Goal: Task Accomplishment & Management: Use online tool/utility

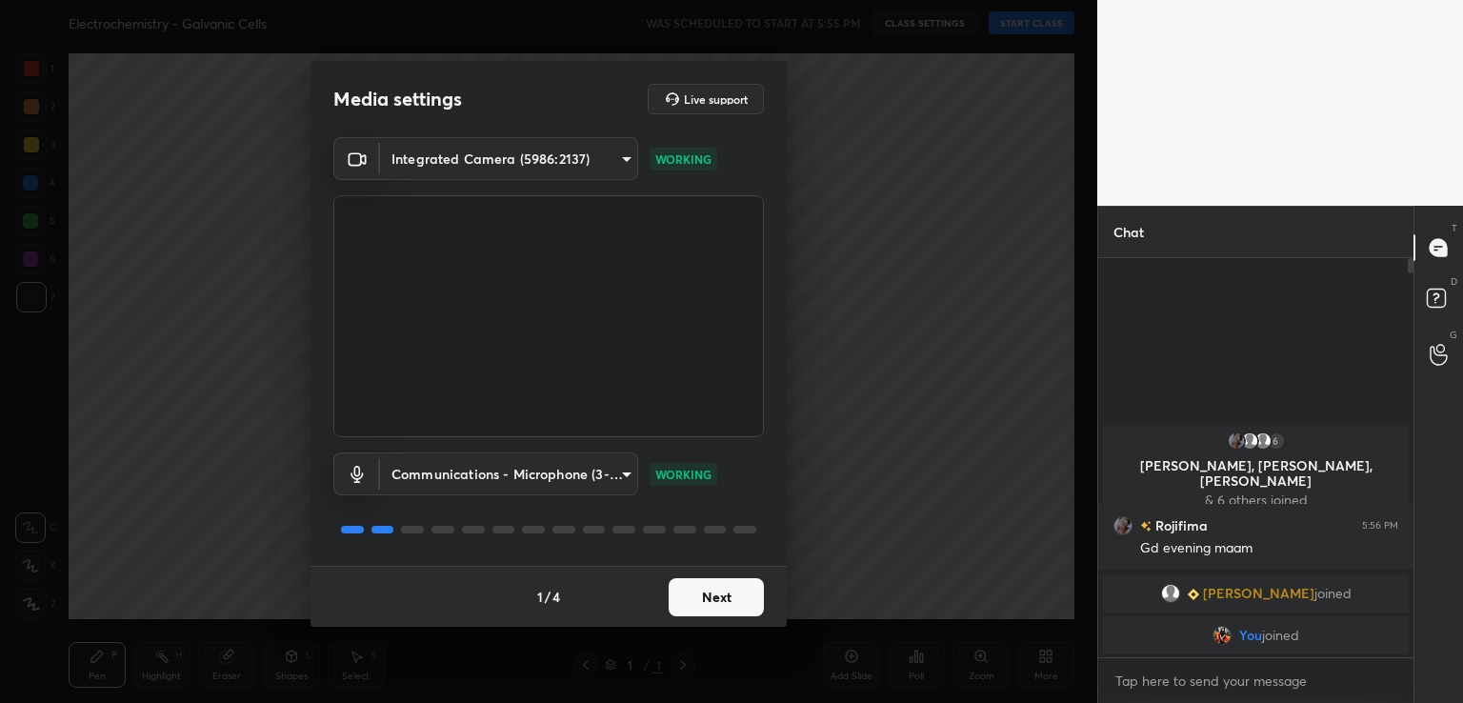
click at [726, 600] on button "Next" at bounding box center [715, 597] width 95 height 38
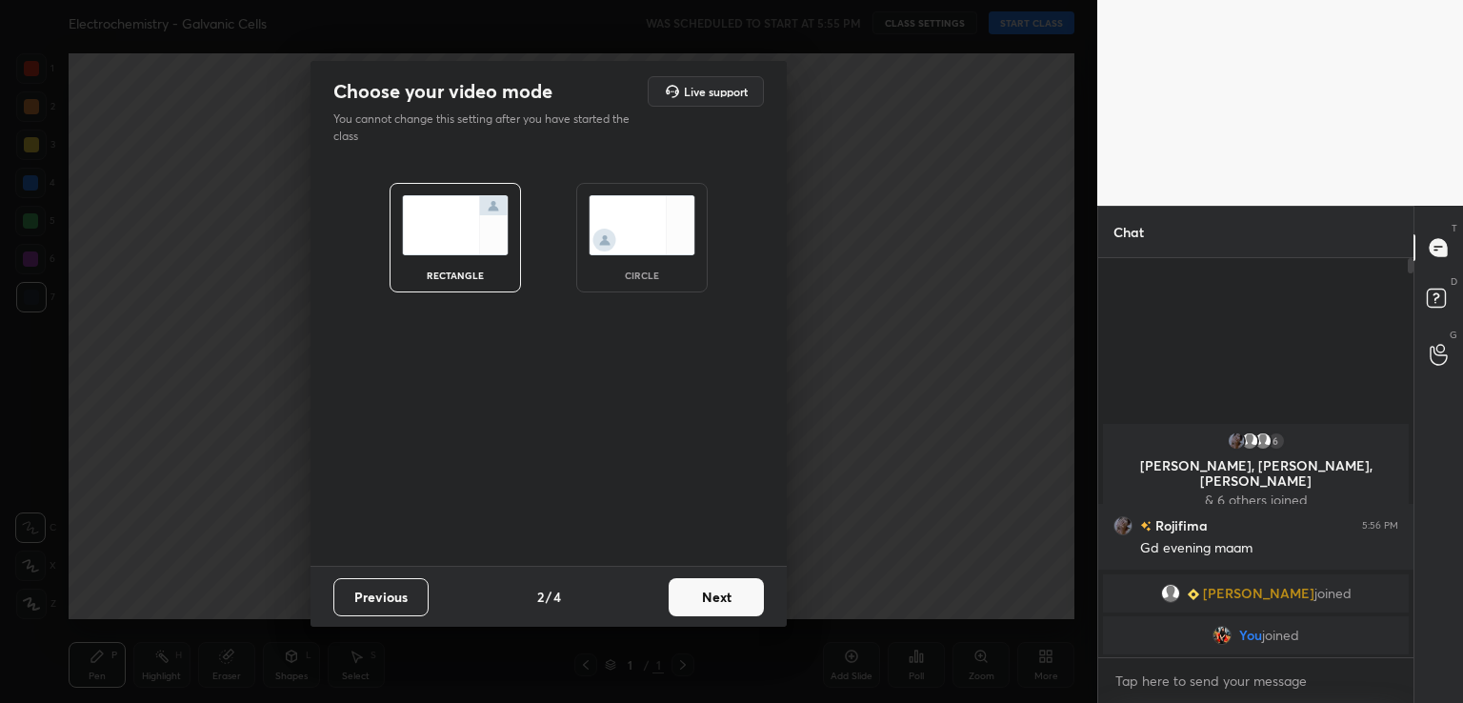
click at [726, 600] on button "Next" at bounding box center [715, 597] width 95 height 38
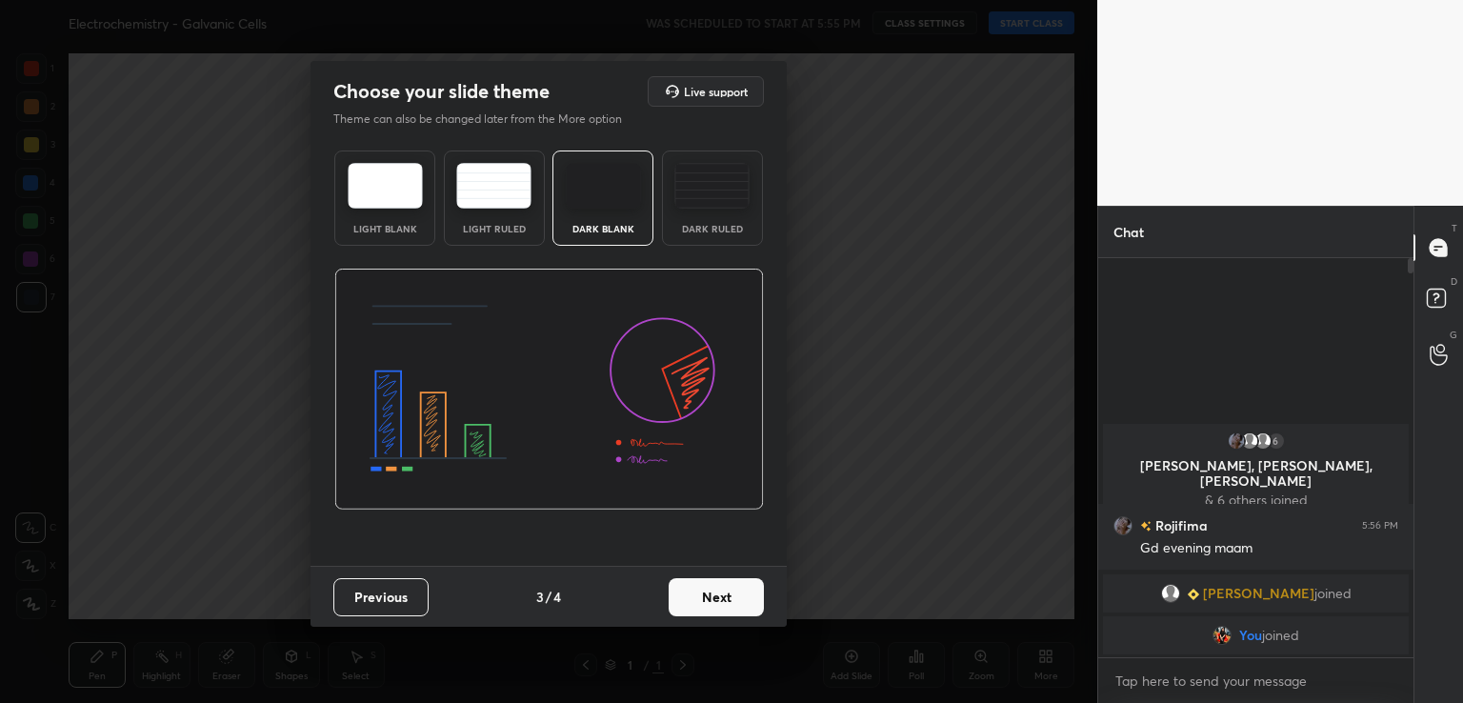
click at [761, 592] on button "Next" at bounding box center [715, 597] width 95 height 38
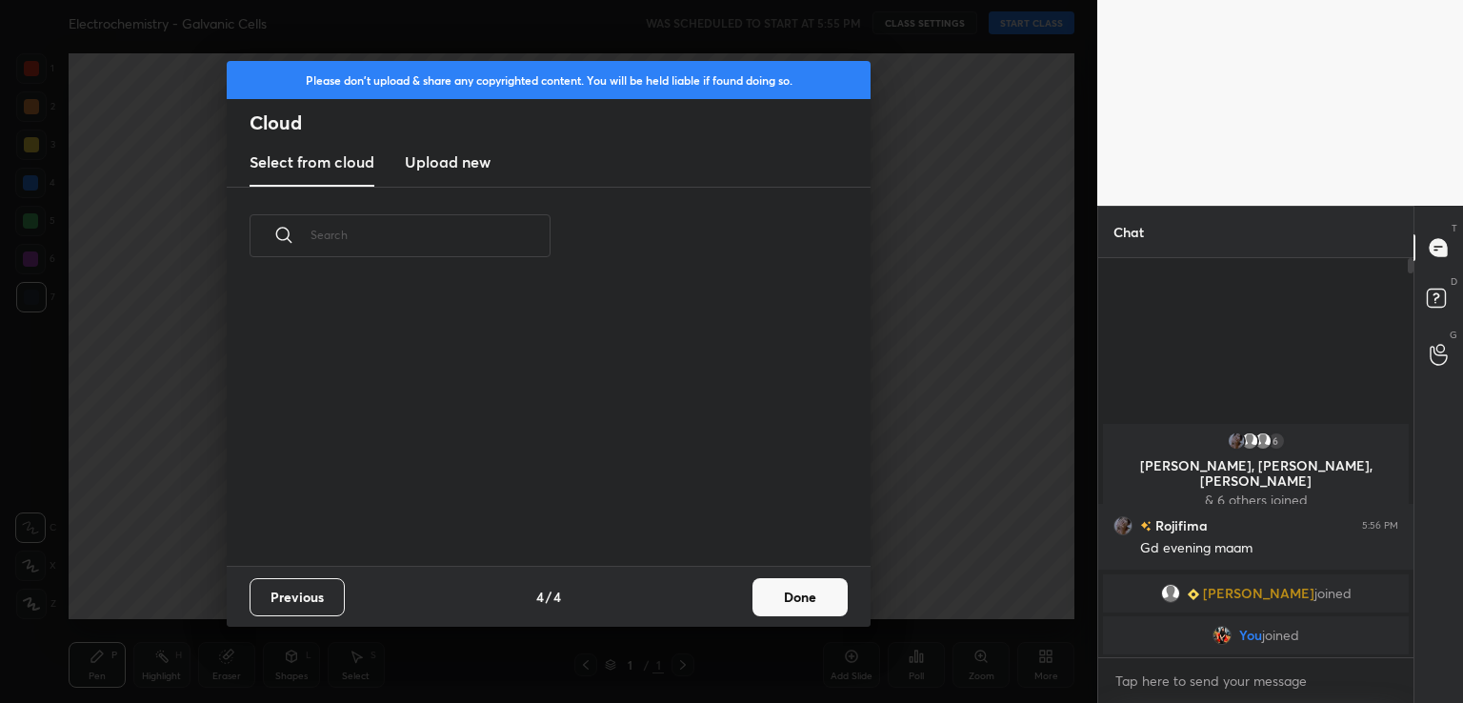
click at [795, 592] on button "Done" at bounding box center [799, 597] width 95 height 38
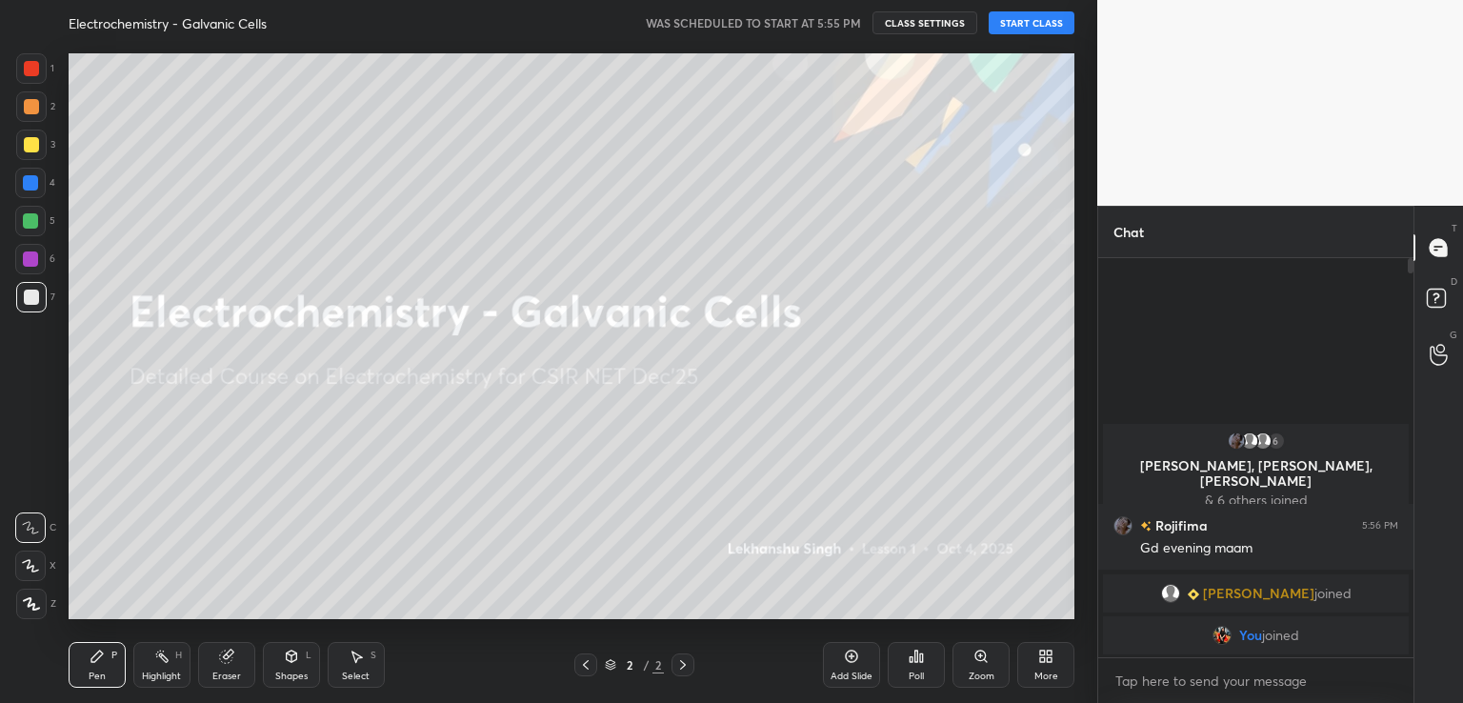
click at [1025, 21] on button "START CLASS" at bounding box center [1031, 22] width 86 height 23
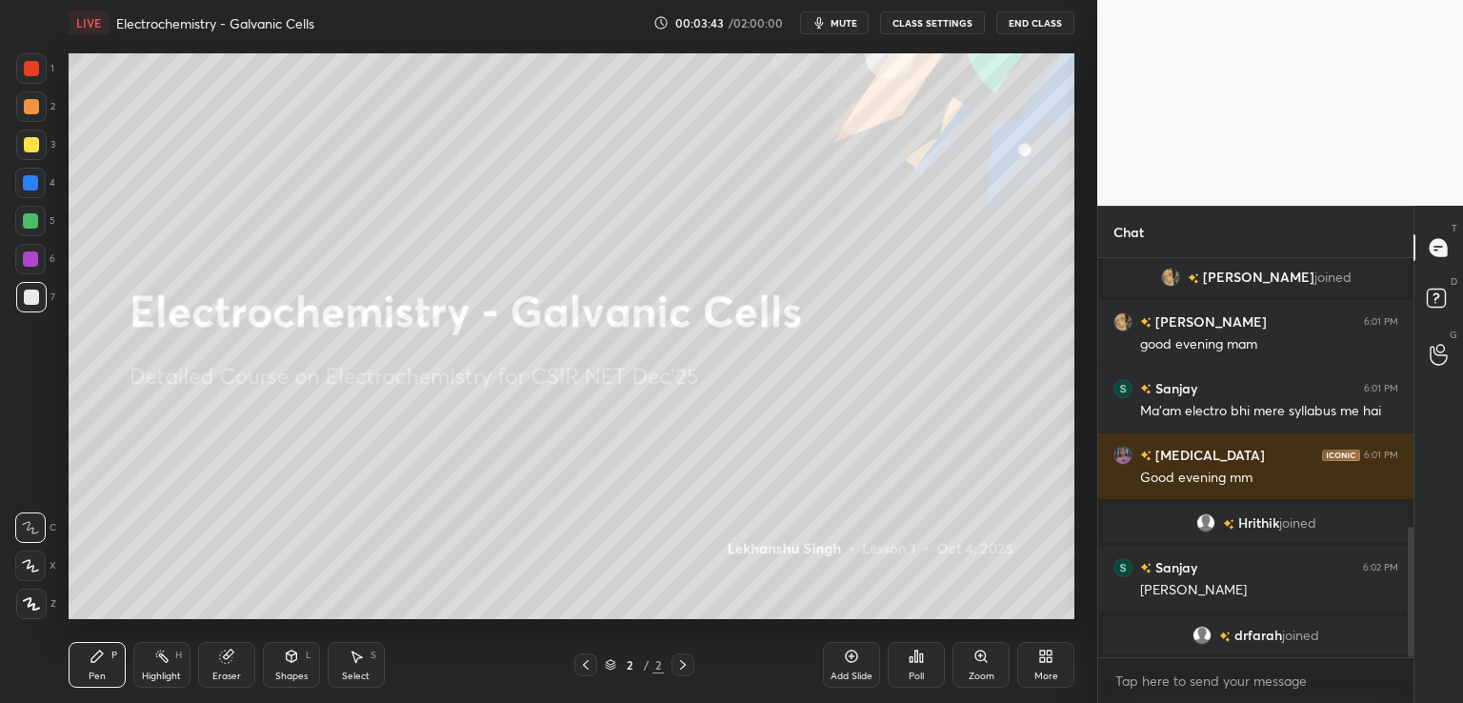
scroll to position [844, 0]
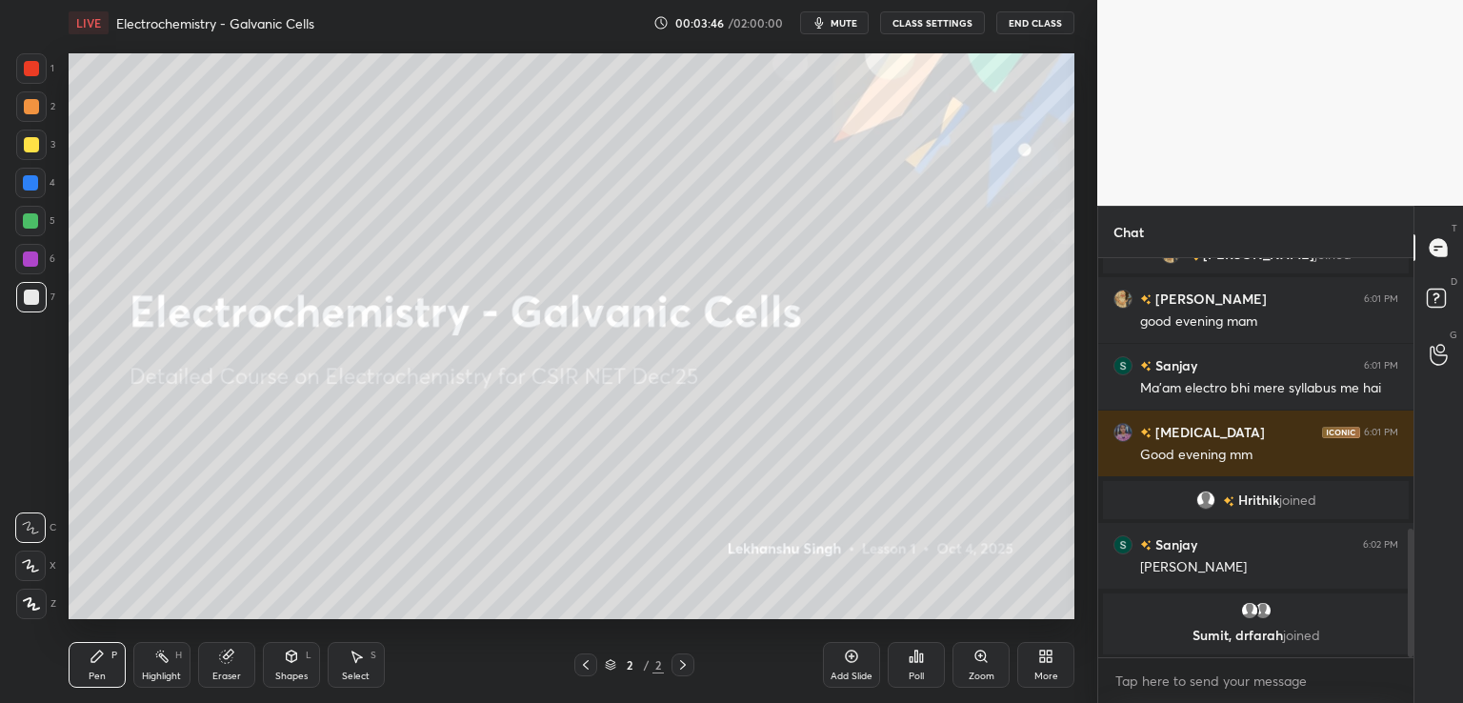
click at [922, 650] on icon at bounding box center [915, 655] width 15 height 15
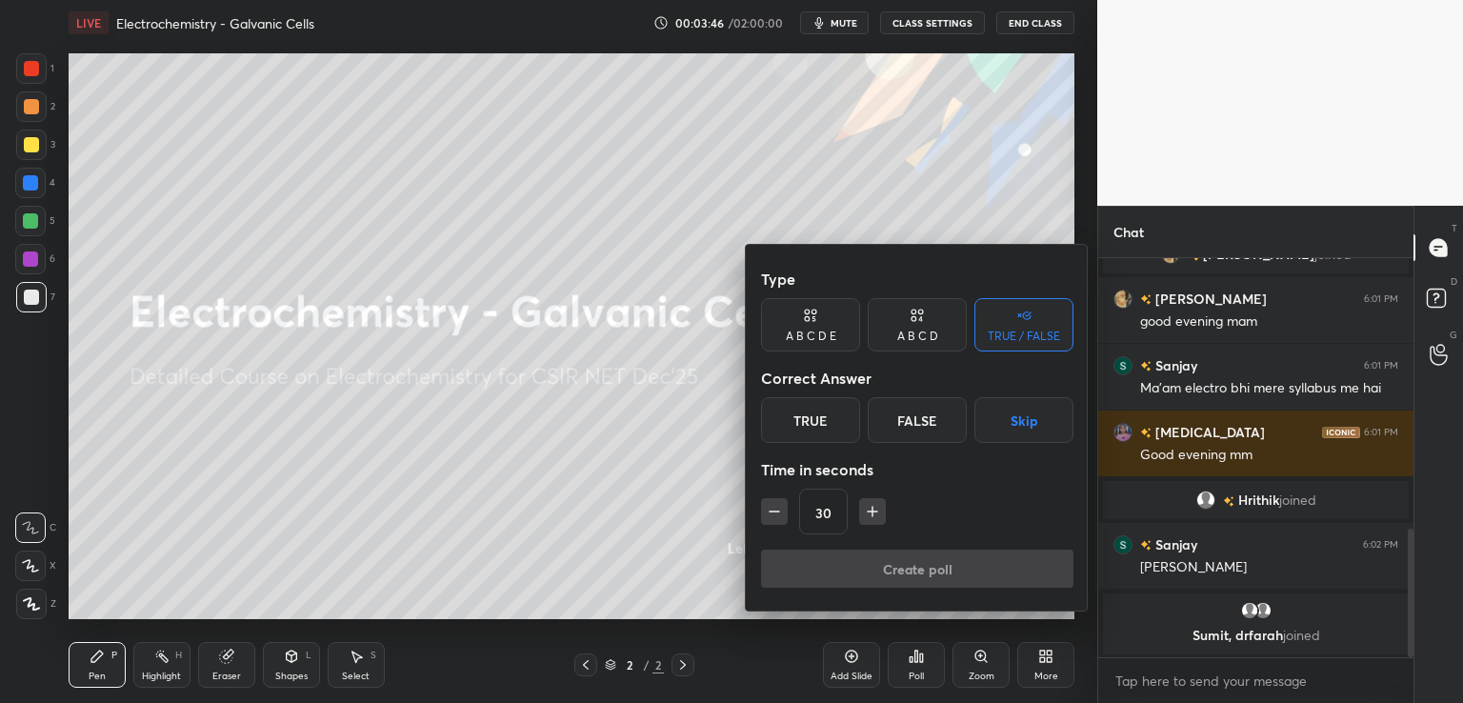
scroll to position [874, 0]
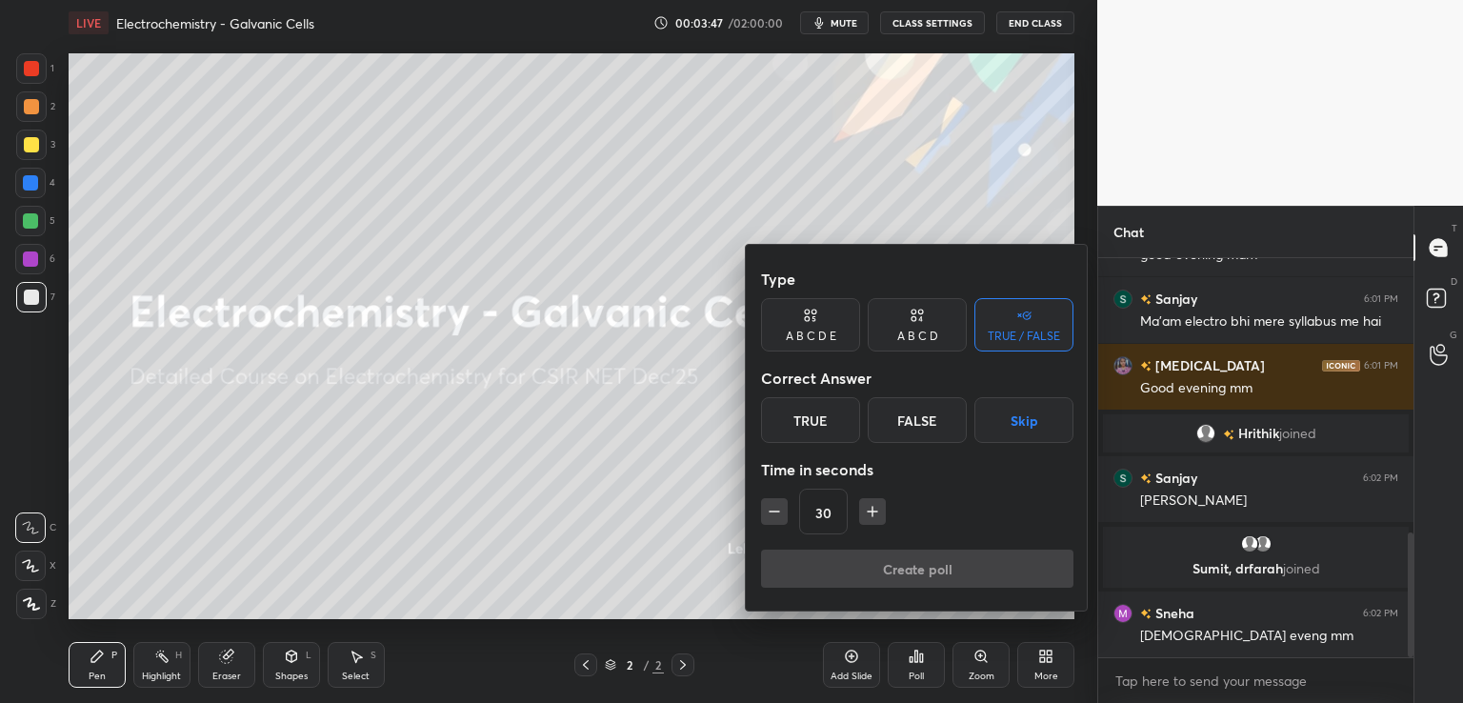
click at [821, 406] on div "True" at bounding box center [810, 420] width 99 height 46
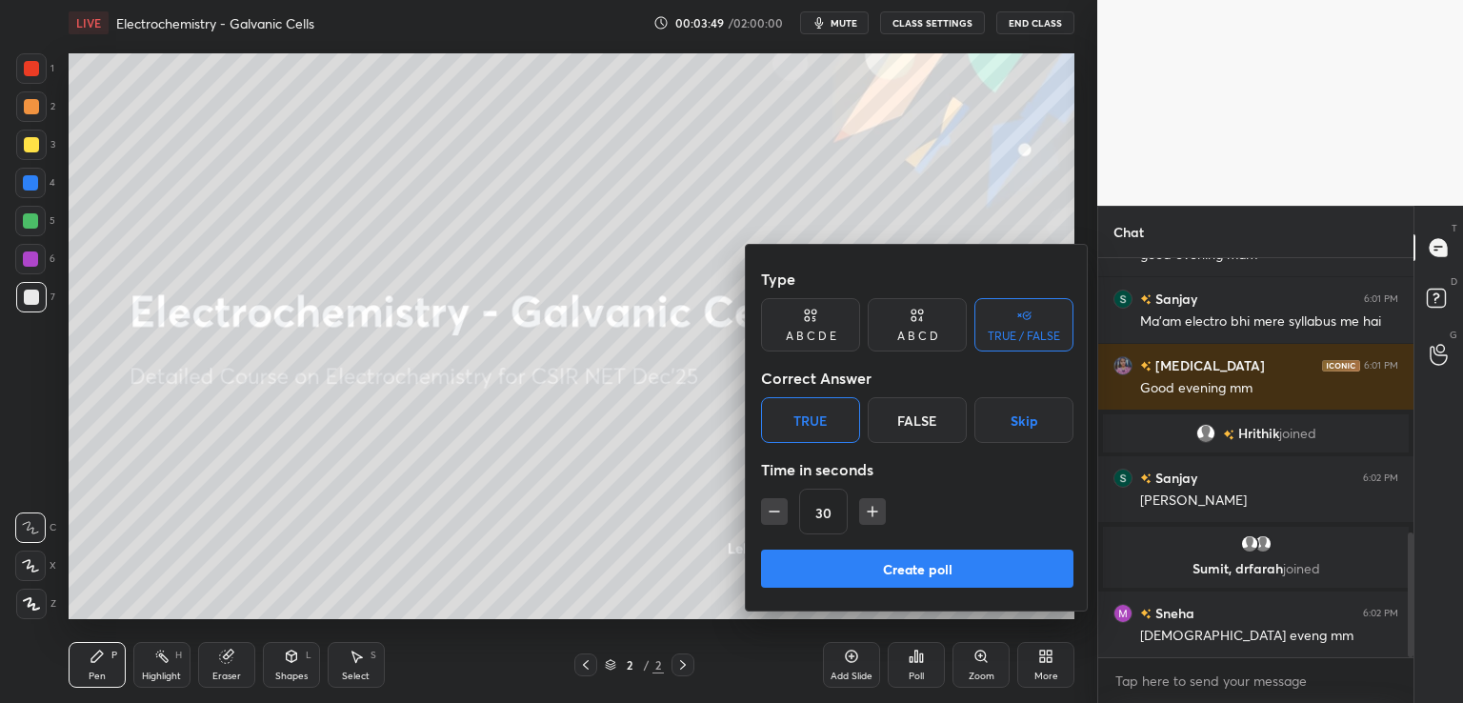
click at [921, 568] on button "Create poll" at bounding box center [917, 568] width 312 height 38
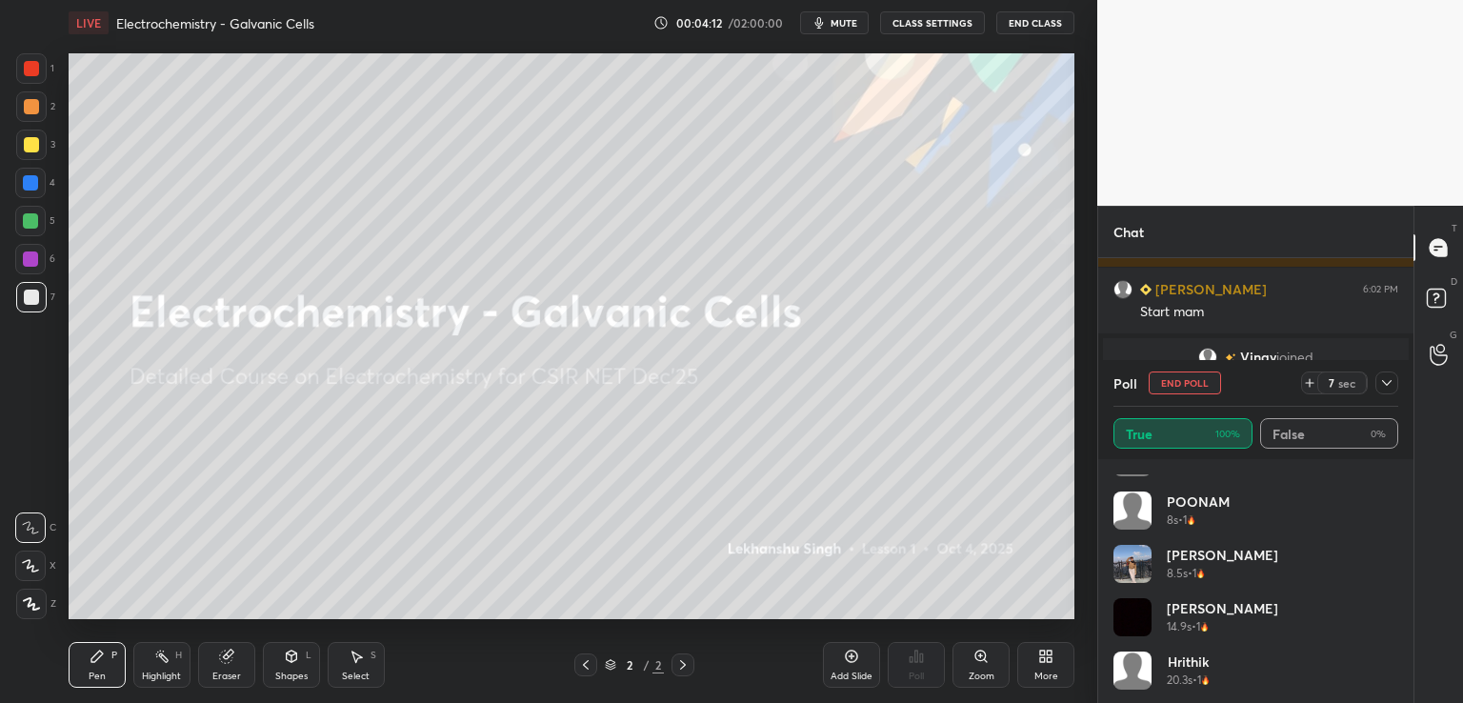
scroll to position [465, 0]
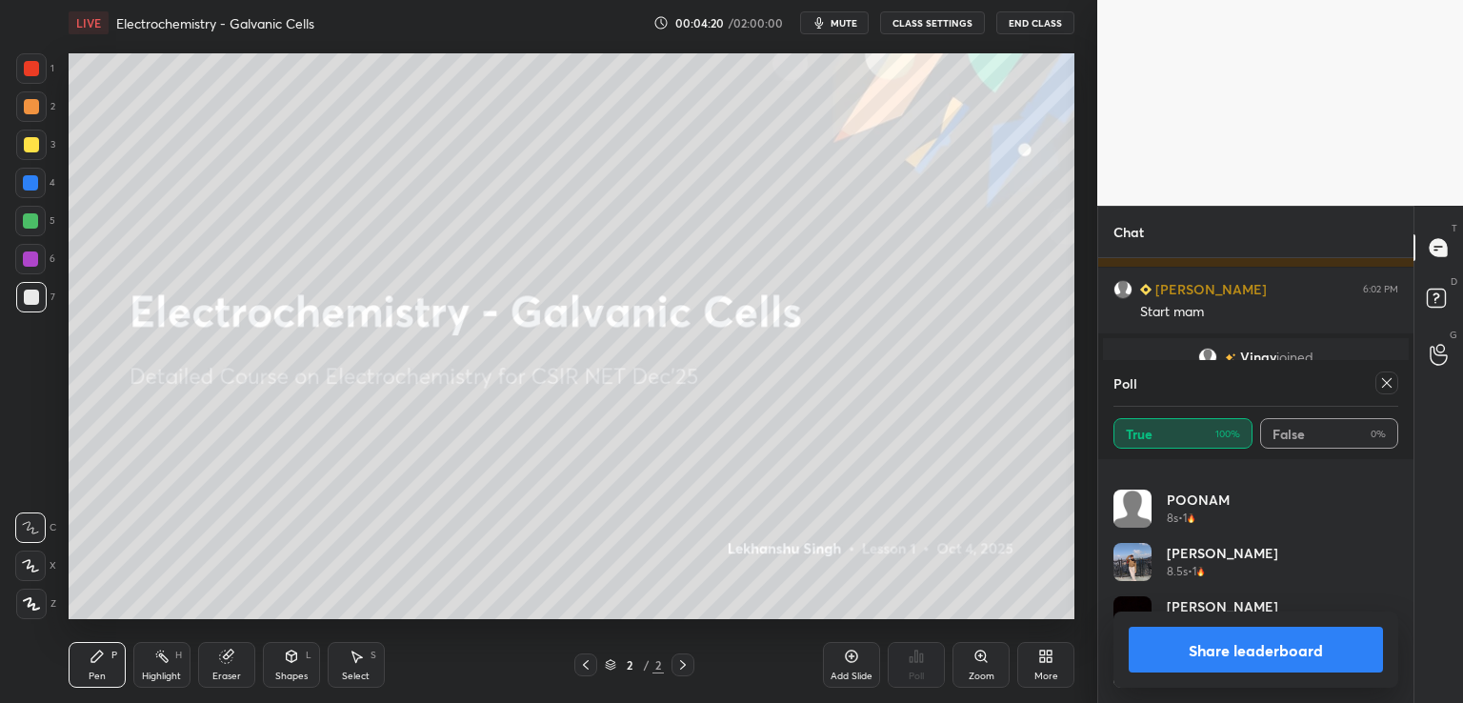
click at [1386, 381] on icon at bounding box center [1386, 382] width 15 height 15
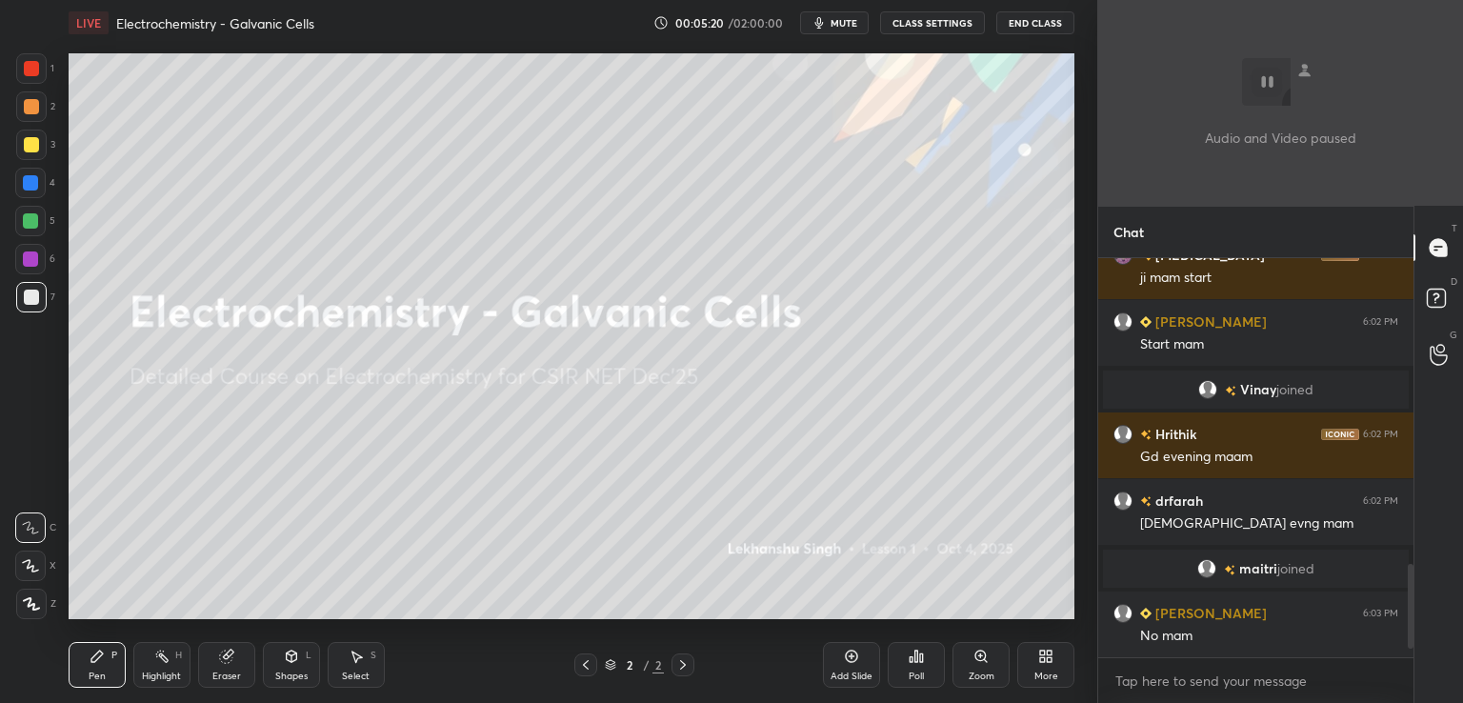
scroll to position [1533, 0]
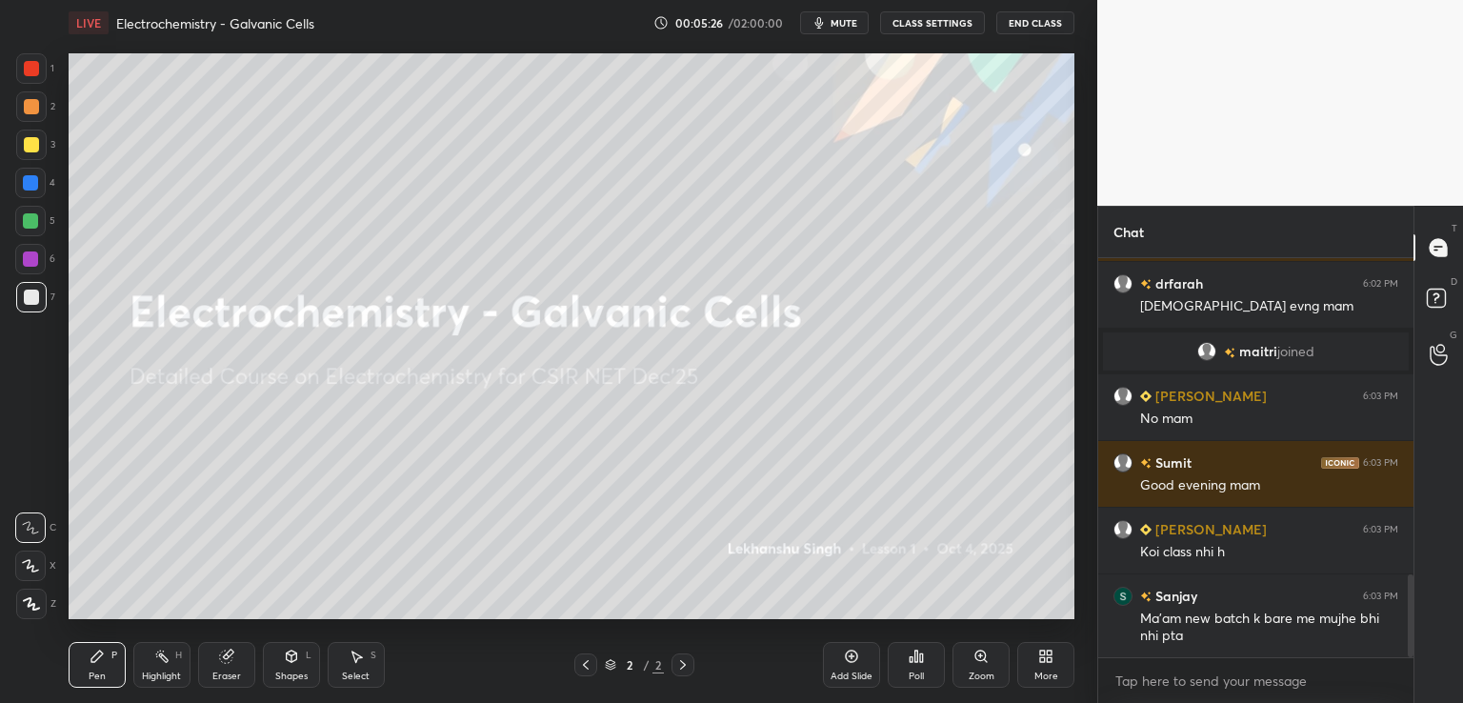
click at [1034, 654] on div "More" at bounding box center [1045, 665] width 57 height 46
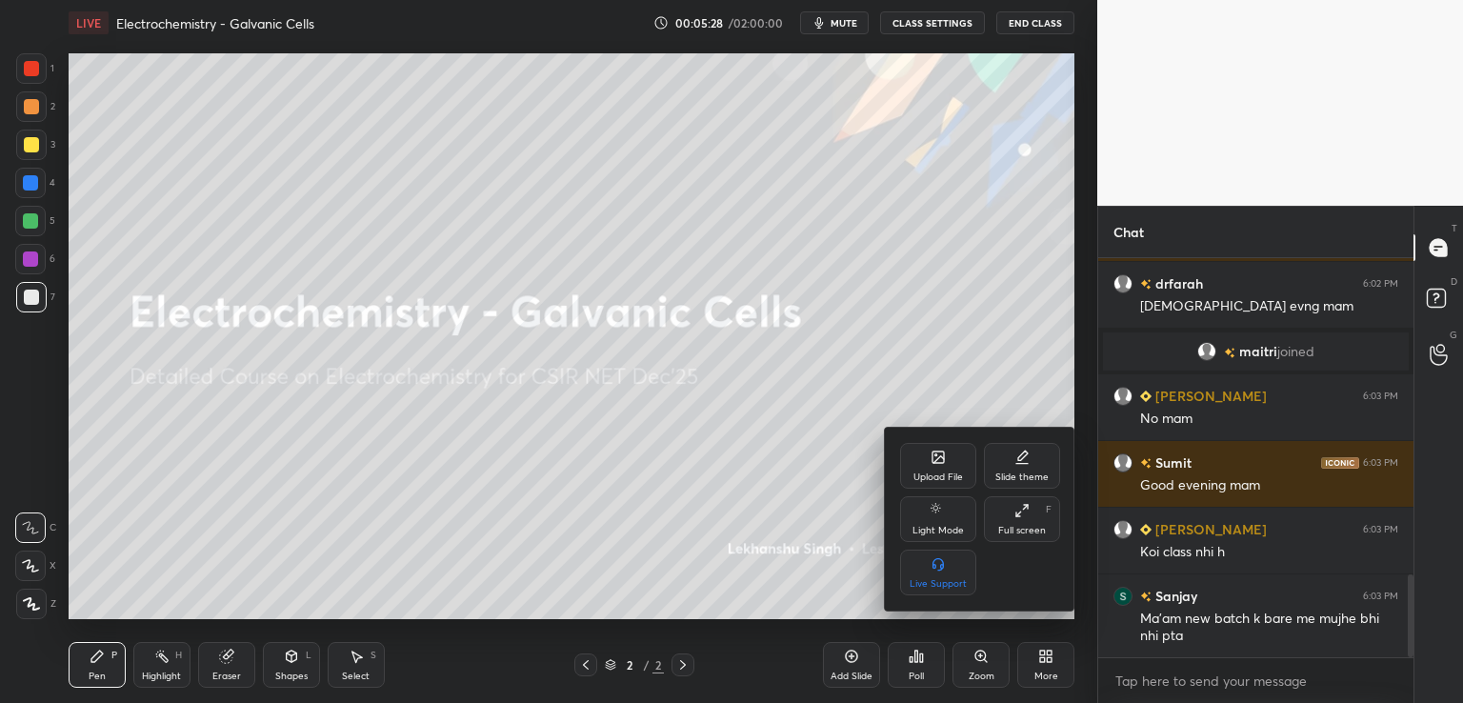
click at [929, 467] on div "Upload File" at bounding box center [938, 466] width 76 height 46
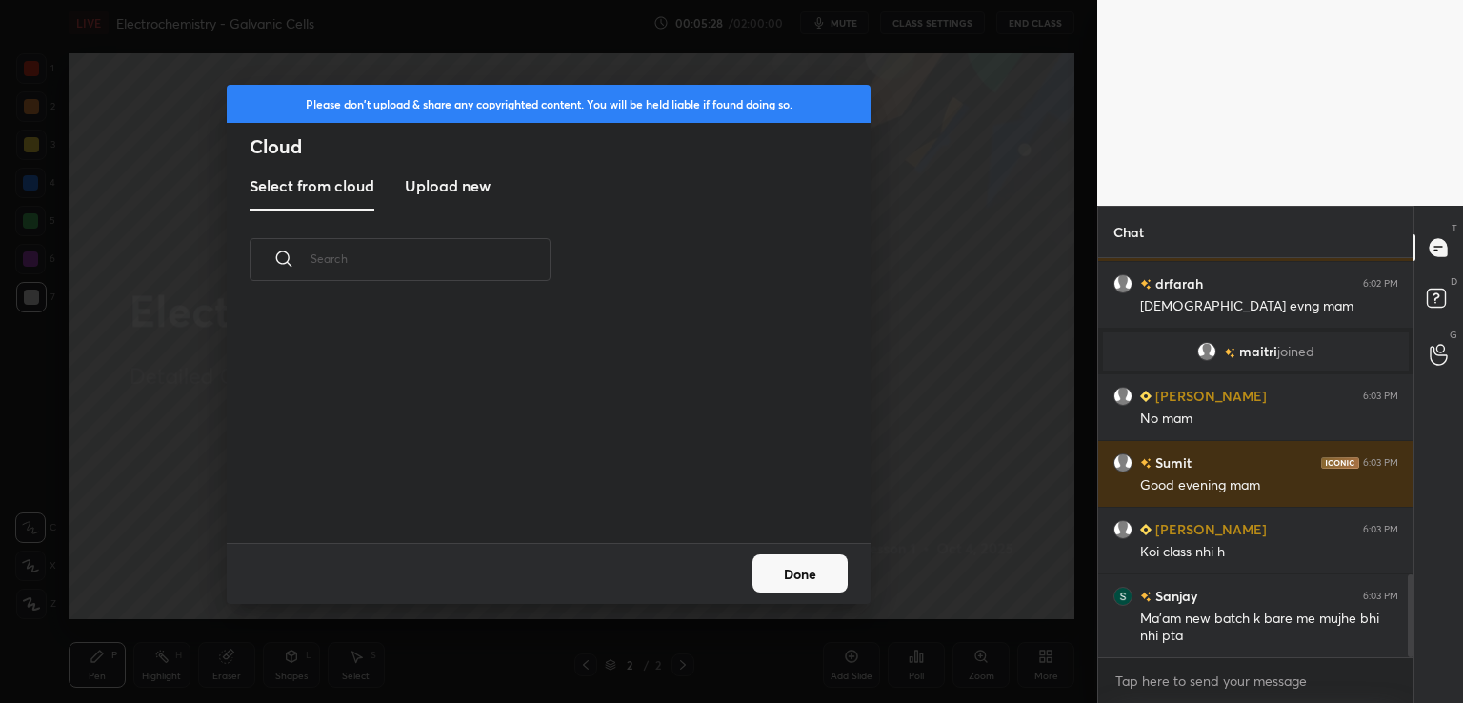
scroll to position [234, 611]
click at [439, 200] on new "Upload new" at bounding box center [448, 187] width 86 height 48
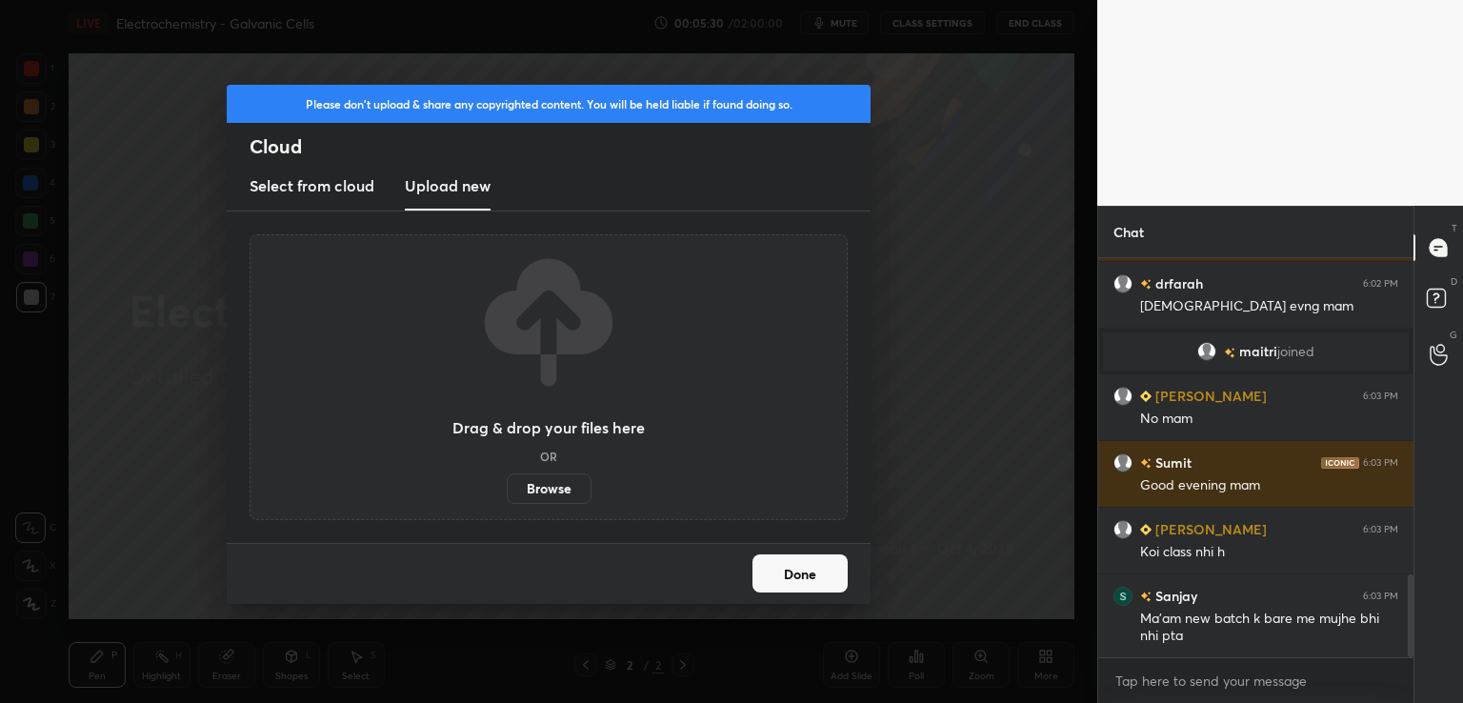
click at [562, 487] on label "Browse" at bounding box center [549, 488] width 85 height 30
click at [507, 487] on input "Browse" at bounding box center [507, 488] width 0 height 30
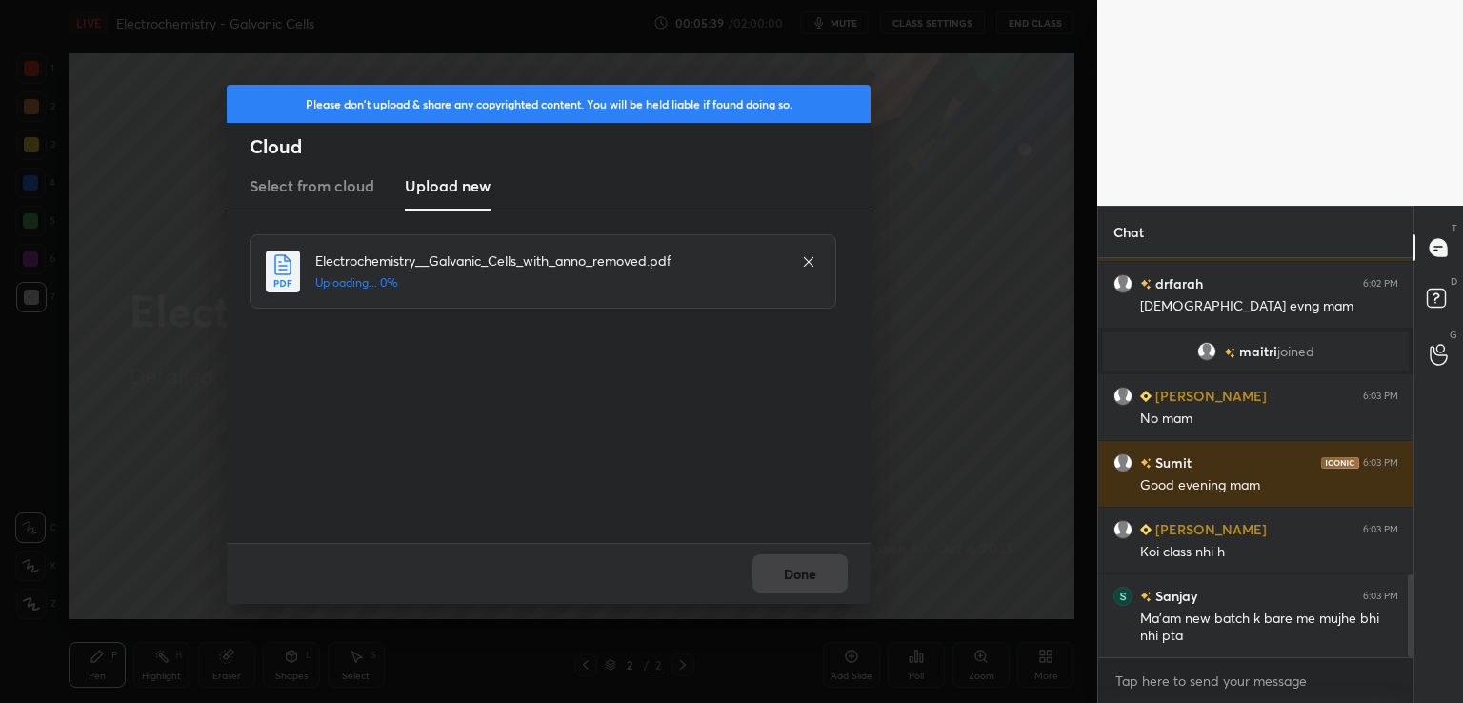
scroll to position [1600, 0]
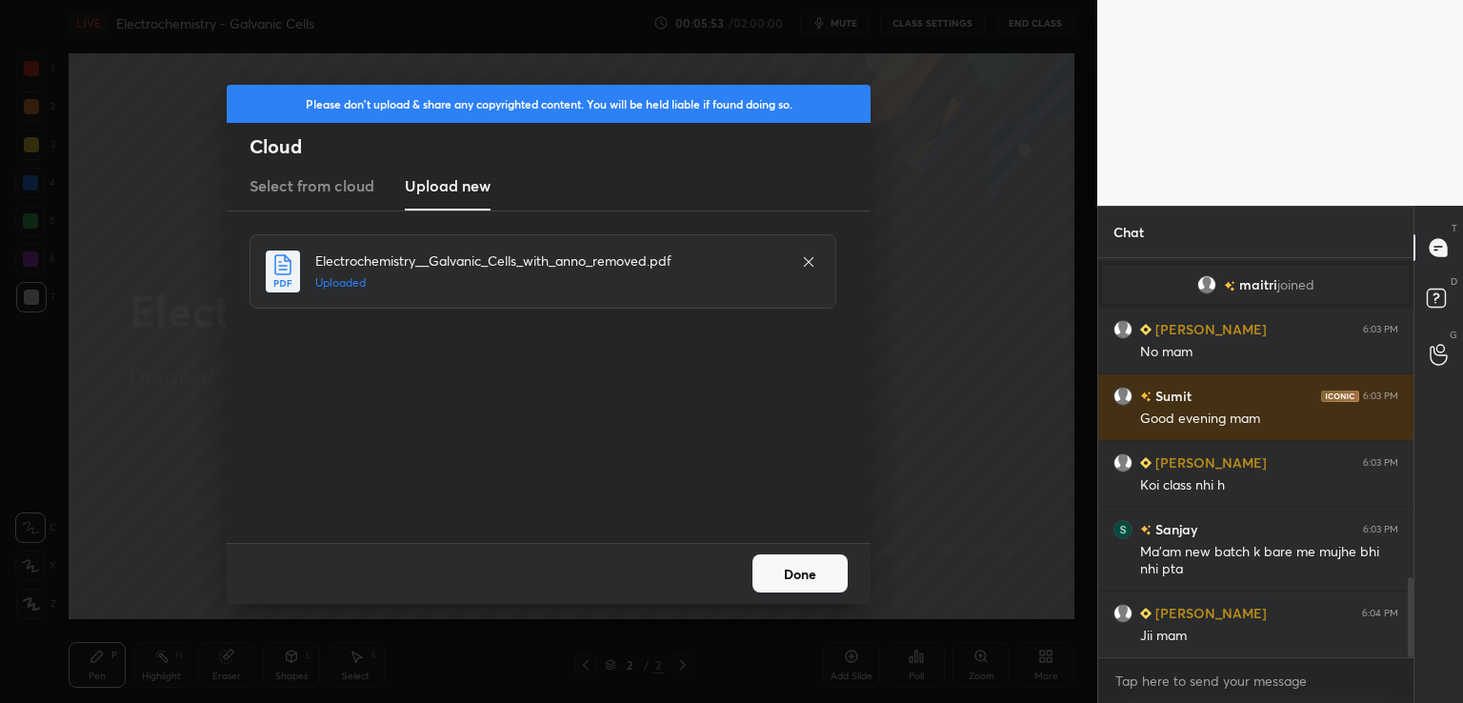
click at [793, 563] on button "Done" at bounding box center [799, 573] width 95 height 38
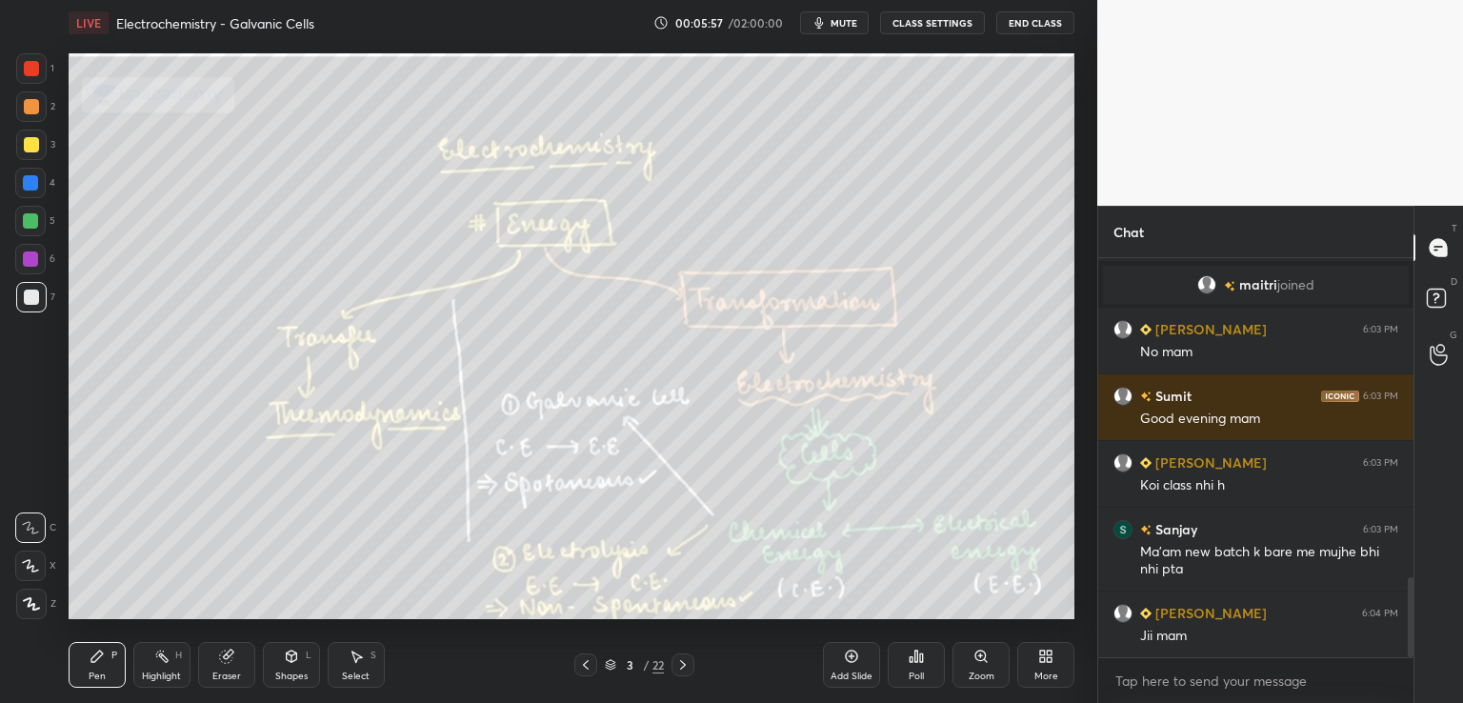
click at [584, 668] on icon at bounding box center [585, 664] width 15 height 15
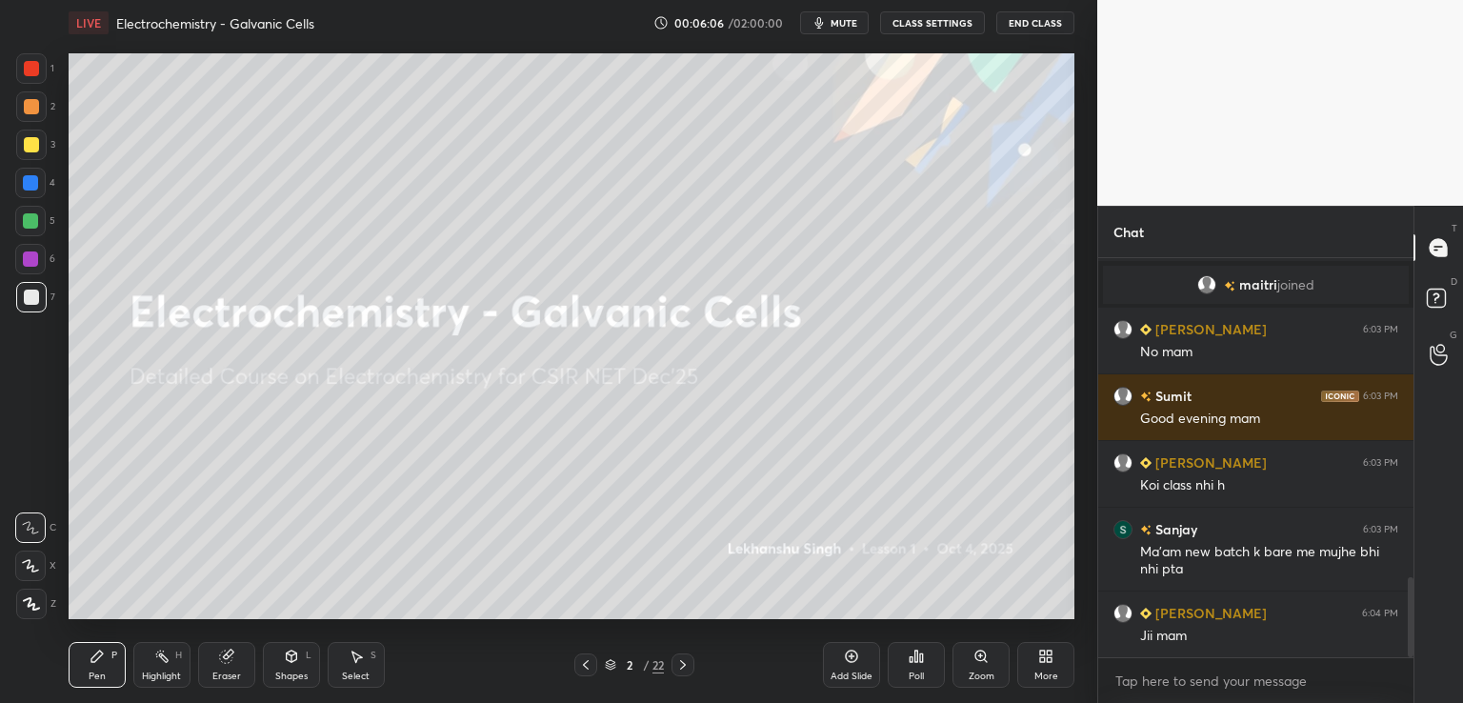
scroll to position [1619, 0]
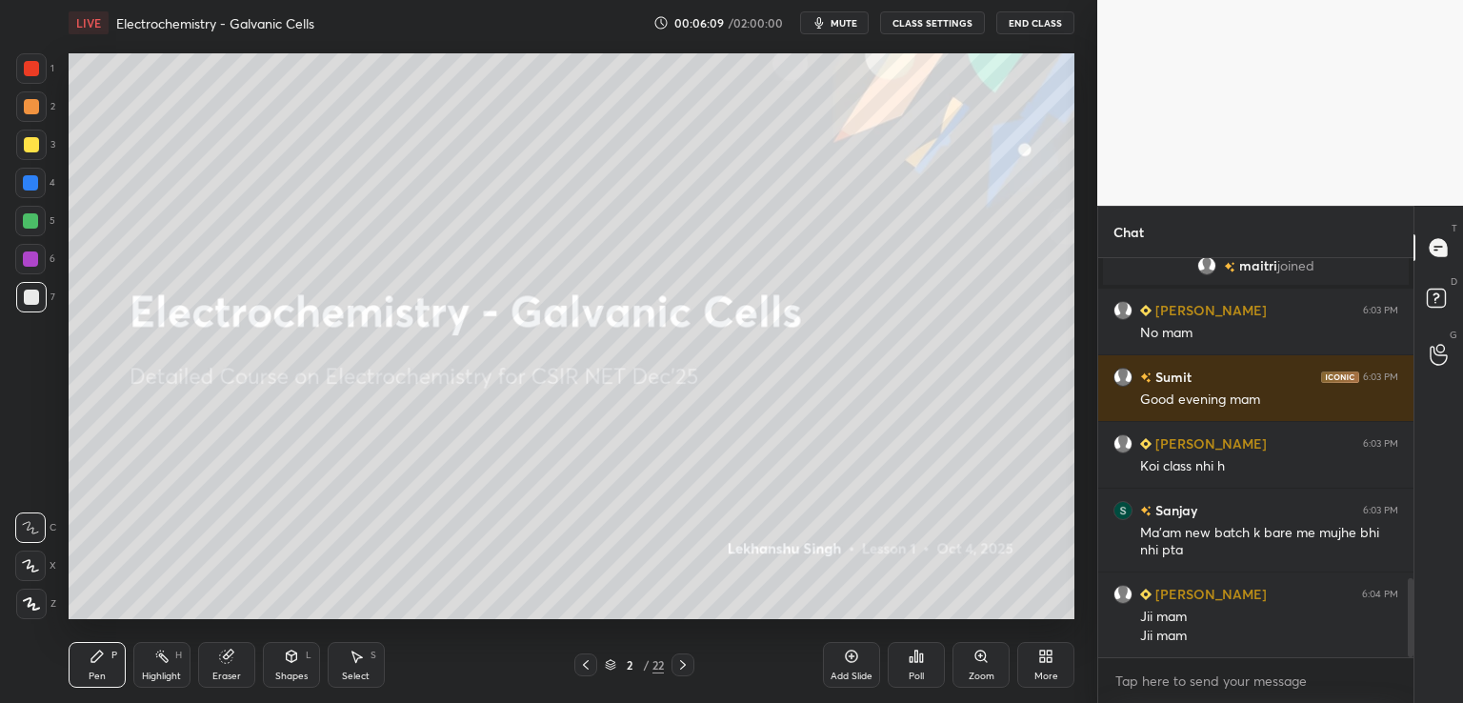
click at [1045, 662] on icon at bounding box center [1045, 655] width 15 height 15
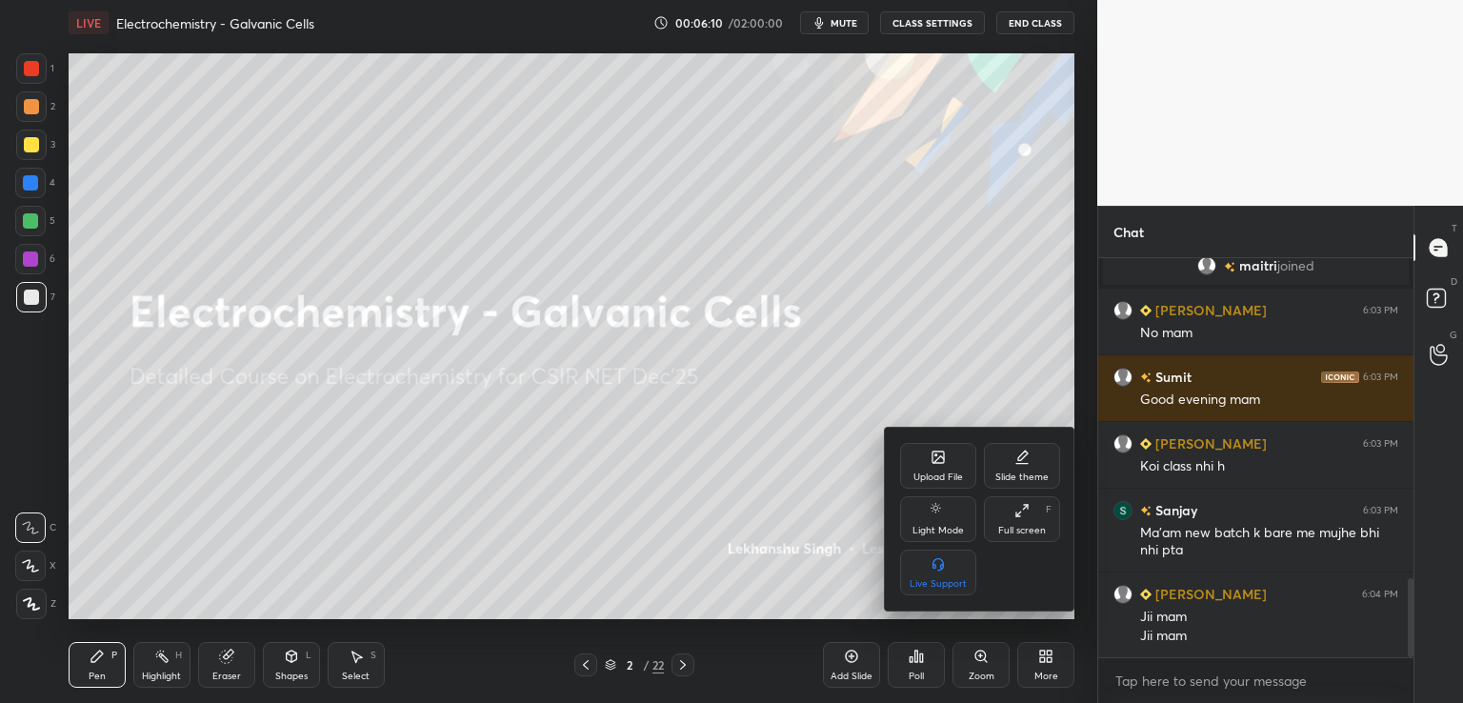
click at [917, 460] on div "Upload File" at bounding box center [938, 466] width 76 height 46
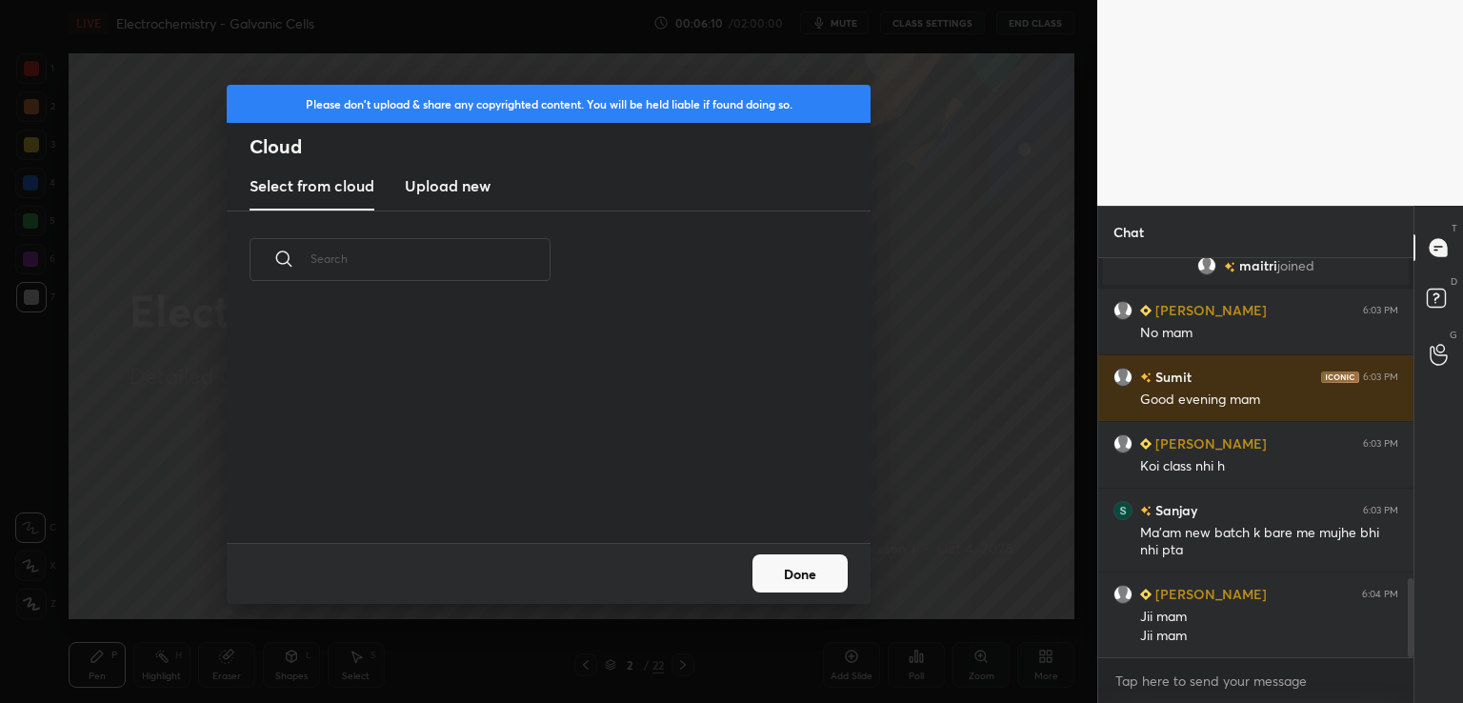
scroll to position [234, 611]
click at [435, 197] on new "Upload new" at bounding box center [448, 187] width 86 height 48
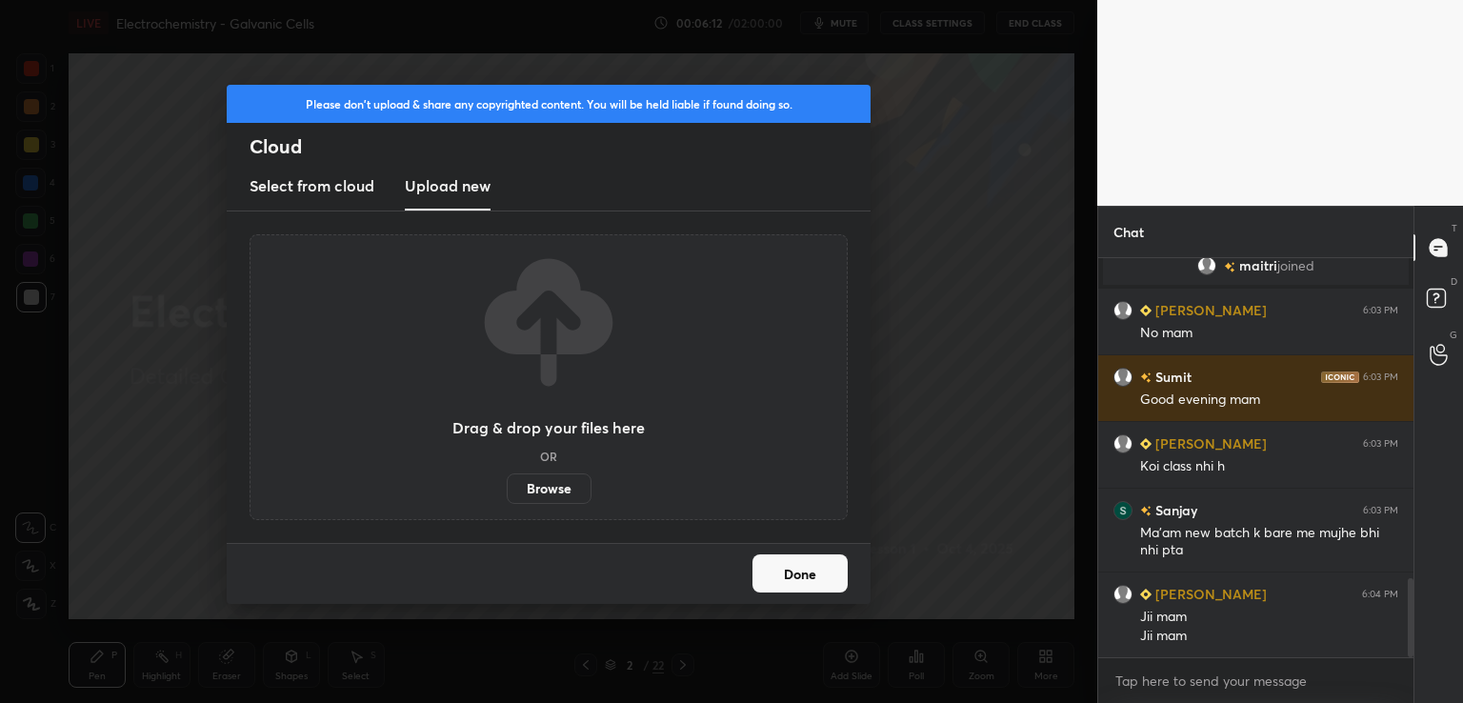
click at [518, 492] on label "Browse" at bounding box center [549, 488] width 85 height 30
click at [507, 492] on input "Browse" at bounding box center [507, 488] width 0 height 30
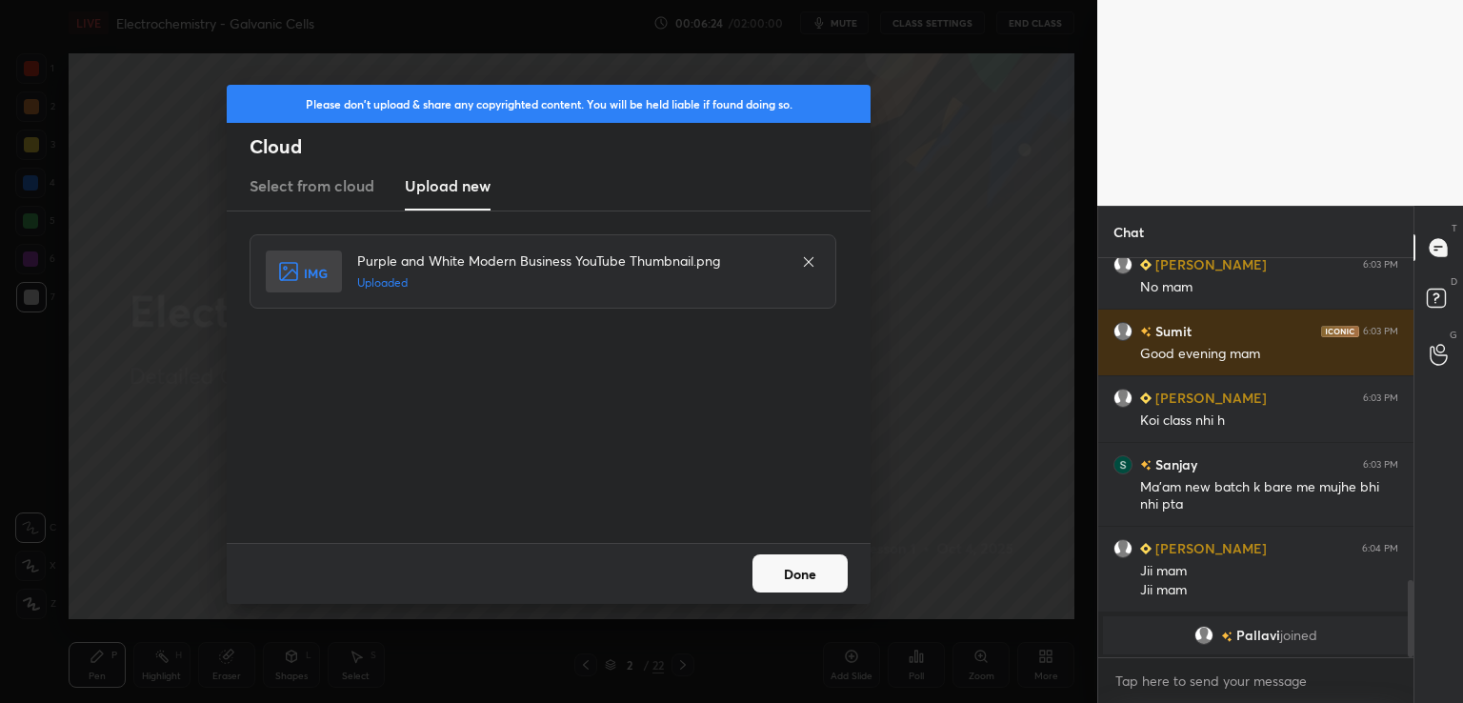
click at [796, 581] on button "Done" at bounding box center [799, 573] width 95 height 38
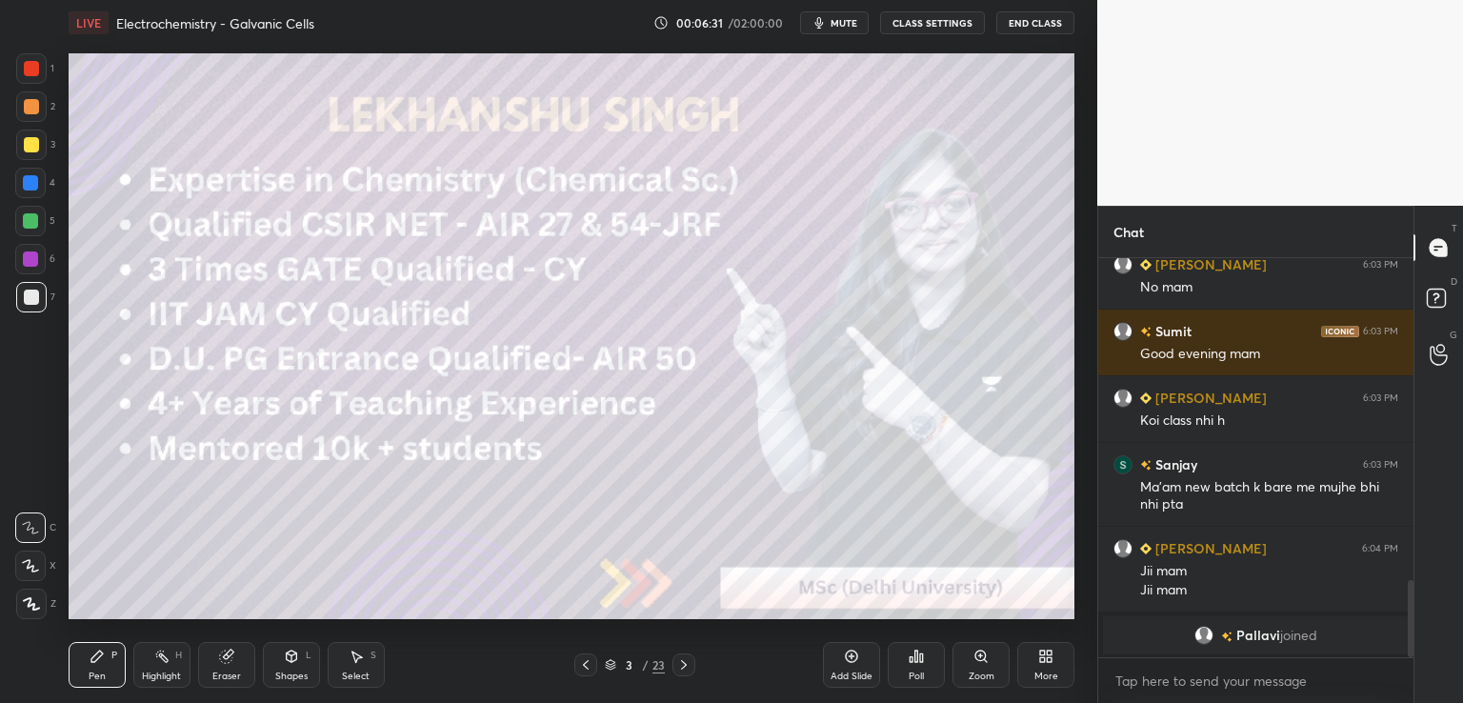
click at [1052, 650] on icon at bounding box center [1045, 655] width 15 height 15
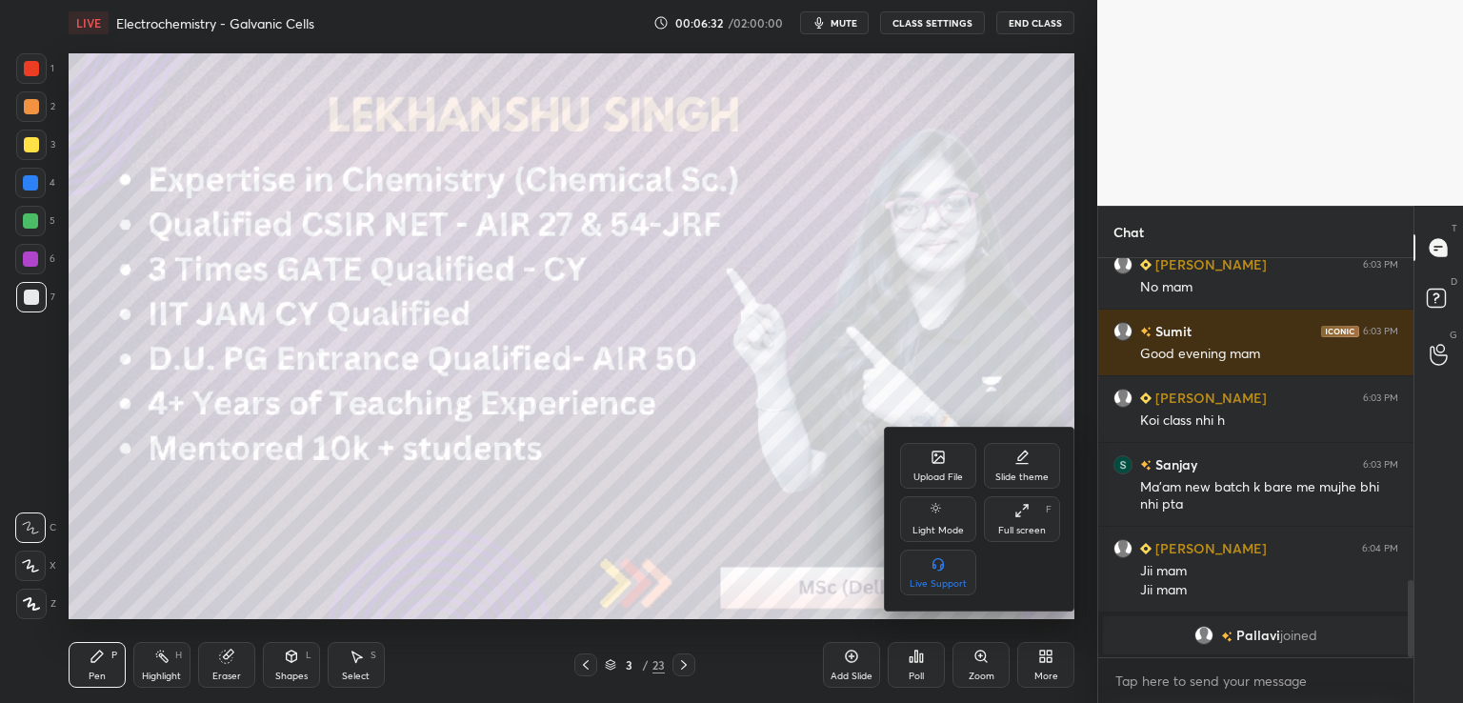
click at [932, 486] on div "Upload File" at bounding box center [938, 466] width 76 height 46
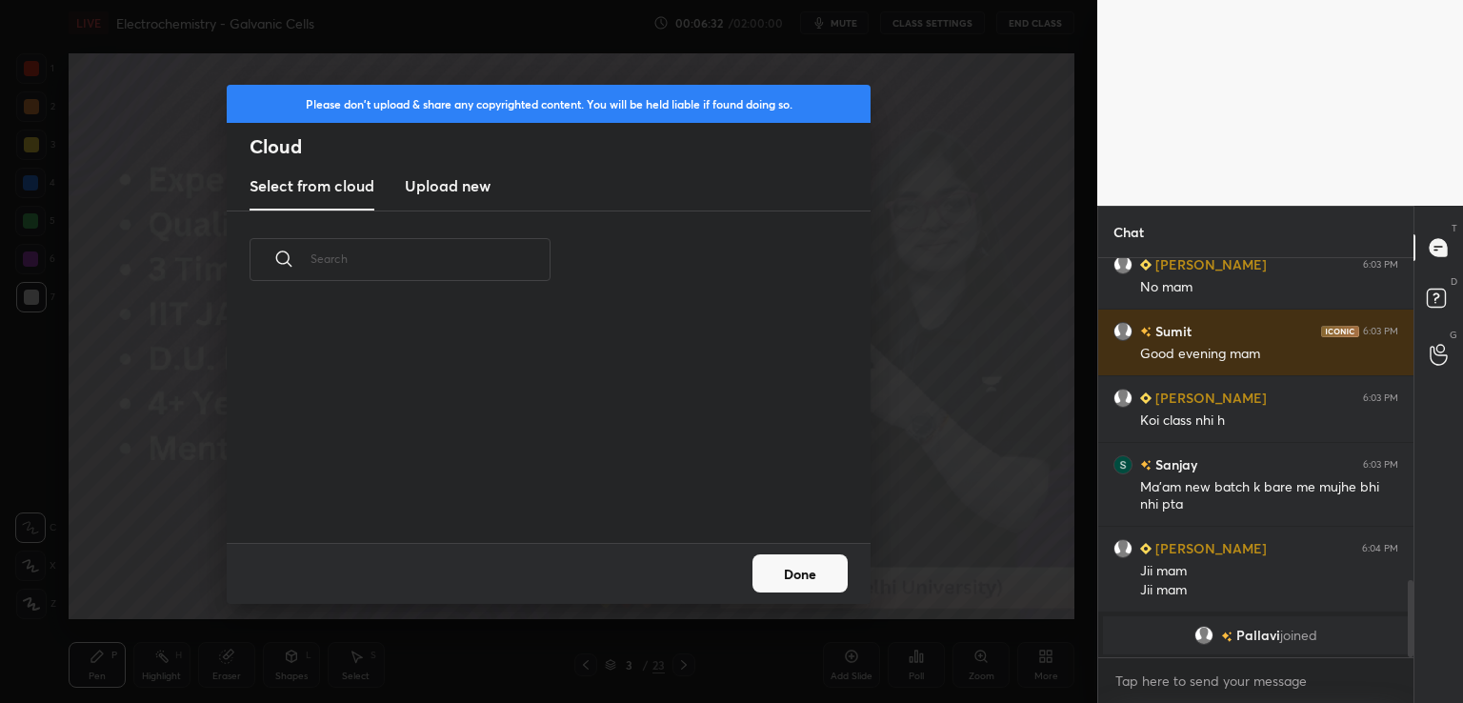
scroll to position [234, 611]
click at [479, 158] on h2 "Cloud" at bounding box center [559, 146] width 621 height 25
click at [459, 205] on new "Upload new" at bounding box center [448, 187] width 86 height 48
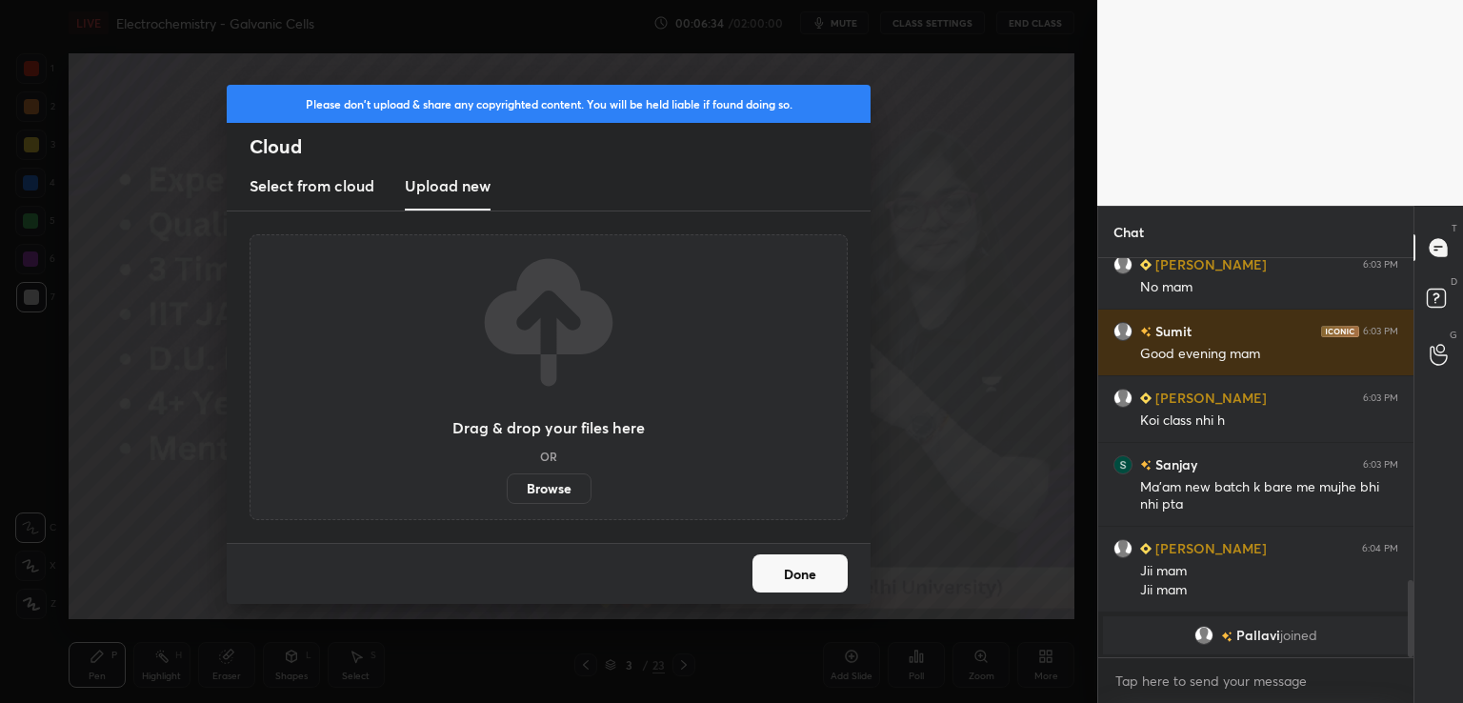
click at [537, 473] on label "Browse" at bounding box center [549, 488] width 85 height 30
click at [507, 473] on input "Browse" at bounding box center [507, 488] width 0 height 30
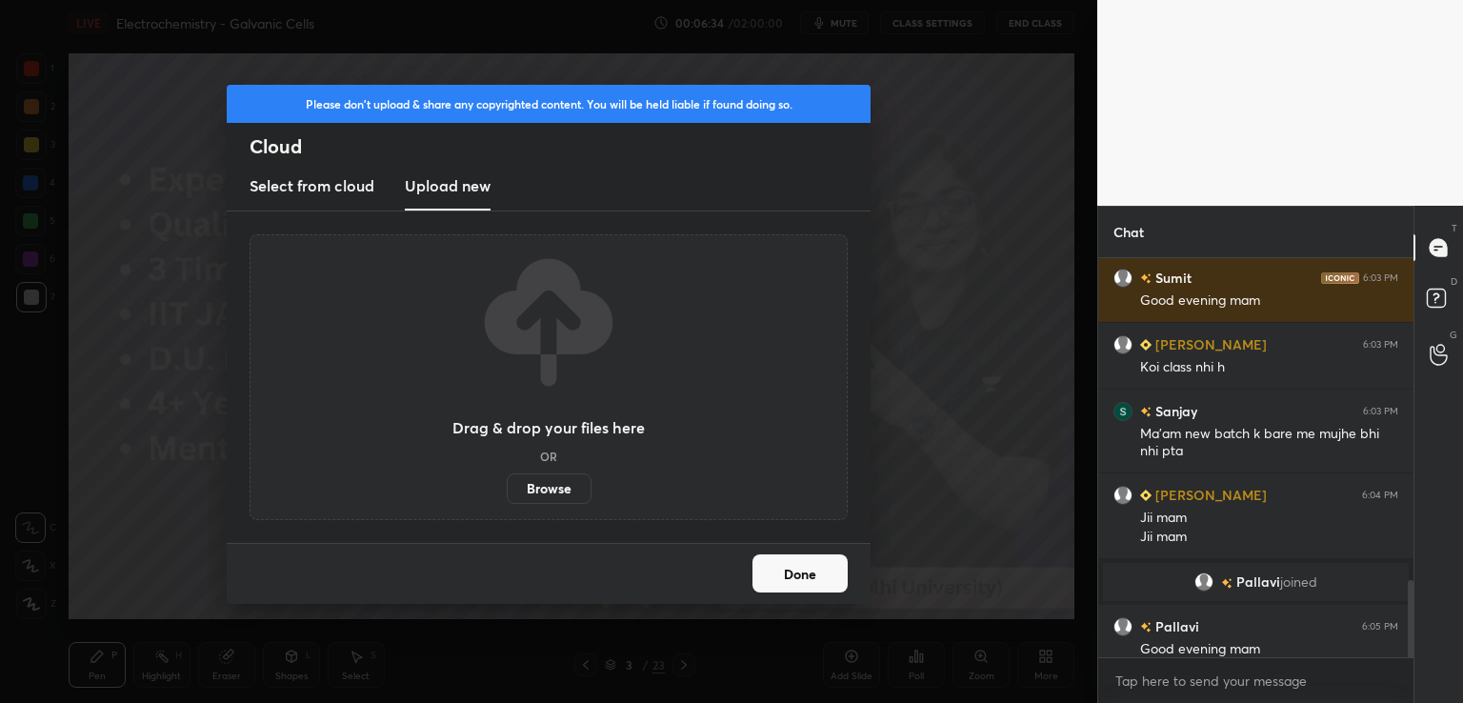
scroll to position [1678, 0]
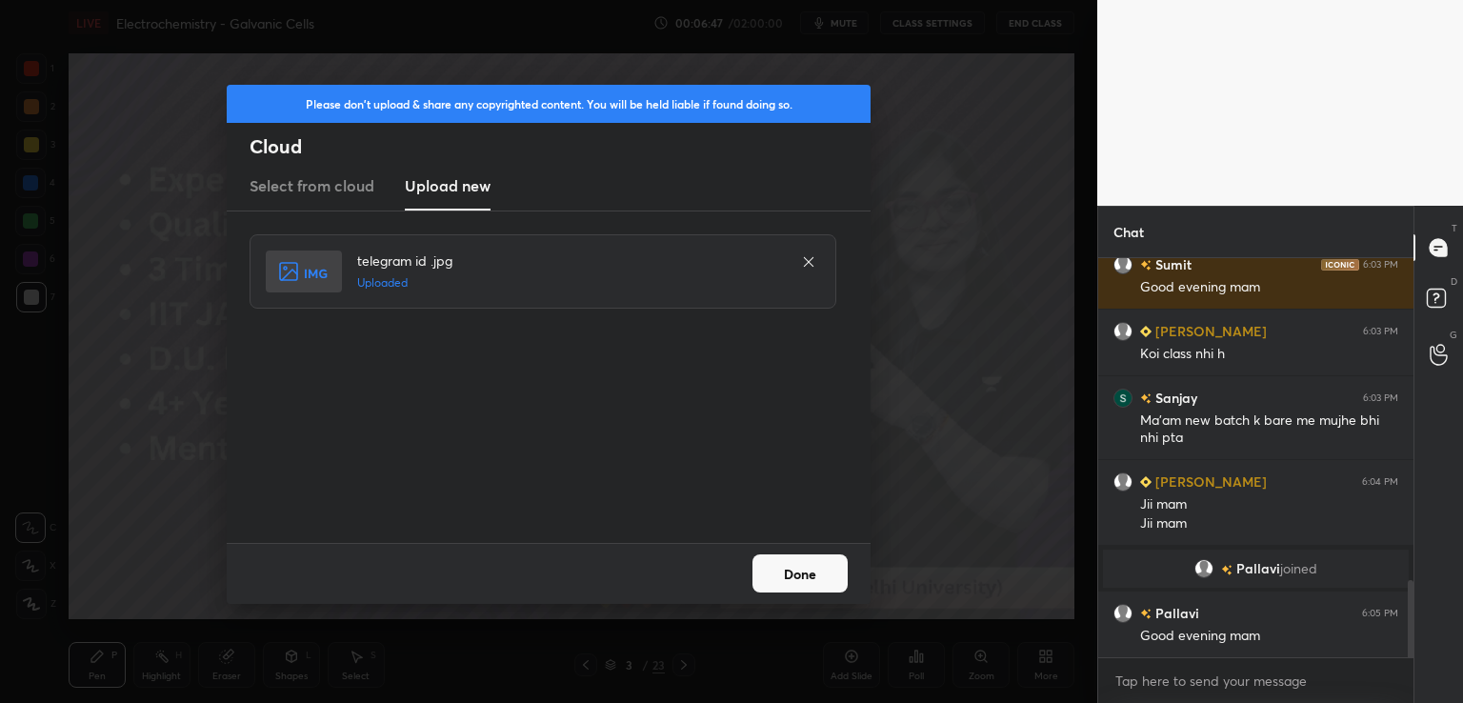
click at [799, 593] on div "Done" at bounding box center [549, 573] width 644 height 61
click at [791, 567] on button "Done" at bounding box center [799, 573] width 95 height 38
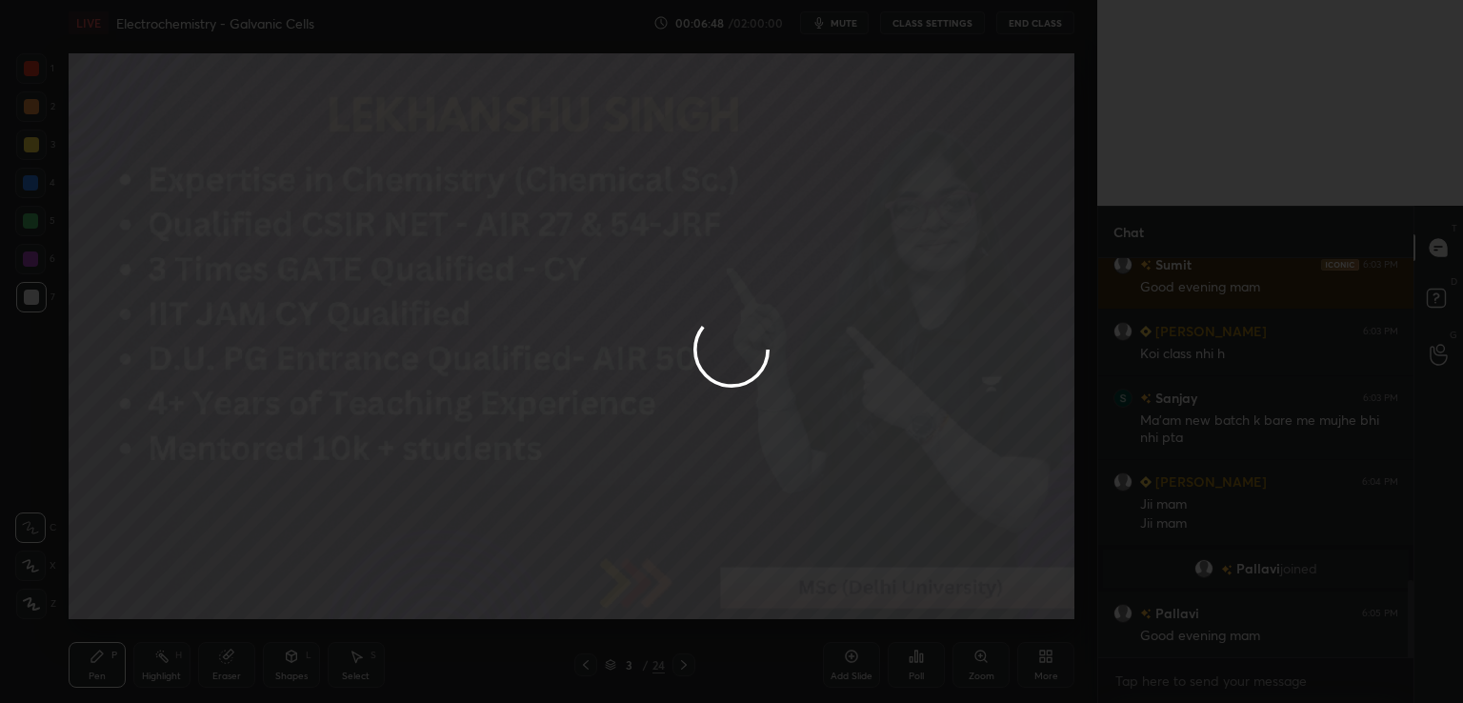
scroll to position [1744, 0]
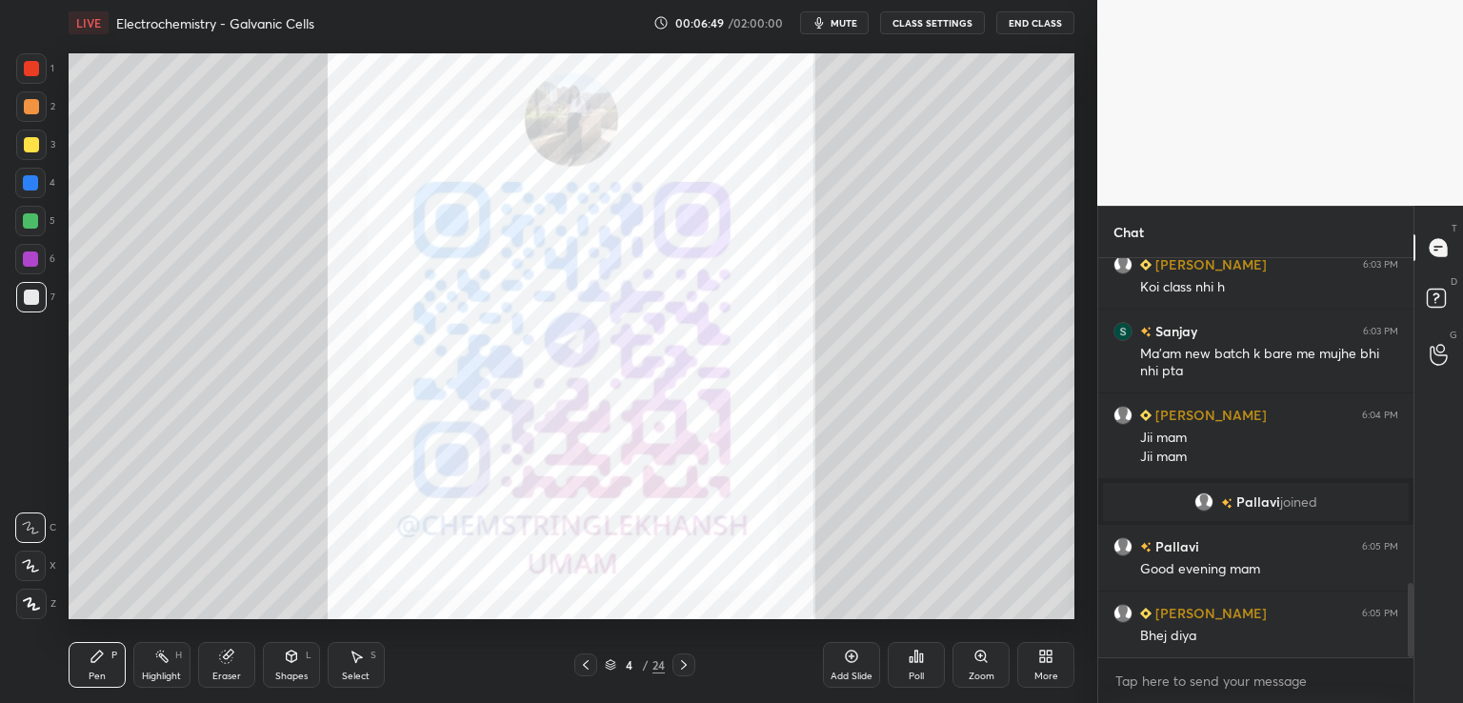
click at [582, 657] on icon at bounding box center [585, 664] width 15 height 15
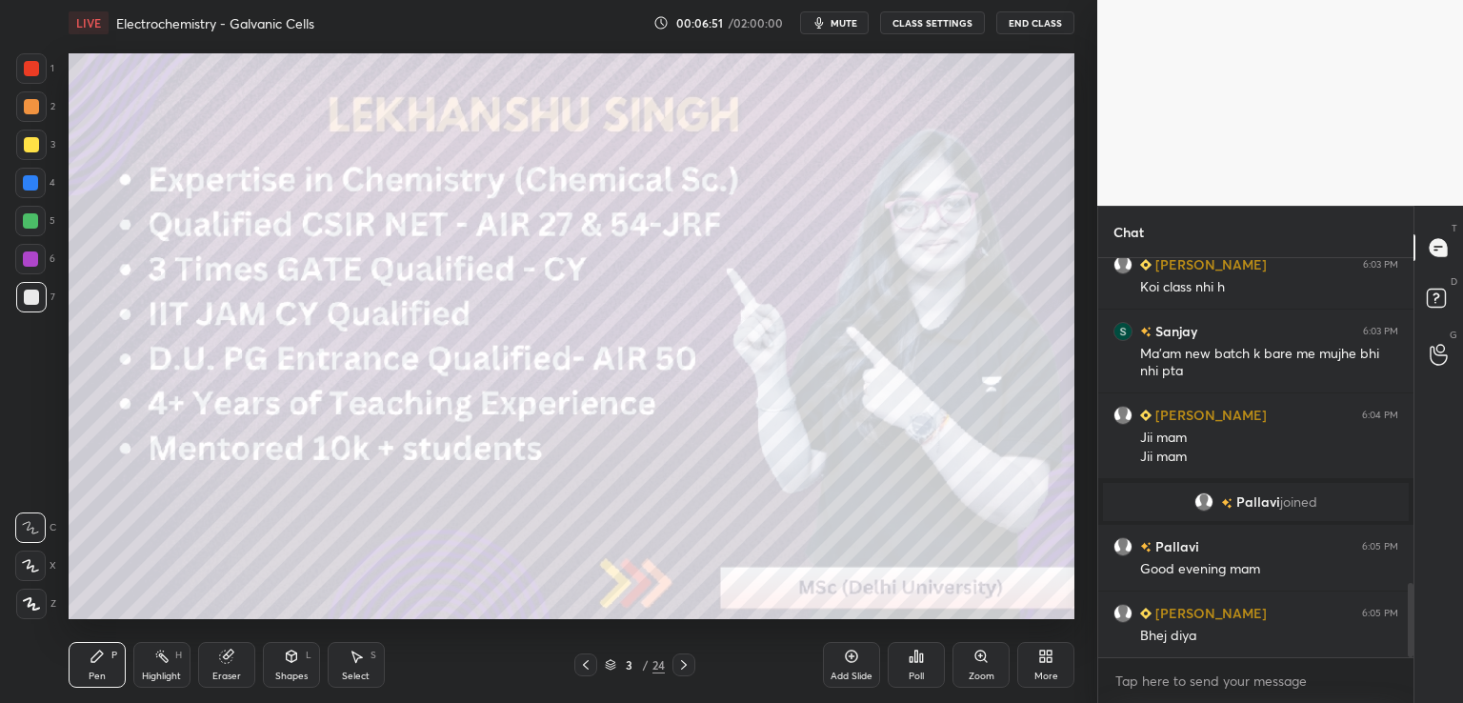
click at [686, 655] on div at bounding box center [683, 664] width 23 height 23
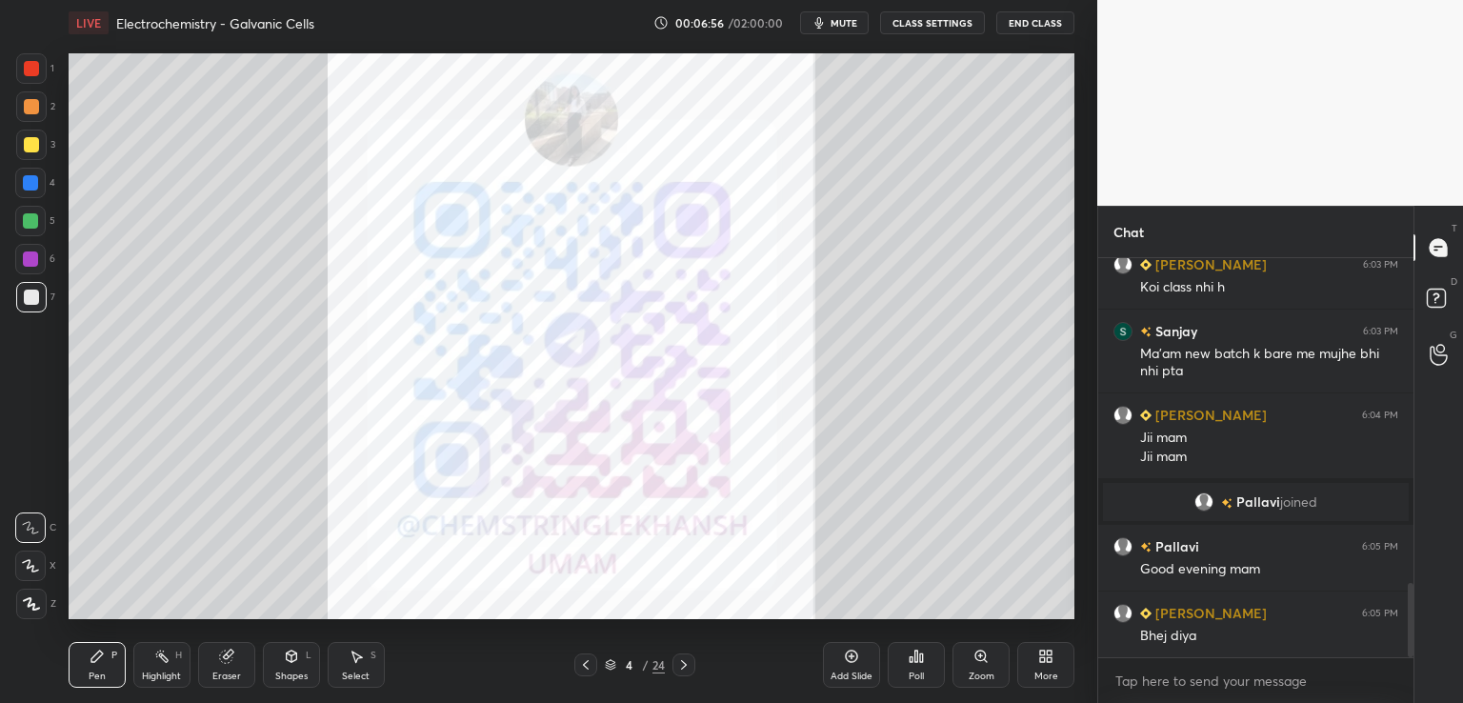
click at [1027, 14] on button "End Class" at bounding box center [1035, 22] width 78 height 23
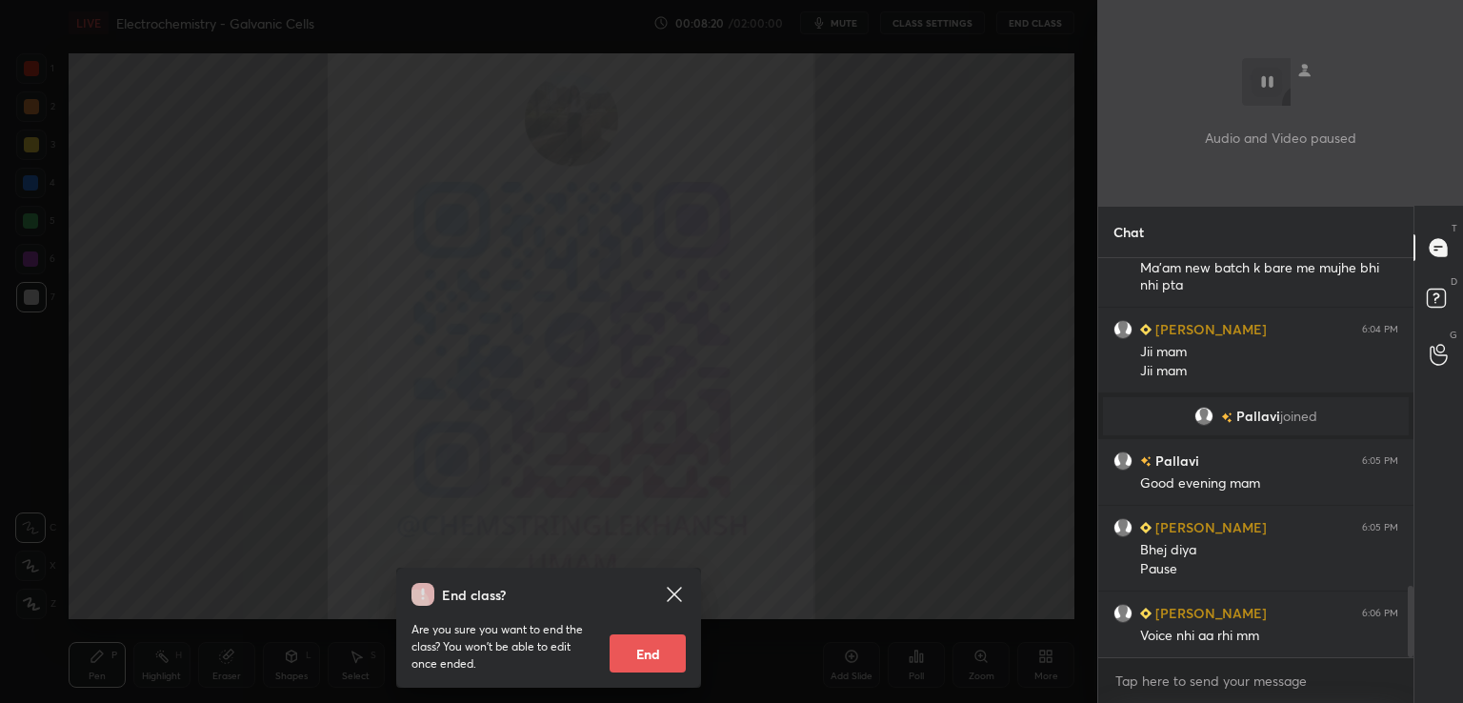
scroll to position [1876, 0]
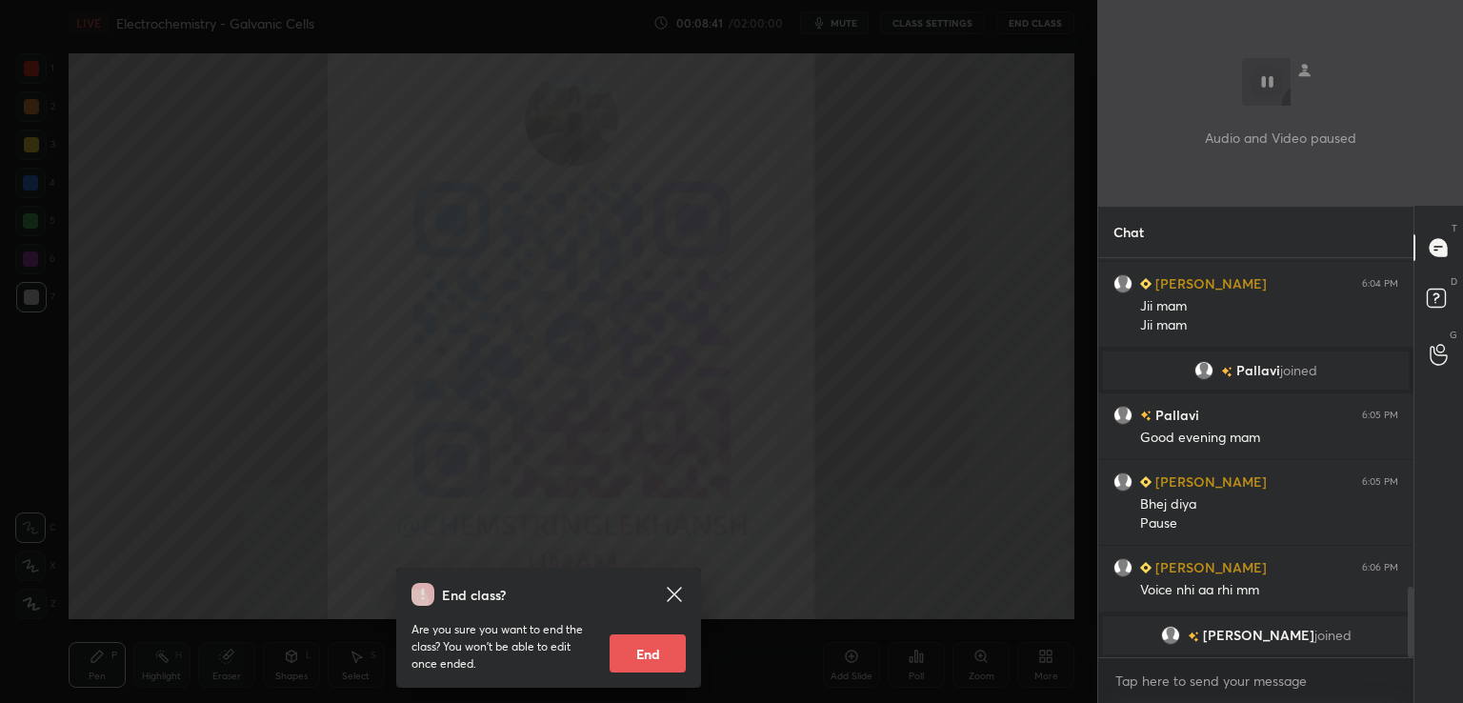
click at [669, 595] on icon at bounding box center [674, 594] width 23 height 23
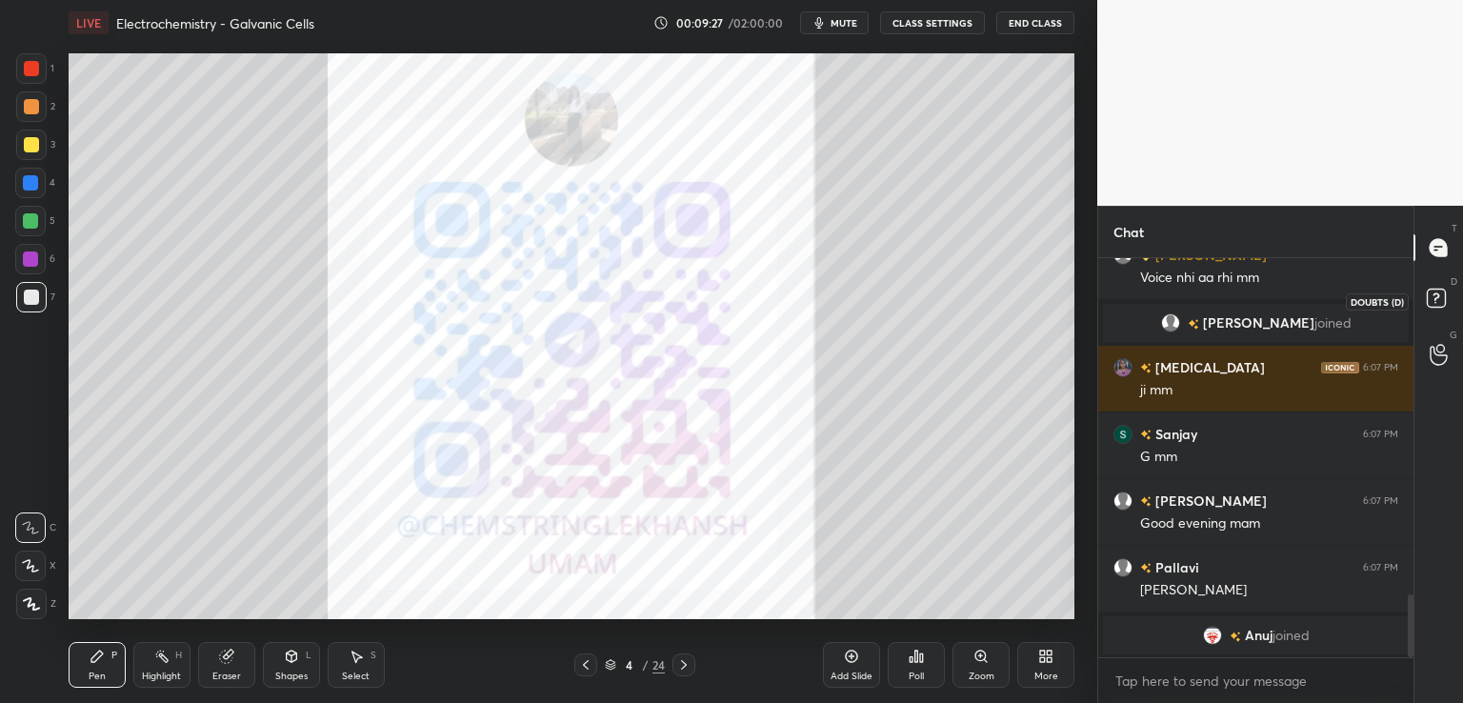
scroll to position [2123, 0]
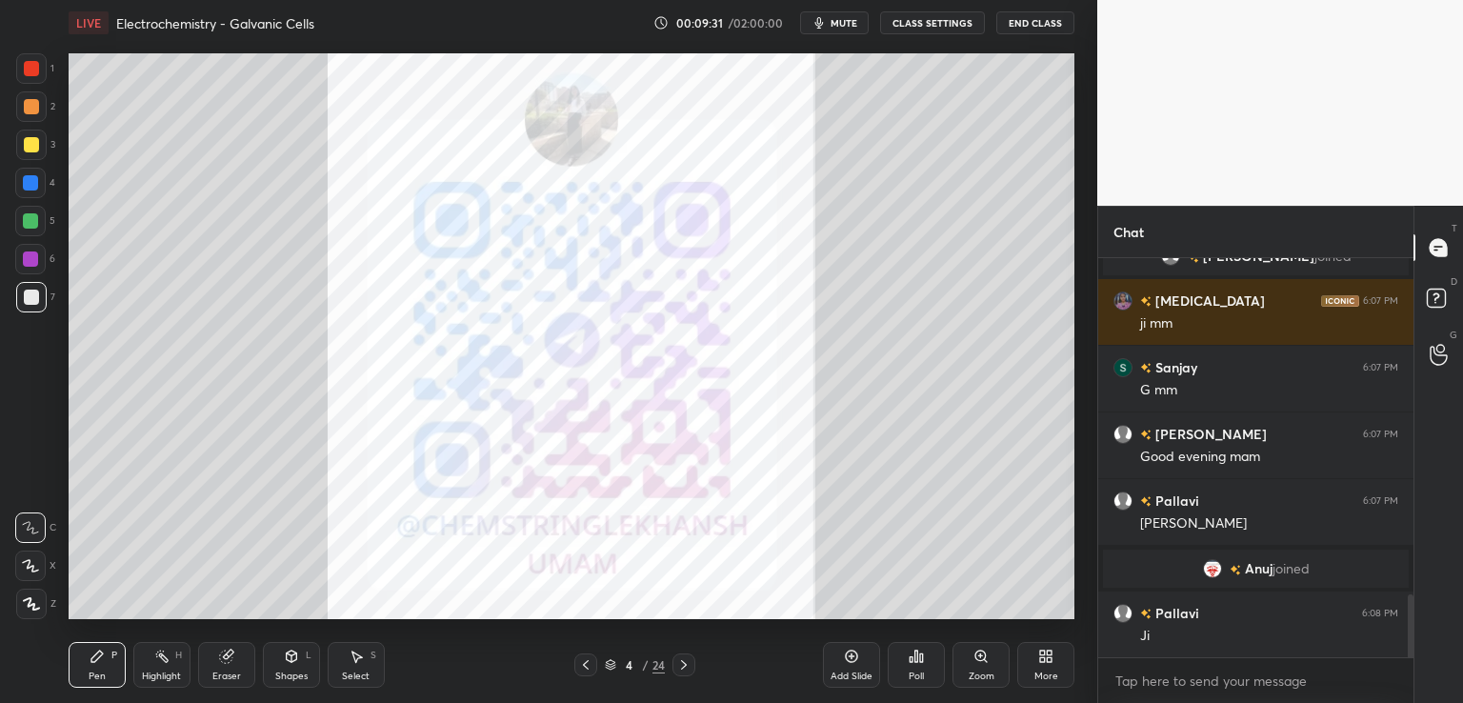
click at [588, 660] on icon at bounding box center [585, 664] width 15 height 15
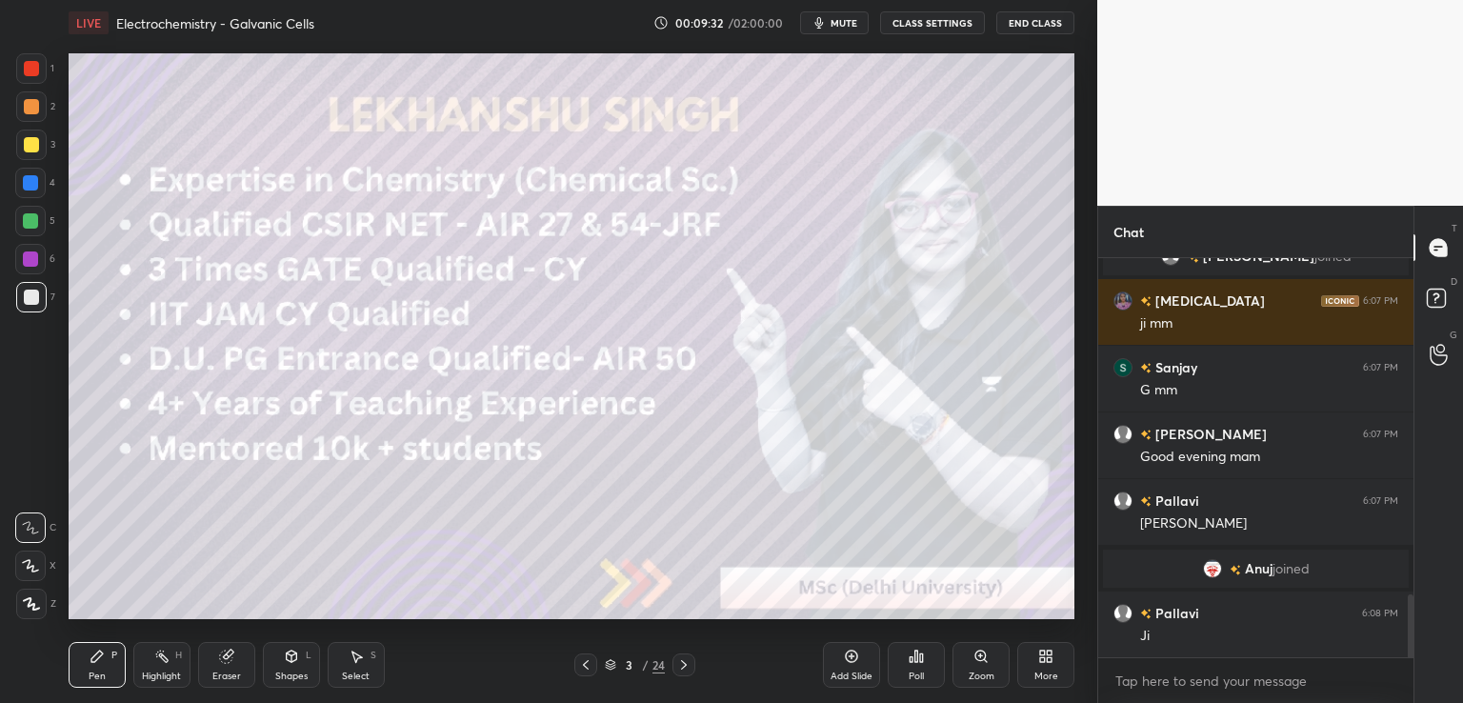
click at [588, 663] on icon at bounding box center [585, 664] width 15 height 15
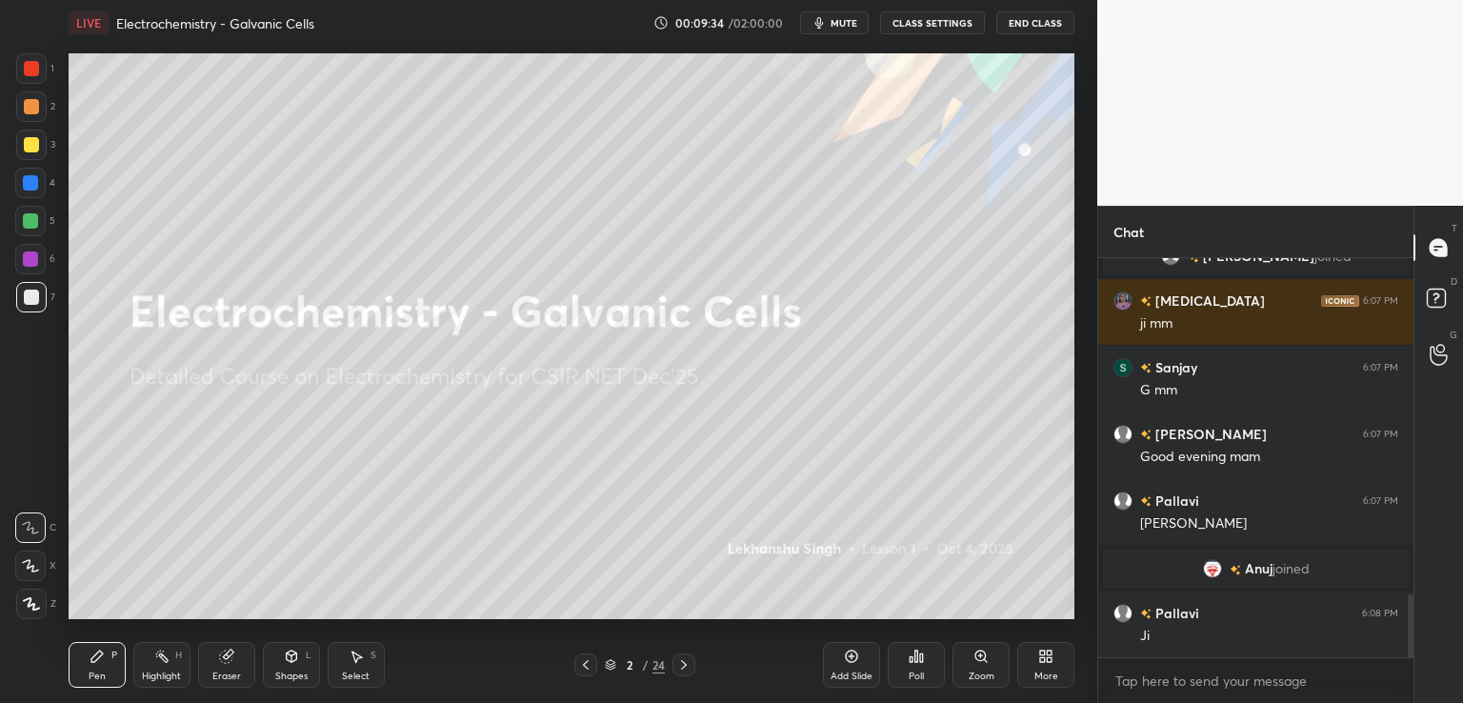
click at [922, 656] on icon at bounding box center [921, 657] width 3 height 9
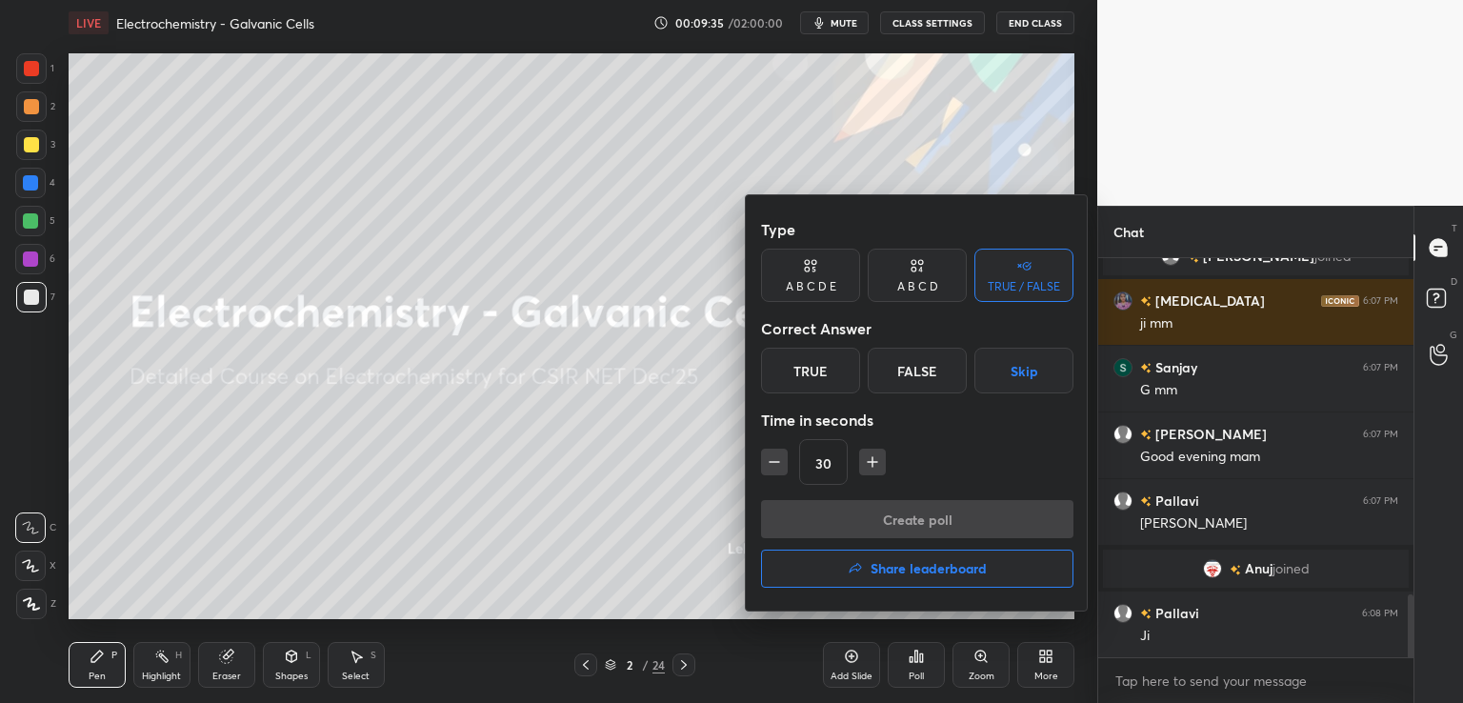
click at [819, 358] on div "True" at bounding box center [810, 371] width 99 height 46
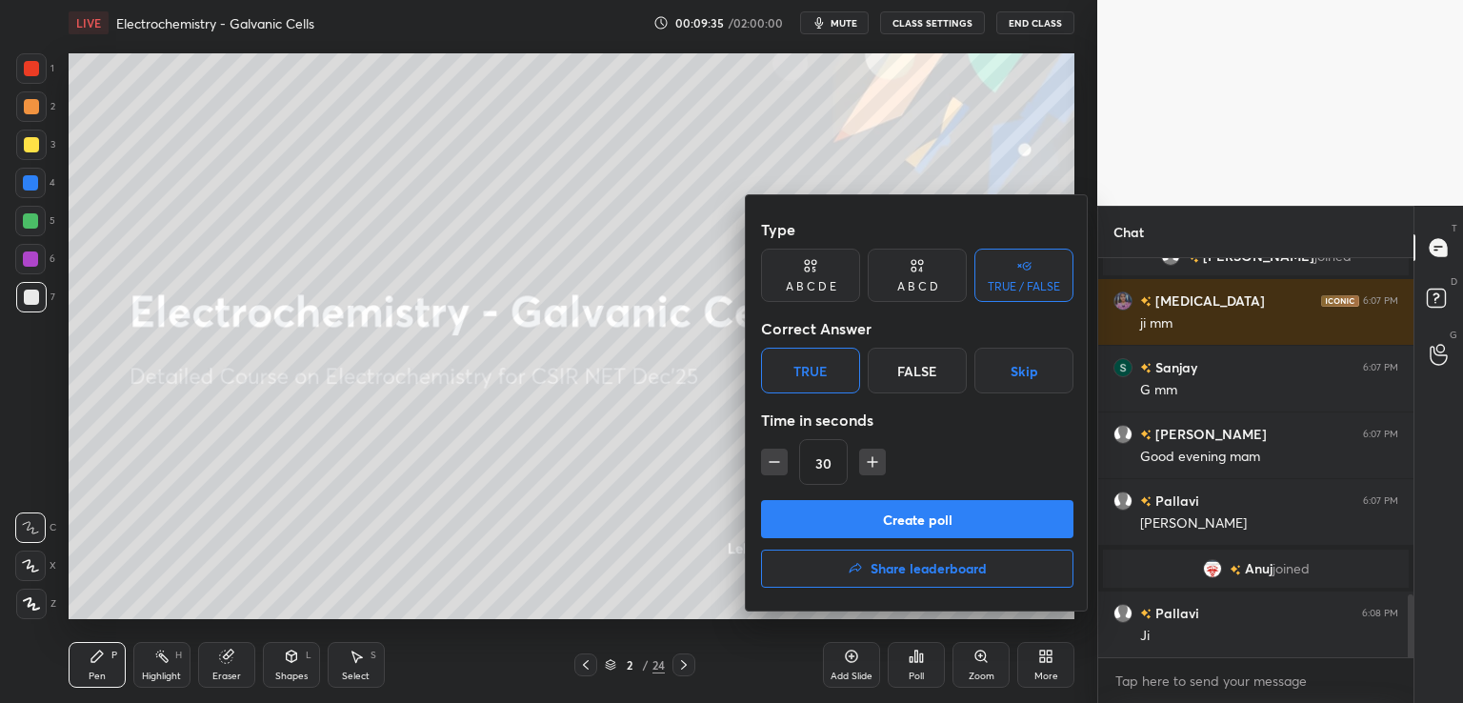
scroll to position [2190, 0]
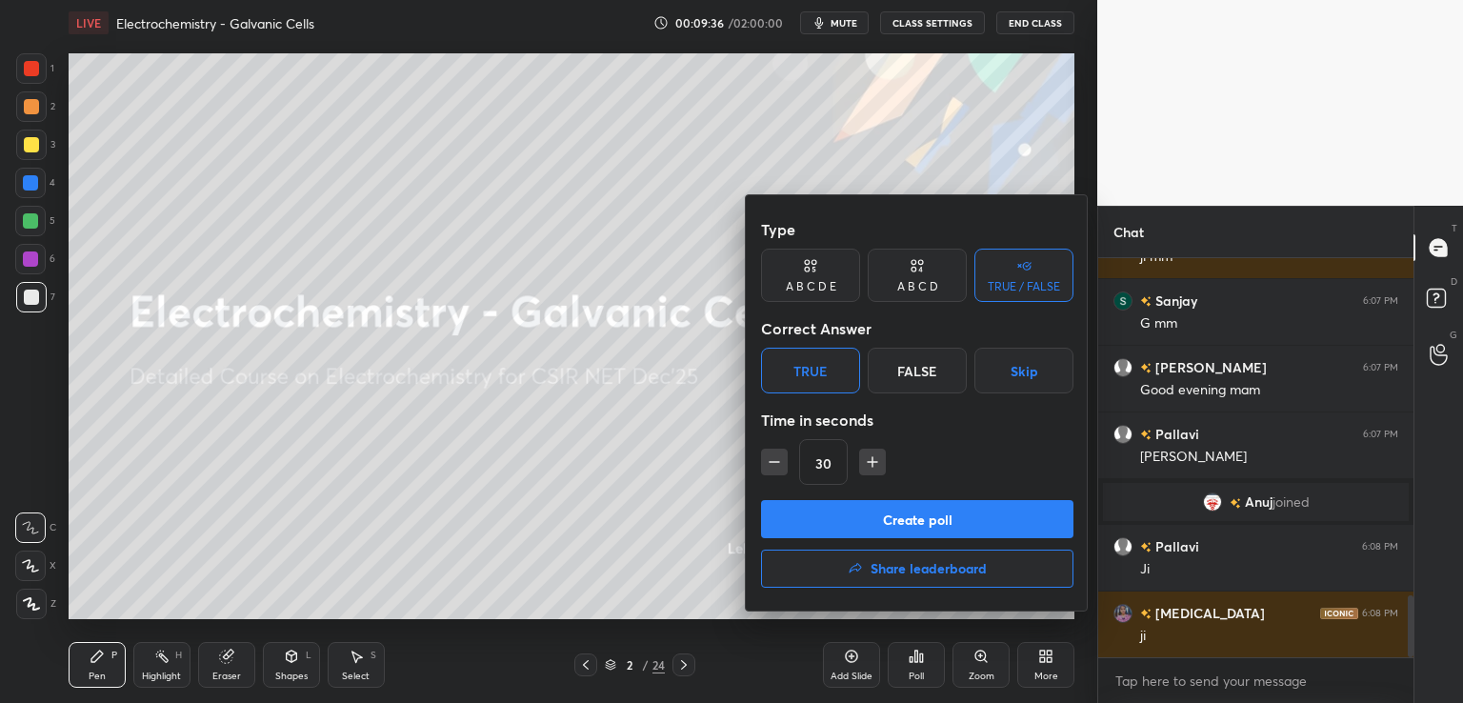
click at [879, 519] on button "Create poll" at bounding box center [917, 519] width 312 height 38
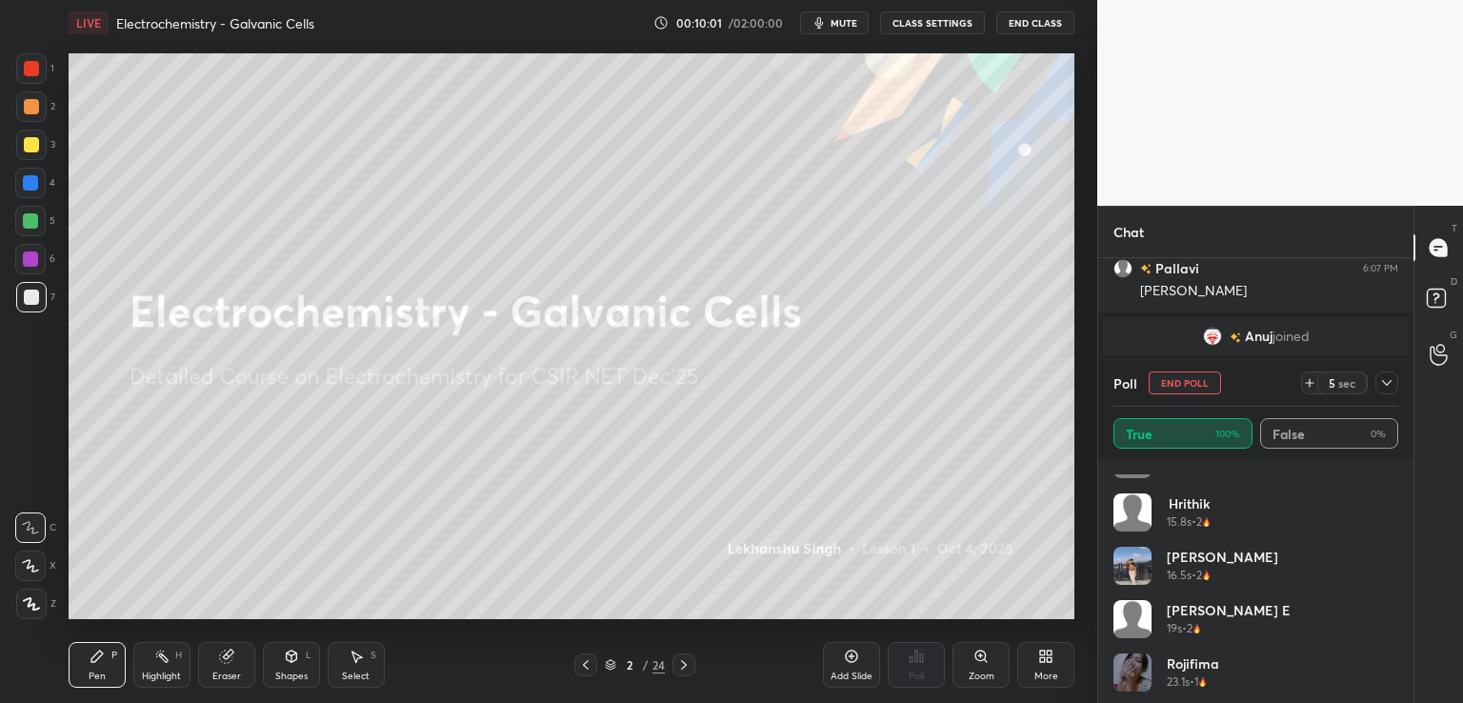
scroll to position [838, 0]
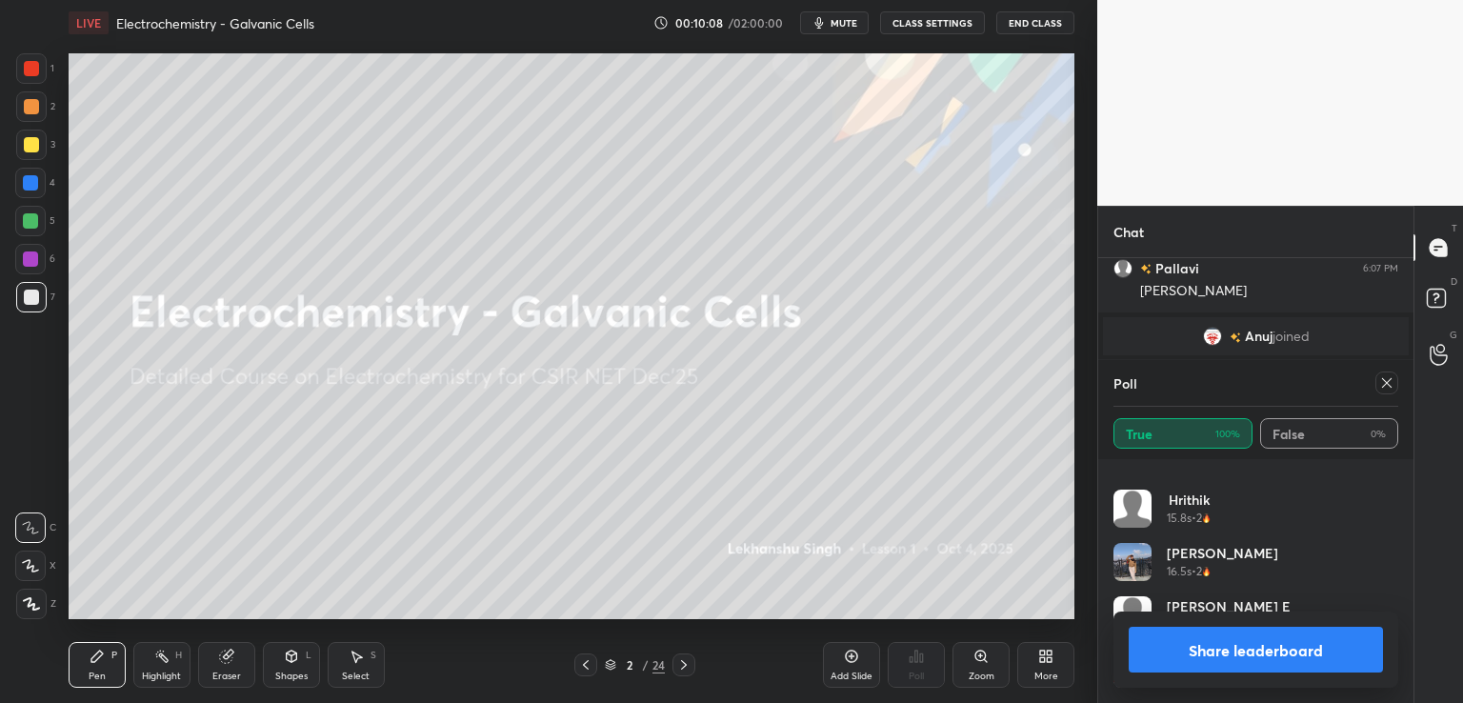
click at [1380, 382] on icon at bounding box center [1386, 382] width 15 height 15
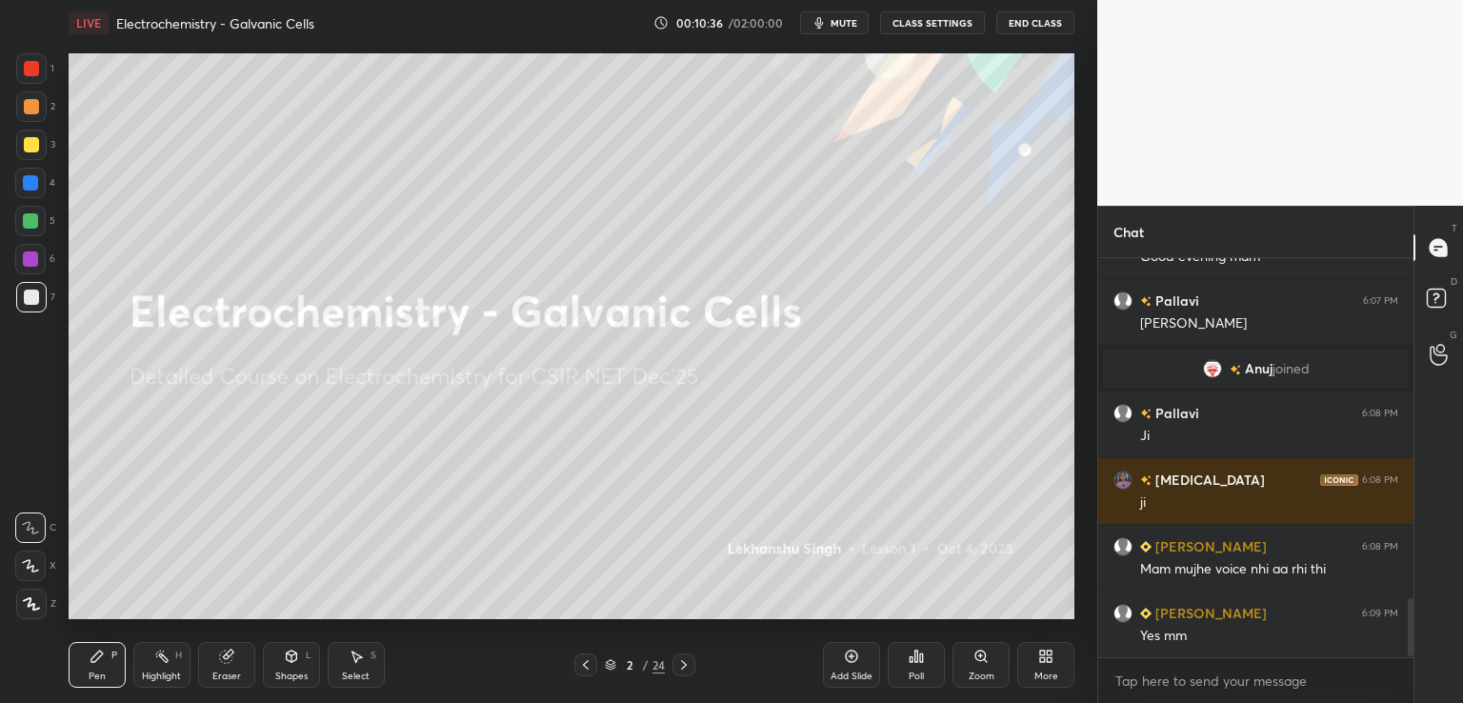
scroll to position [2407, 0]
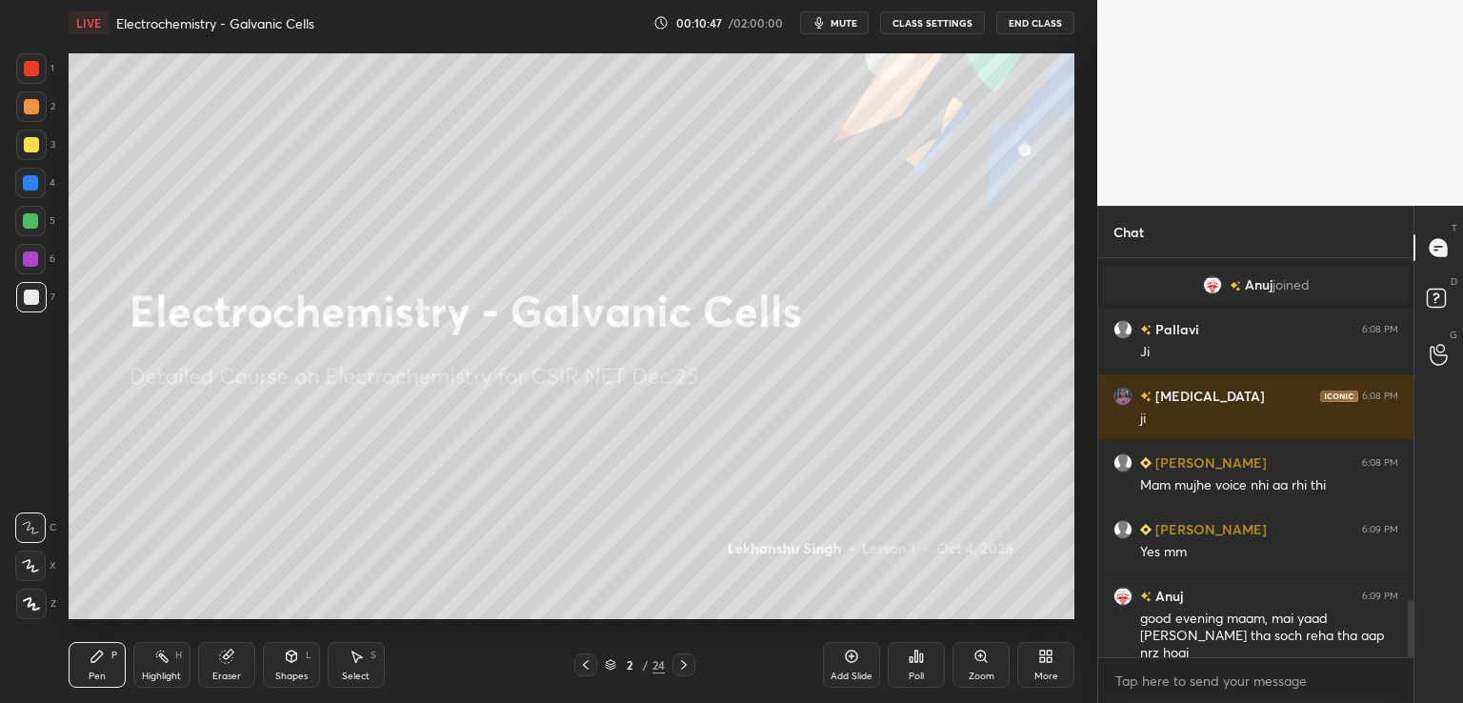
click at [27, 606] on icon at bounding box center [31, 603] width 17 height 13
click at [679, 668] on icon at bounding box center [683, 664] width 15 height 15
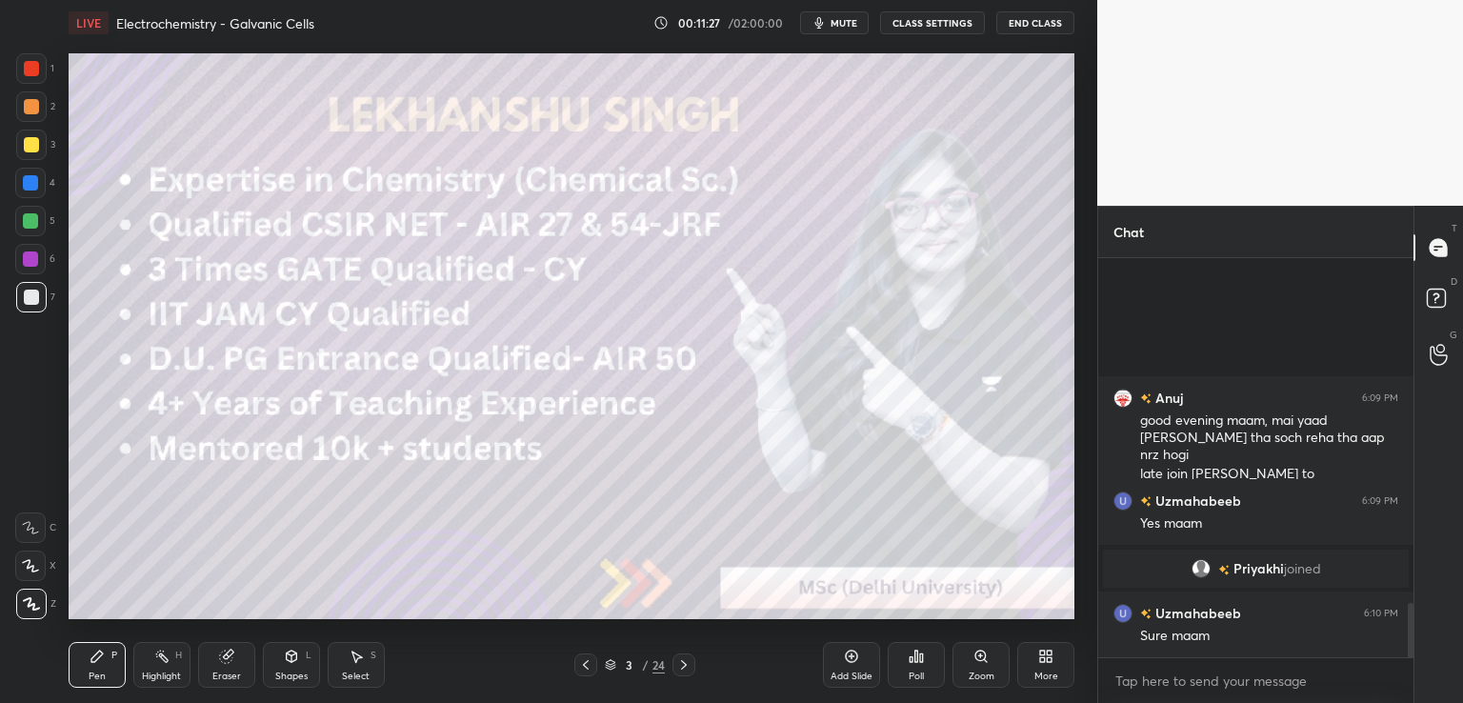
scroll to position [2512, 0]
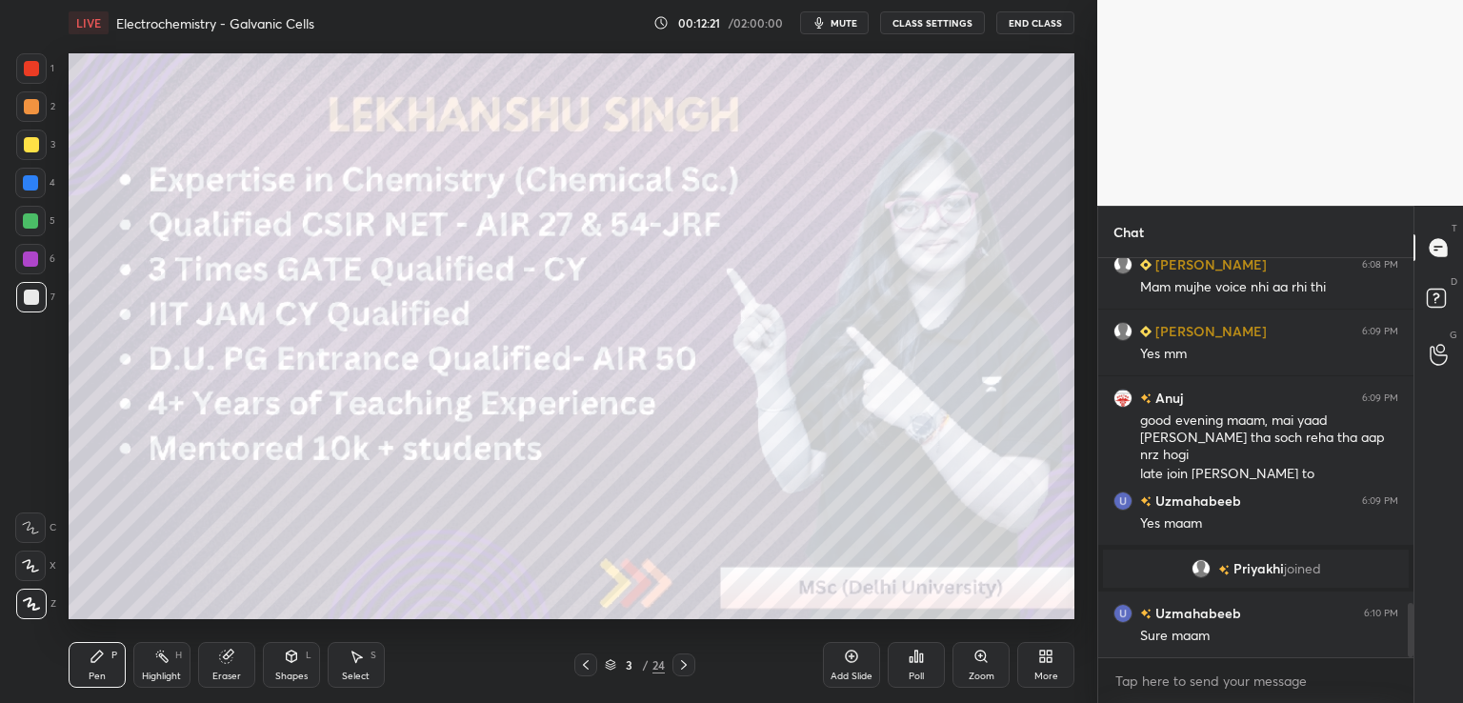
click at [680, 668] on icon at bounding box center [683, 664] width 15 height 15
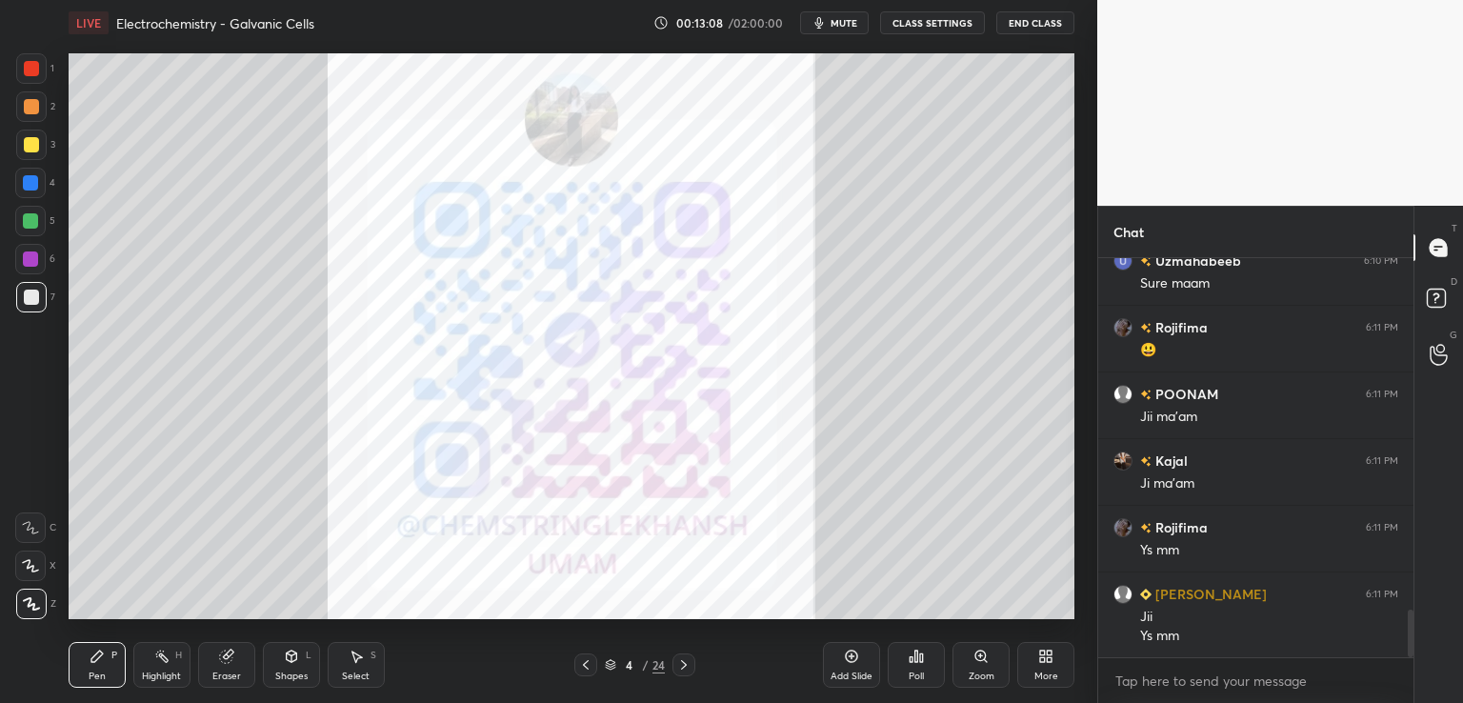
scroll to position [2931, 0]
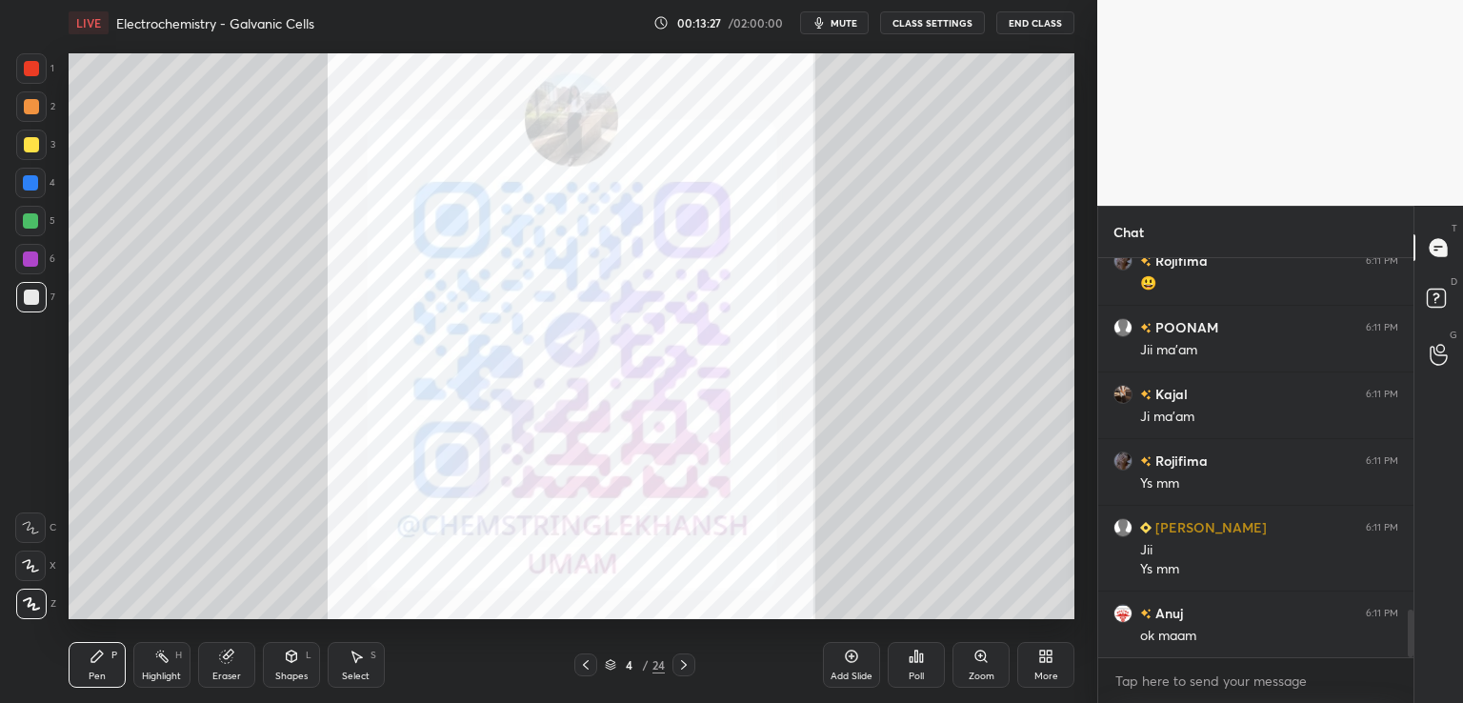
click at [686, 668] on icon at bounding box center [683, 664] width 15 height 15
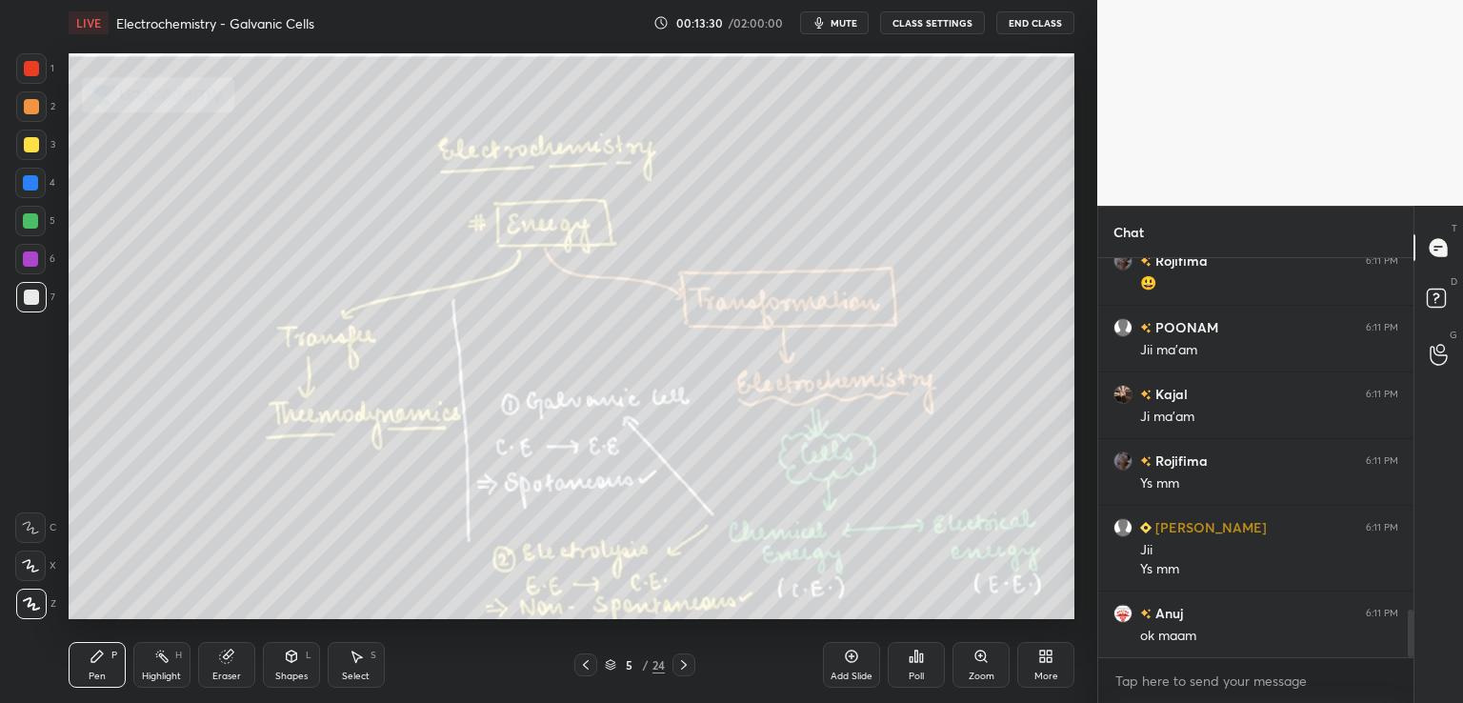
click at [587, 666] on icon at bounding box center [585, 664] width 15 height 15
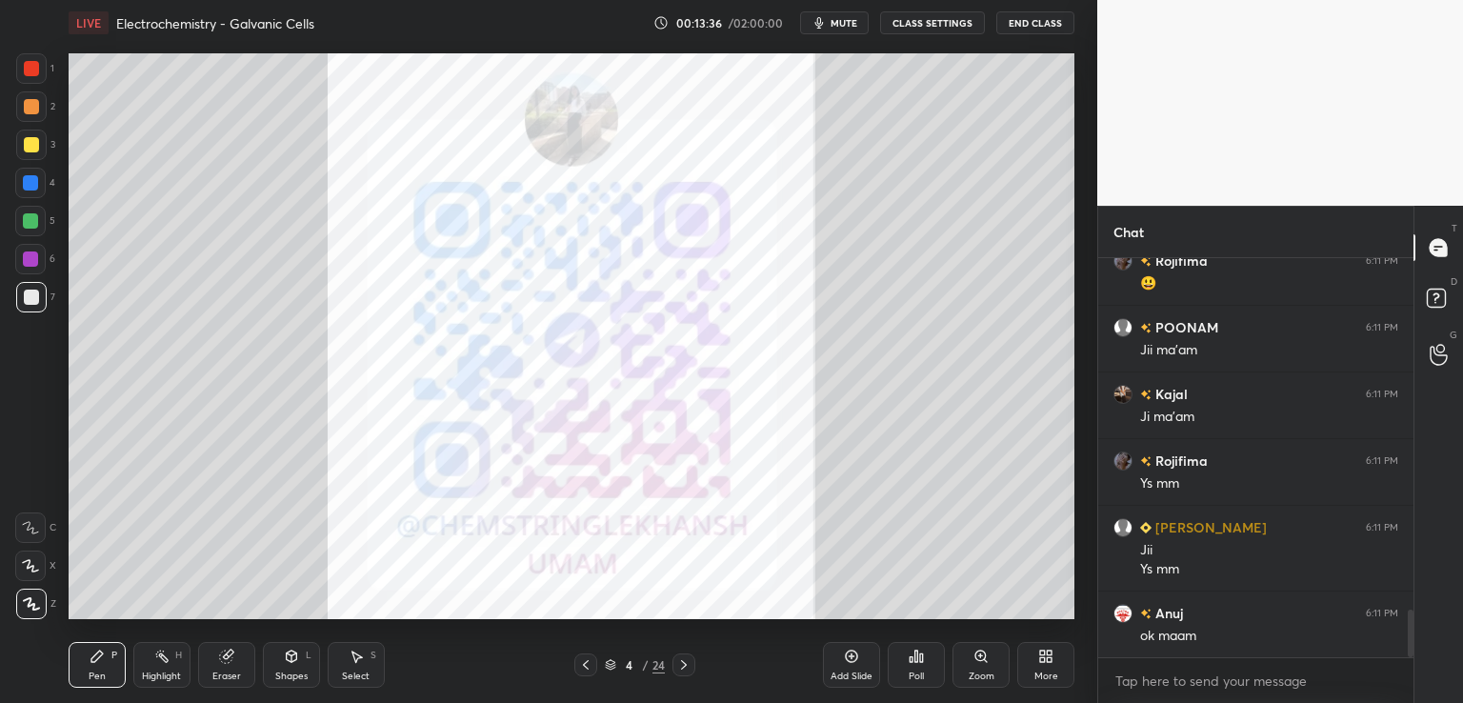
click at [686, 668] on icon at bounding box center [683, 664] width 15 height 15
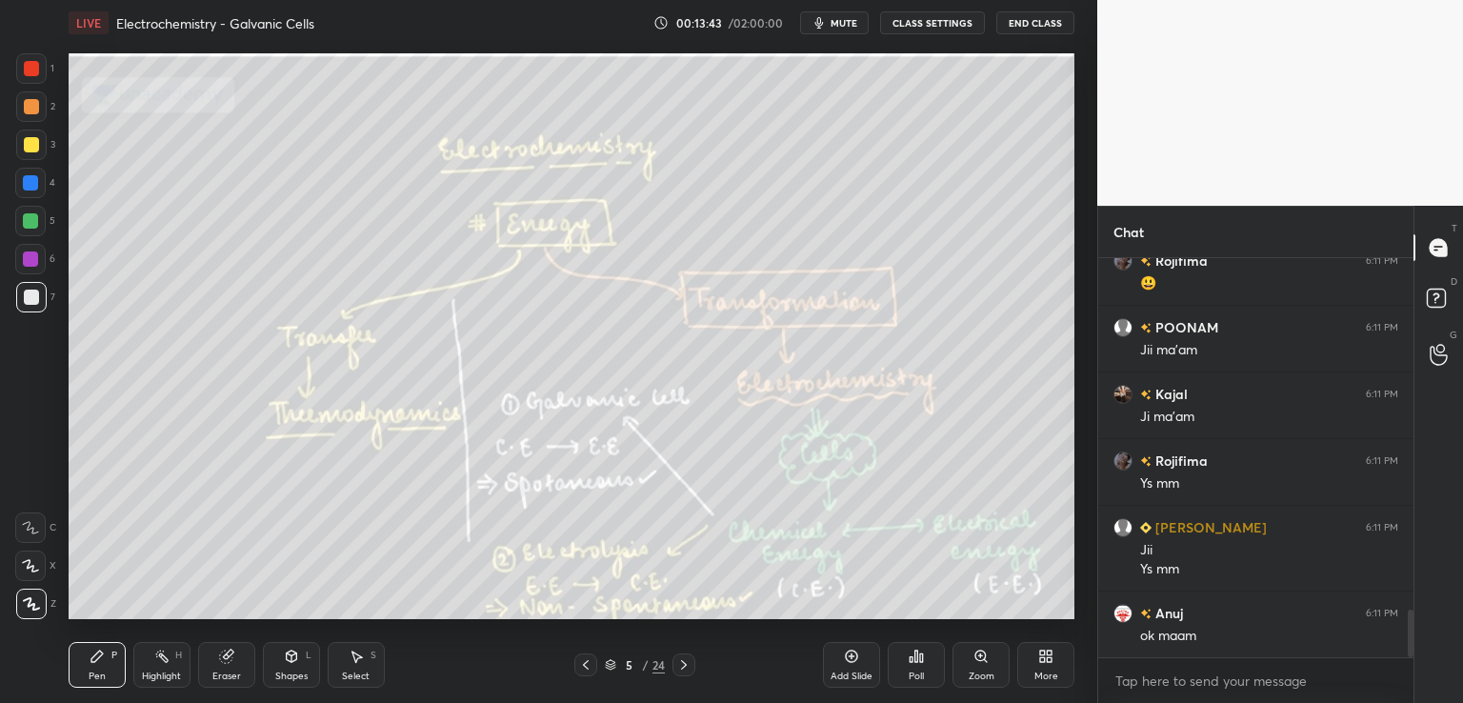
click at [582, 664] on icon at bounding box center [585, 664] width 15 height 15
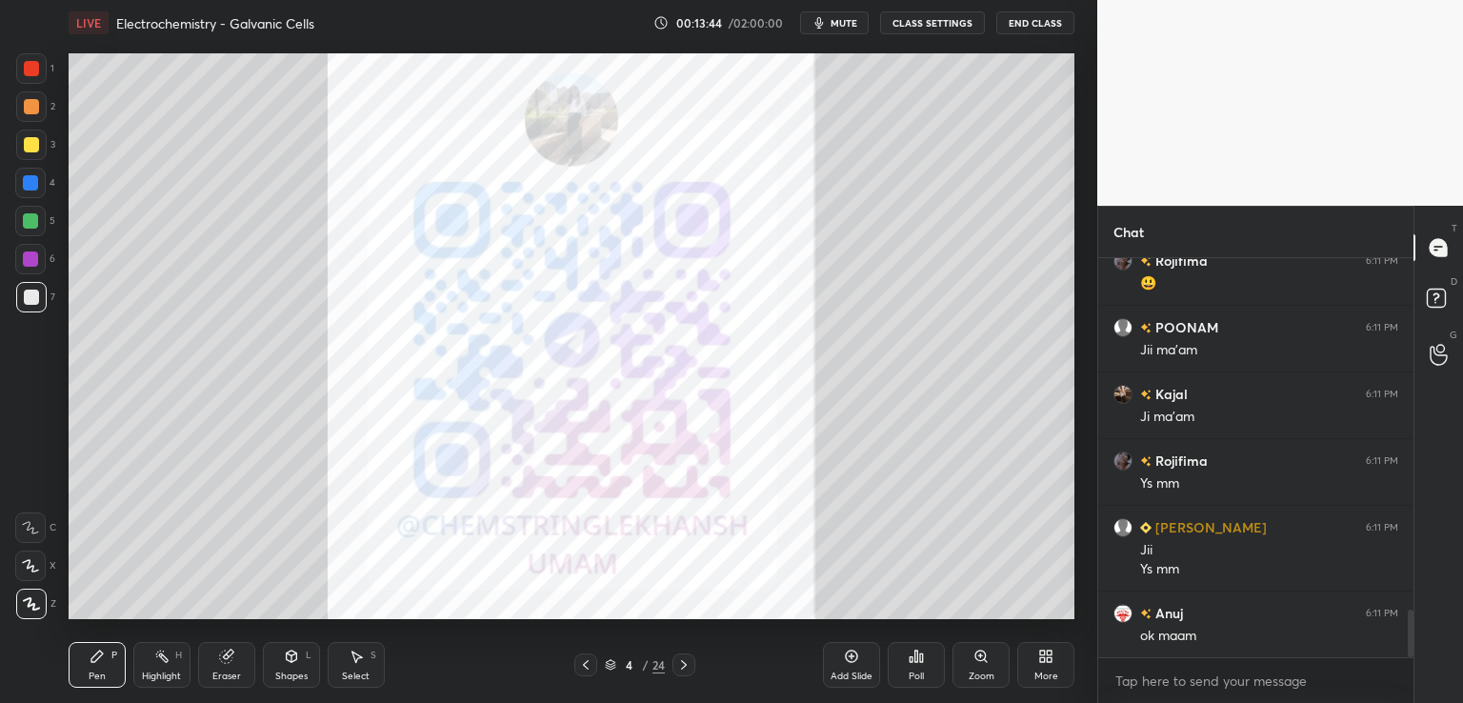
click at [861, 660] on div "Add Slide" at bounding box center [851, 665] width 57 height 46
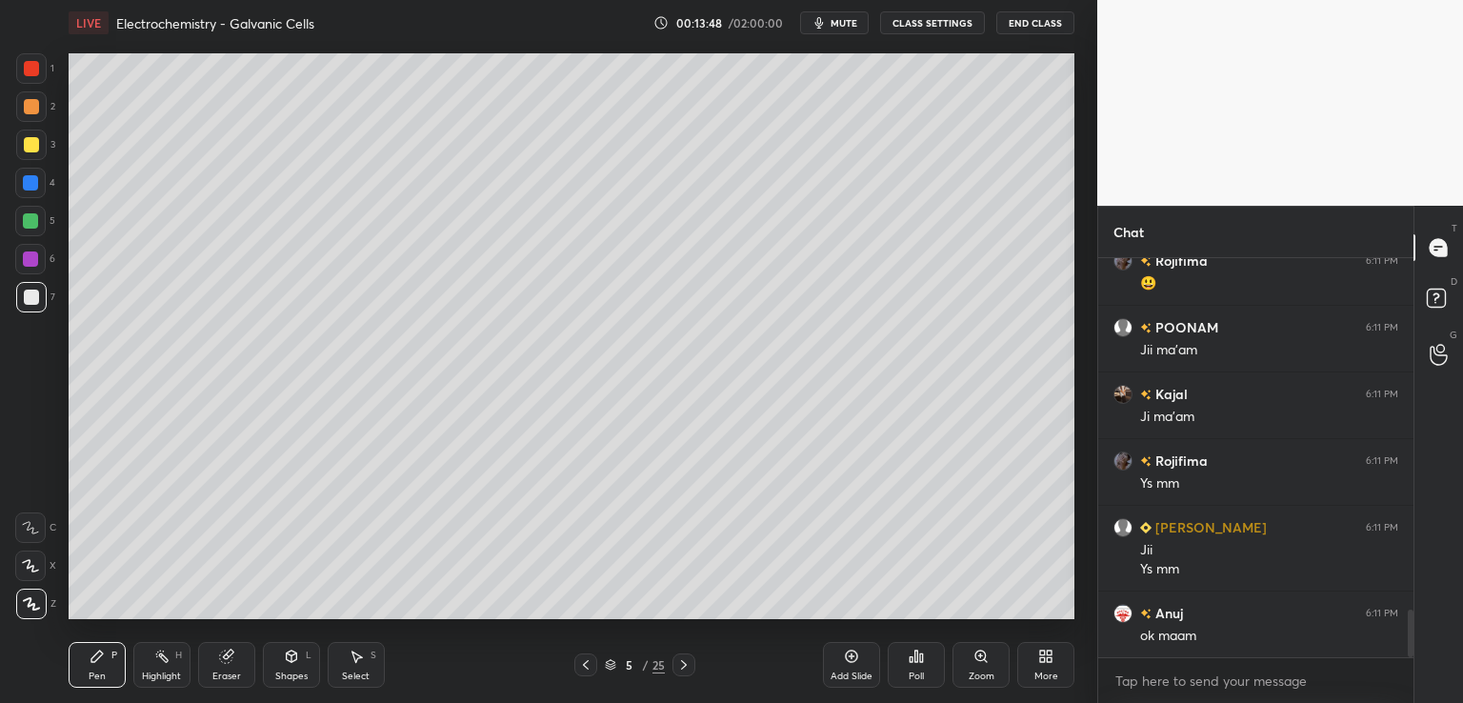
click at [30, 144] on div at bounding box center [31, 144] width 15 height 15
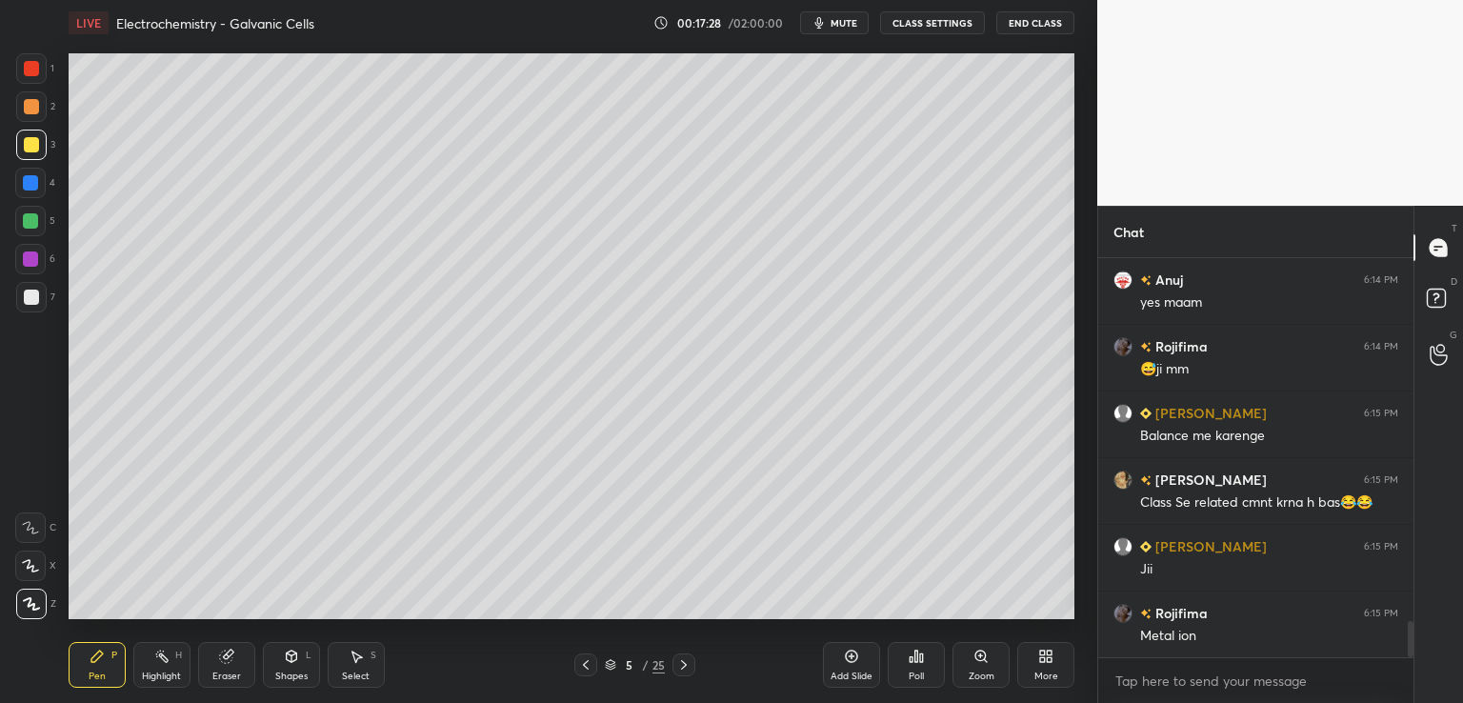
scroll to position [4055, 0]
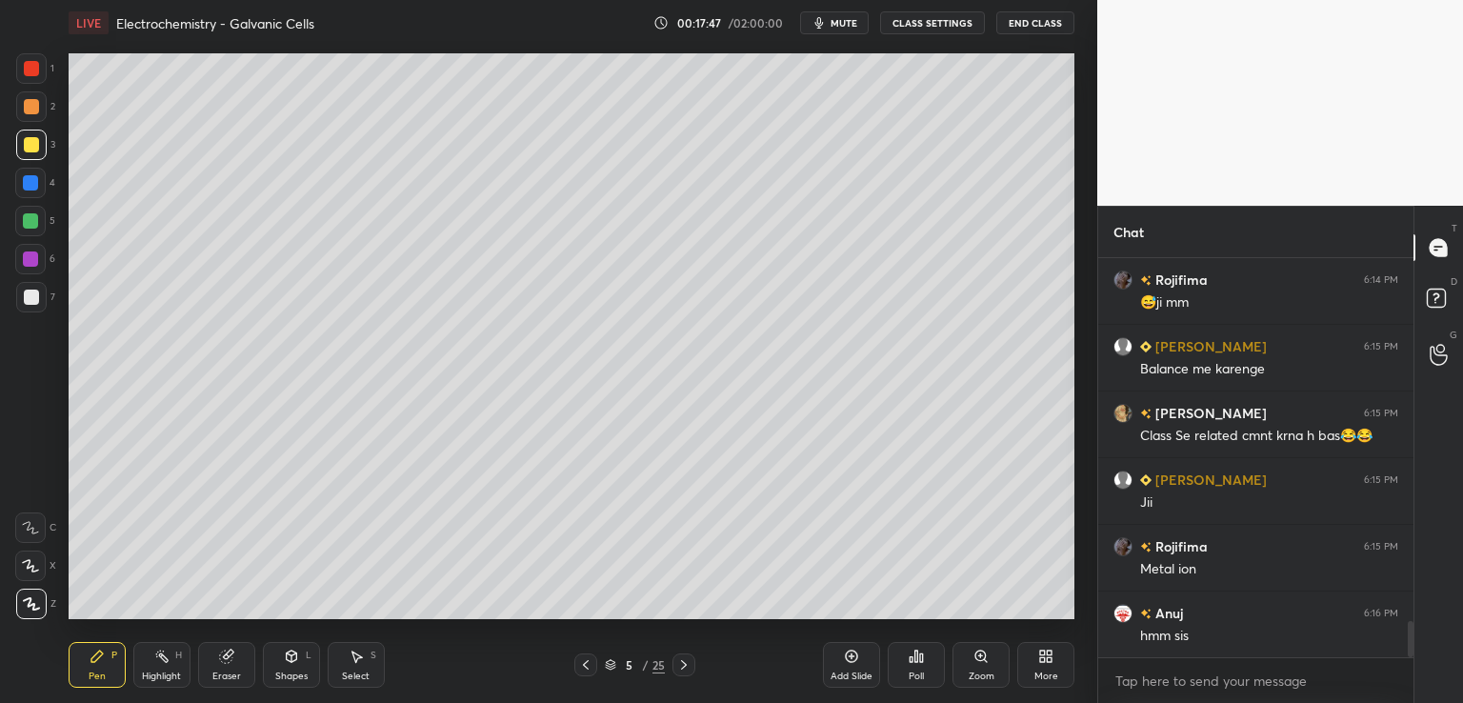
click at [232, 660] on icon at bounding box center [226, 655] width 15 height 15
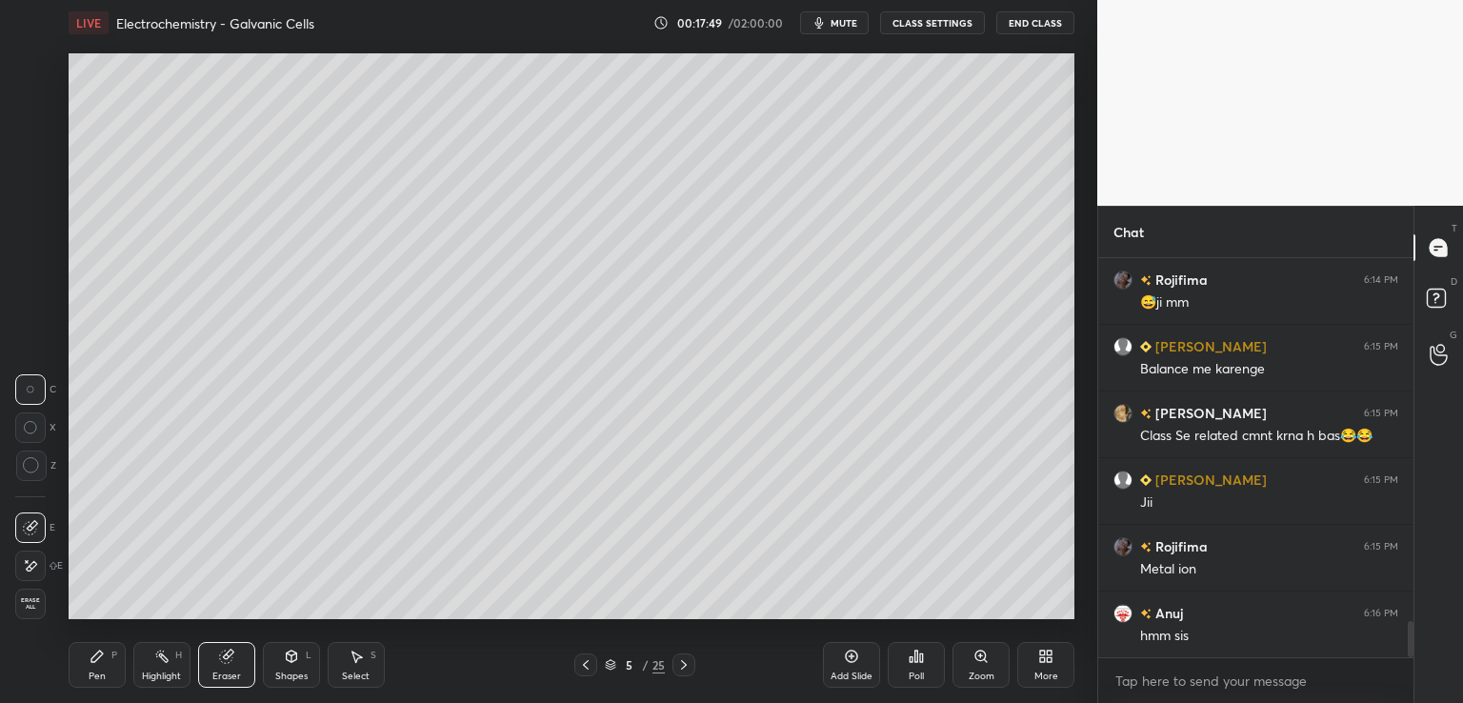
click at [30, 568] on icon at bounding box center [30, 566] width 15 height 16
click at [103, 653] on icon at bounding box center [97, 655] width 15 height 15
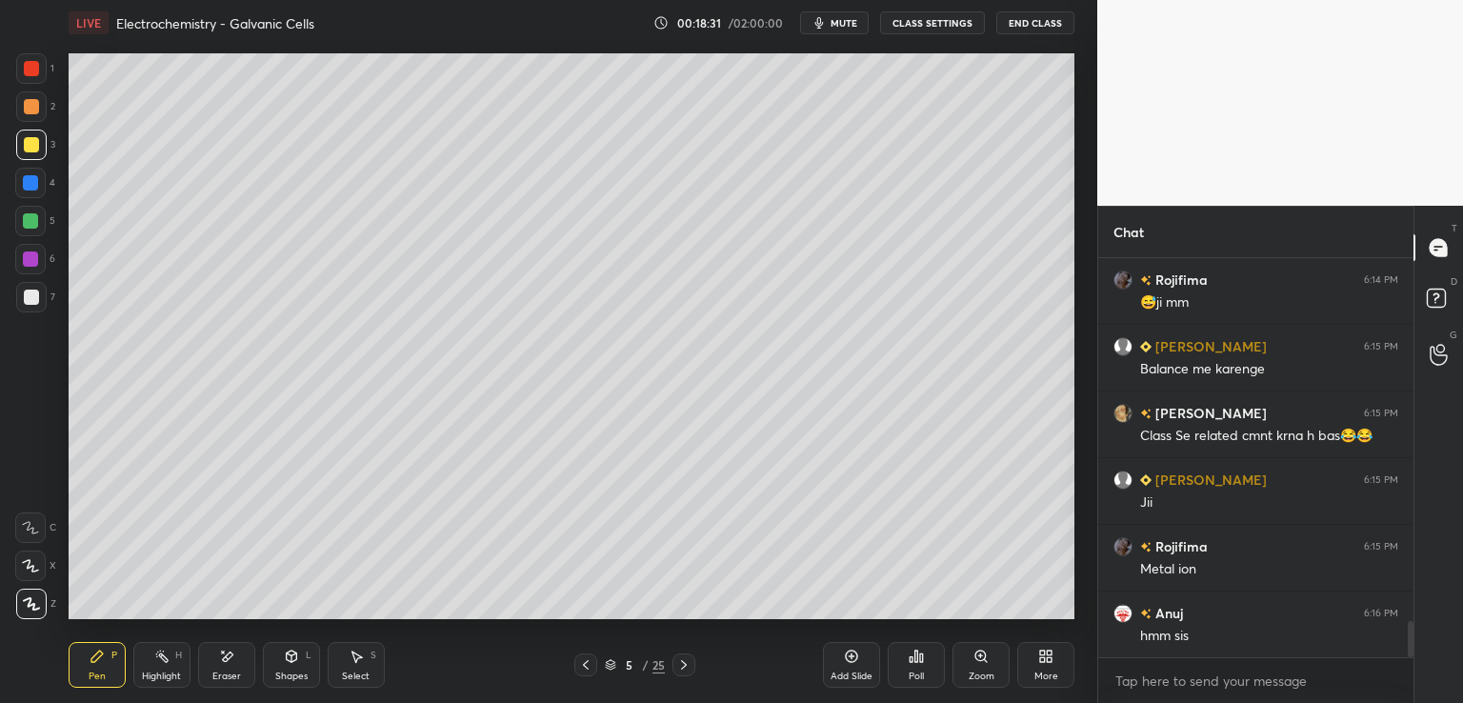
click at [229, 664] on icon at bounding box center [226, 656] width 15 height 16
click at [107, 668] on div "Pen P" at bounding box center [97, 665] width 57 height 46
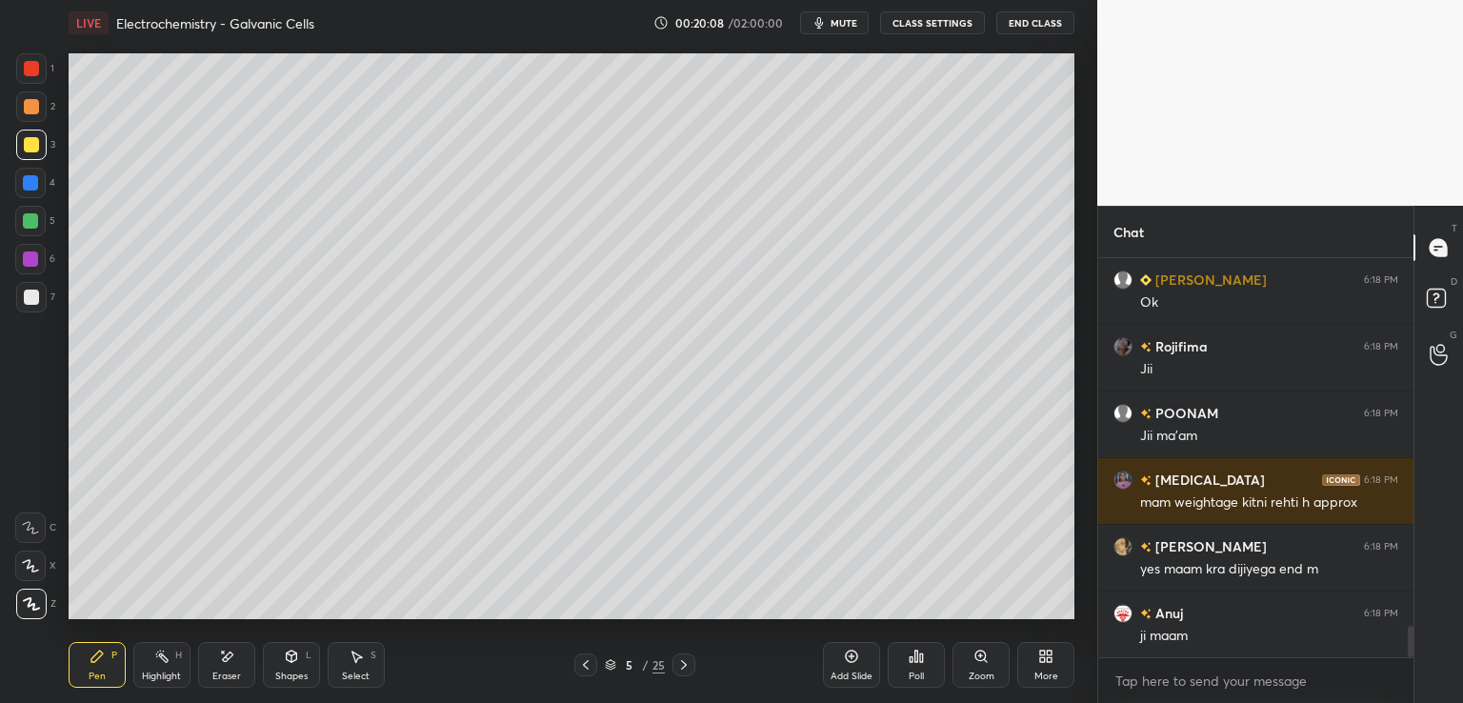
scroll to position [4807, 0]
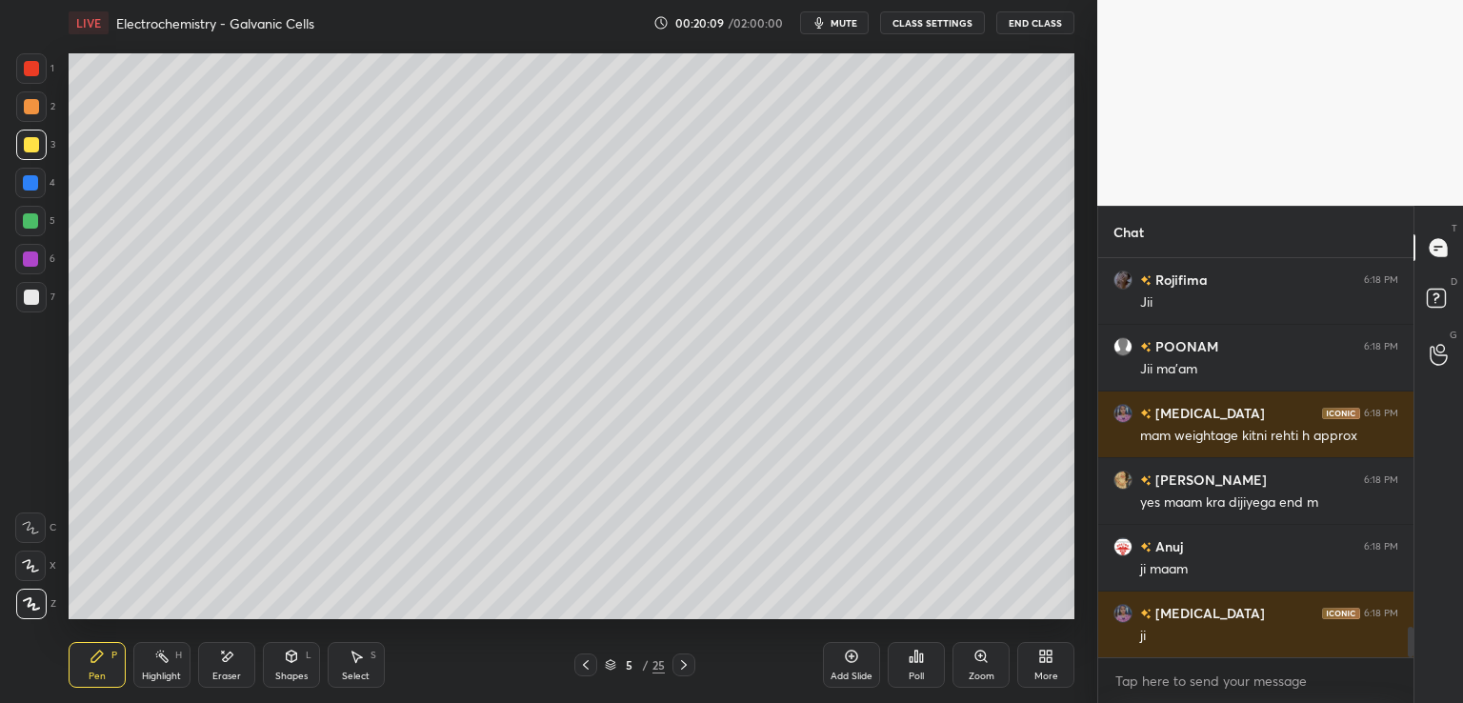
click at [27, 294] on div at bounding box center [31, 296] width 15 height 15
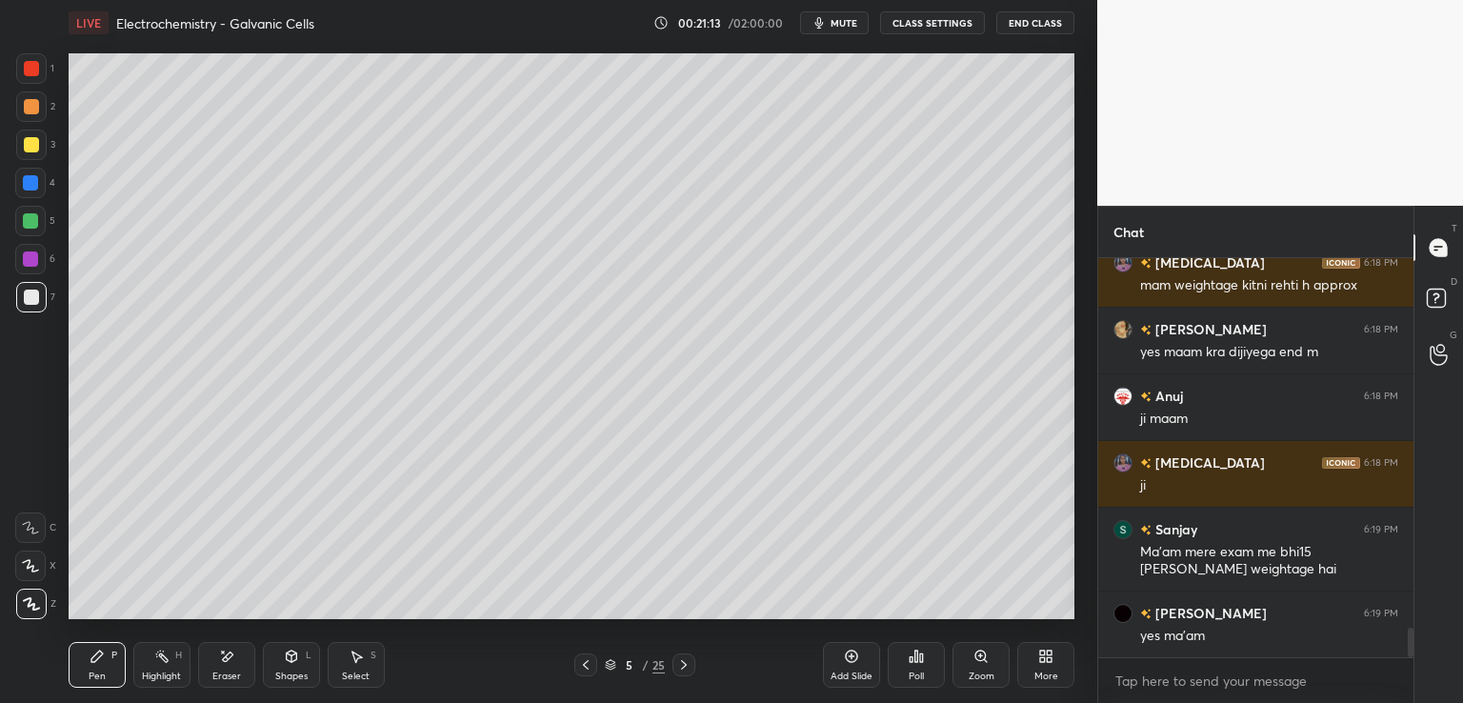
scroll to position [5024, 0]
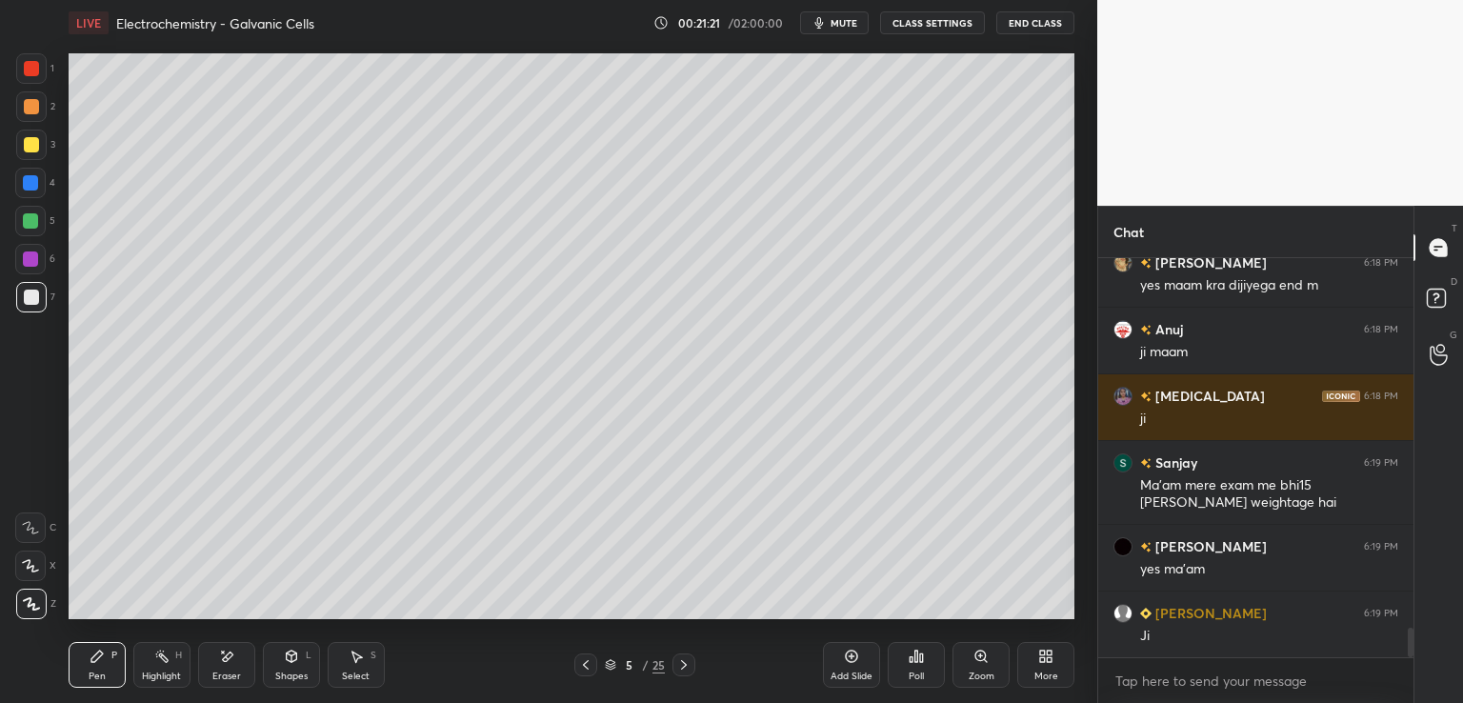
click at [224, 660] on icon at bounding box center [227, 656] width 10 height 10
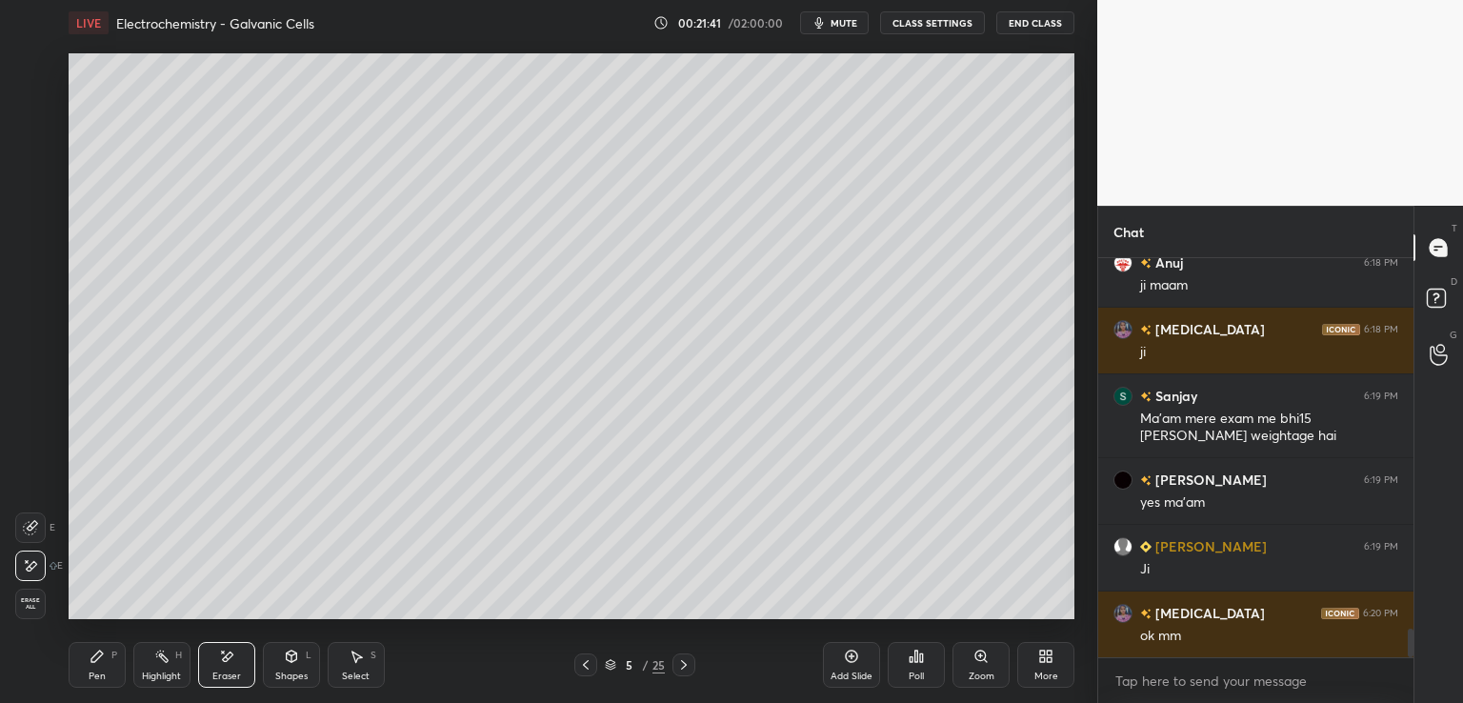
scroll to position [5157, 0]
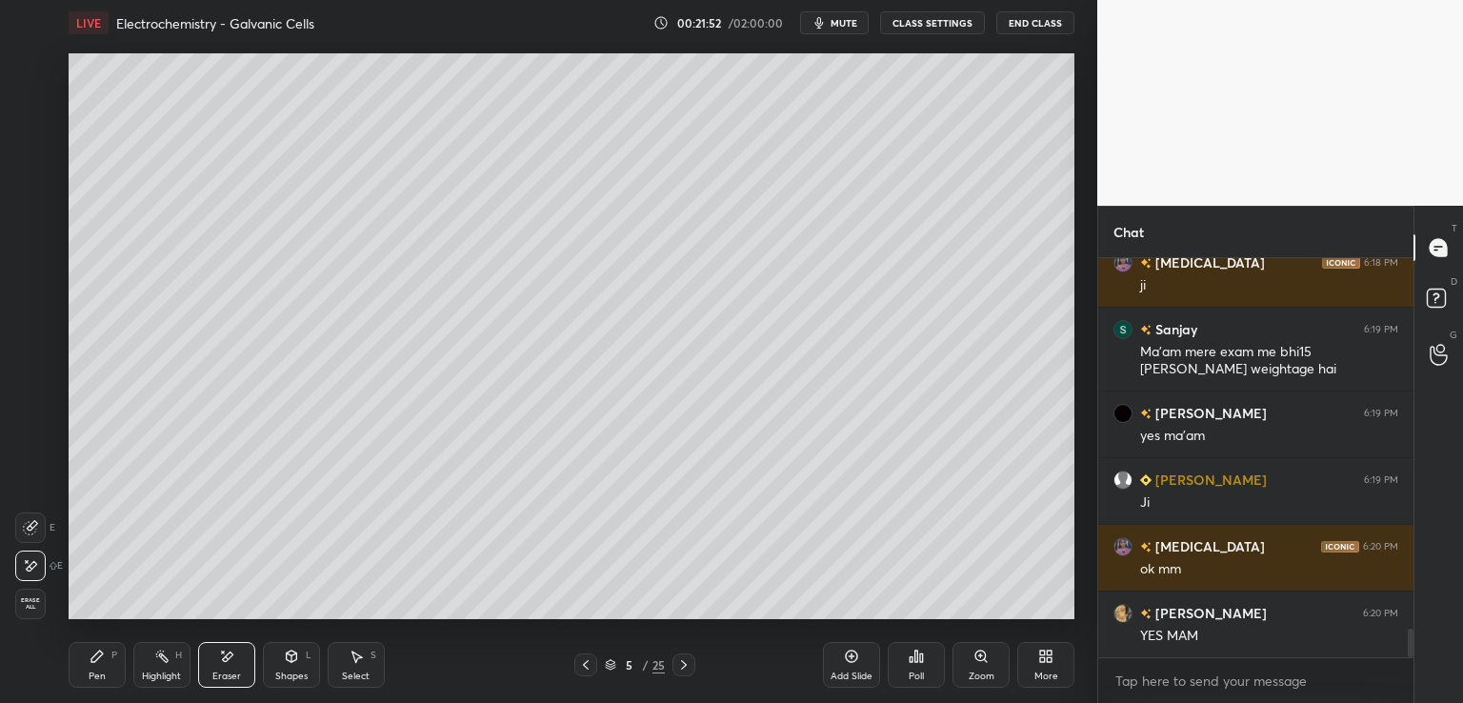
click at [99, 658] on icon at bounding box center [96, 655] width 11 height 11
click at [220, 666] on div "Eraser" at bounding box center [226, 665] width 57 height 46
click at [679, 662] on icon at bounding box center [683, 664] width 15 height 15
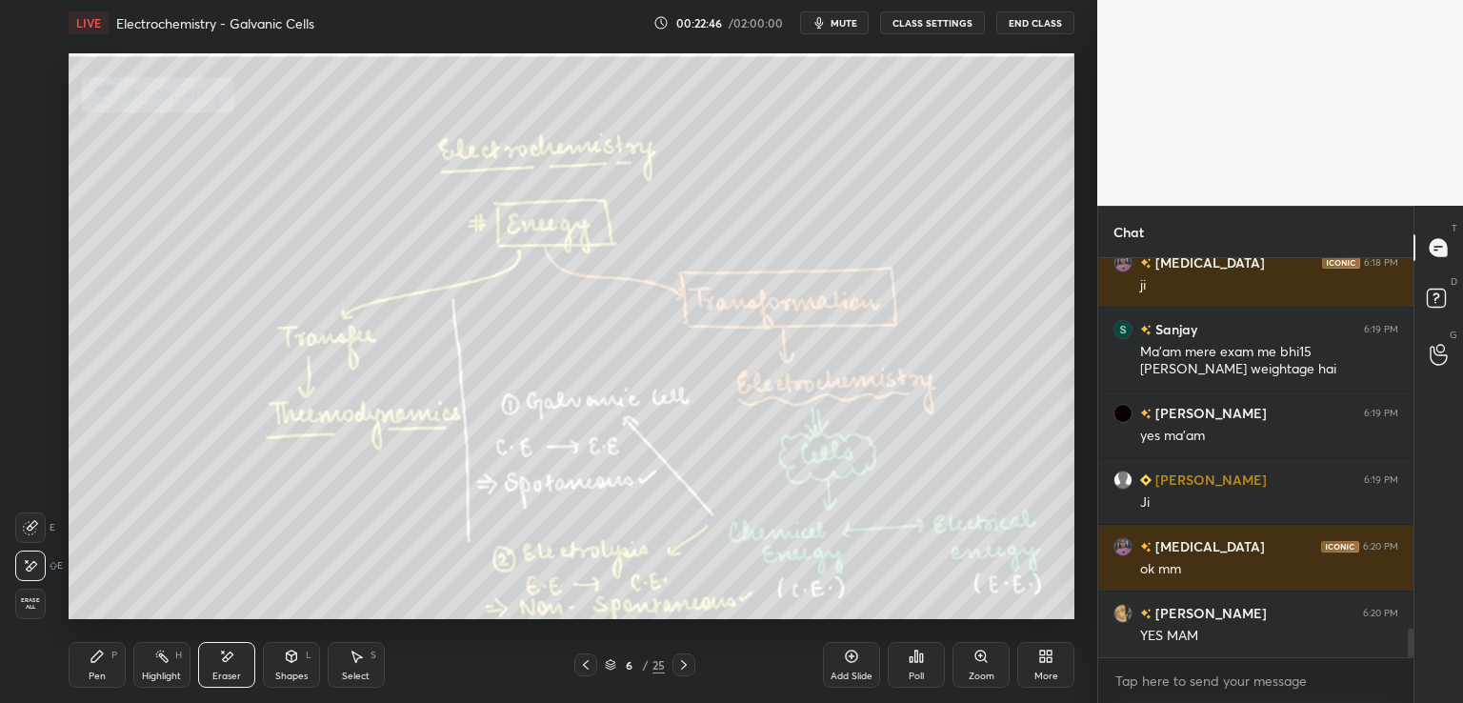
click at [592, 662] on div at bounding box center [585, 664] width 23 height 23
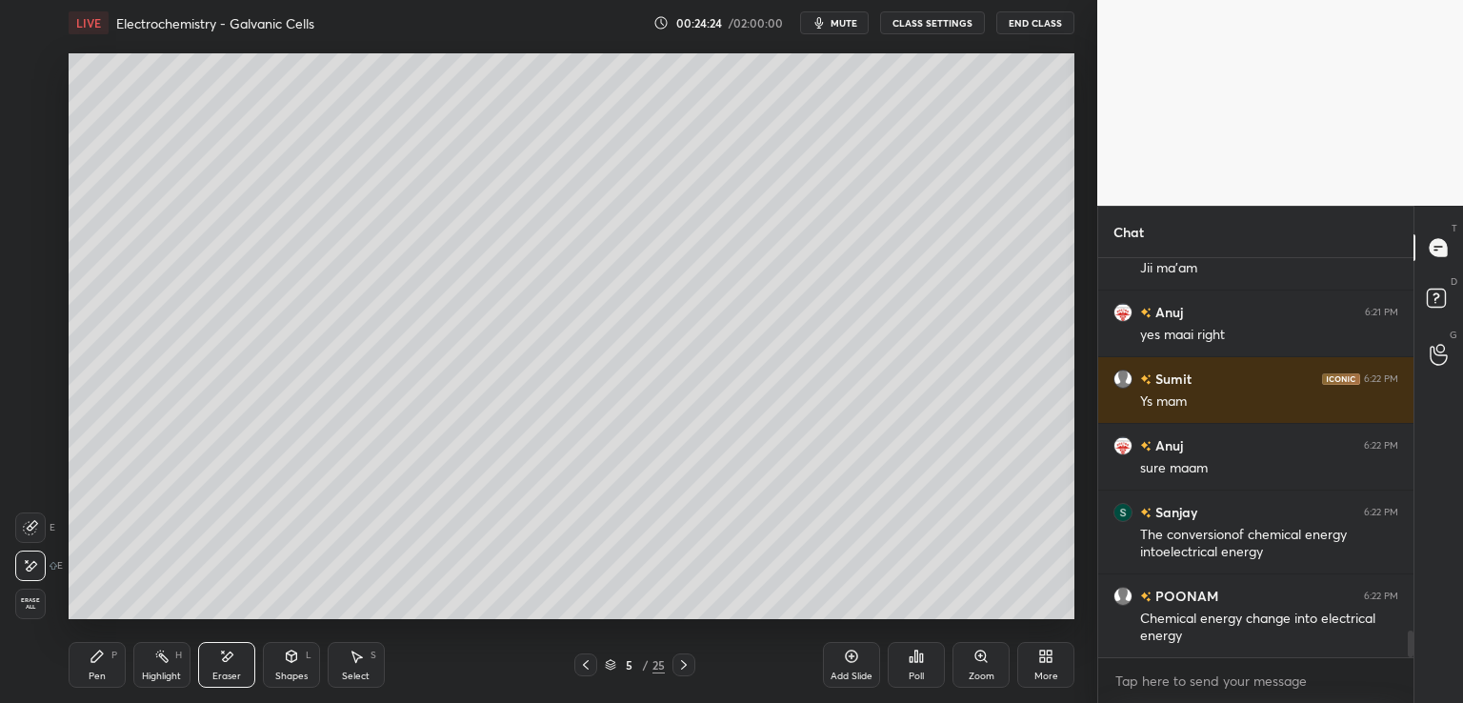
scroll to position [5675, 0]
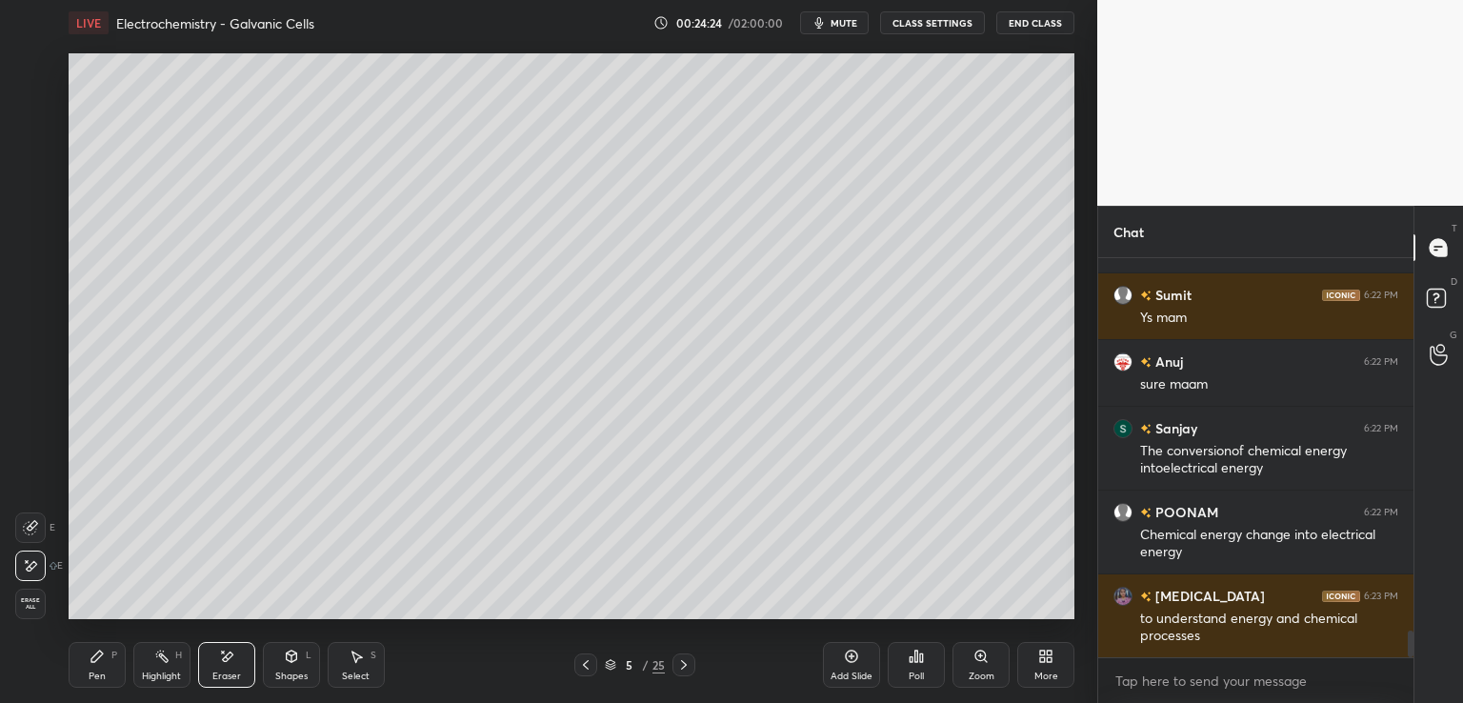
click at [672, 666] on div at bounding box center [683, 664] width 23 height 23
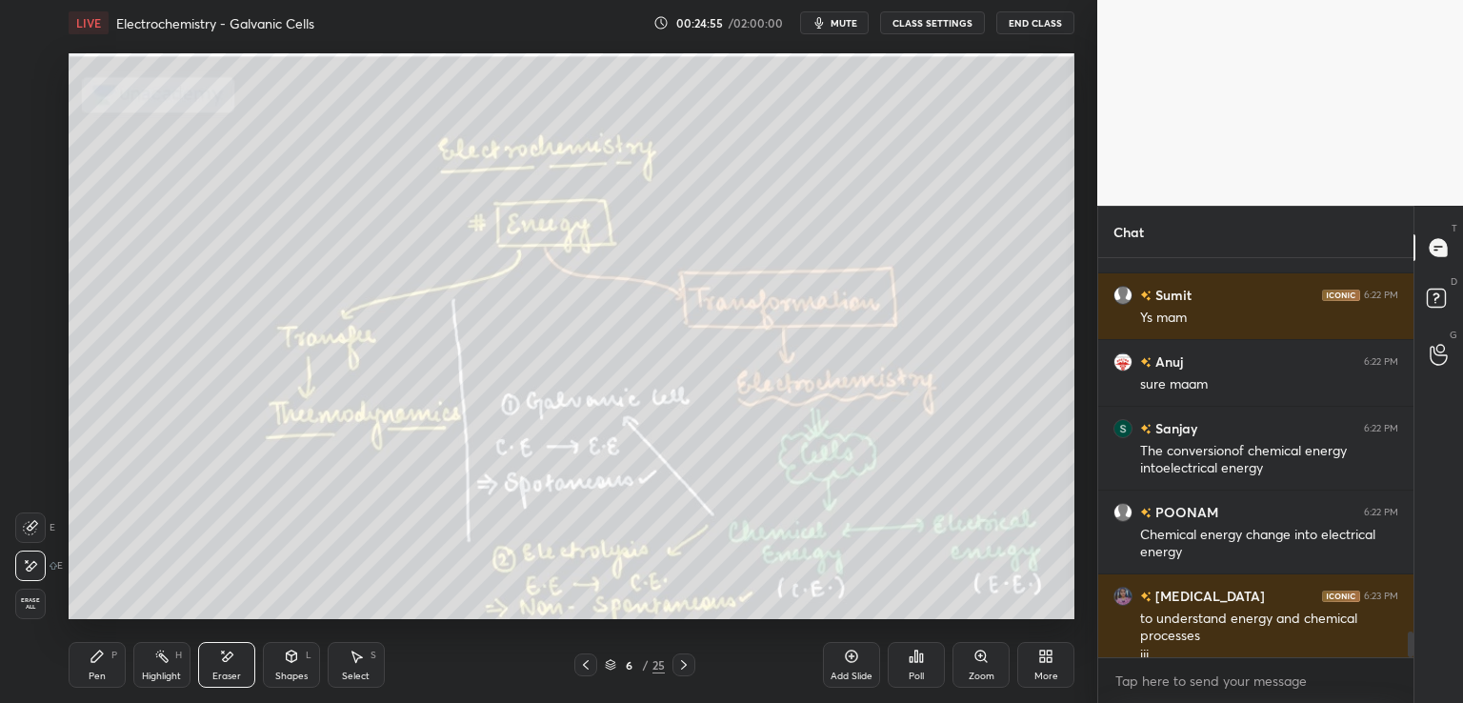
scroll to position [5694, 0]
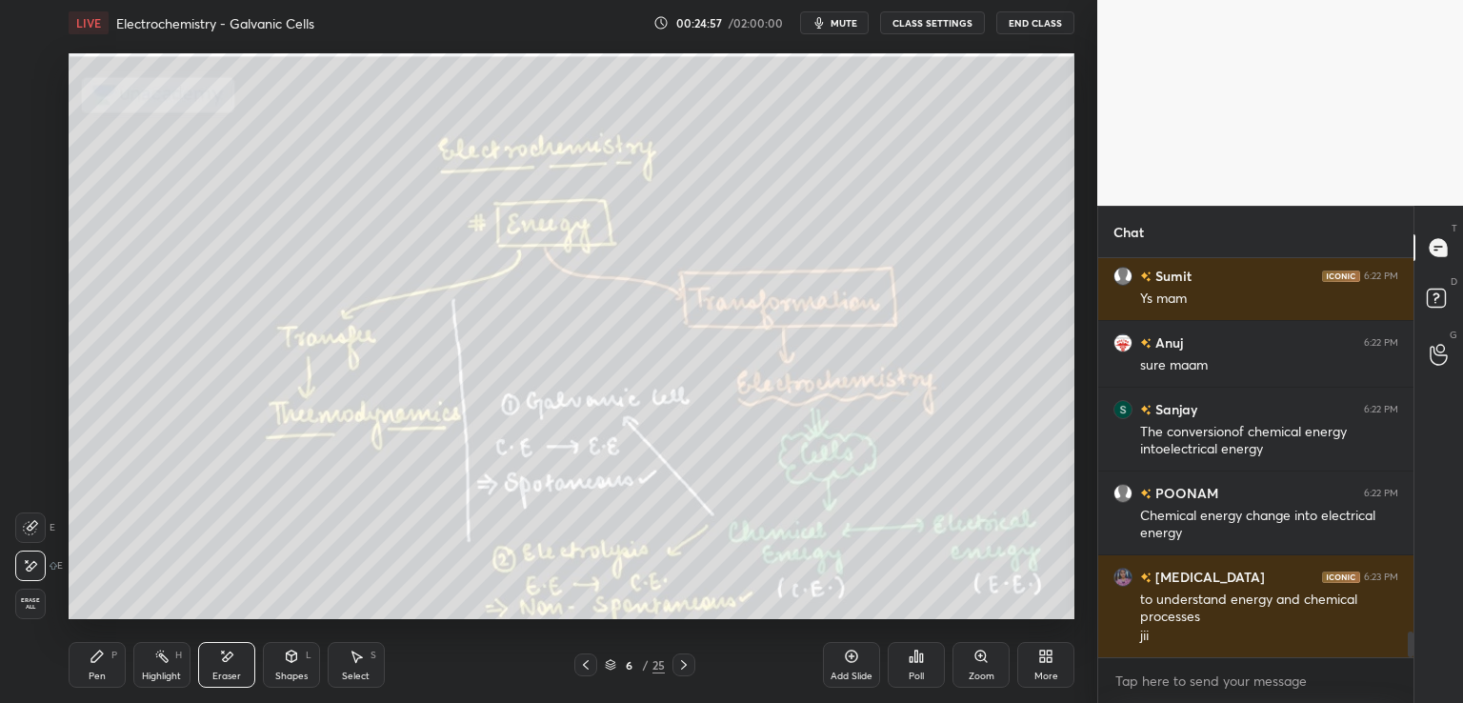
click at [88, 665] on div "Pen P" at bounding box center [97, 665] width 57 height 46
click at [32, 216] on div at bounding box center [30, 220] width 15 height 15
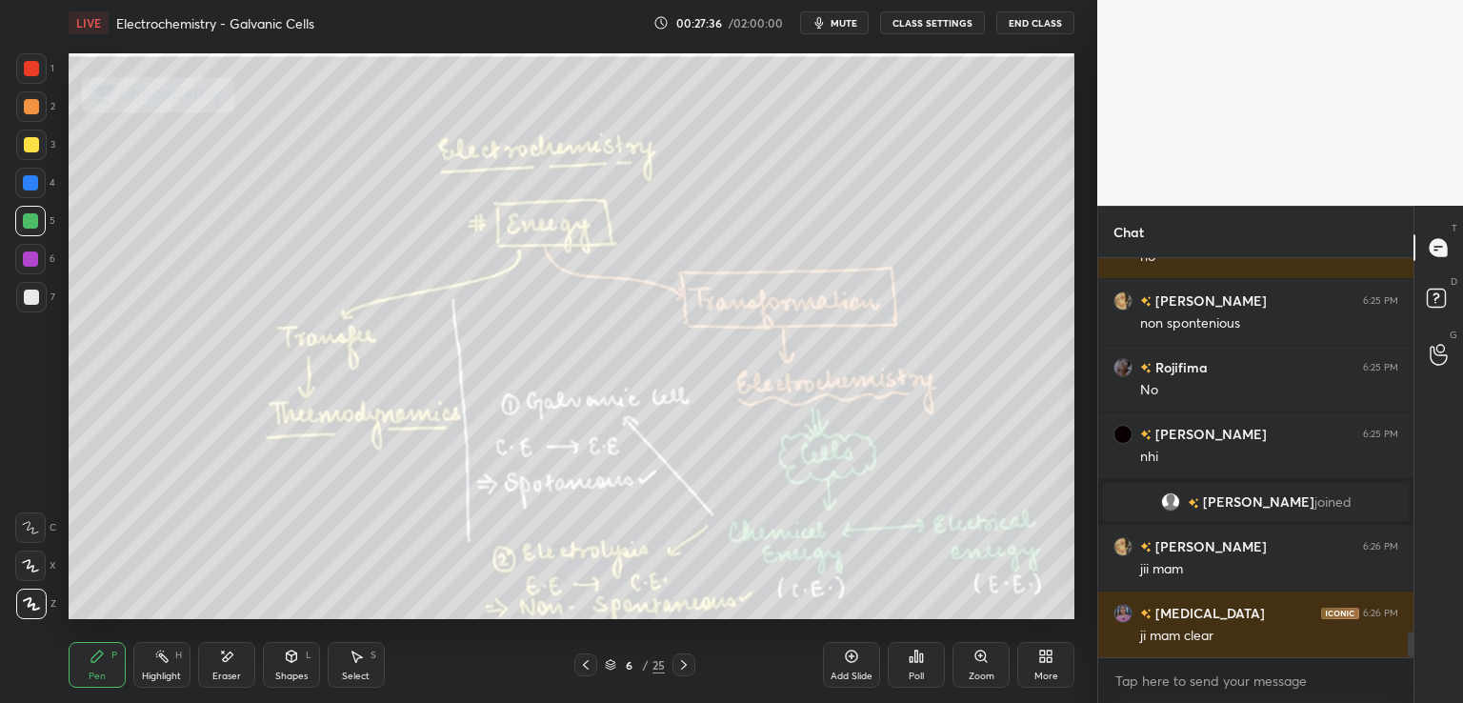
scroll to position [5864, 0]
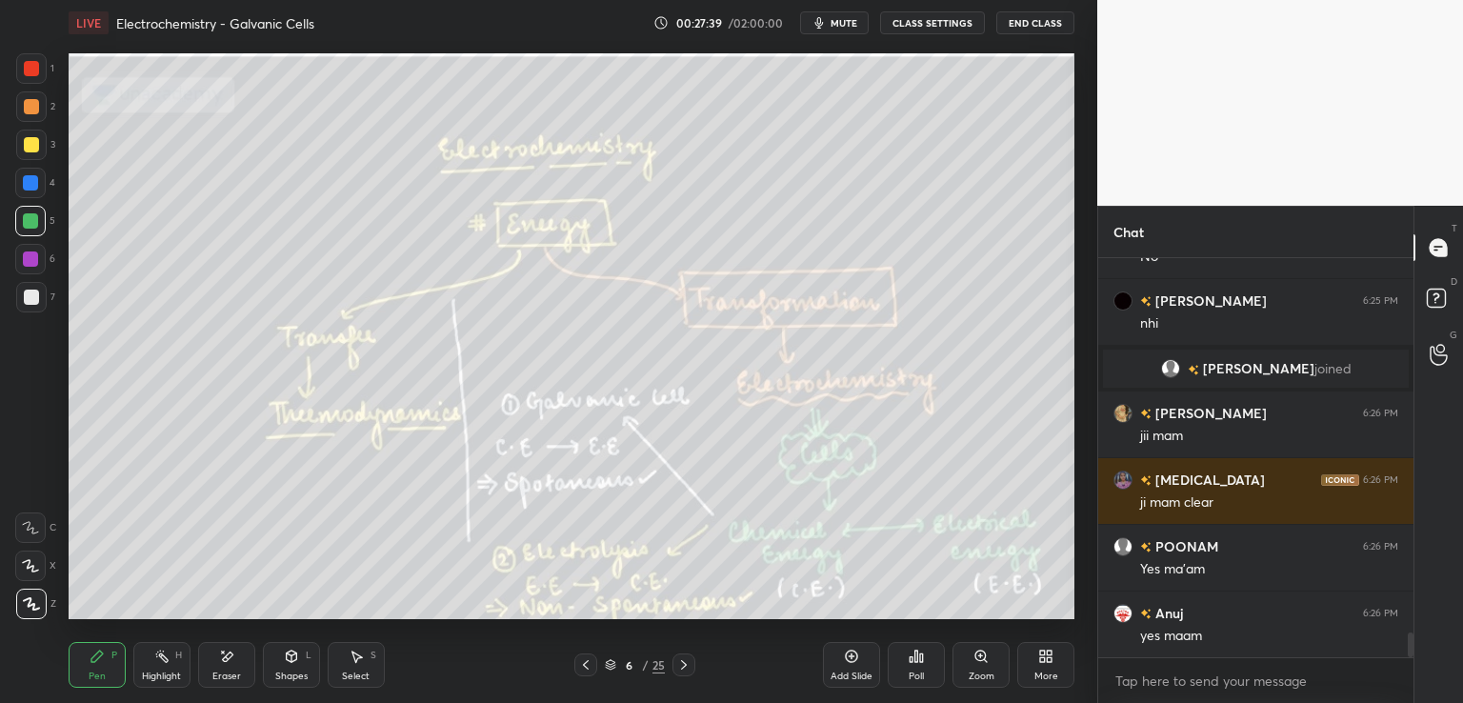
click at [842, 20] on span "mute" at bounding box center [843, 22] width 27 height 13
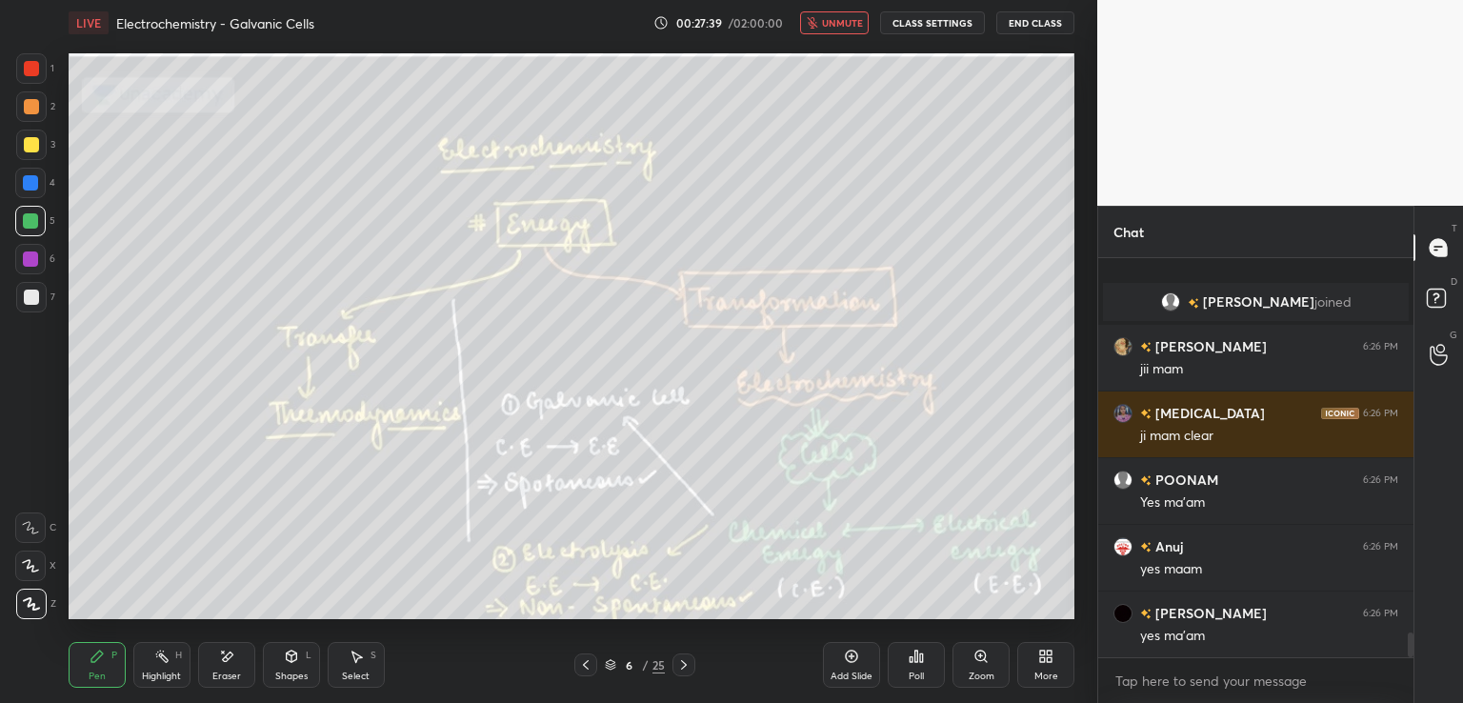
scroll to position [6064, 0]
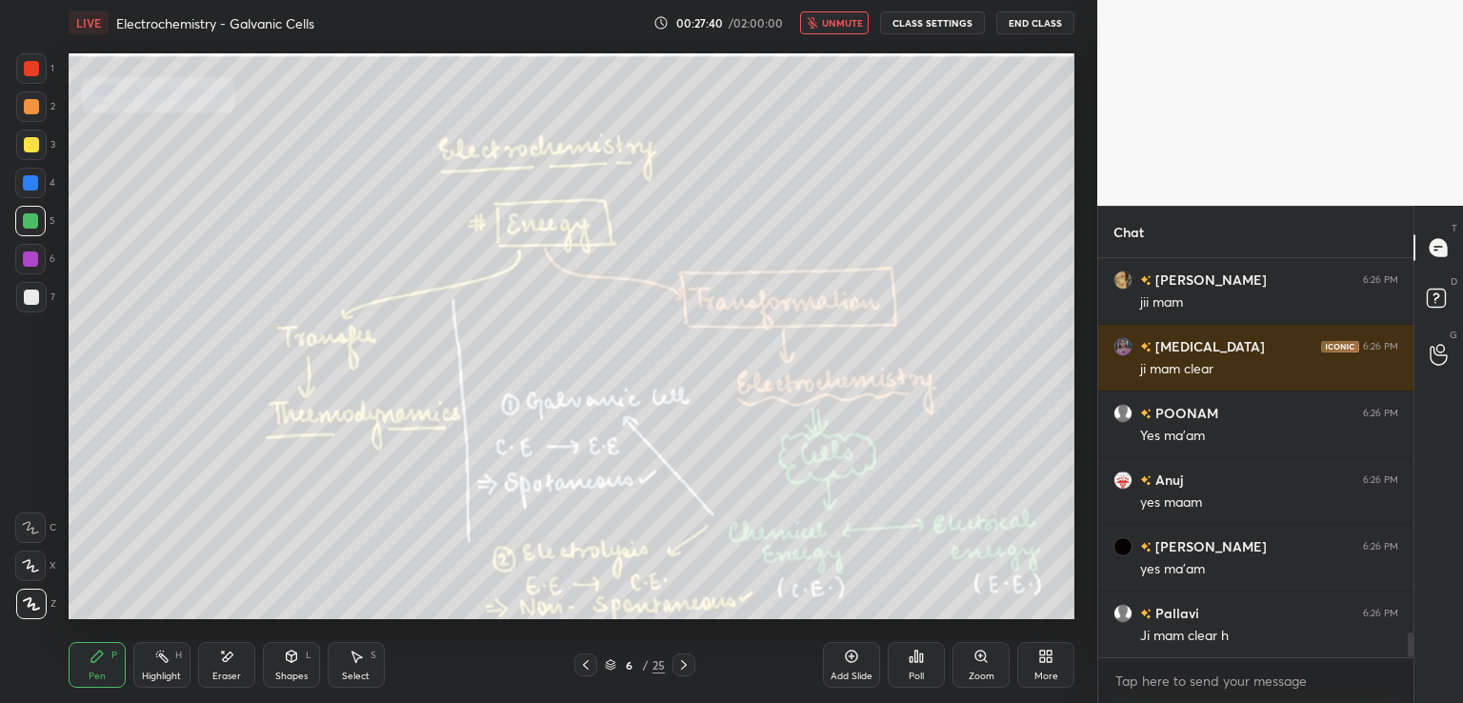
click at [1017, 17] on button "End Class" at bounding box center [1035, 22] width 78 height 23
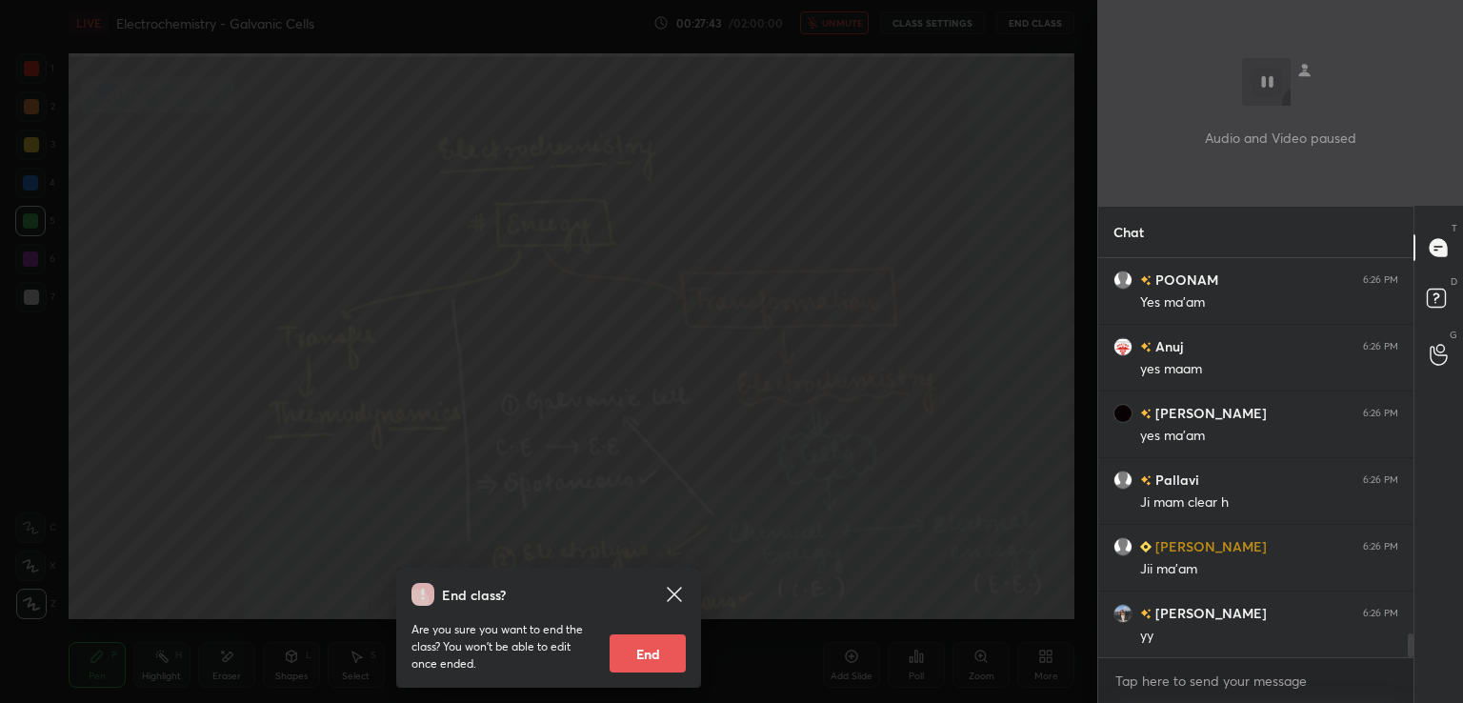
scroll to position [6264, 0]
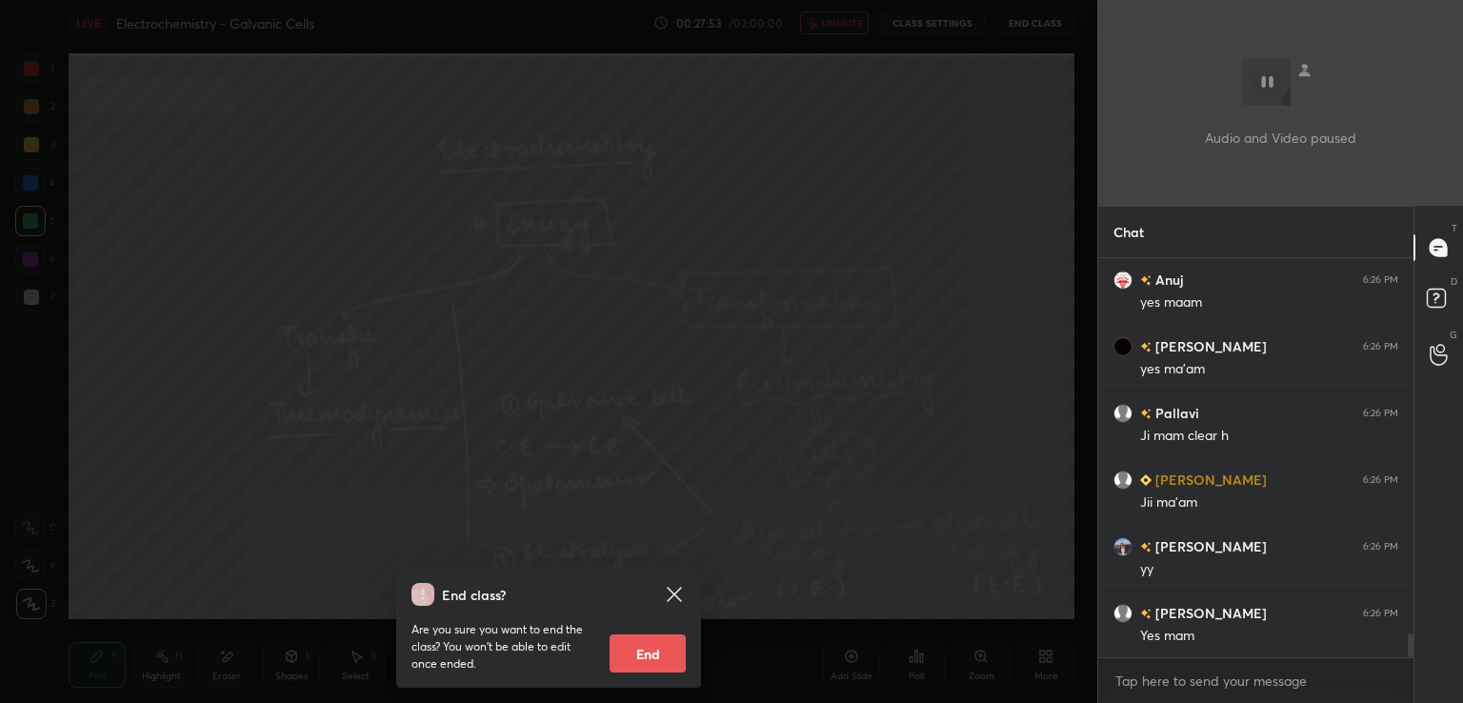
click at [676, 595] on icon at bounding box center [674, 594] width 14 height 14
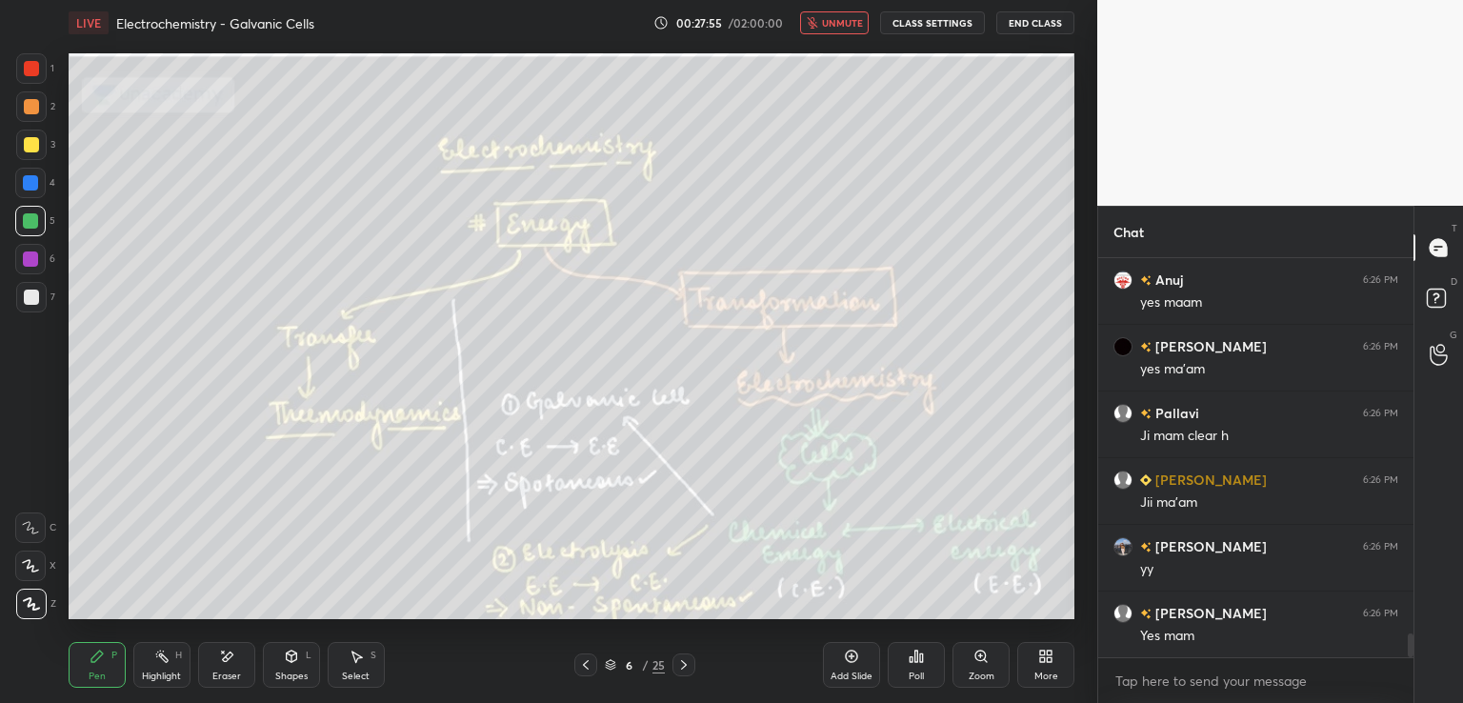
click at [846, 16] on button "unmute" at bounding box center [834, 22] width 69 height 23
click at [1033, 20] on button "End Class" at bounding box center [1035, 22] width 78 height 23
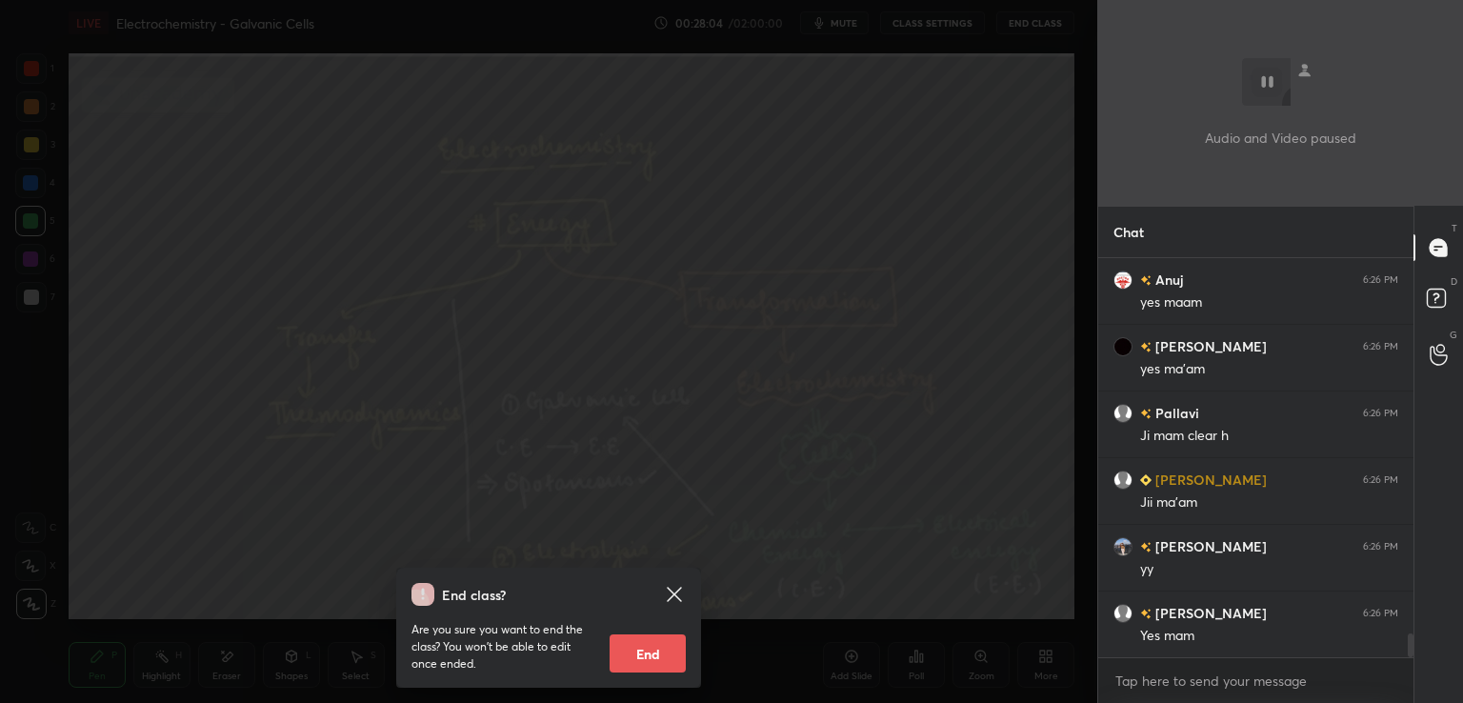
click at [663, 598] on icon at bounding box center [674, 594] width 23 height 23
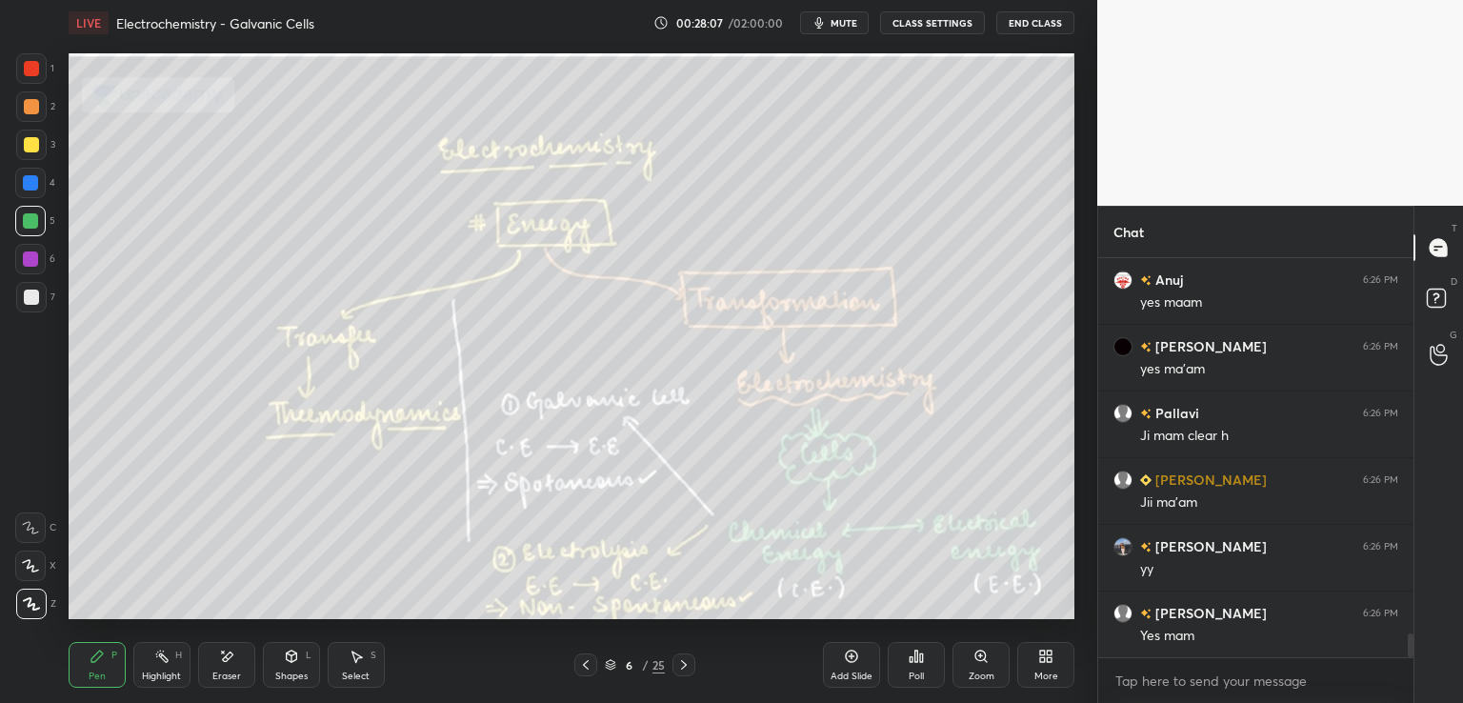
scroll to position [6330, 0]
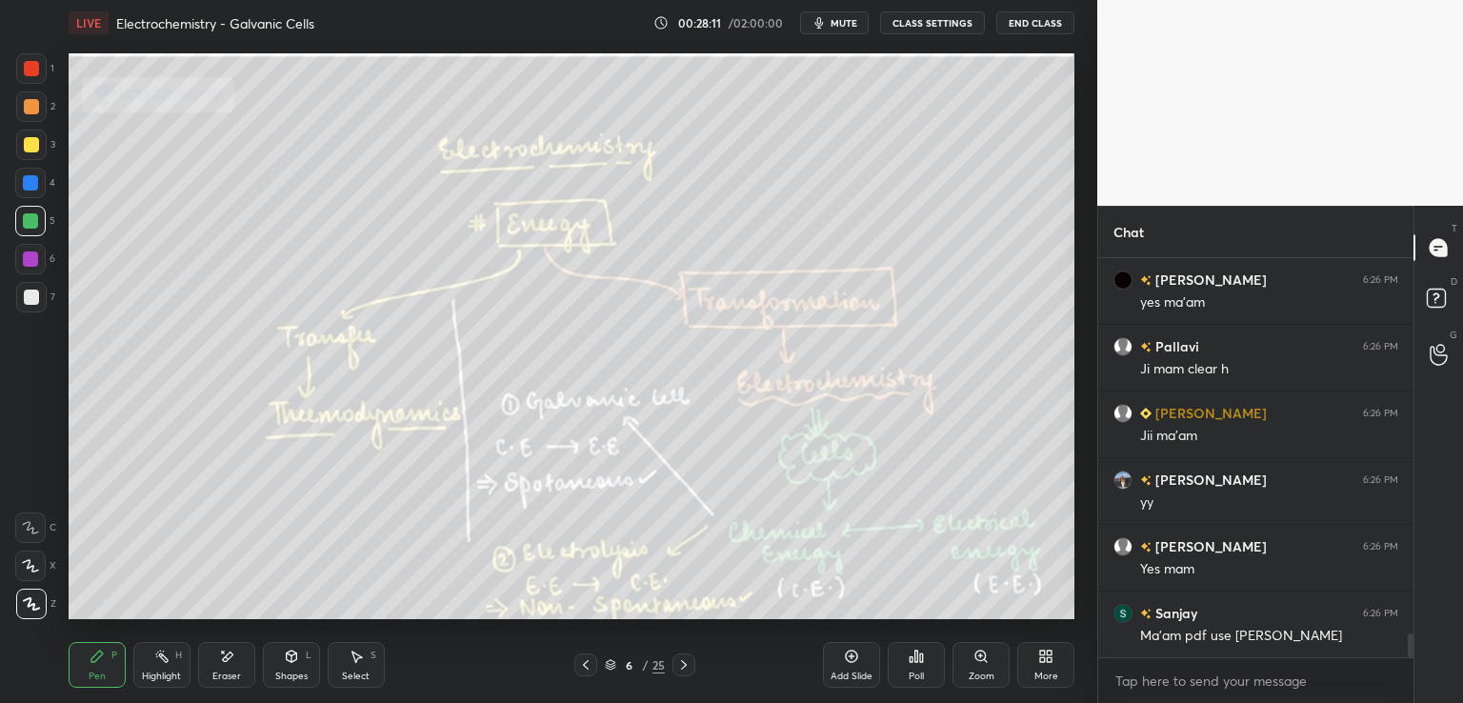
click at [683, 657] on icon at bounding box center [683, 664] width 15 height 15
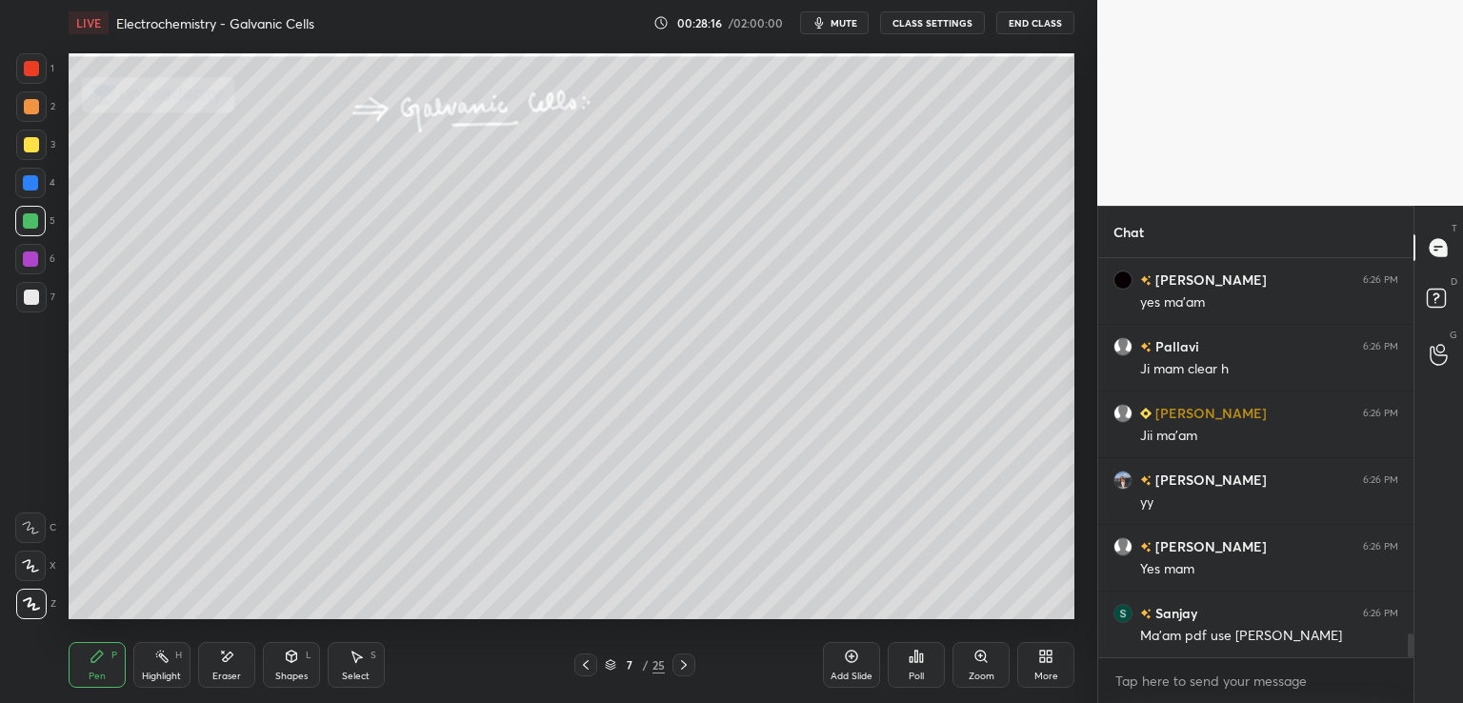
click at [36, 141] on div at bounding box center [31, 144] width 15 height 15
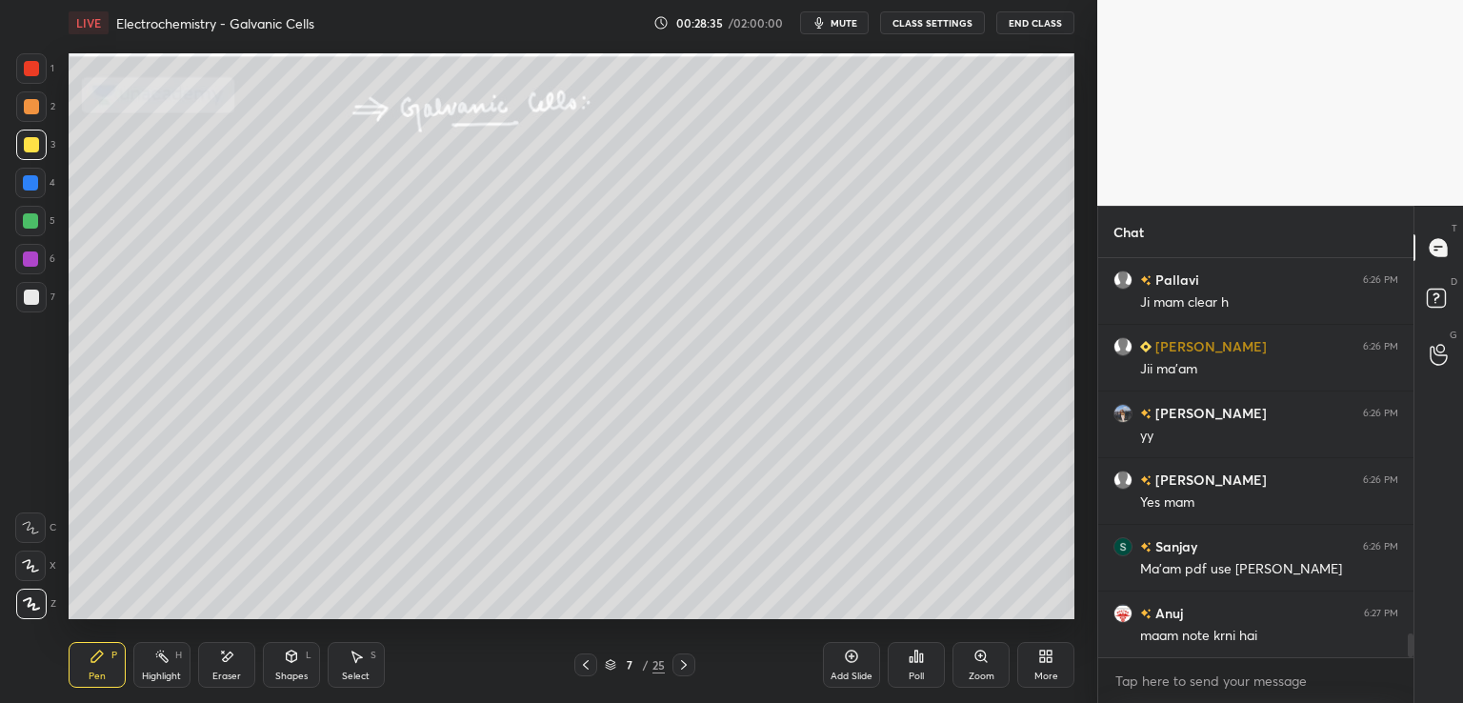
click at [586, 660] on icon at bounding box center [585, 664] width 15 height 15
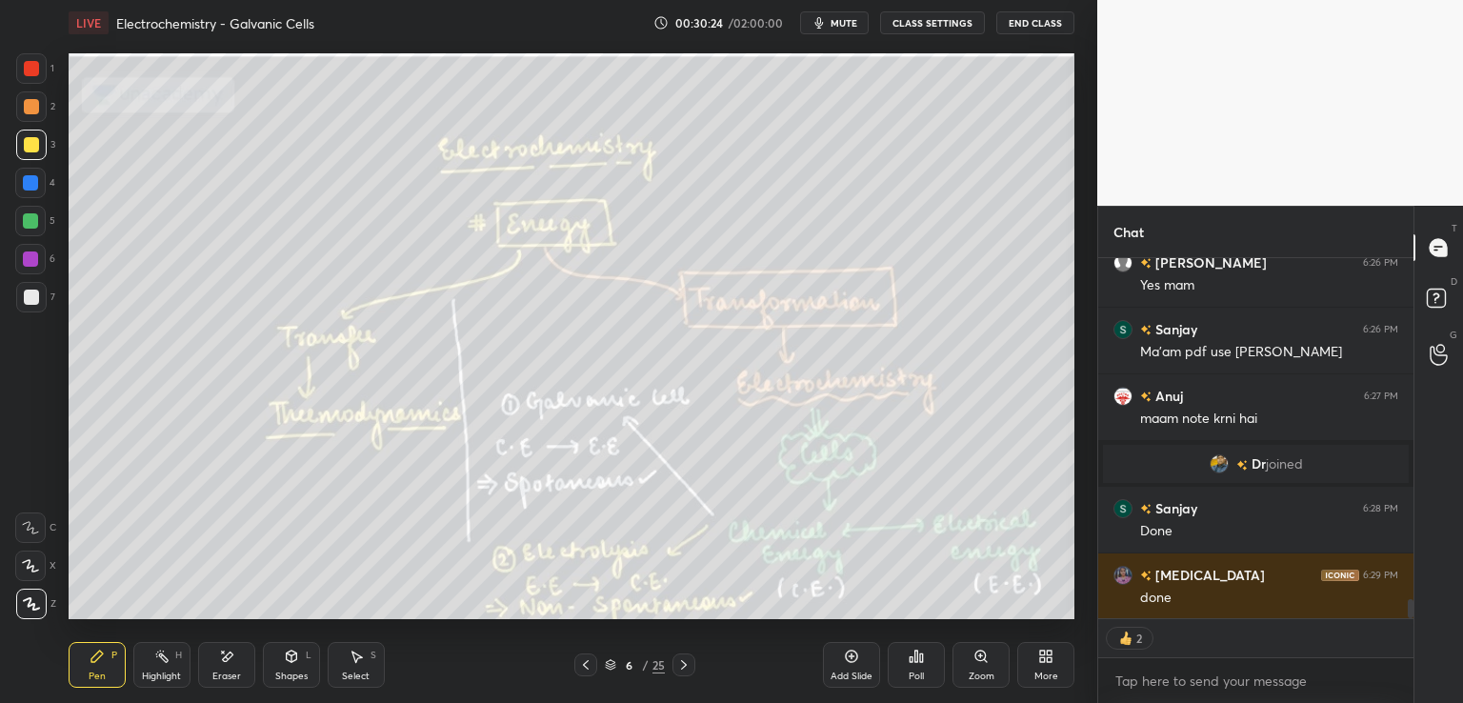
scroll to position [6310, 0]
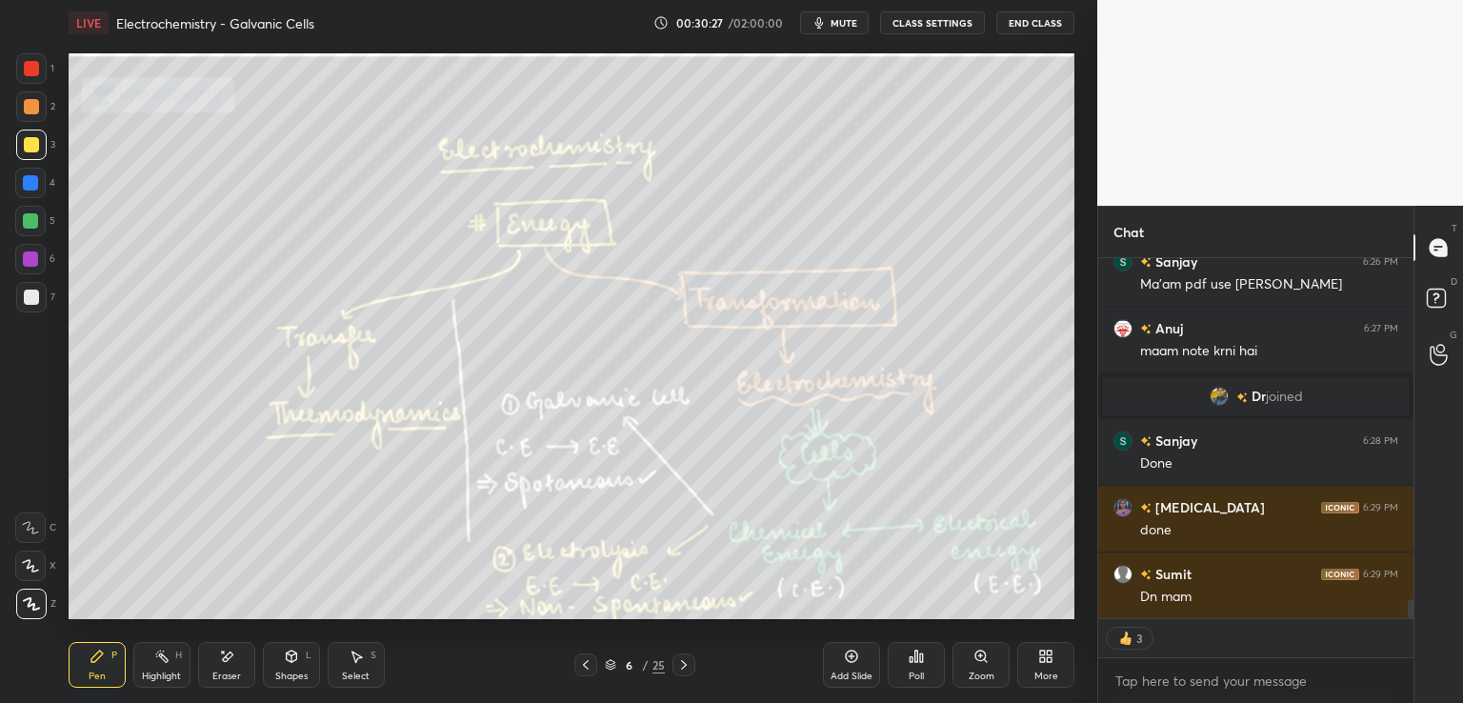
click at [682, 664] on icon at bounding box center [683, 664] width 15 height 15
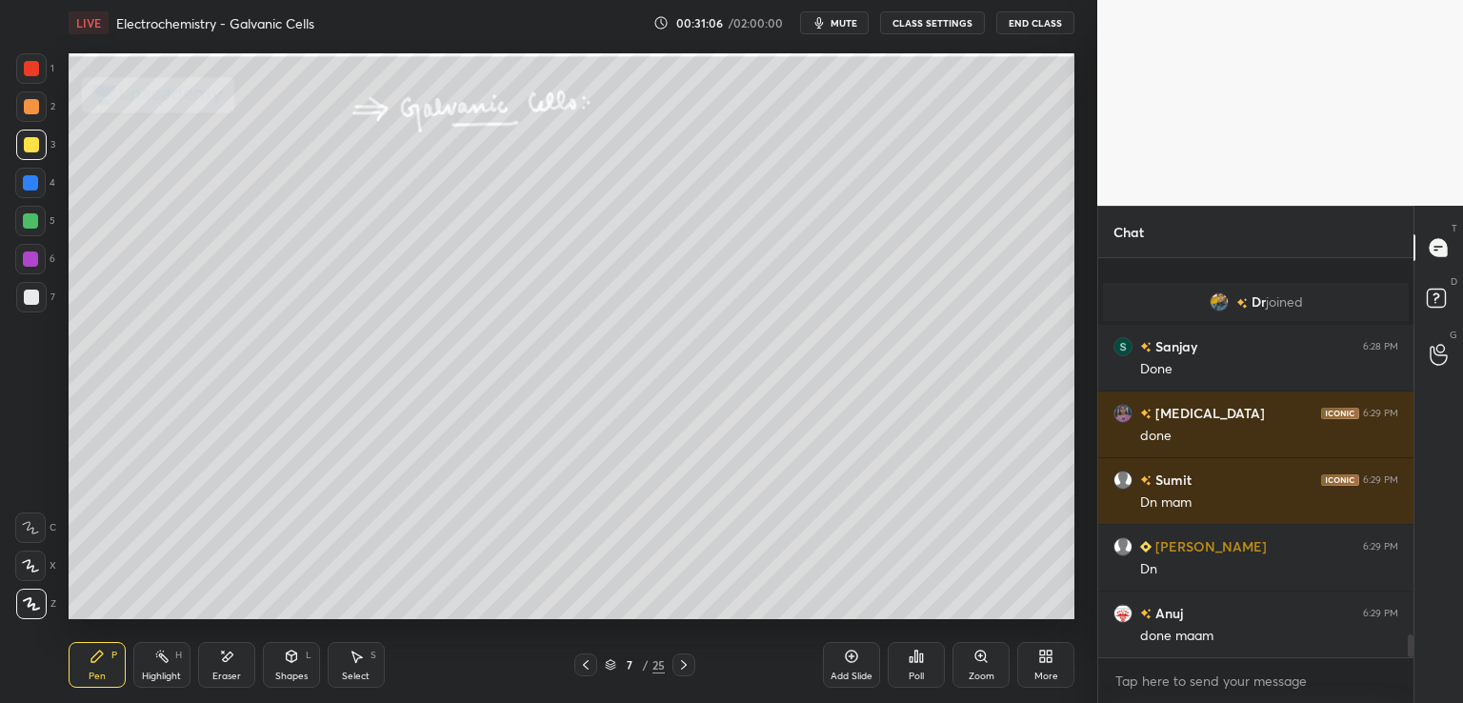
scroll to position [6471, 0]
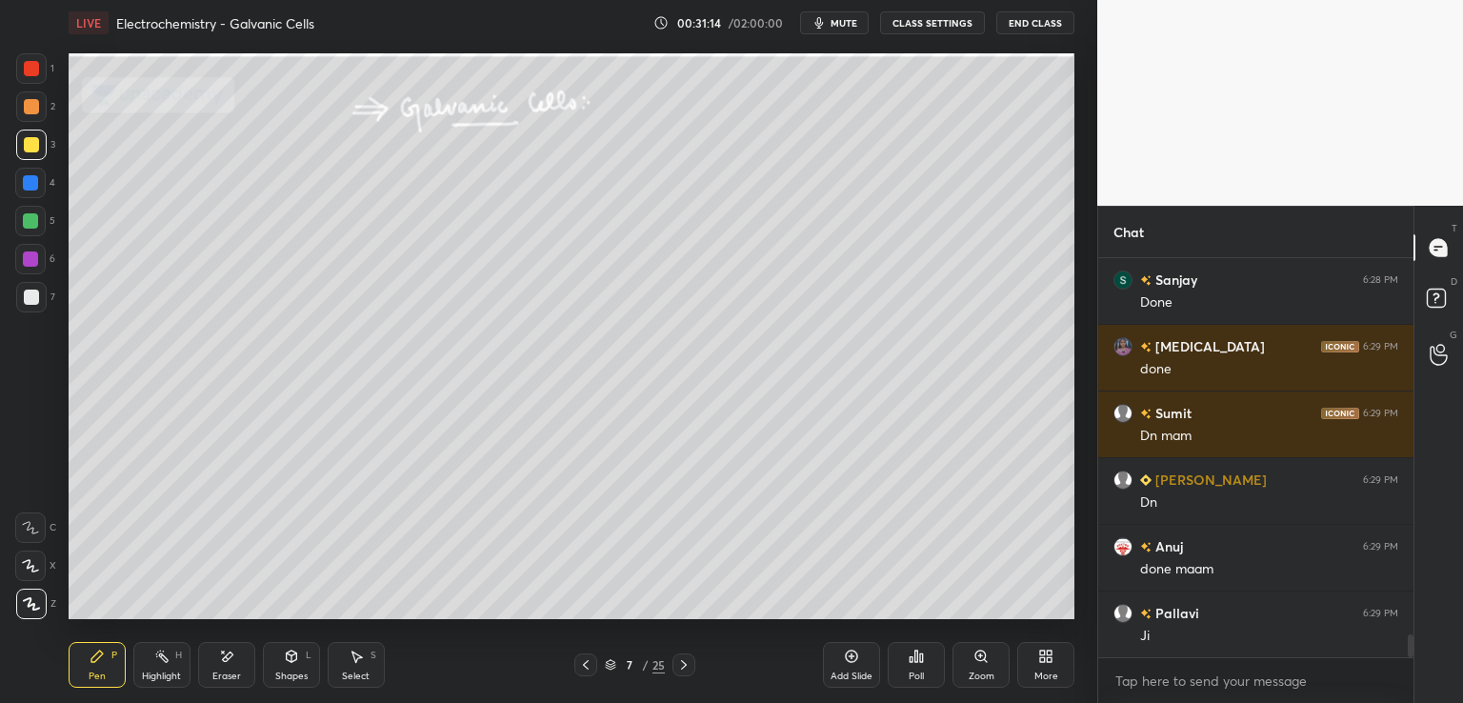
click at [229, 648] on div "Eraser" at bounding box center [226, 665] width 57 height 46
click at [110, 653] on div "Pen P" at bounding box center [97, 665] width 57 height 46
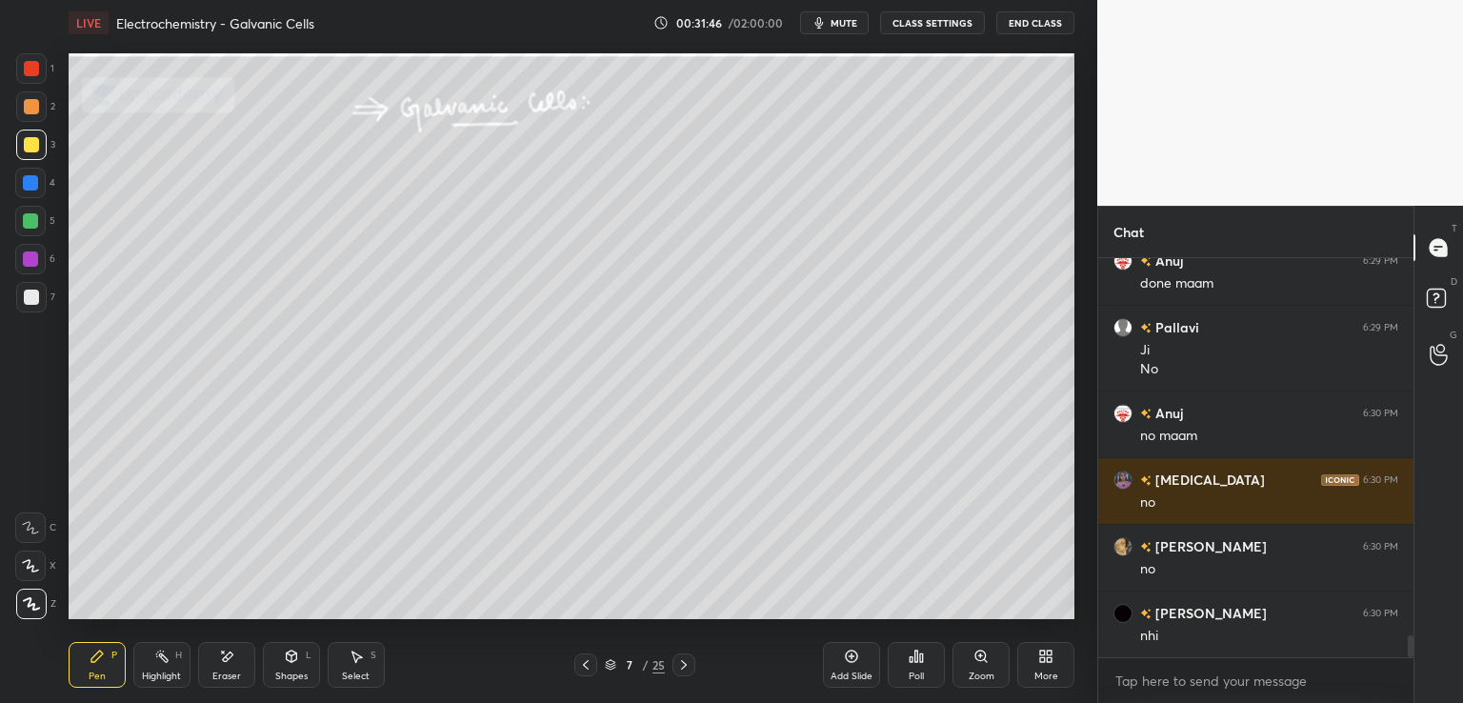
scroll to position [6803, 0]
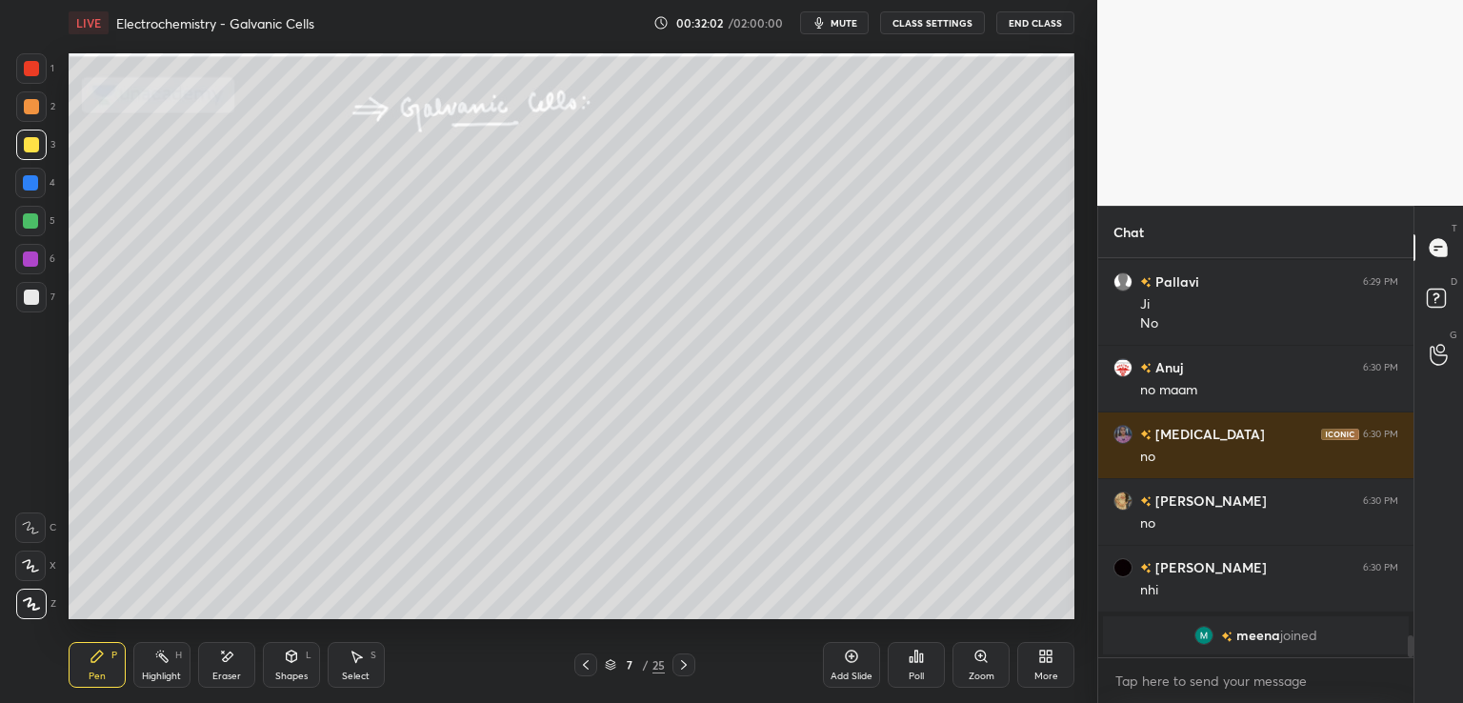
click at [673, 670] on div at bounding box center [683, 664] width 23 height 23
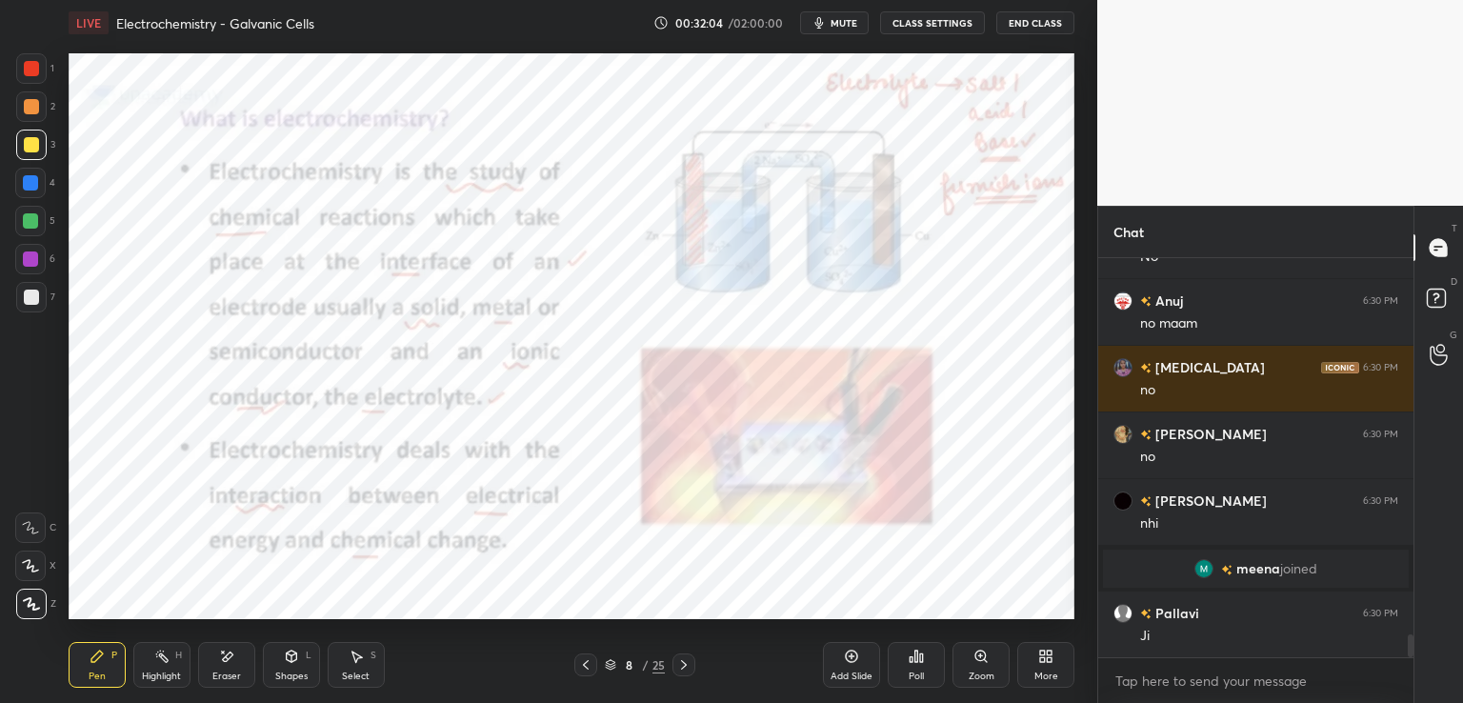
scroll to position [6700, 0]
click at [30, 67] on div at bounding box center [31, 68] width 15 height 15
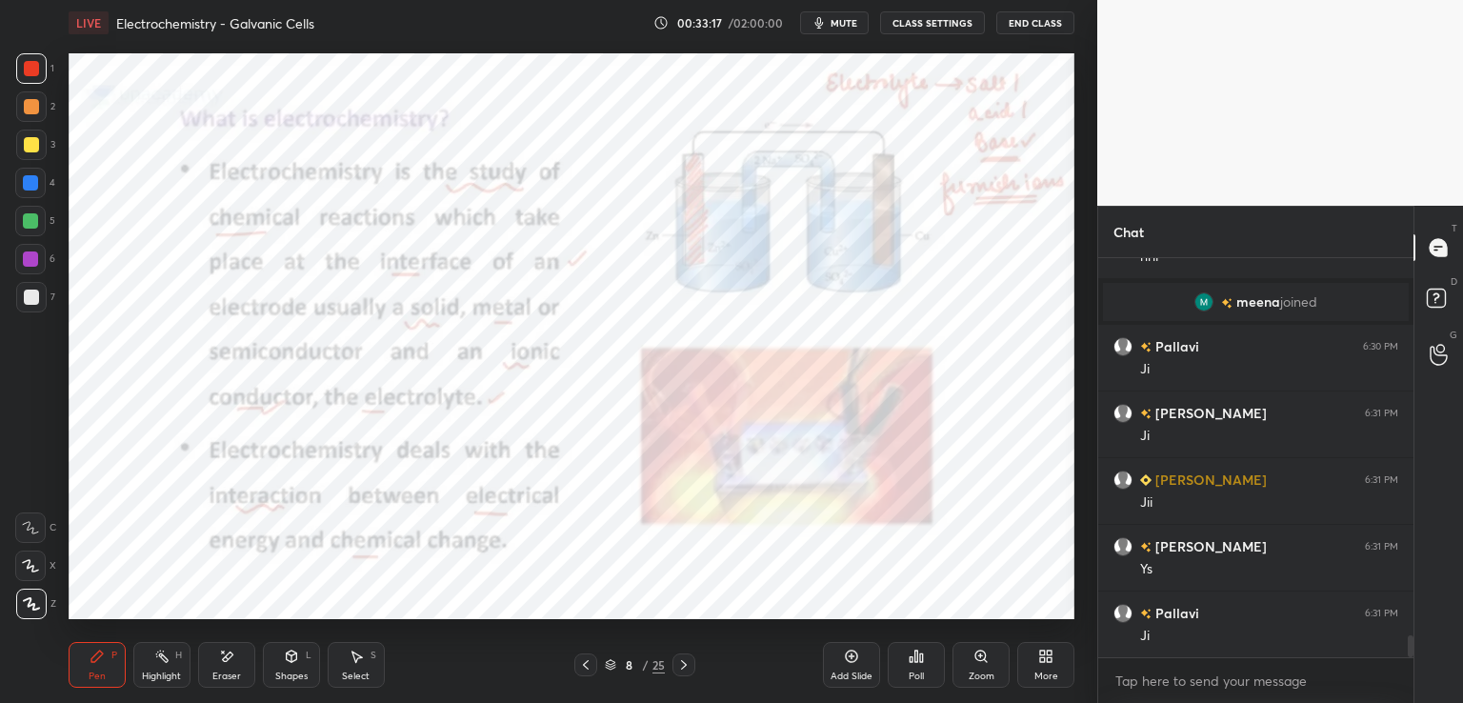
scroll to position [7033, 0]
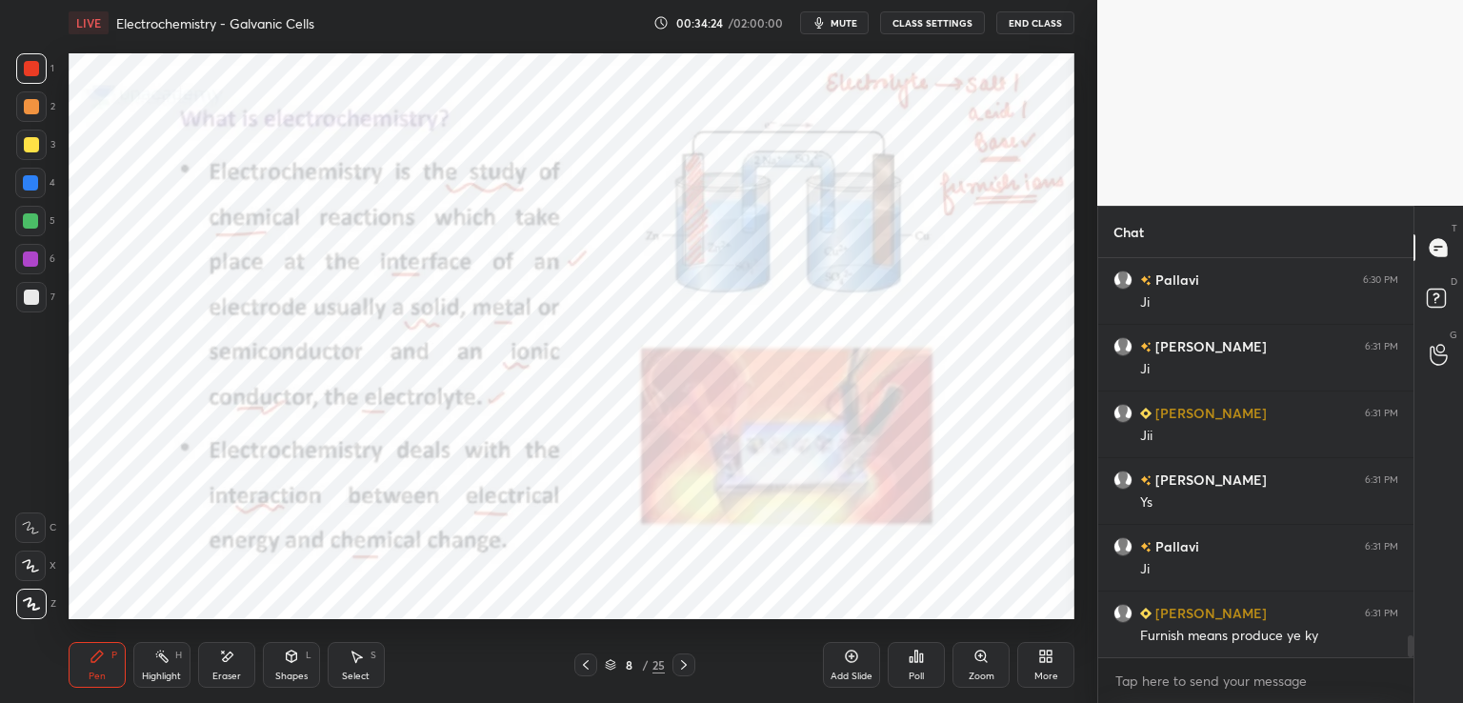
click at [686, 660] on icon at bounding box center [683, 664] width 15 height 15
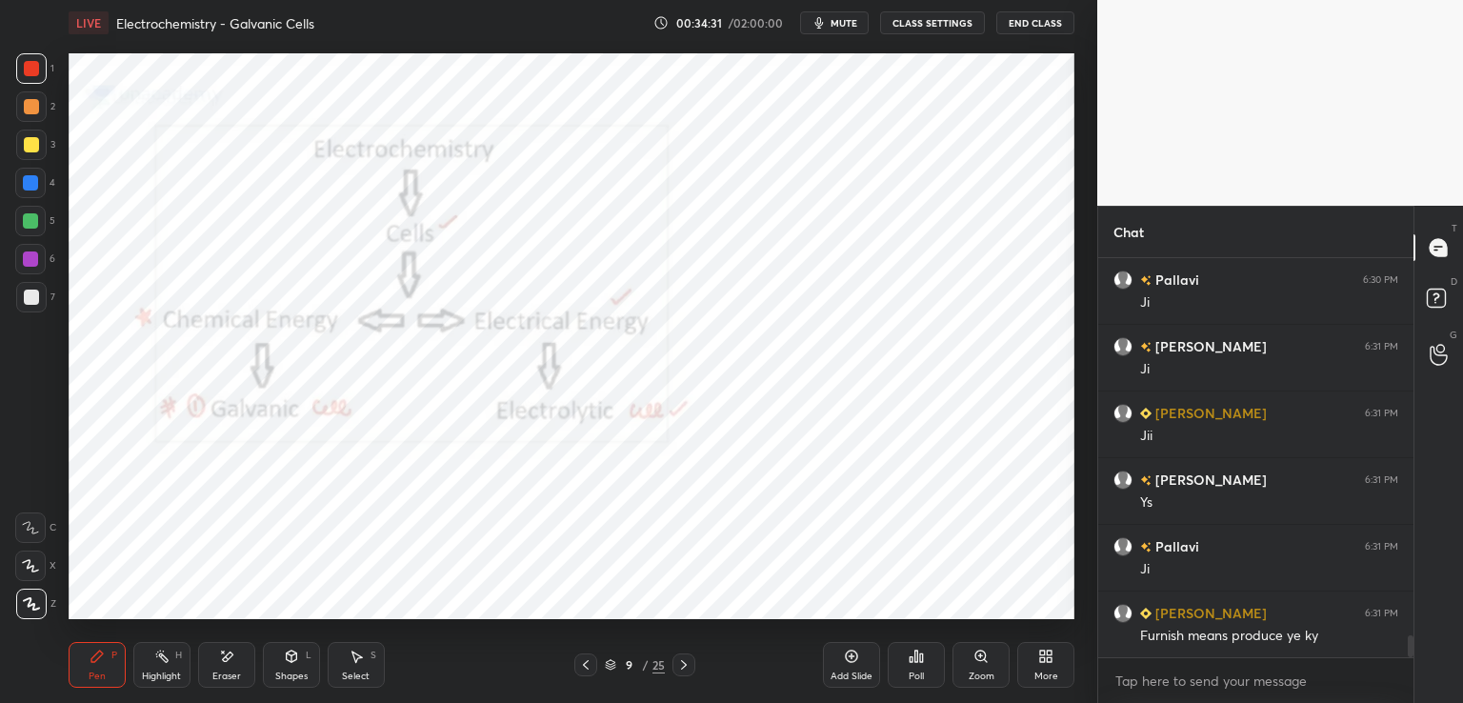
scroll to position [7100, 0]
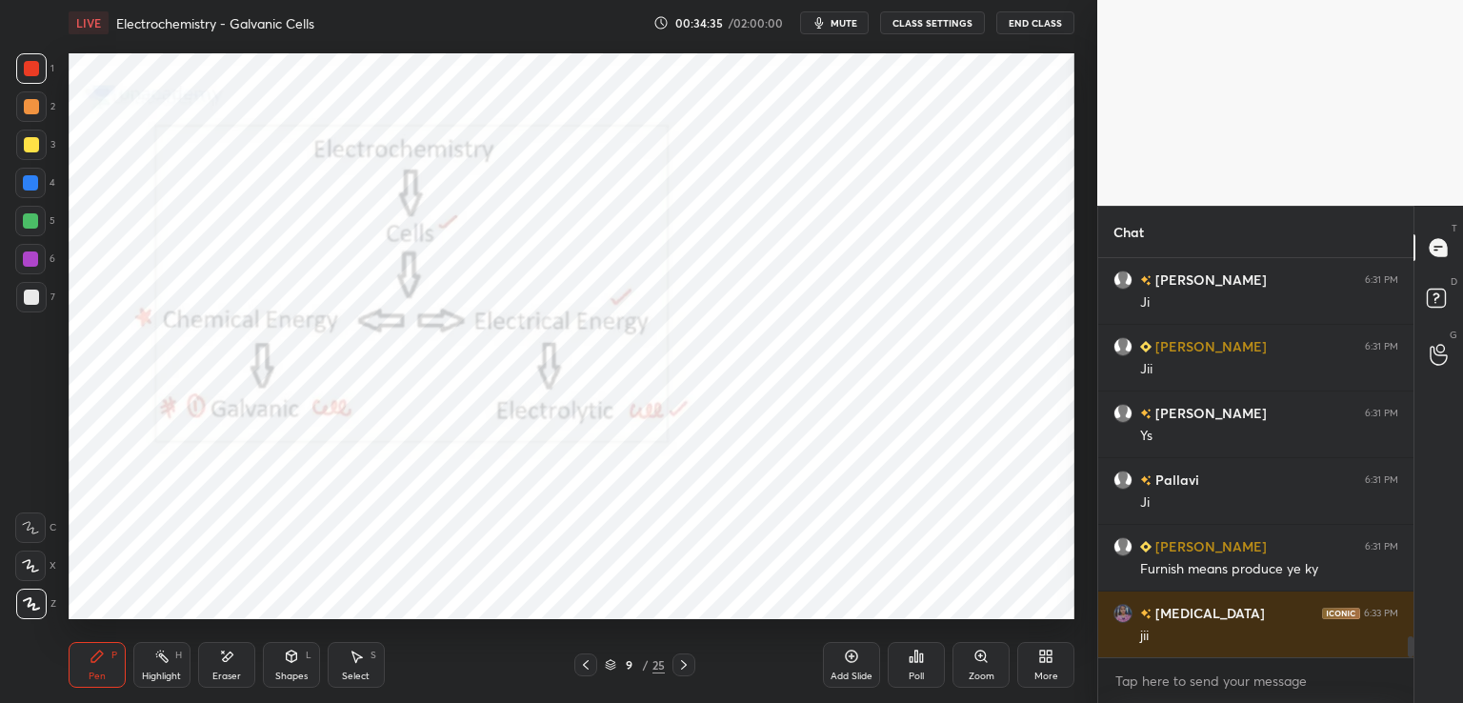
click at [681, 664] on icon at bounding box center [683, 664] width 15 height 15
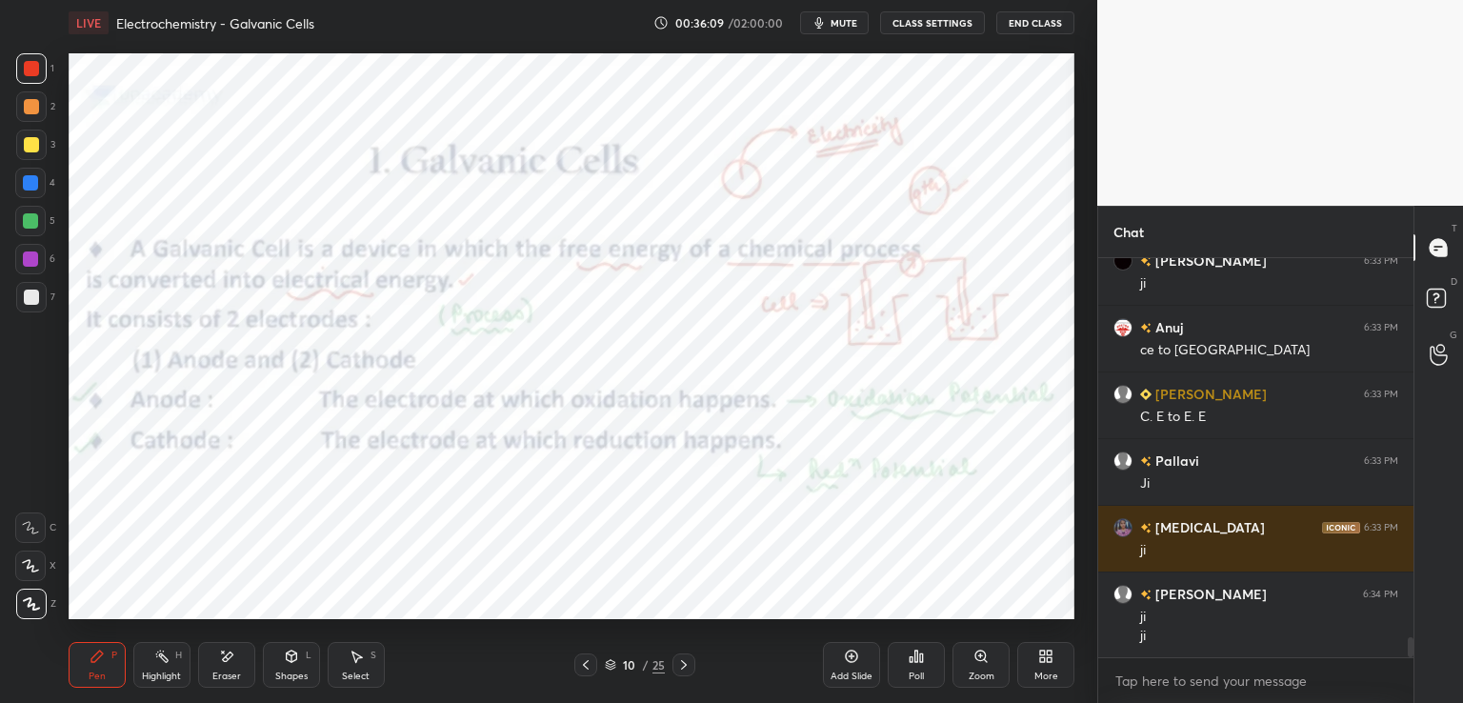
scroll to position [7586, 0]
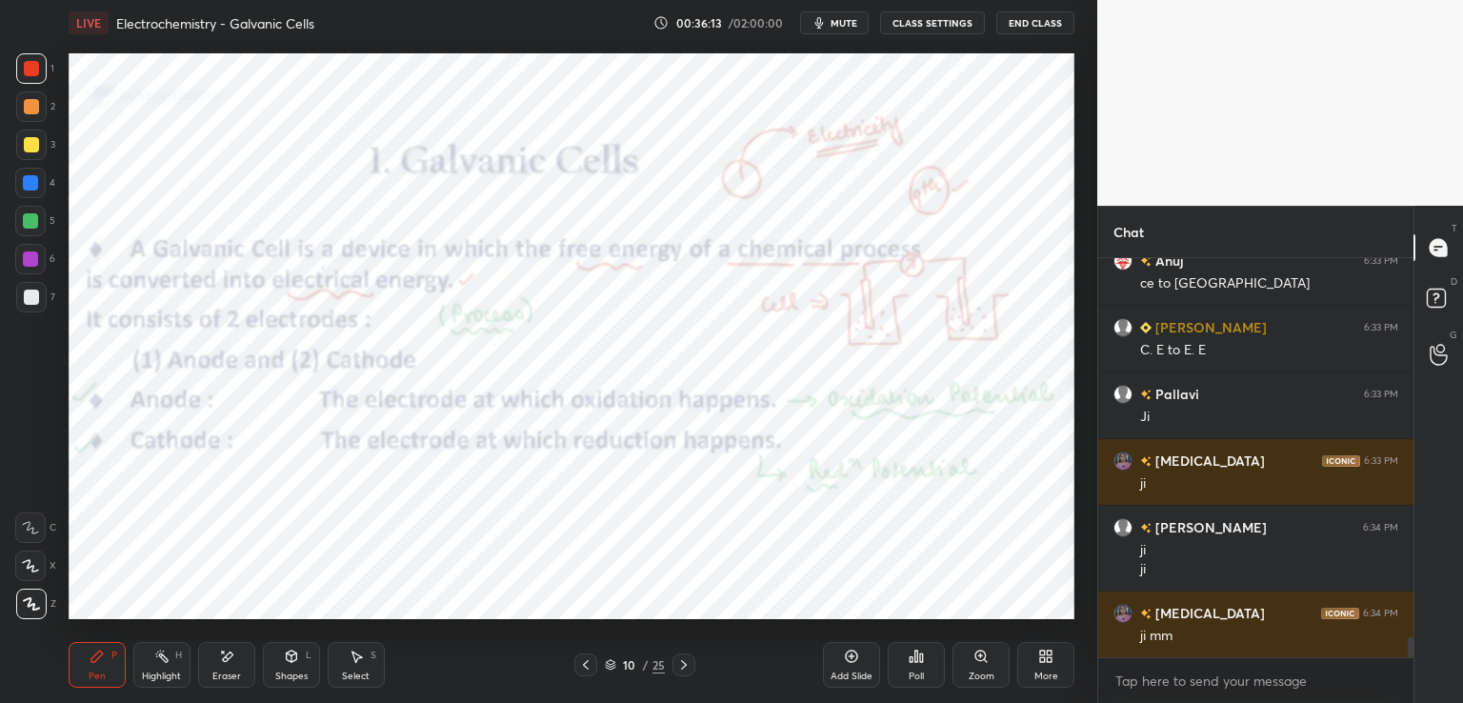
click at [683, 664] on icon at bounding box center [684, 665] width 6 height 10
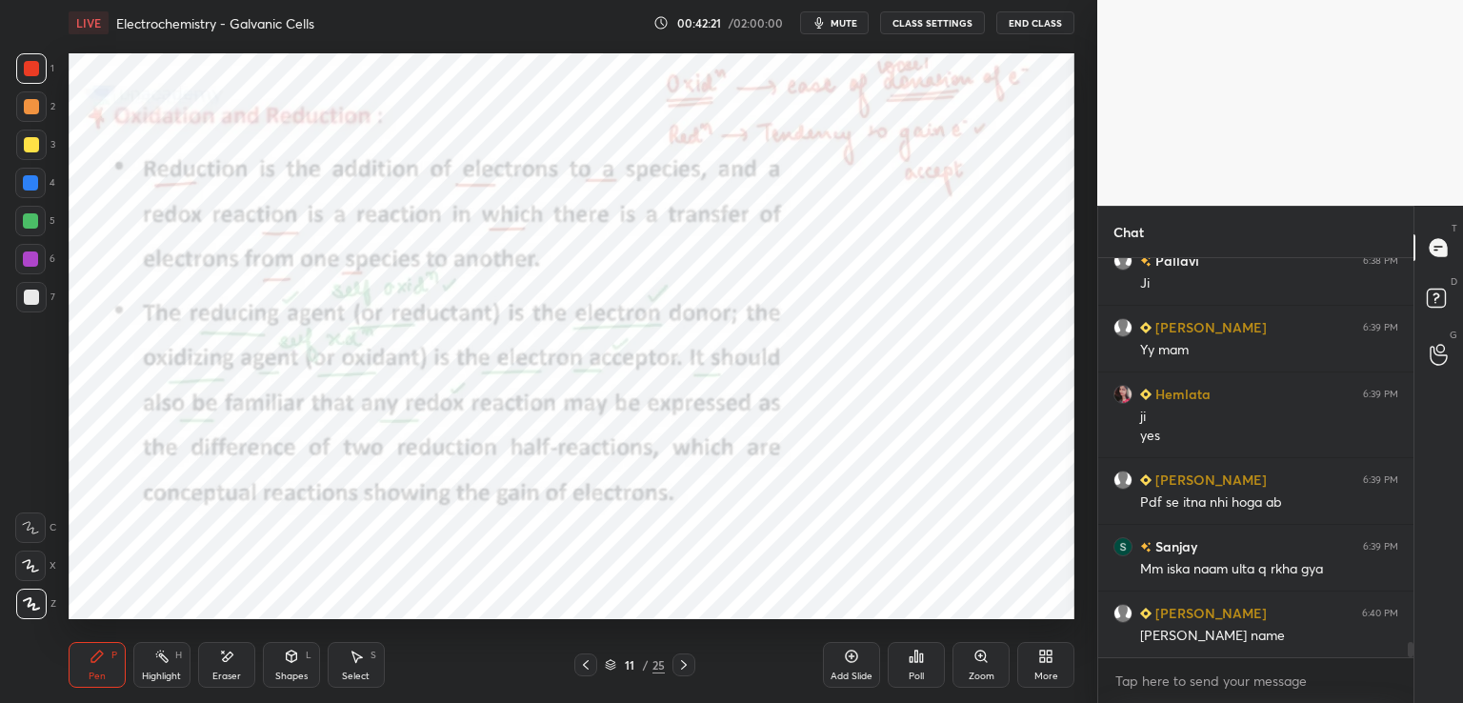
scroll to position [10195, 0]
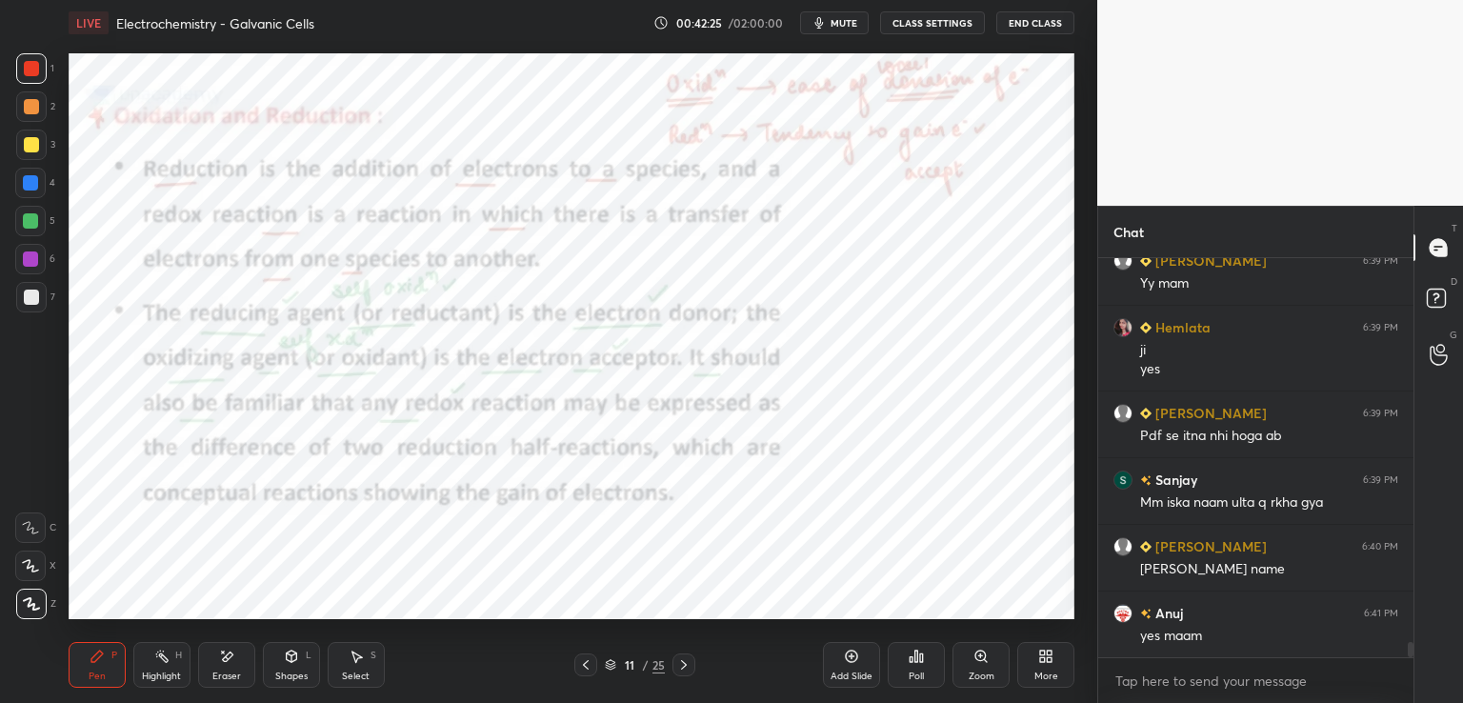
click at [679, 667] on icon at bounding box center [683, 664] width 15 height 15
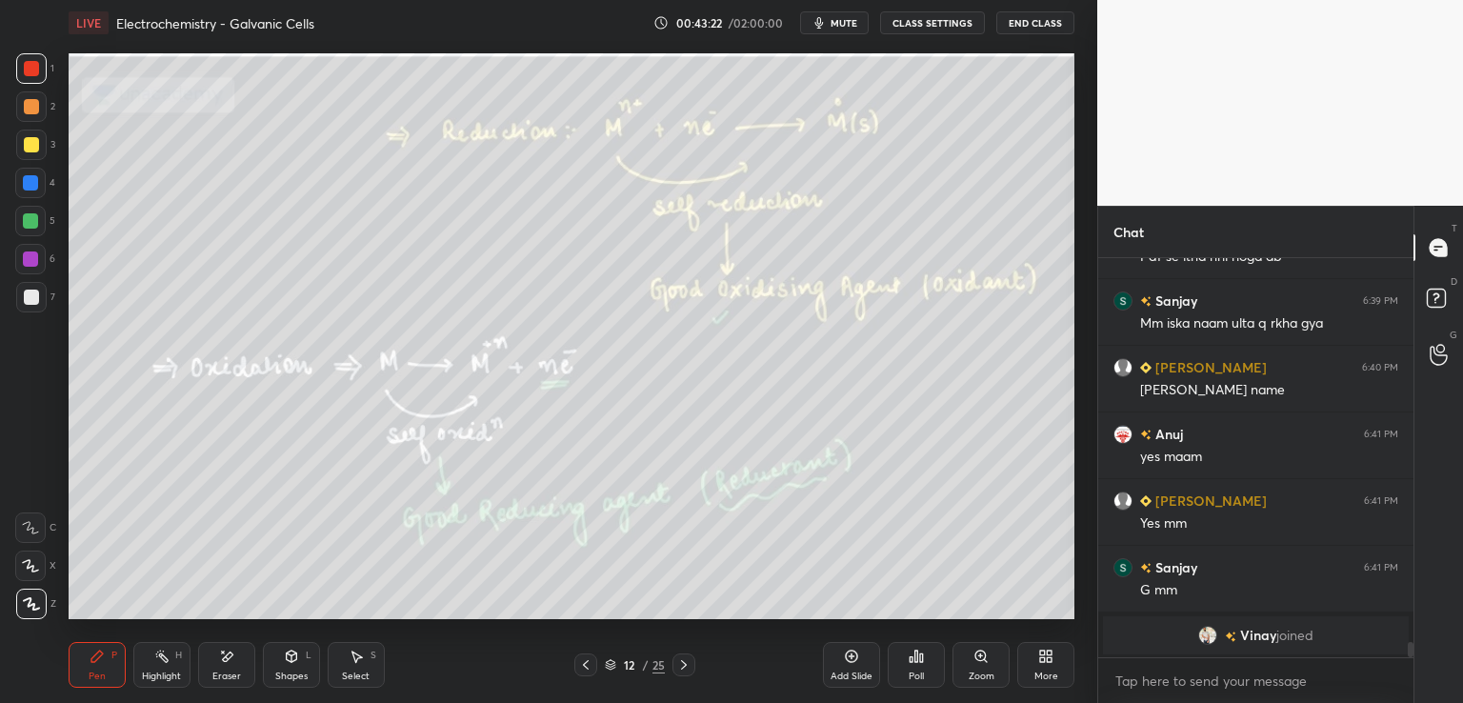
scroll to position [10099, 0]
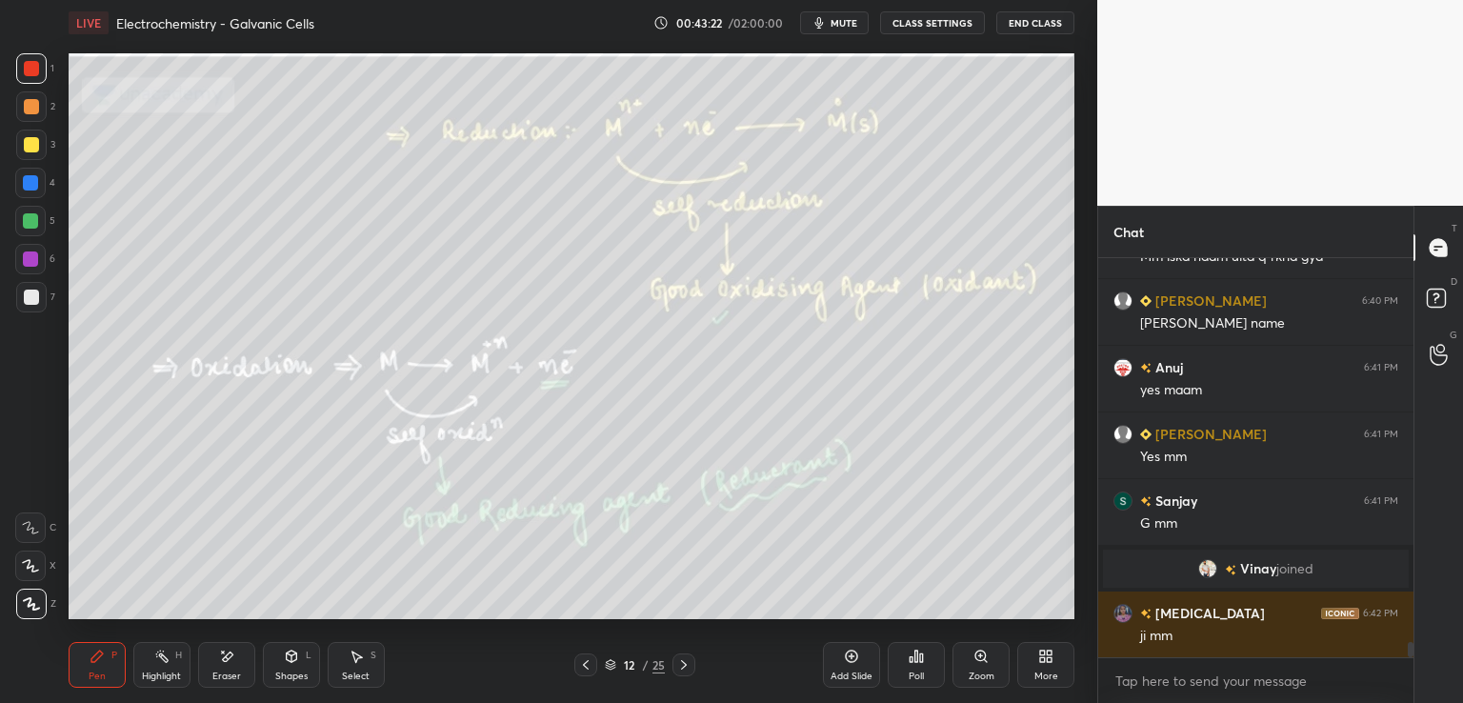
click at [681, 662] on icon at bounding box center [683, 664] width 15 height 15
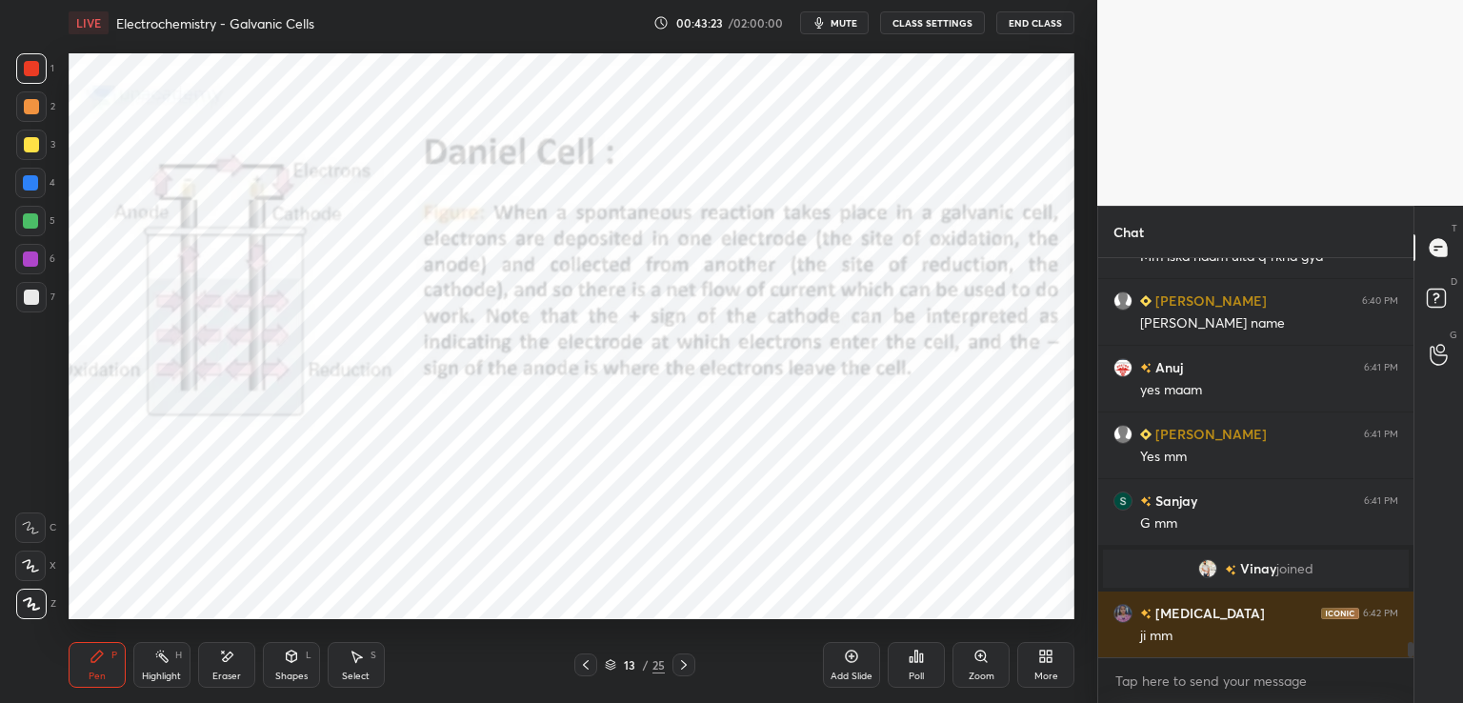
scroll to position [10166, 0]
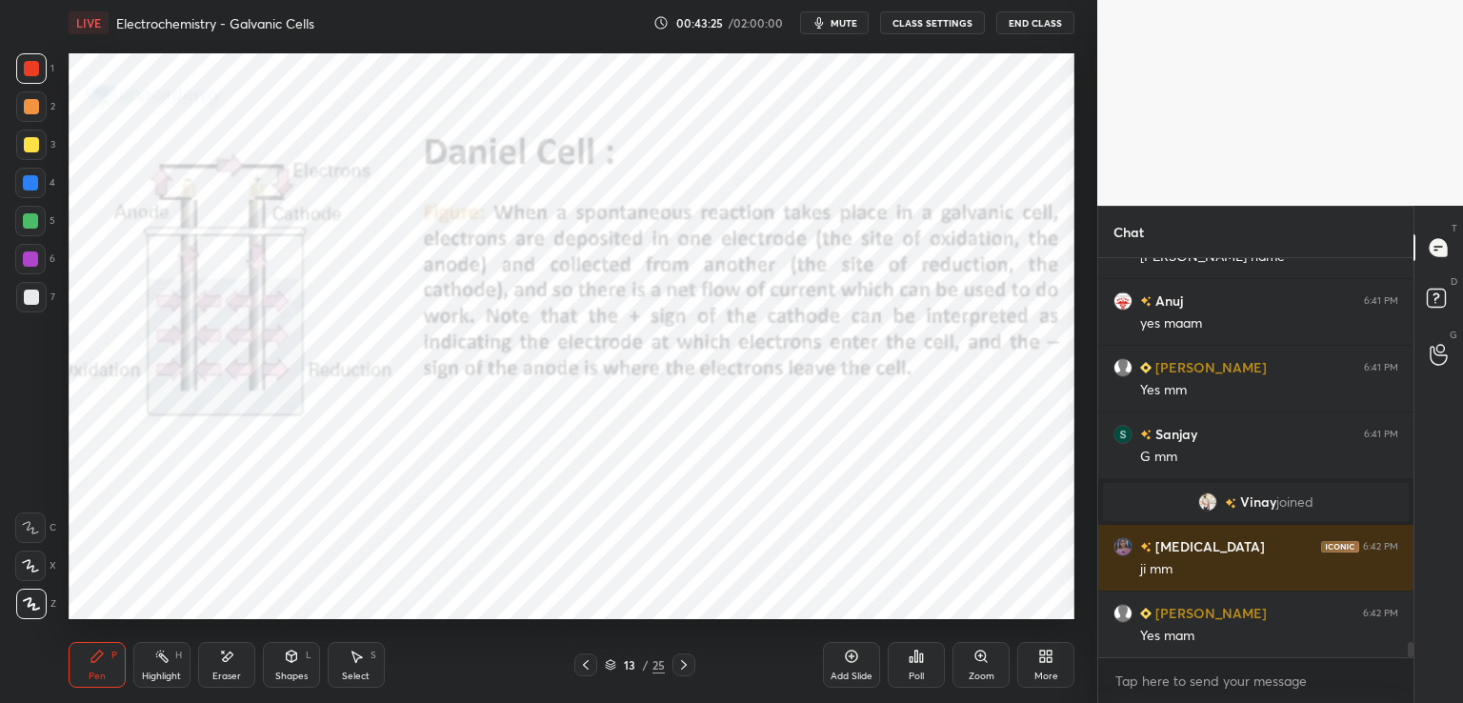
click at [31, 182] on div at bounding box center [30, 182] width 15 height 15
click at [684, 668] on icon at bounding box center [683, 664] width 15 height 15
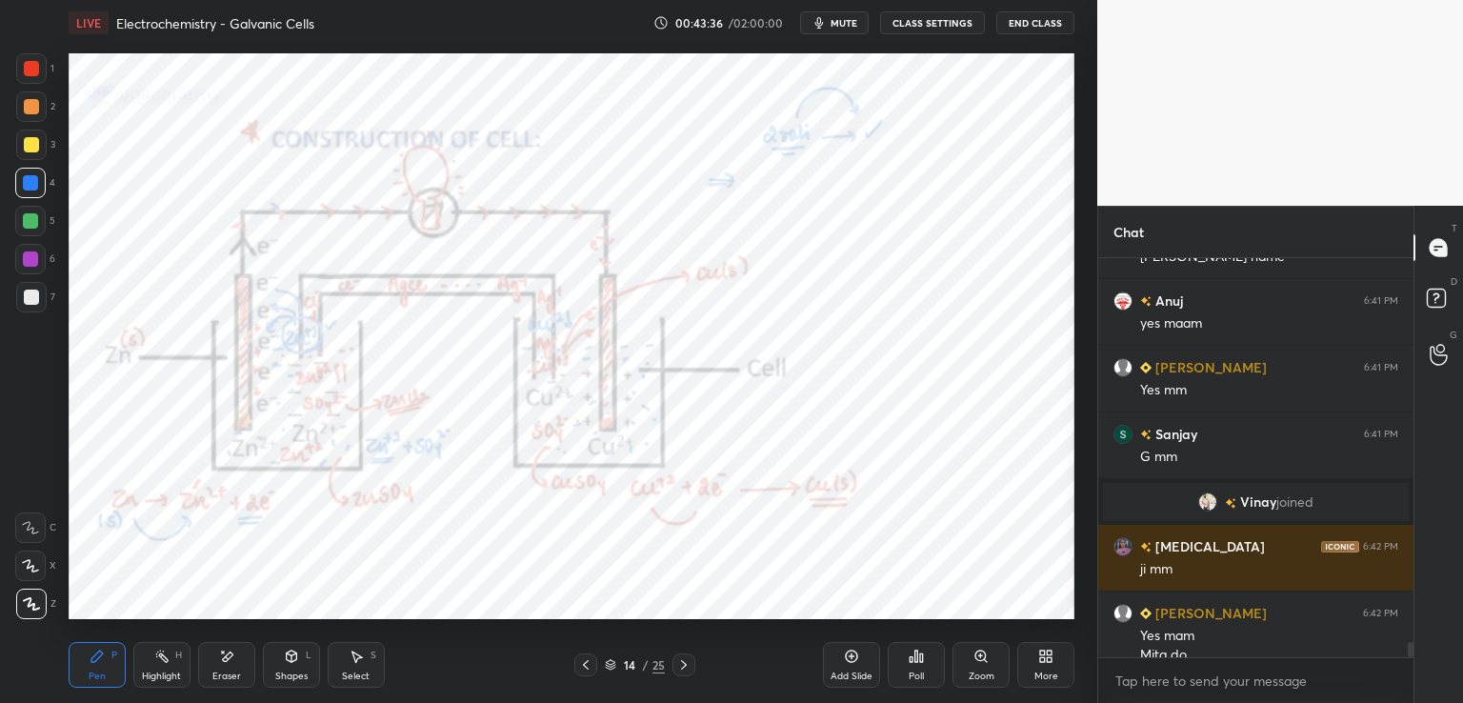
scroll to position [10185, 0]
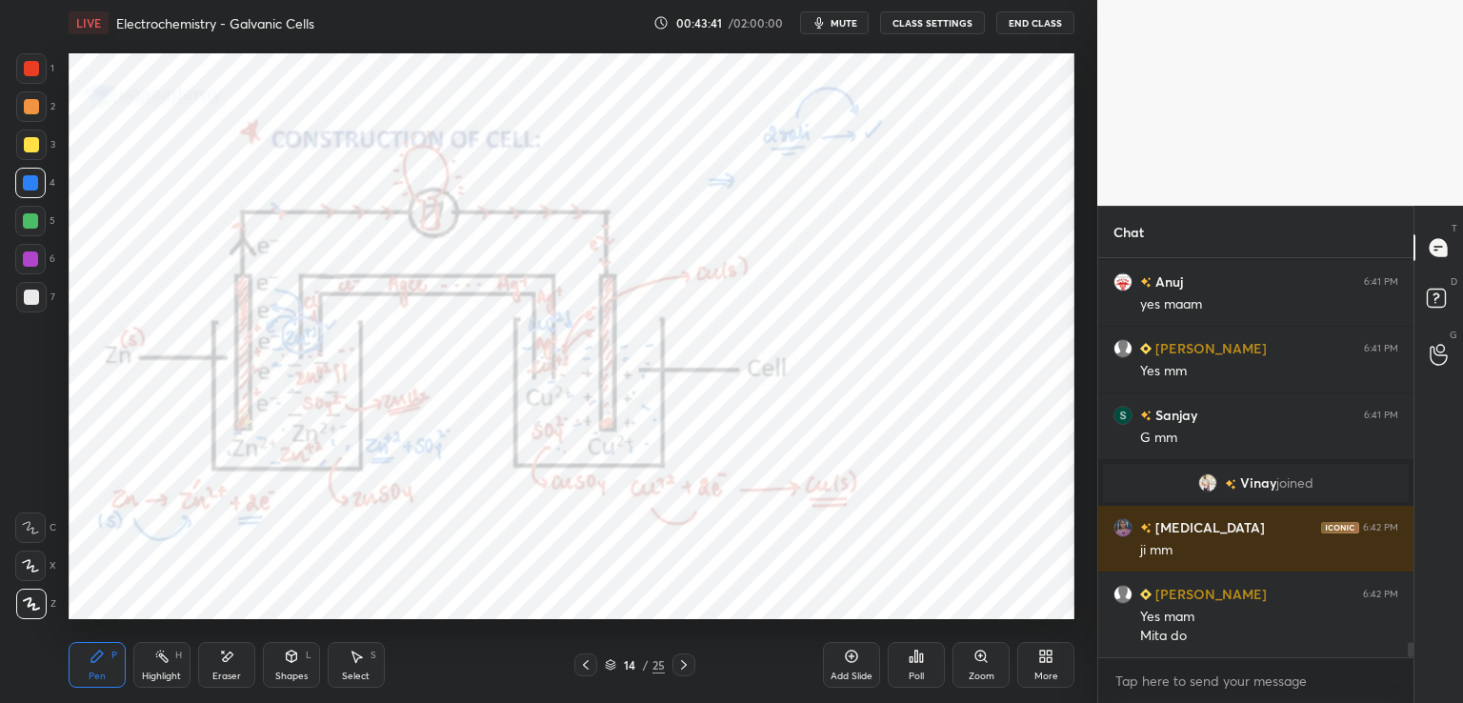
click at [575, 662] on div at bounding box center [585, 664] width 23 height 23
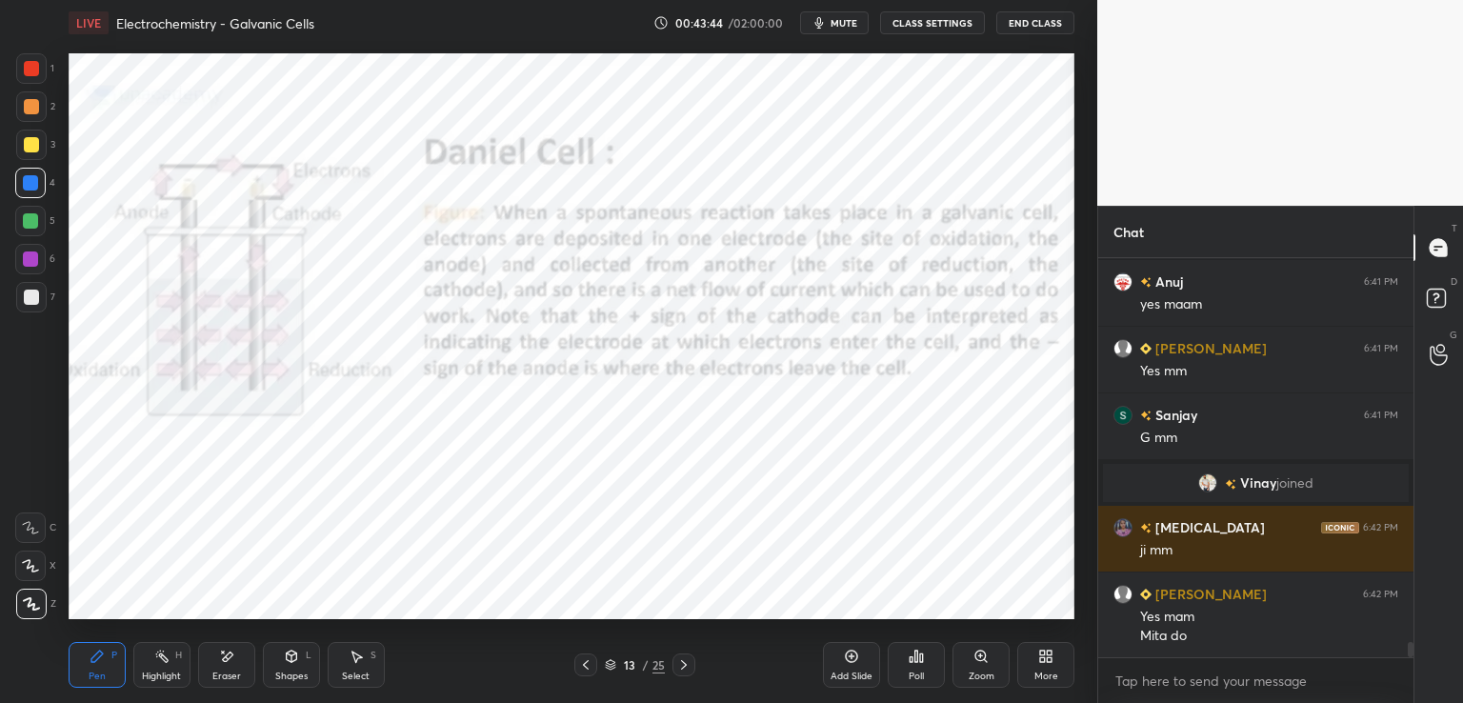
click at [687, 664] on icon at bounding box center [683, 664] width 15 height 15
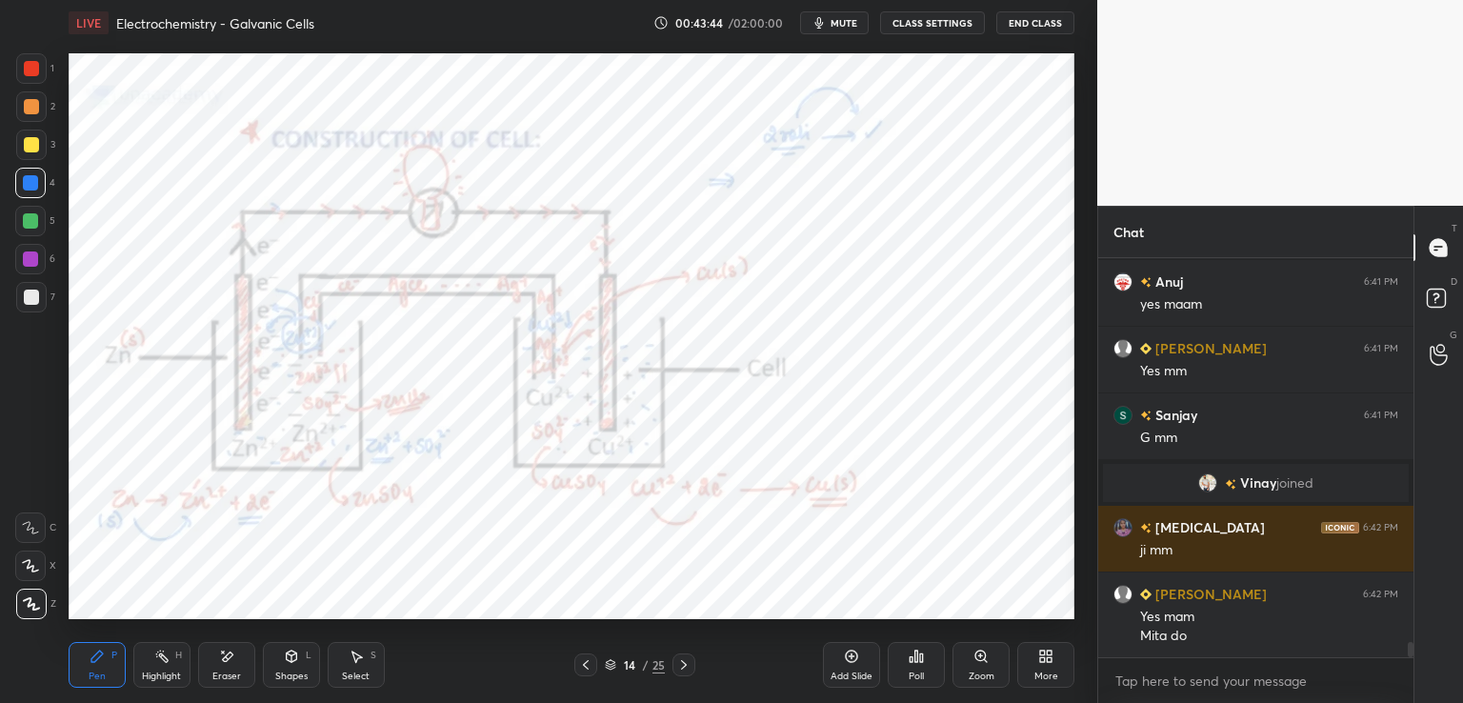
click at [688, 668] on icon at bounding box center [683, 664] width 15 height 15
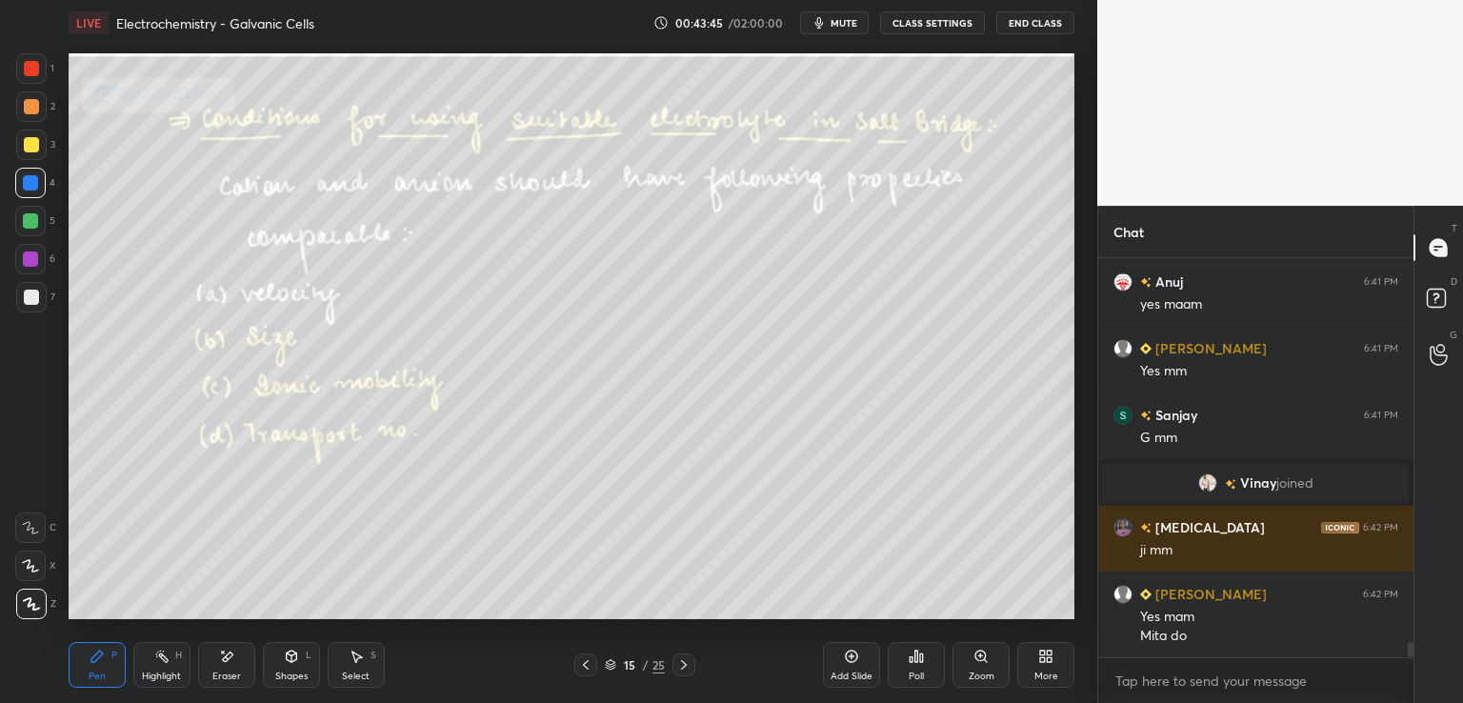
click at [693, 670] on div at bounding box center [683, 664] width 23 height 23
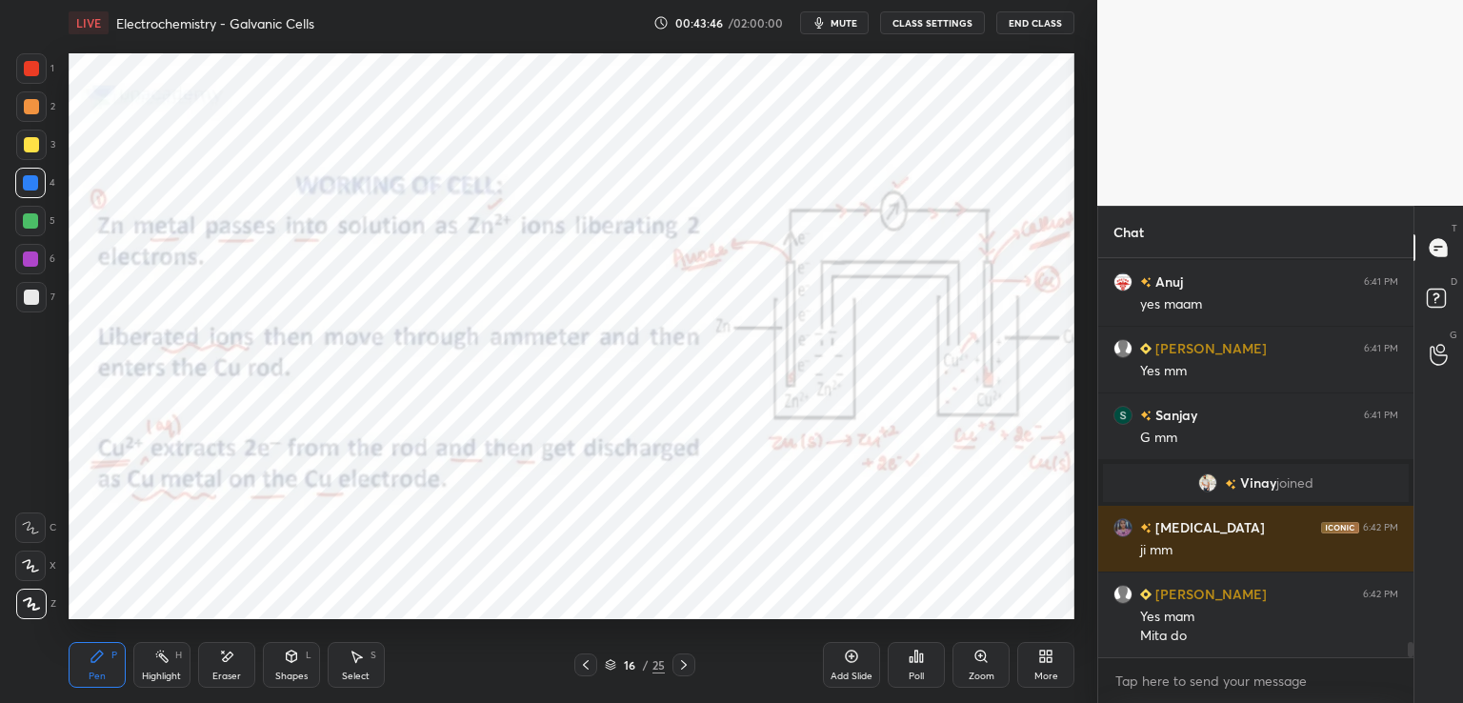
click at [695, 671] on div "16 / 25" at bounding box center [634, 664] width 377 height 23
click at [30, 66] on div at bounding box center [31, 68] width 15 height 15
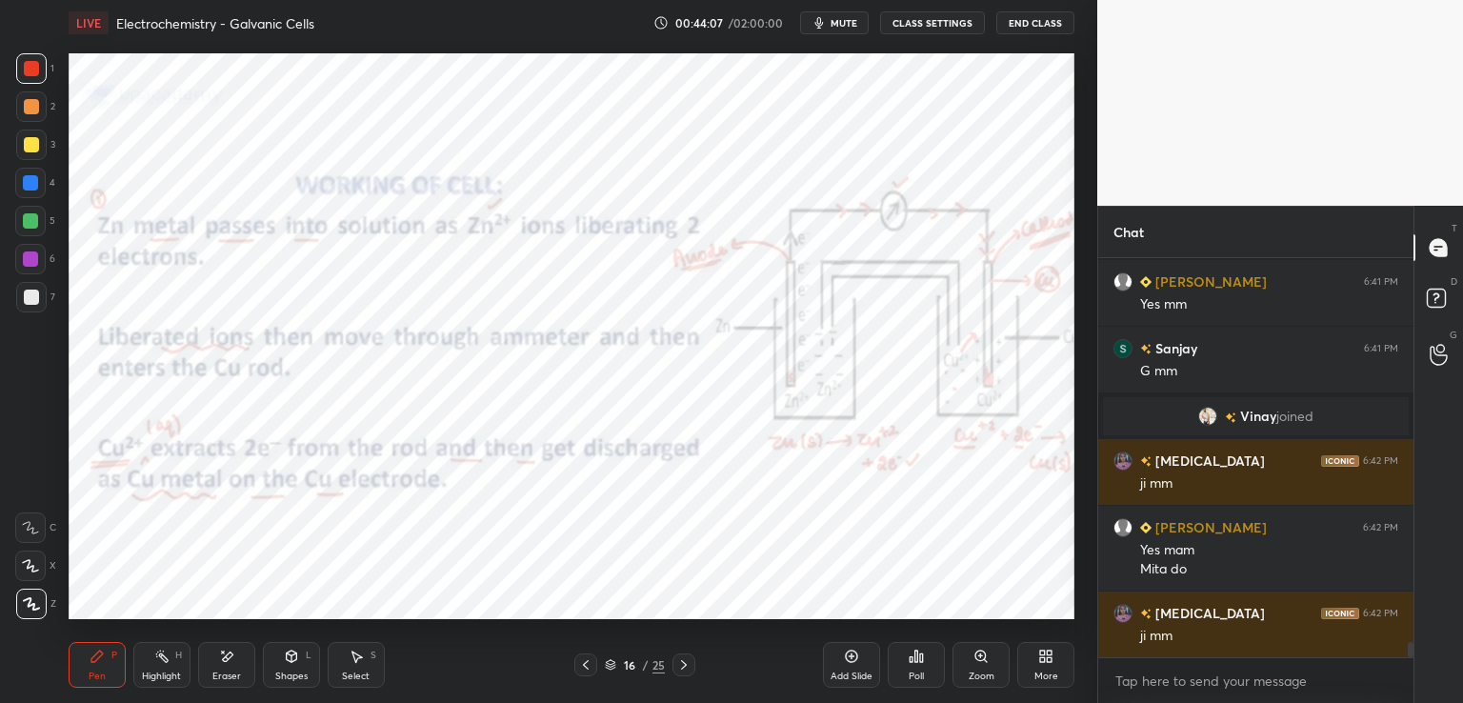
scroll to position [10385, 0]
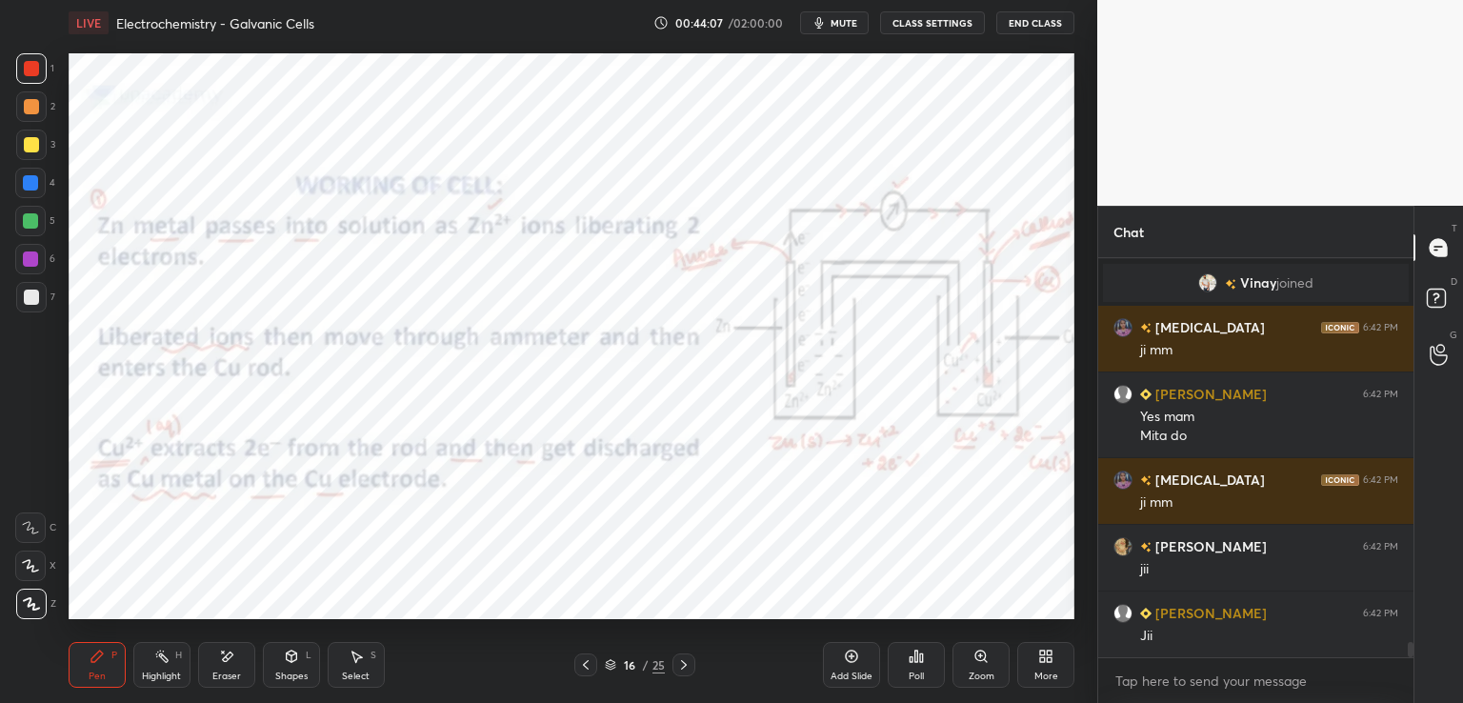
click at [30, 296] on div at bounding box center [31, 296] width 15 height 15
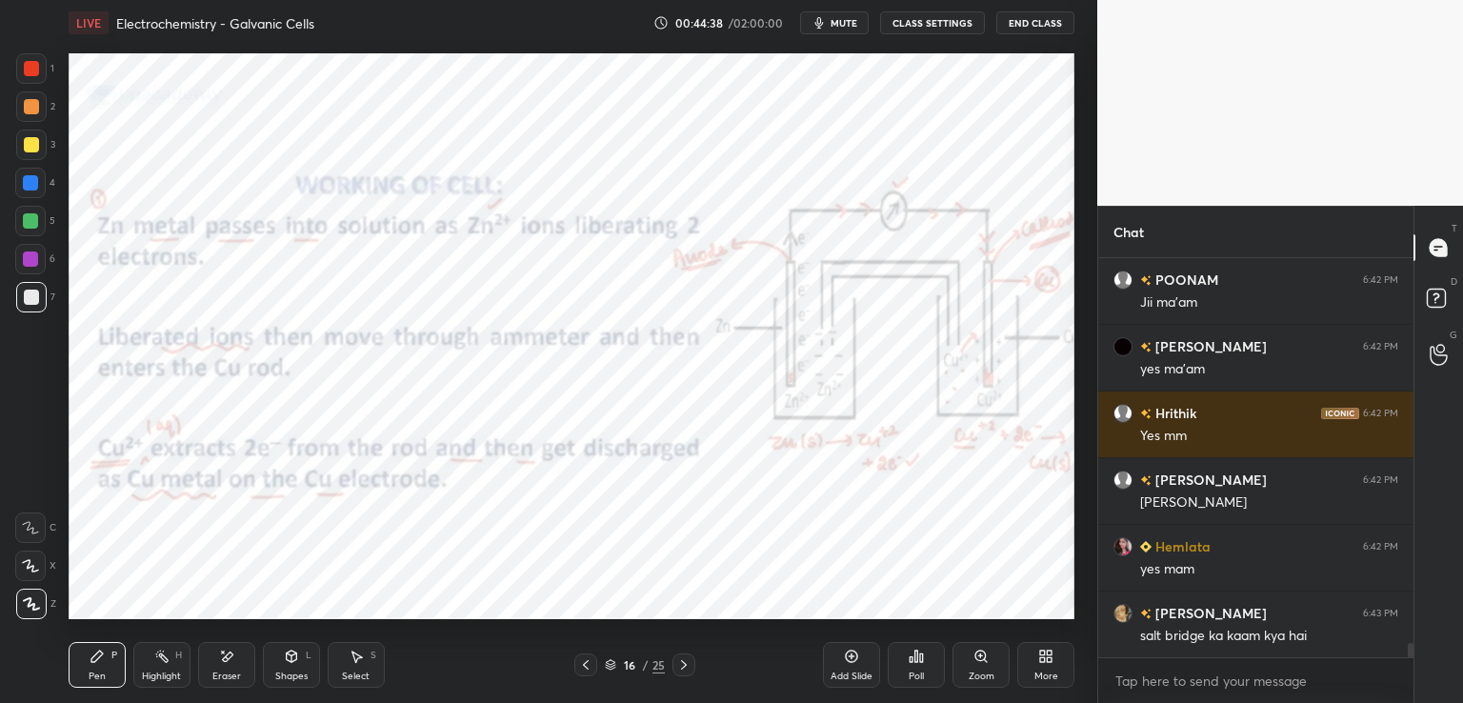
scroll to position [10985, 0]
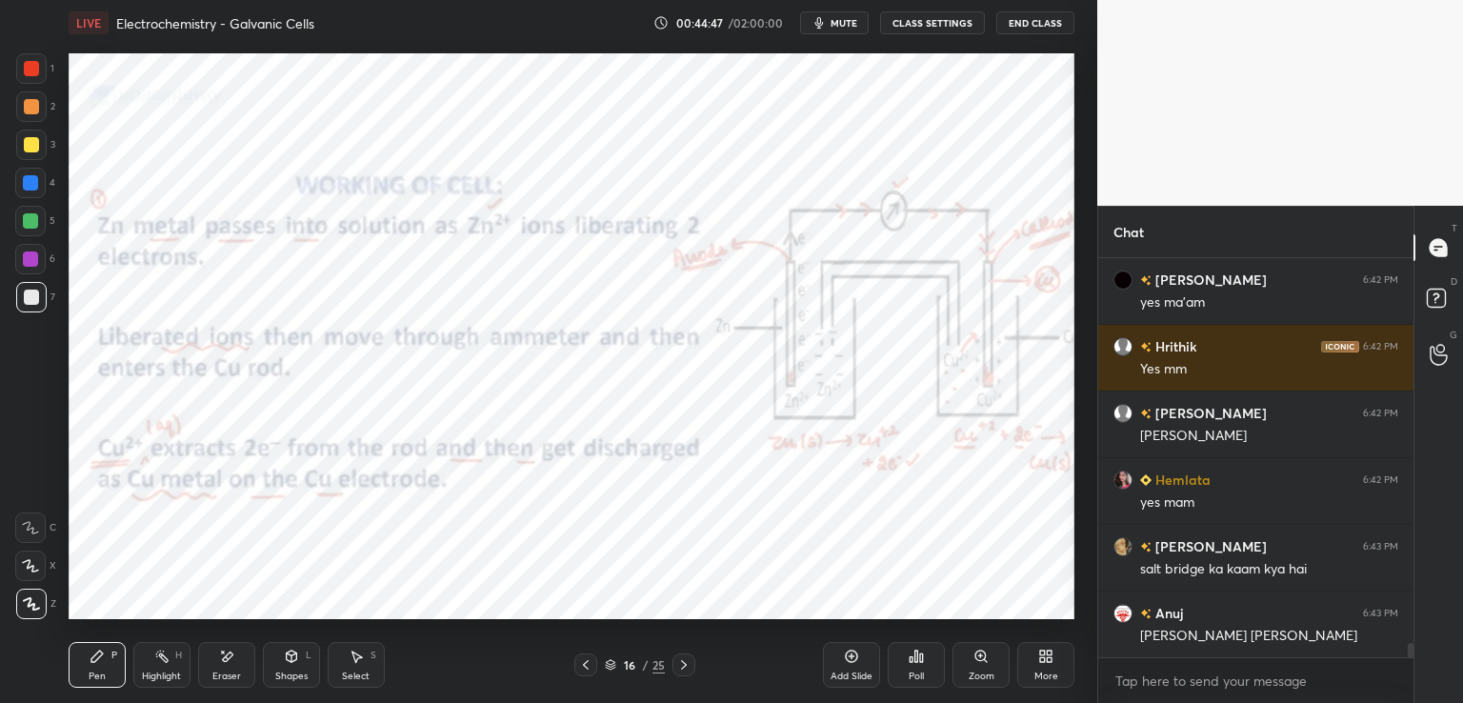
click at [30, 74] on div at bounding box center [31, 68] width 15 height 15
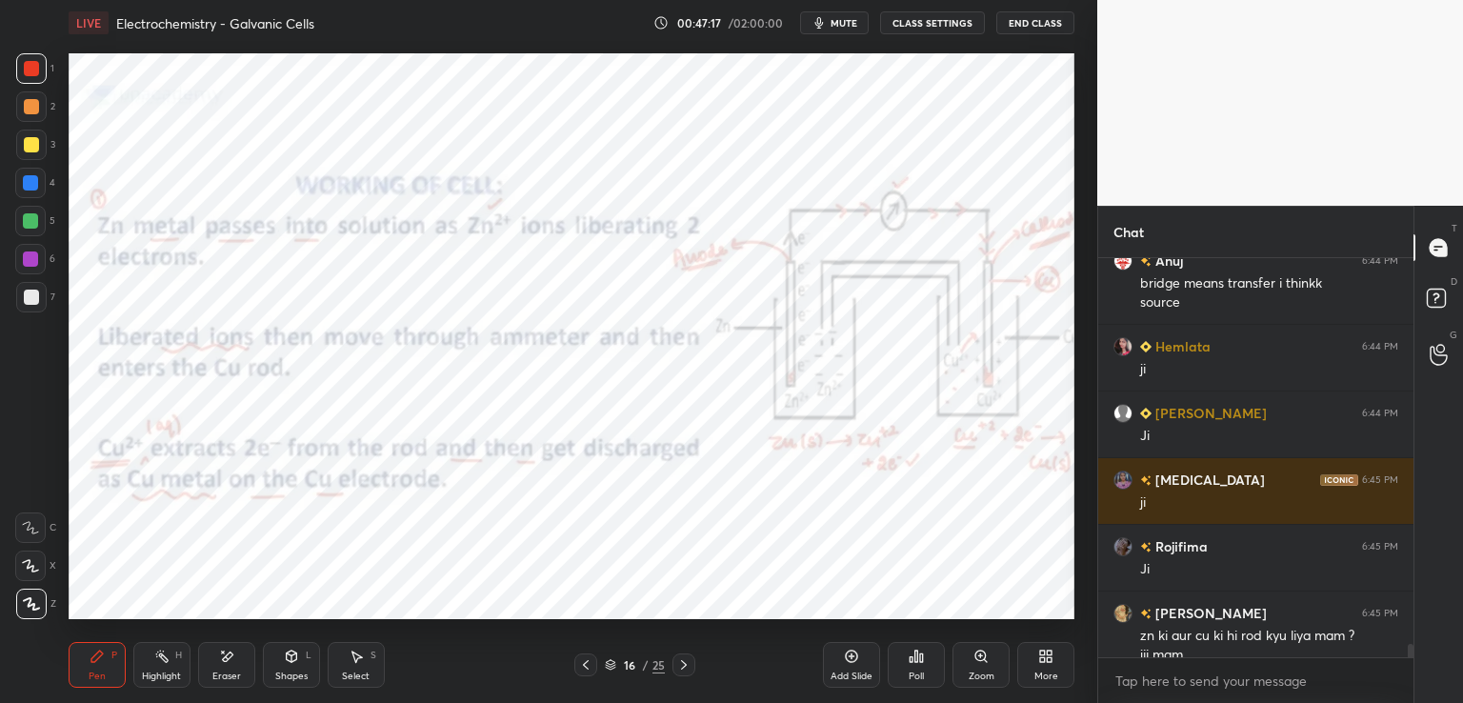
scroll to position [11423, 0]
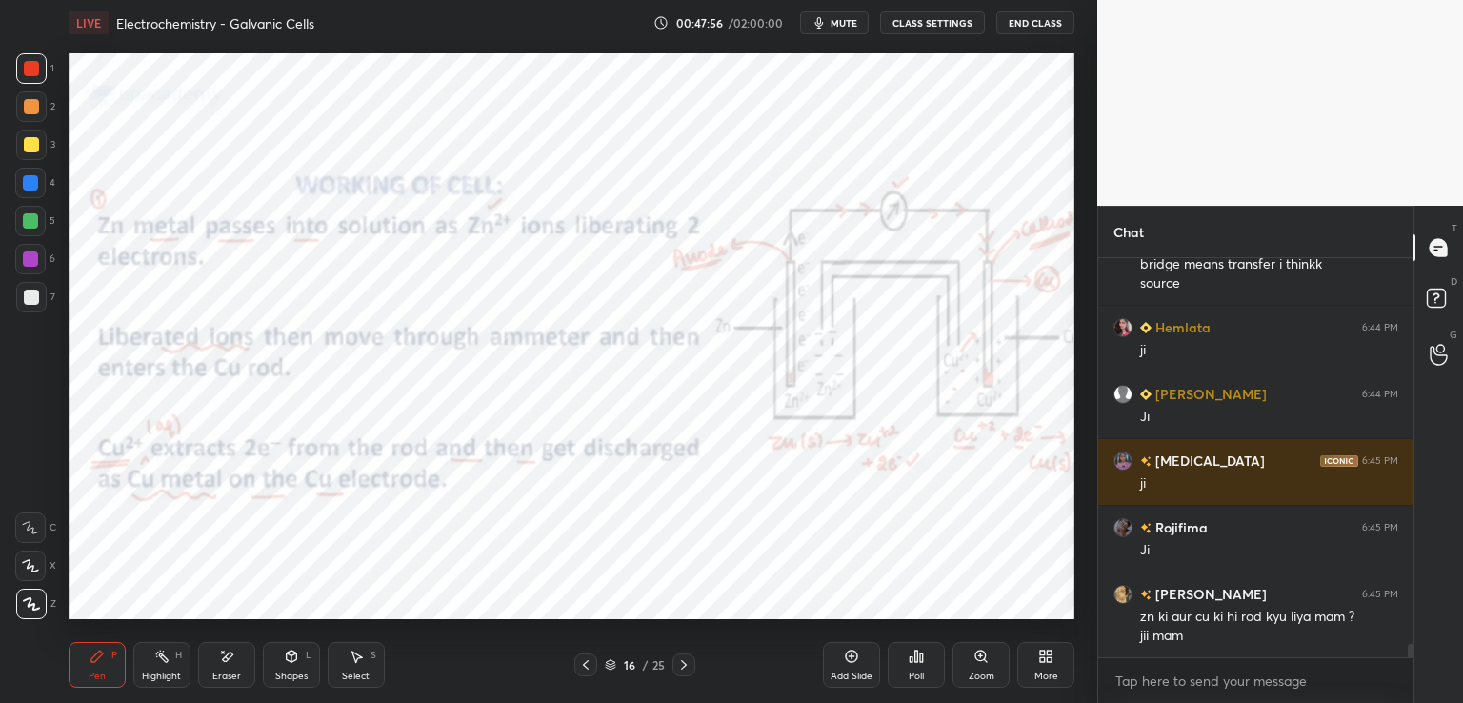
click at [583, 667] on icon at bounding box center [585, 664] width 15 height 15
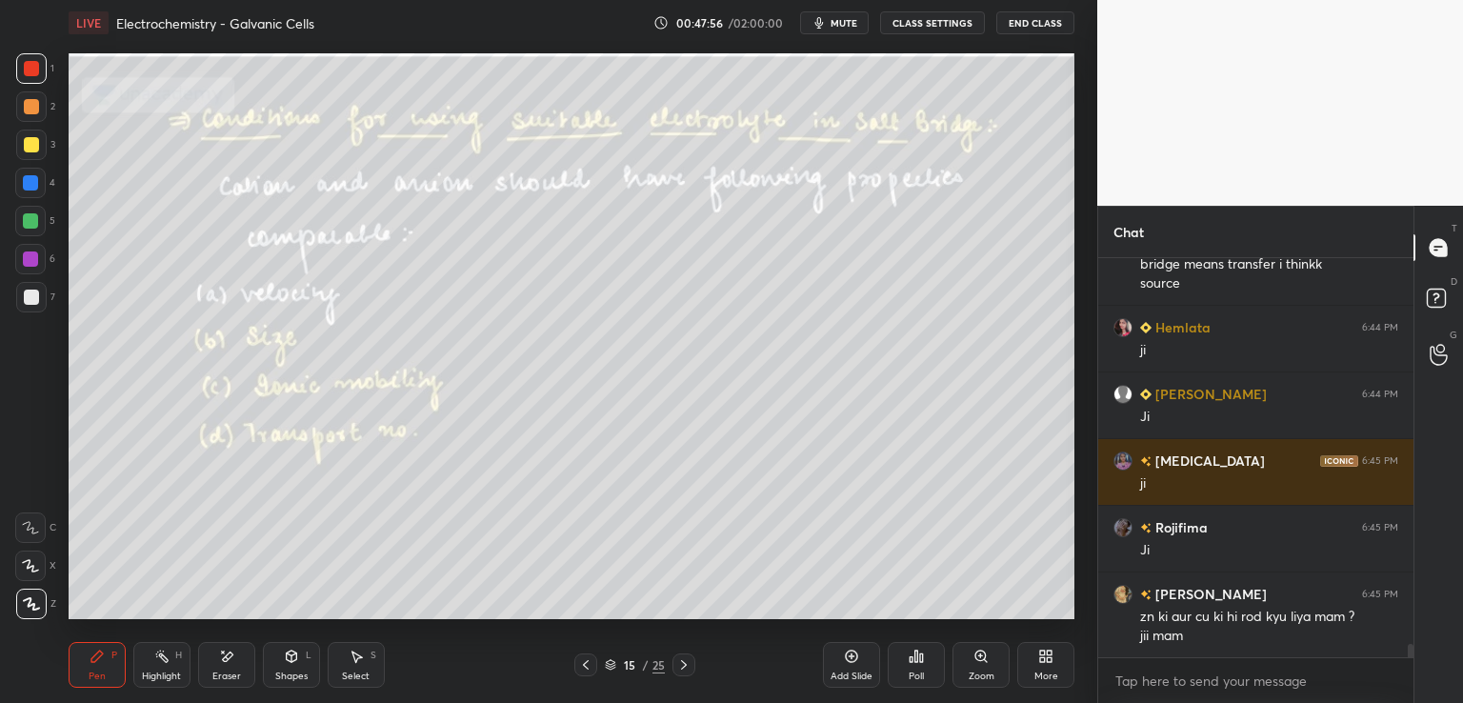
click at [583, 664] on icon at bounding box center [585, 664] width 15 height 15
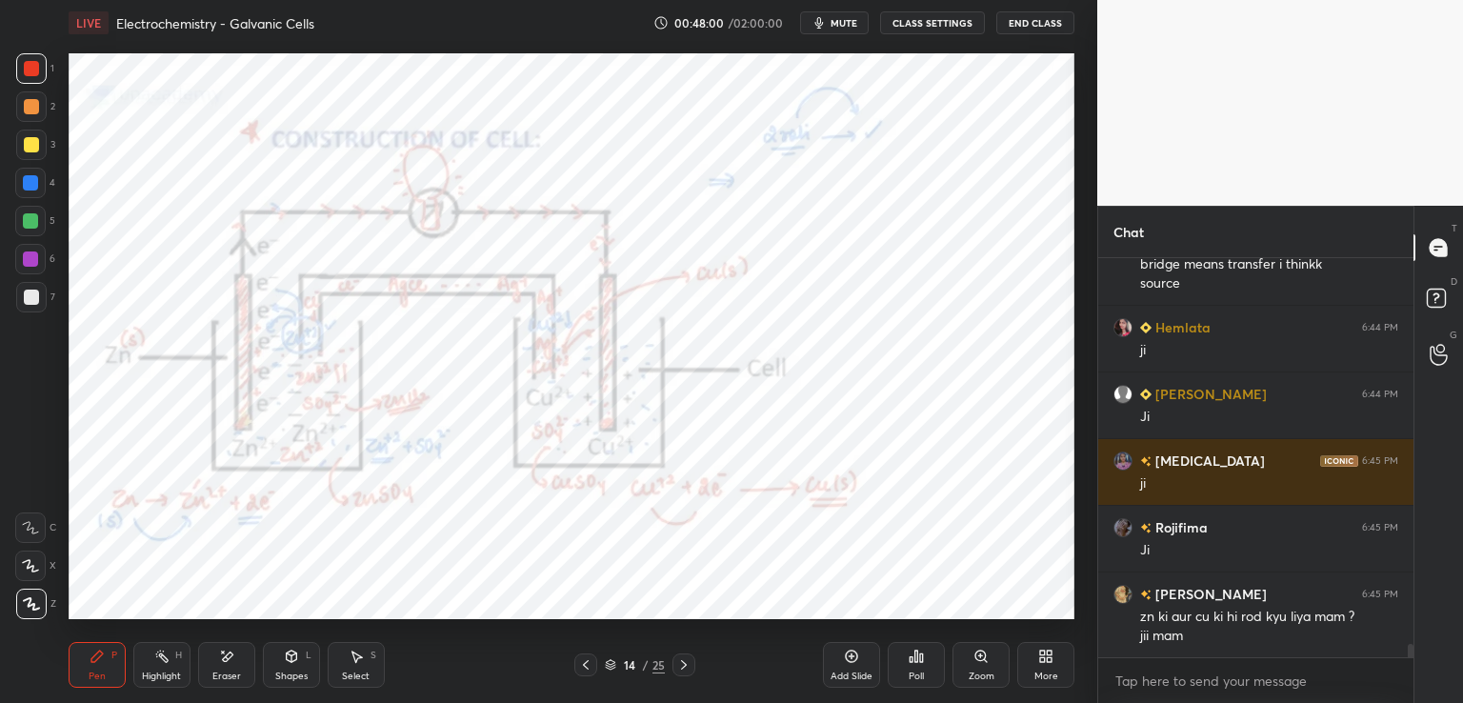
scroll to position [11490, 0]
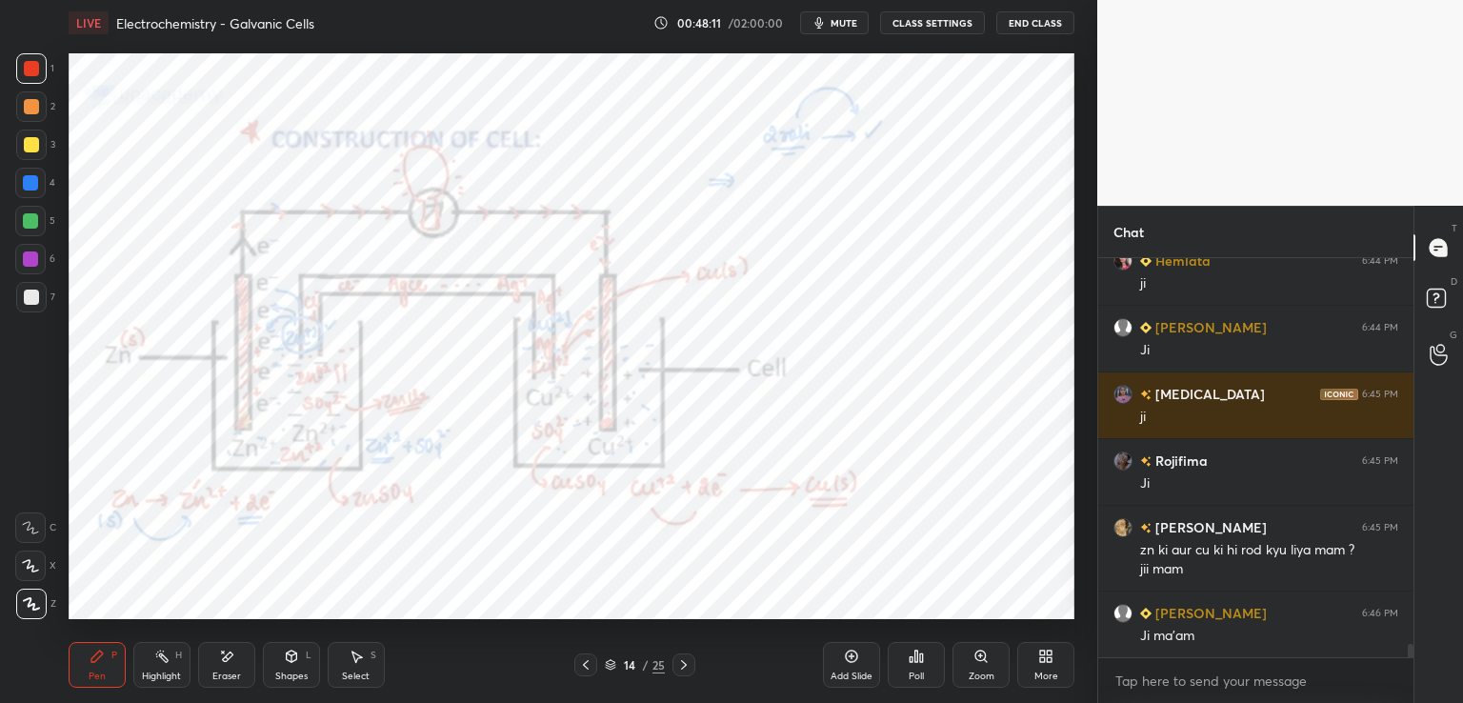
click at [30, 188] on div at bounding box center [30, 182] width 15 height 15
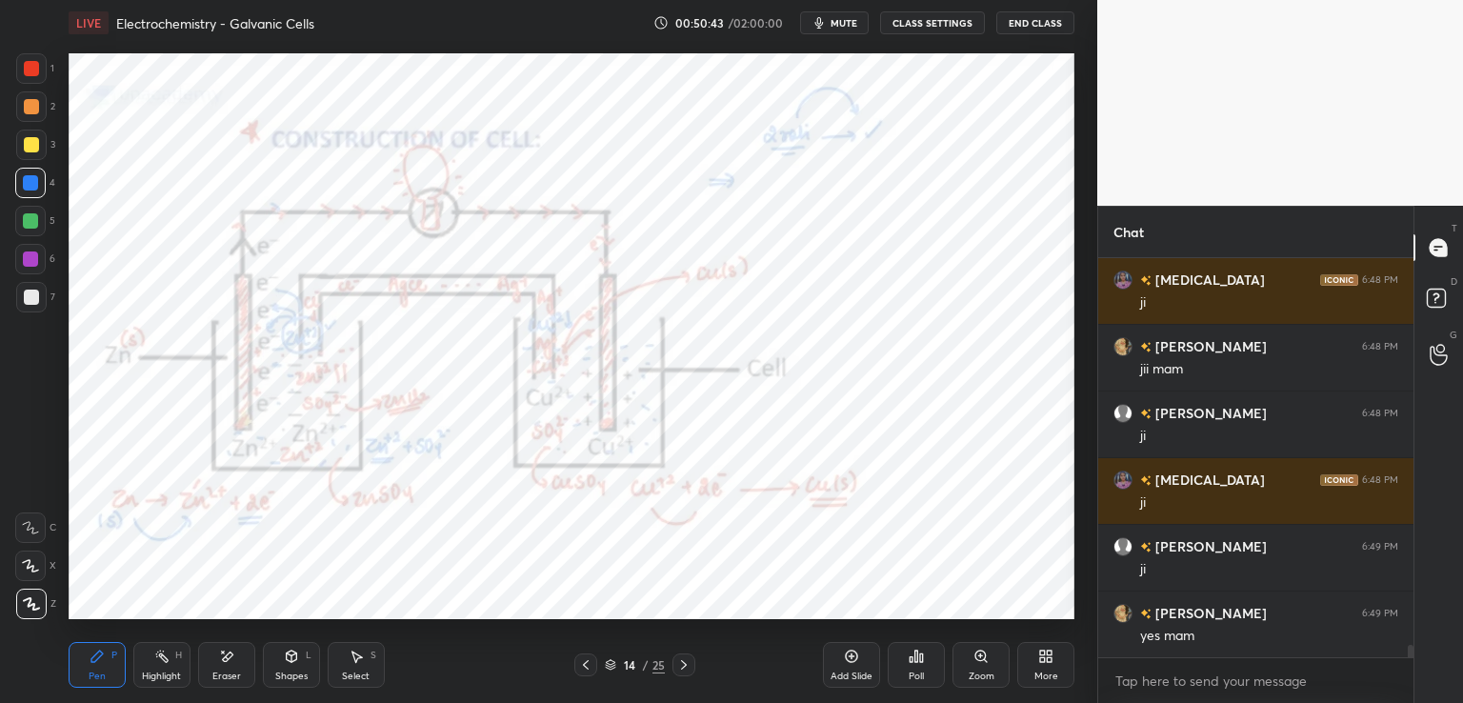
scroll to position [12090, 0]
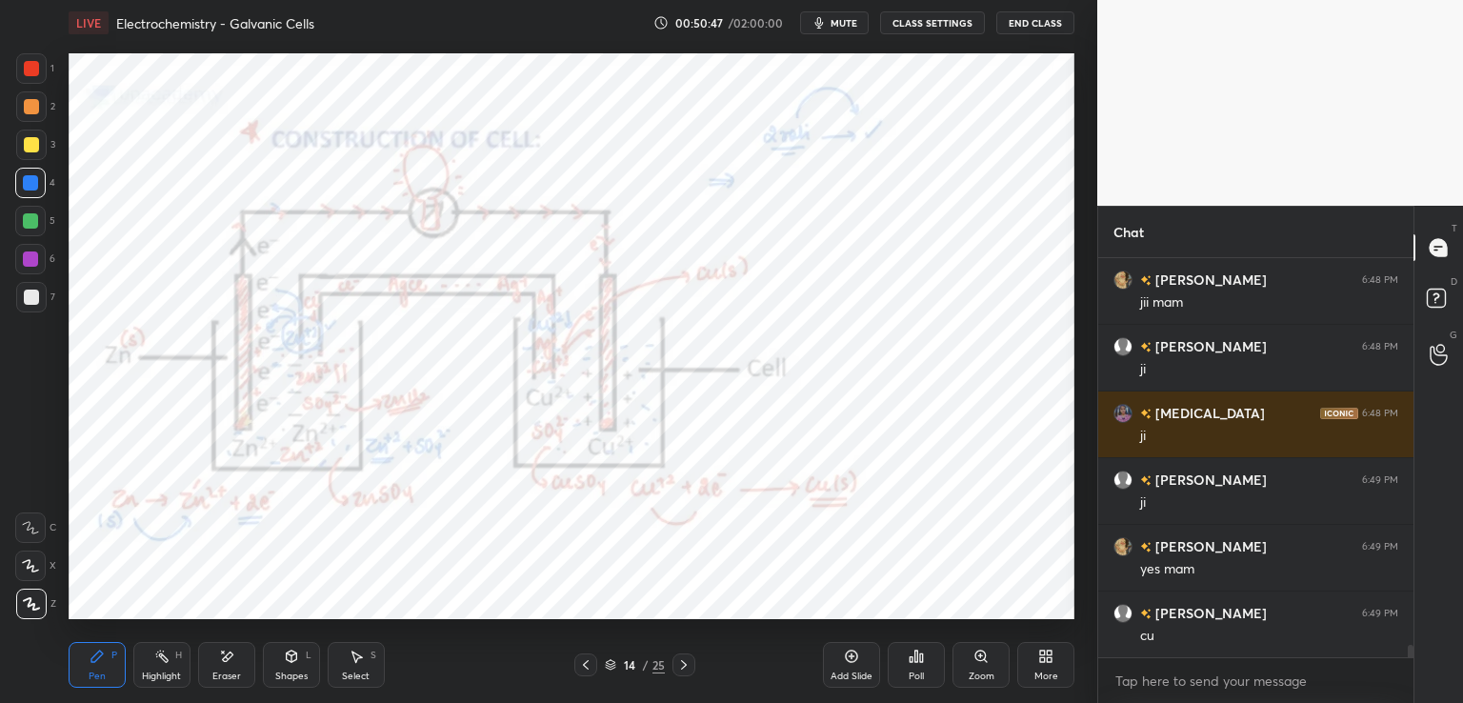
click at [38, 107] on div at bounding box center [31, 106] width 15 height 15
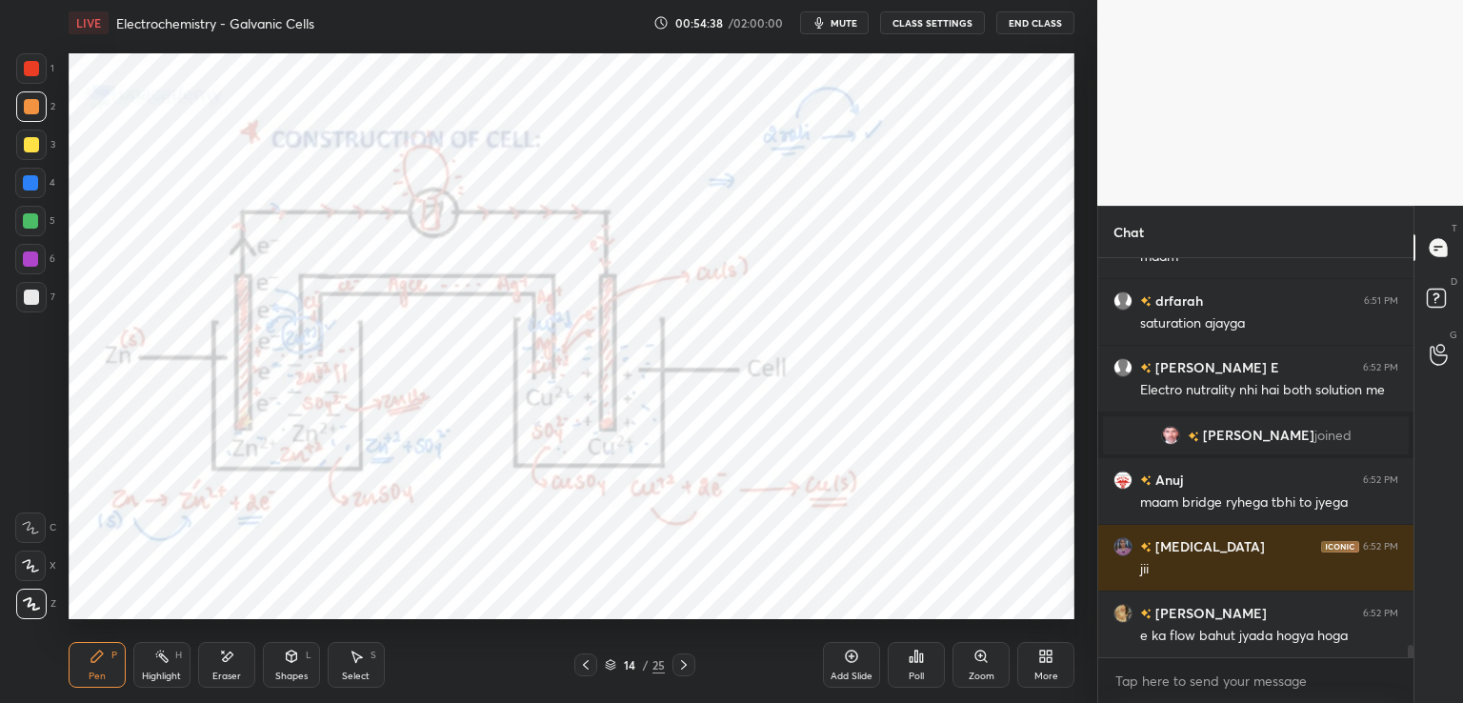
scroll to position [12105, 0]
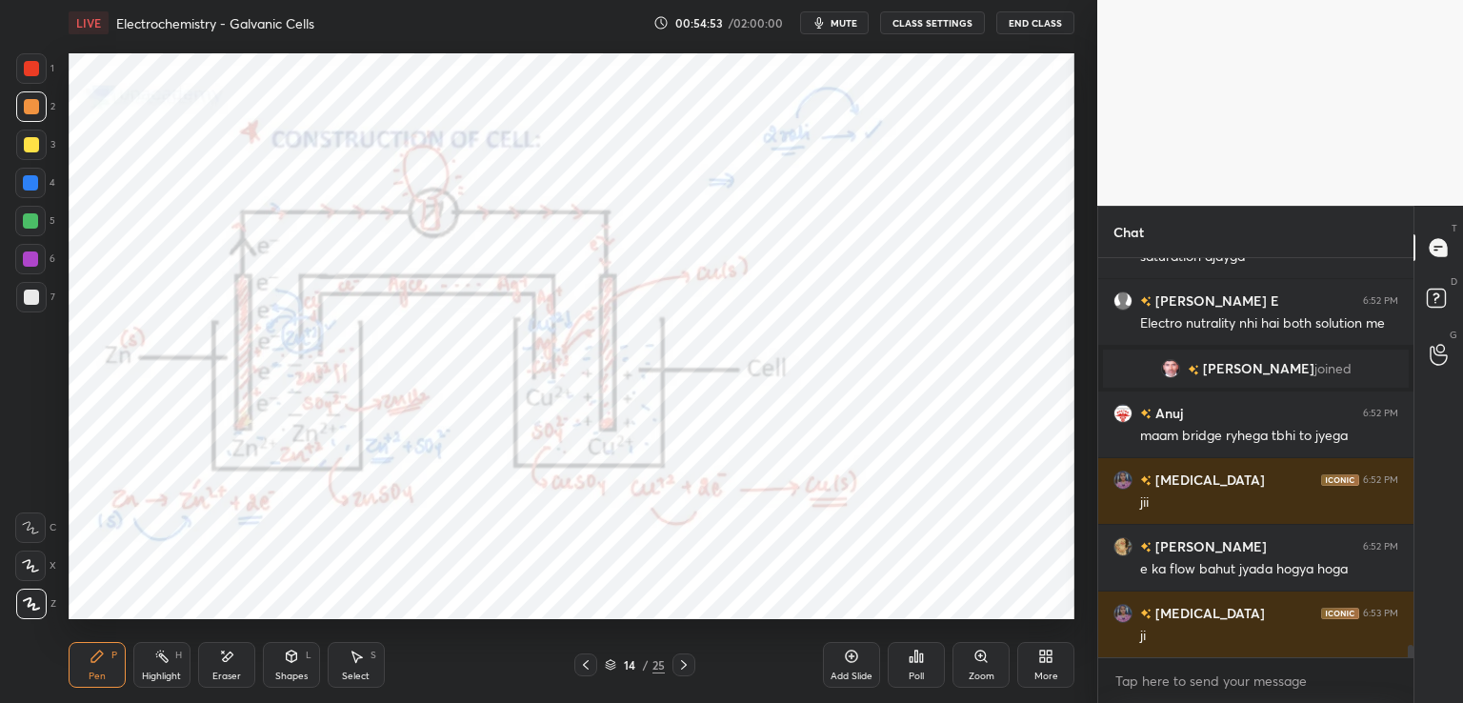
click at [30, 66] on div at bounding box center [31, 68] width 15 height 15
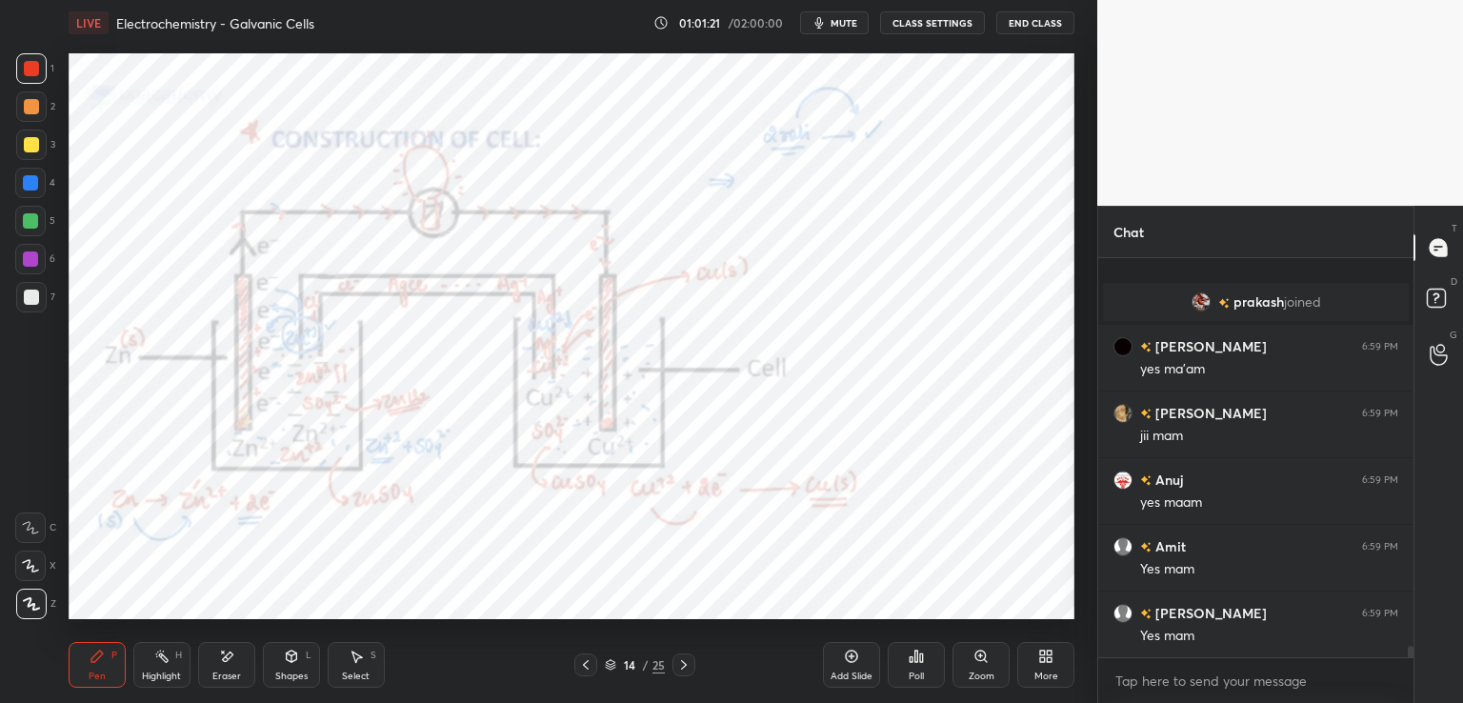
scroll to position [14148, 0]
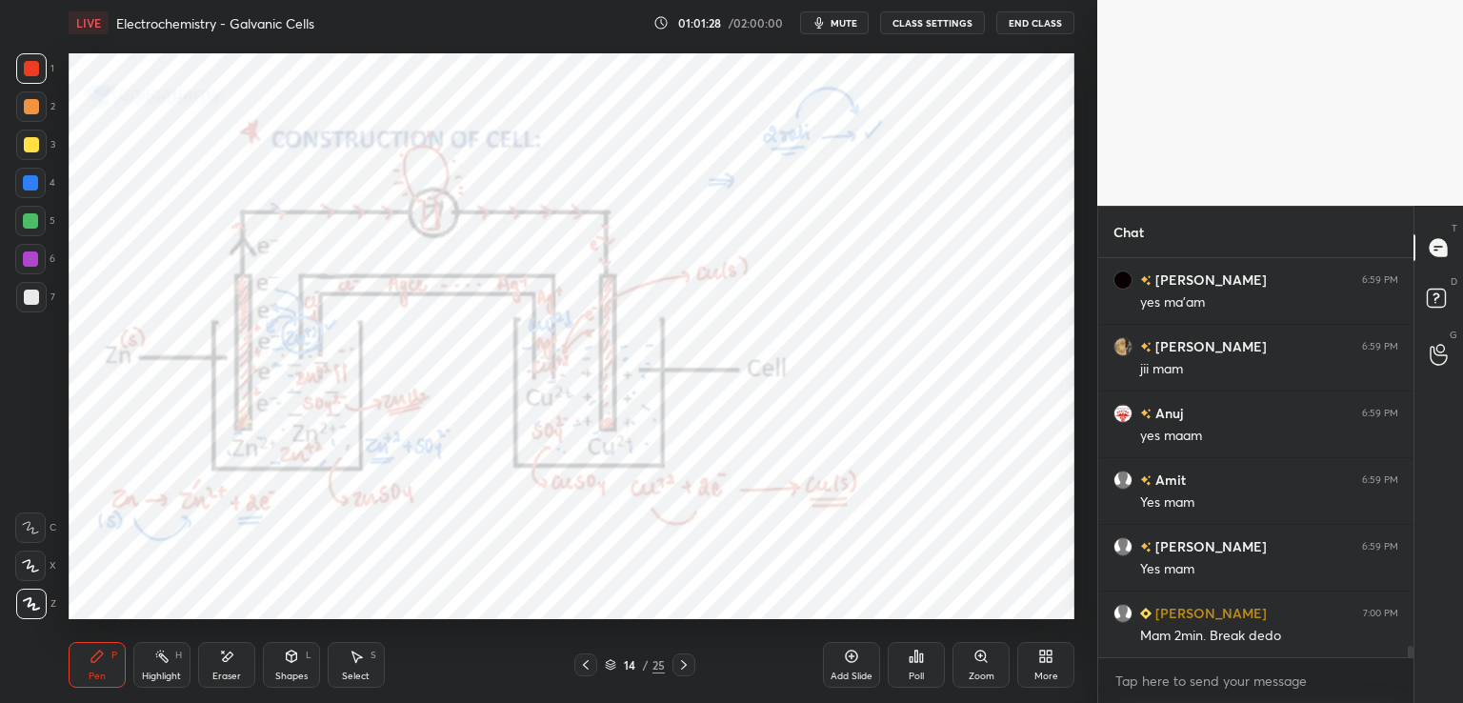
click at [841, 14] on button "mute" at bounding box center [834, 22] width 69 height 23
click at [1009, 21] on button "End Class" at bounding box center [1035, 22] width 78 height 23
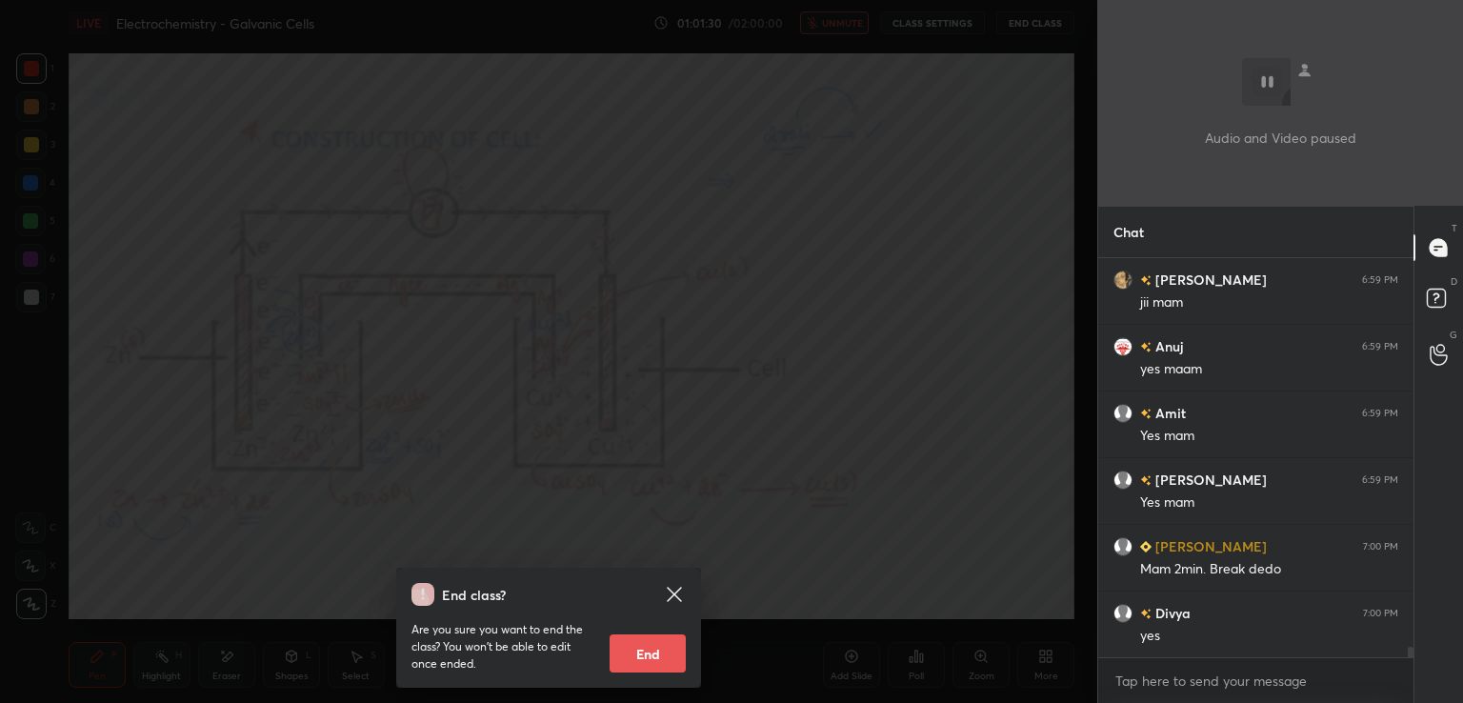
scroll to position [14282, 0]
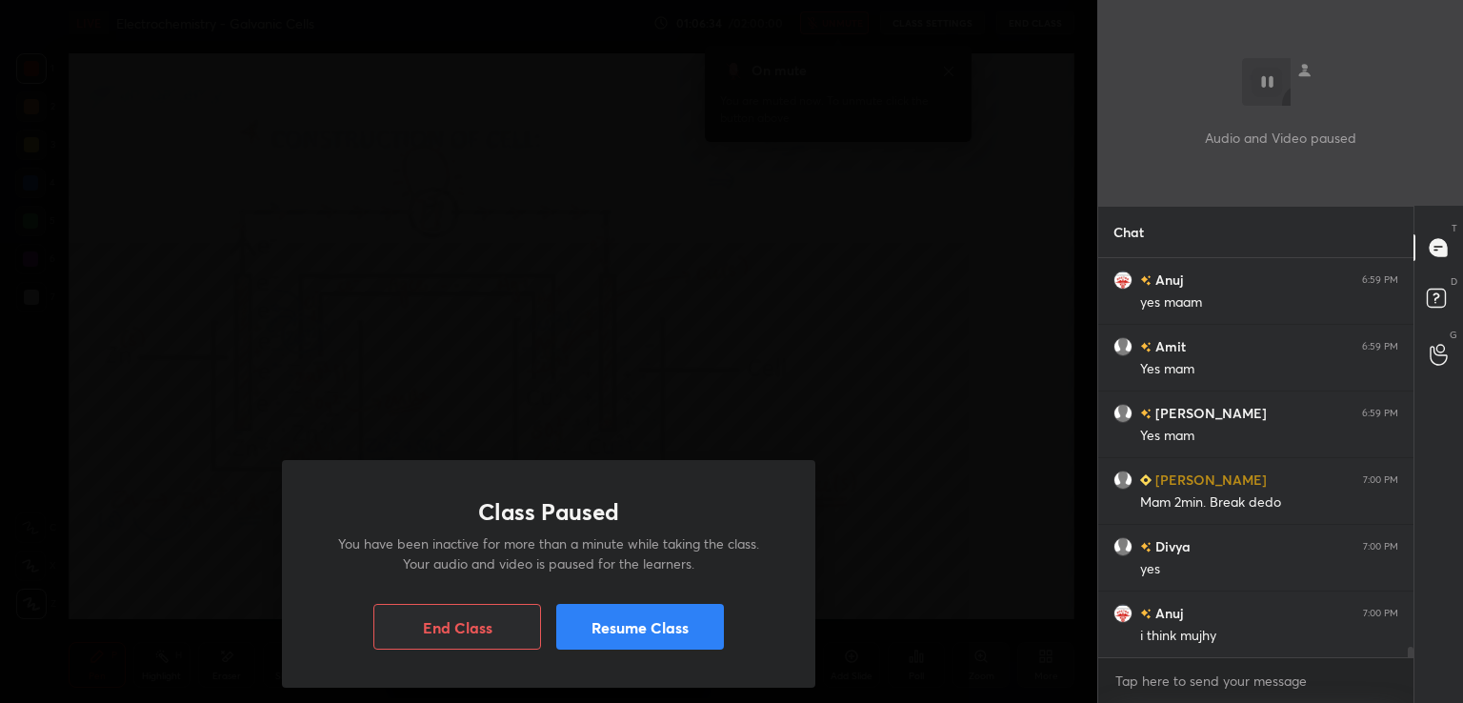
click at [581, 607] on button "Resume Class" at bounding box center [640, 627] width 168 height 46
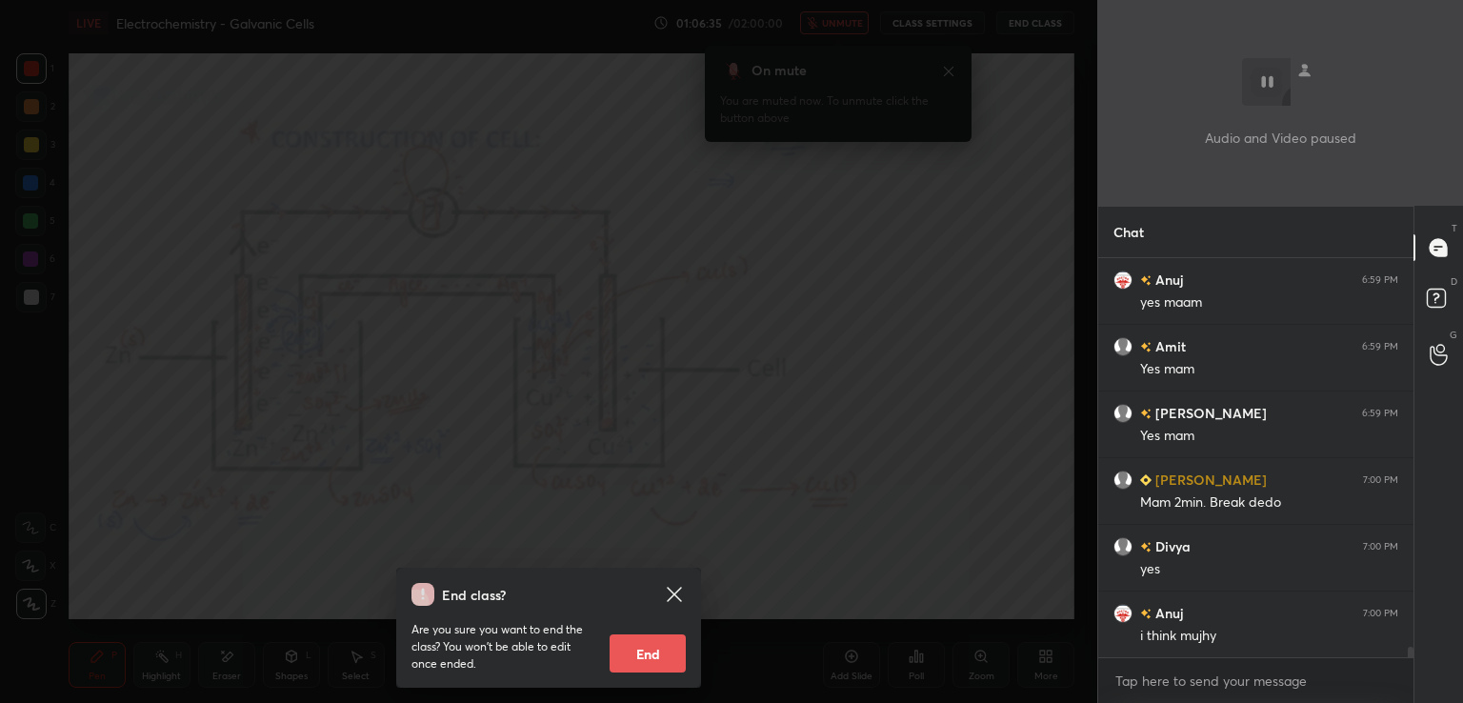
click at [679, 588] on icon at bounding box center [674, 594] width 14 height 14
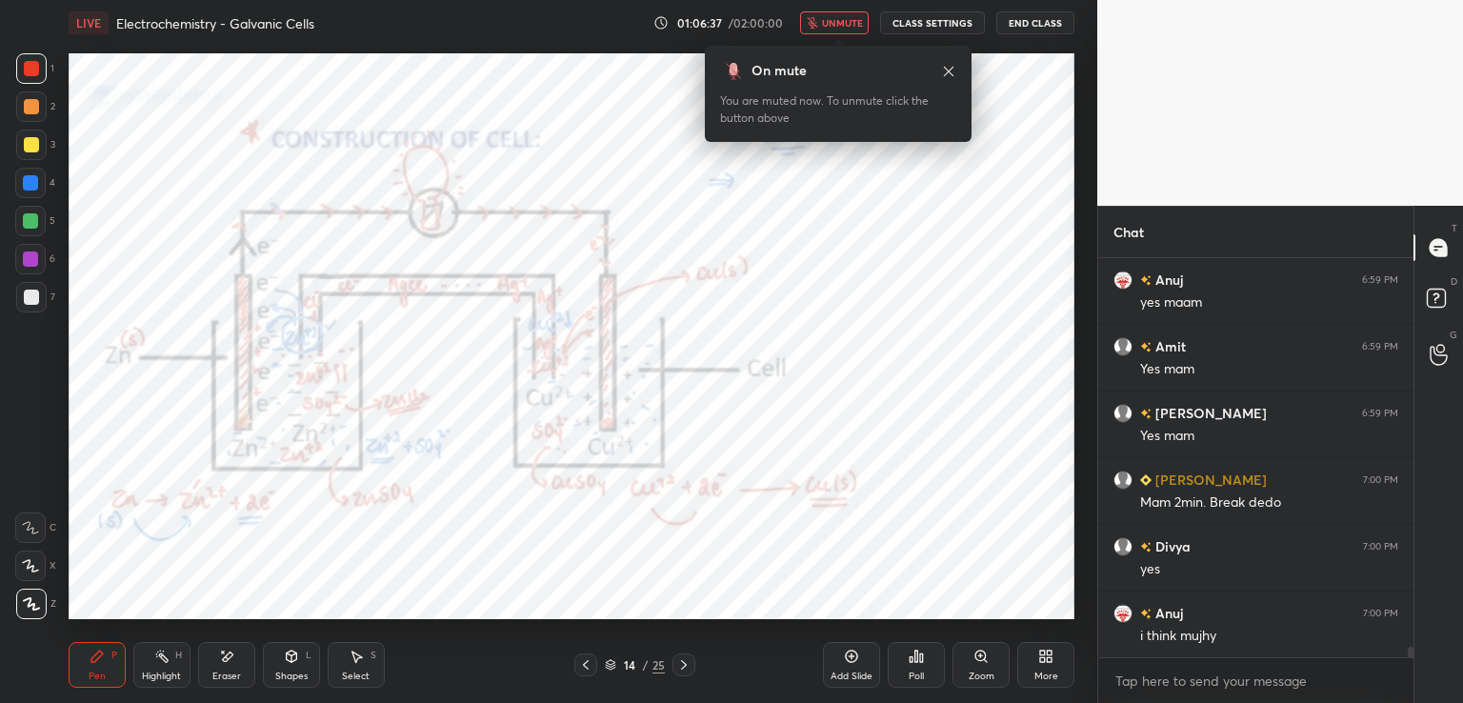
drag, startPoint x: 846, startPoint y: 12, endPoint x: 852, endPoint y: 28, distance: 16.6
click at [846, 12] on button "unmute" at bounding box center [834, 22] width 69 height 23
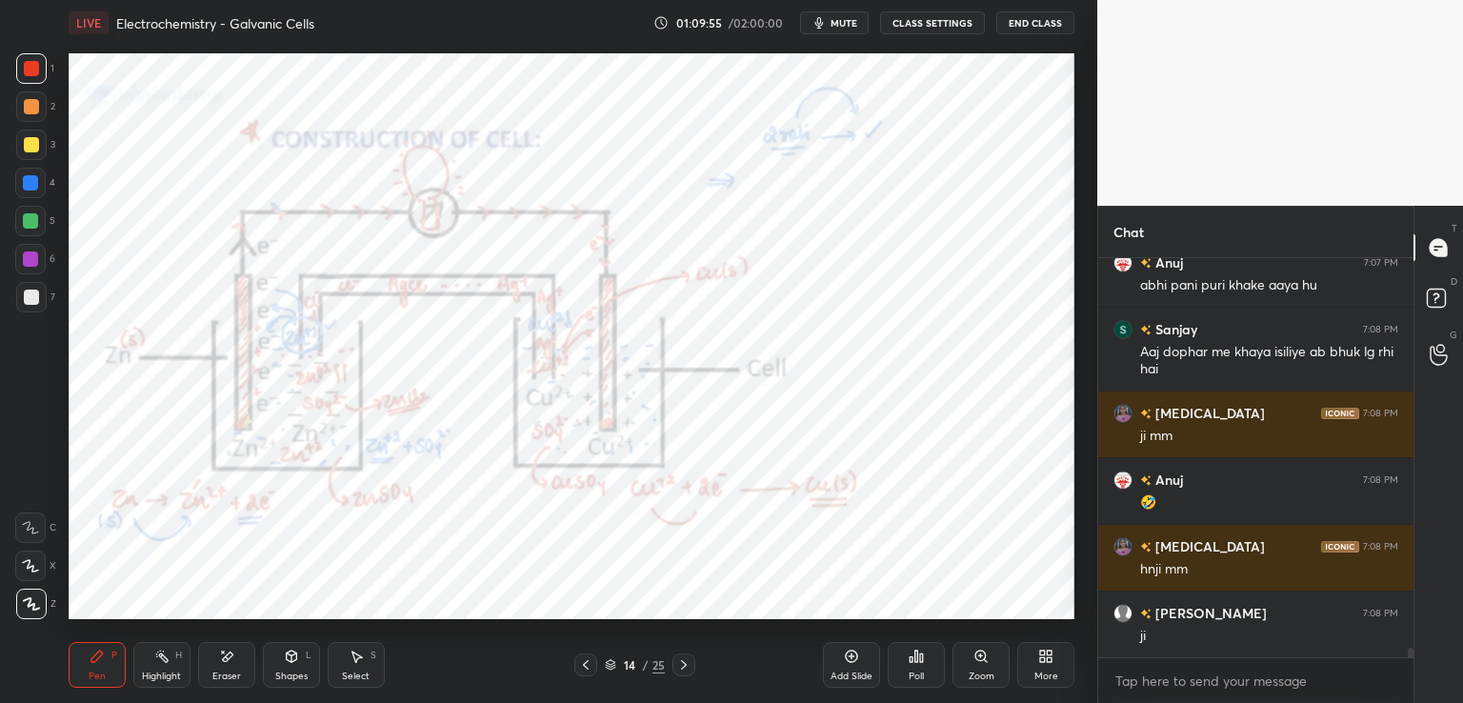
scroll to position [16582, 0]
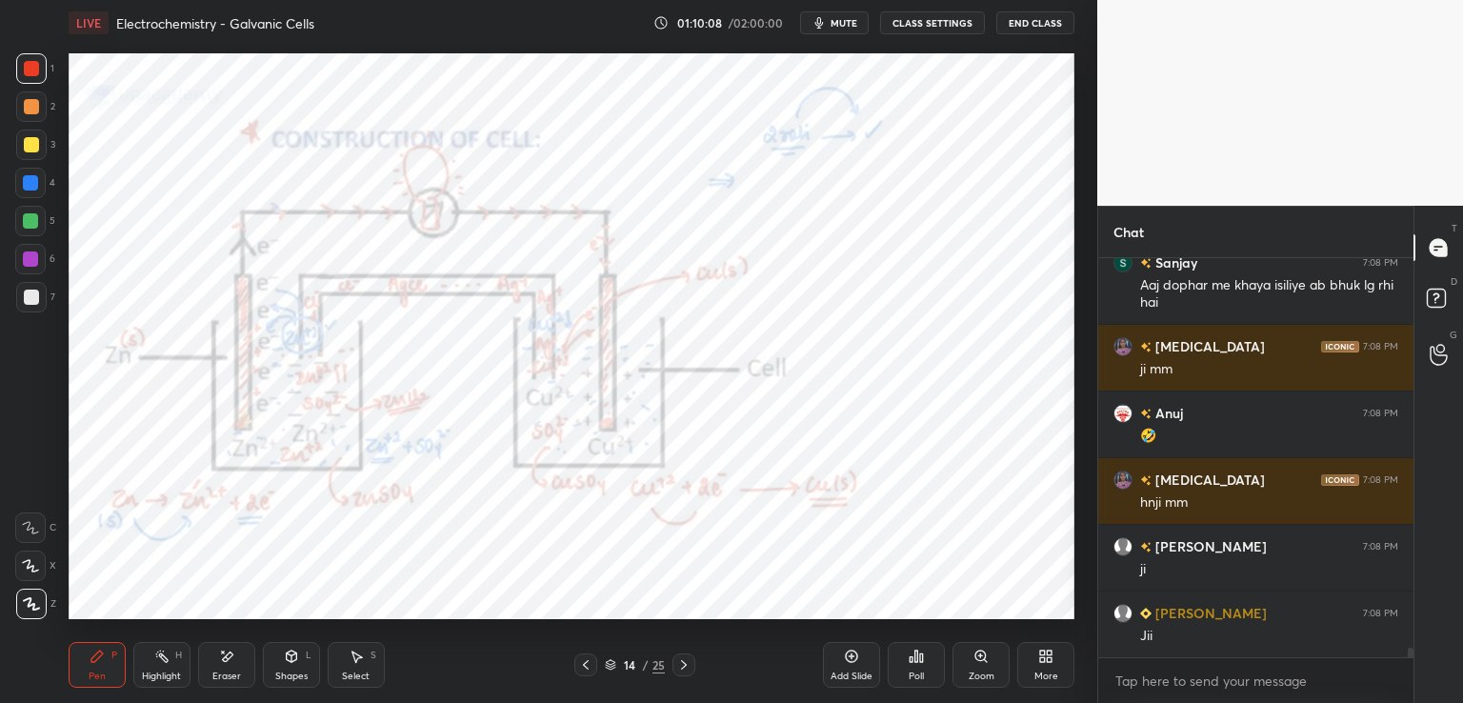
click at [687, 669] on icon at bounding box center [683, 664] width 15 height 15
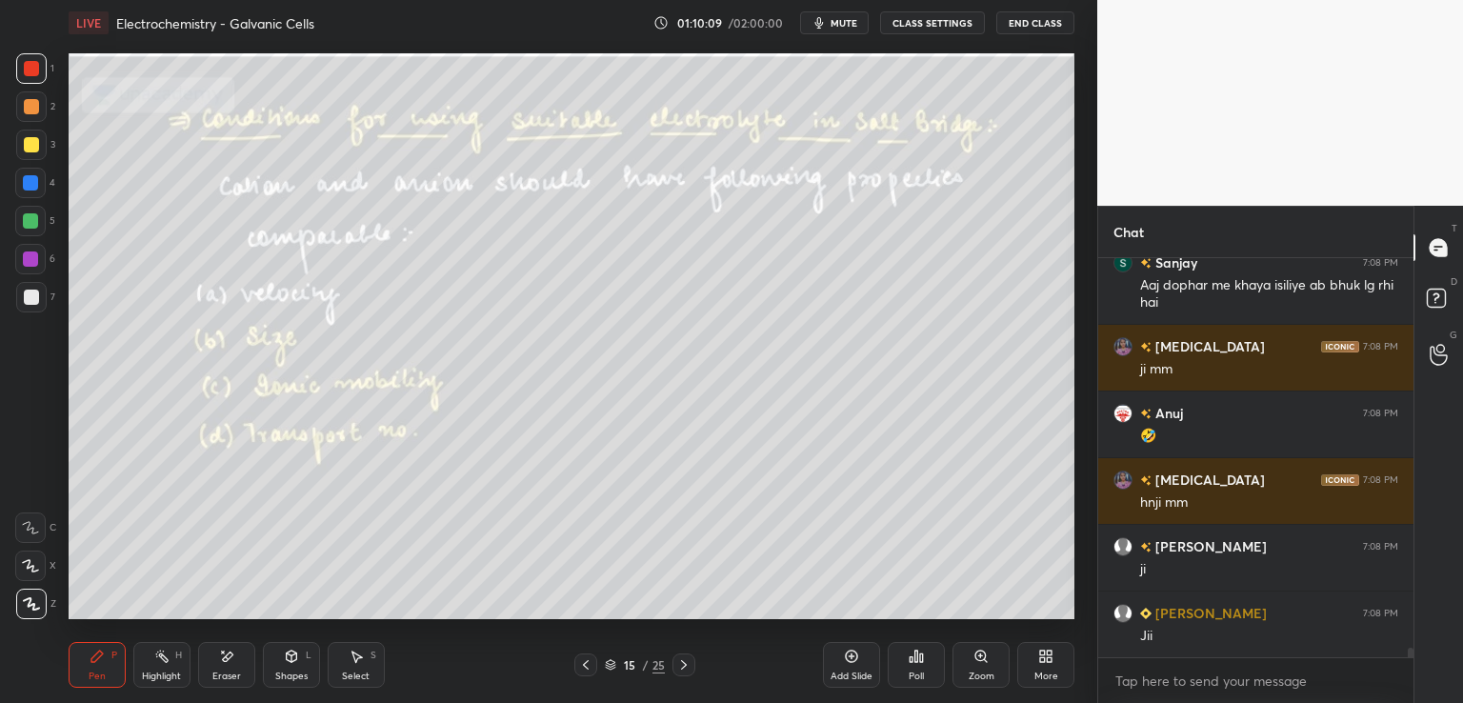
scroll to position [16649, 0]
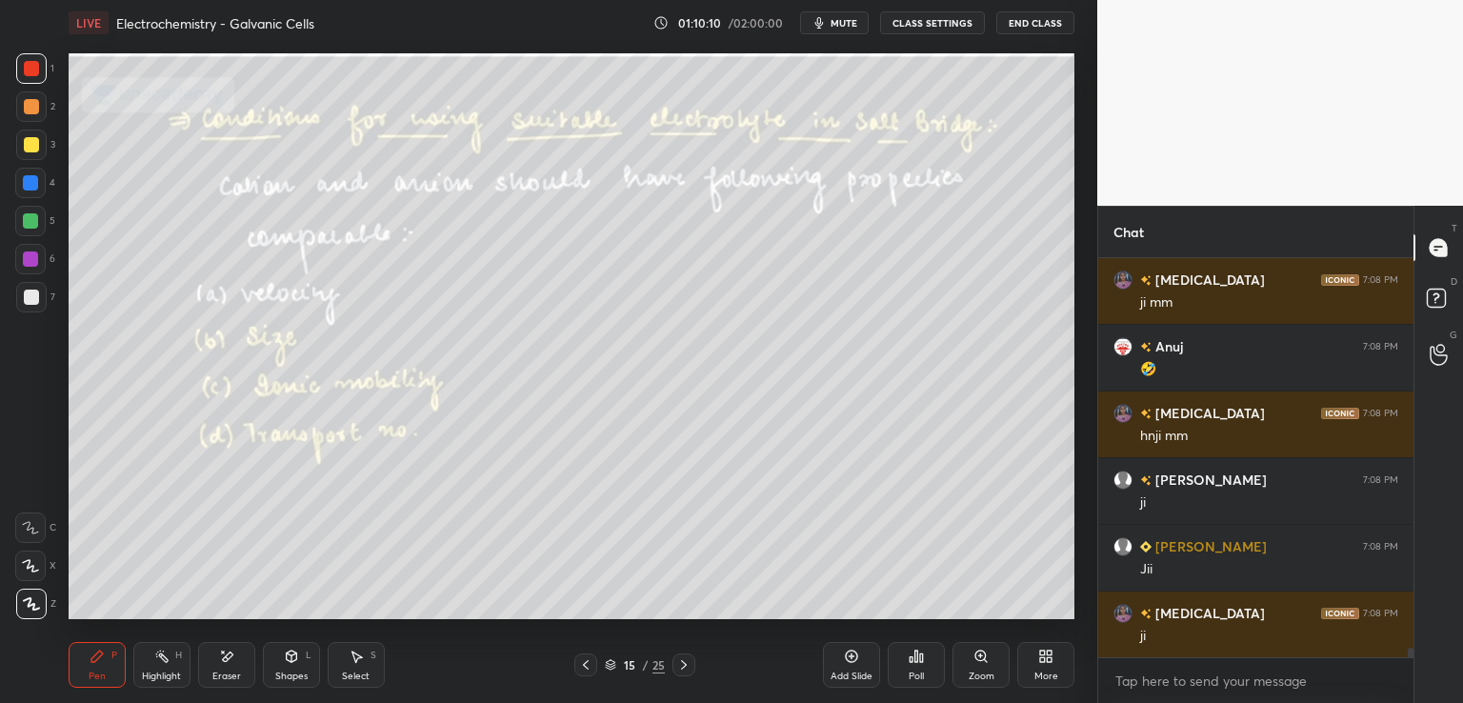
click at [681, 662] on icon at bounding box center [683, 664] width 15 height 15
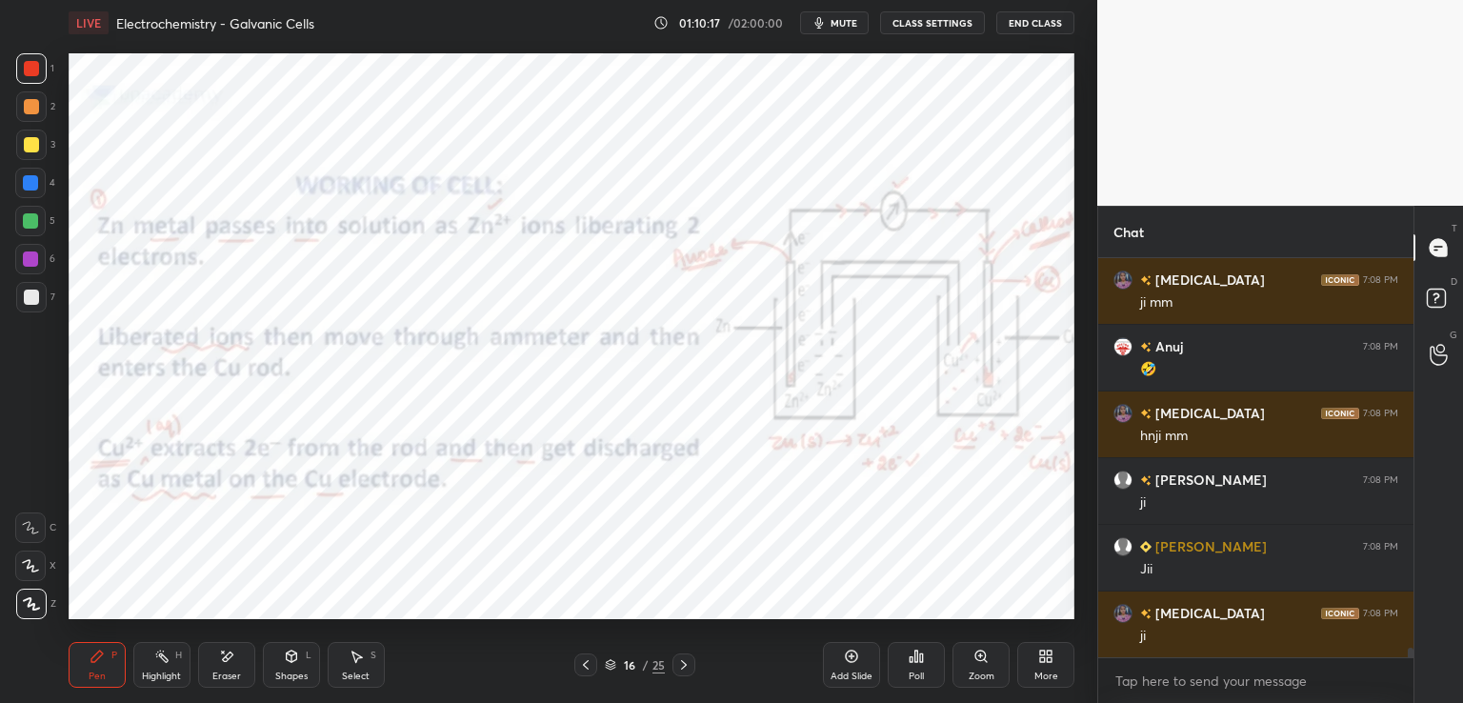
click at [216, 658] on div "Eraser" at bounding box center [226, 665] width 57 height 46
click at [99, 668] on div "Pen P" at bounding box center [97, 665] width 57 height 46
click at [30, 183] on div at bounding box center [30, 182] width 15 height 15
click at [222, 657] on icon at bounding box center [226, 656] width 15 height 16
click at [92, 665] on div "Pen P" at bounding box center [97, 665] width 57 height 46
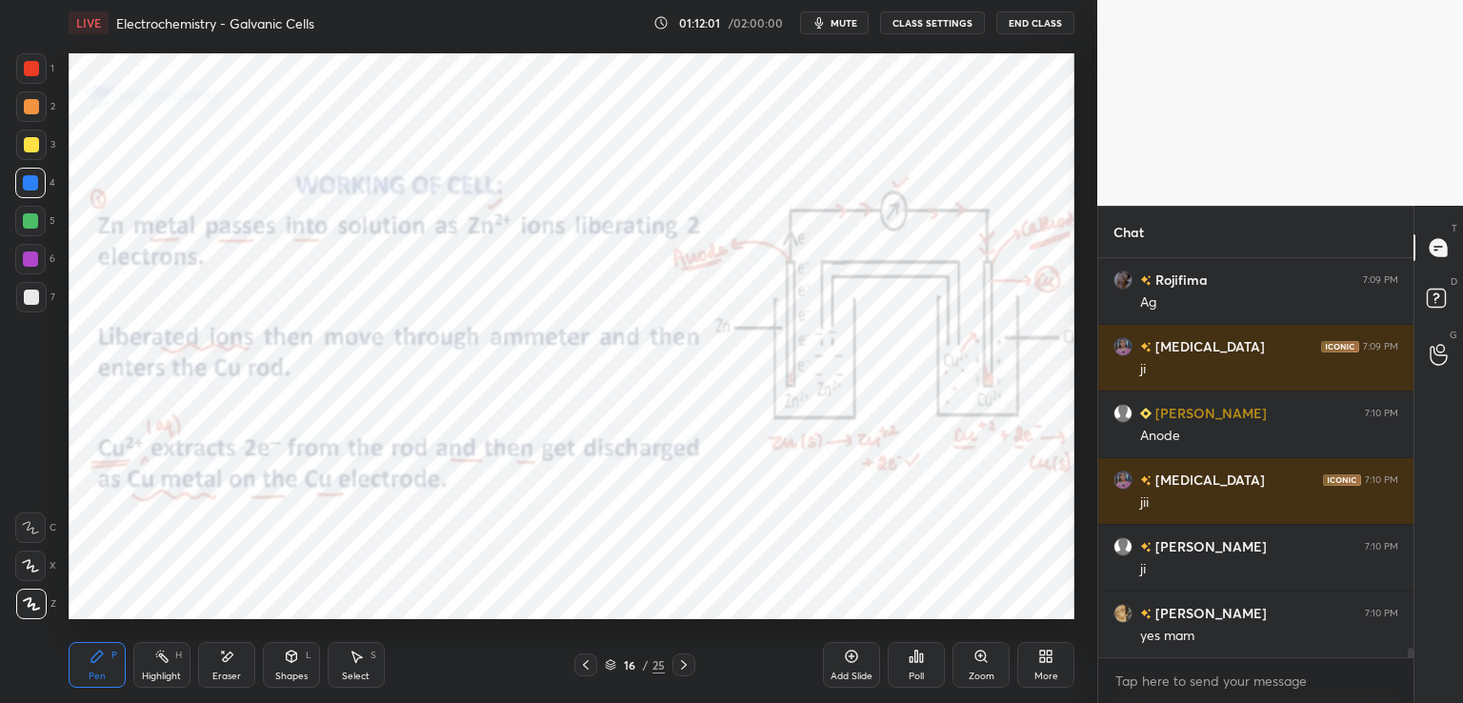
scroll to position [17115, 0]
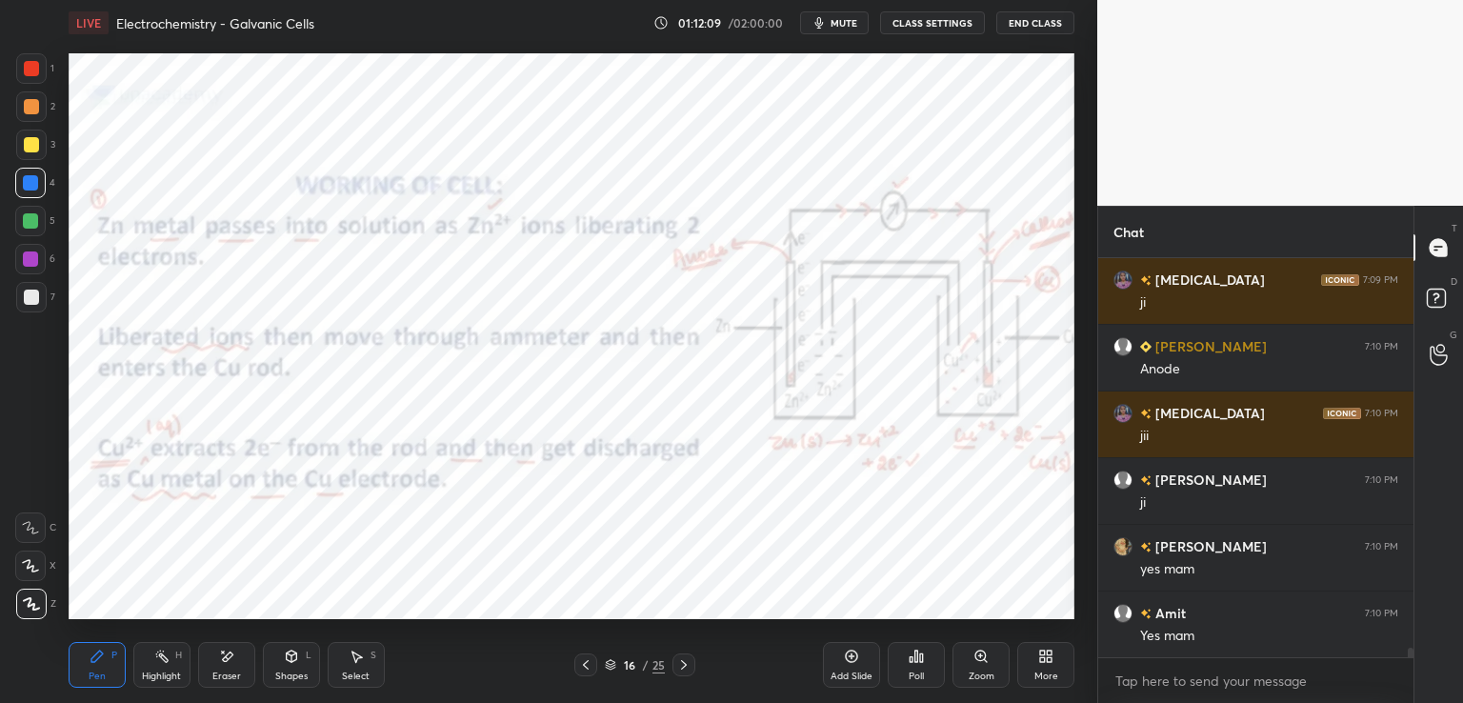
click at [228, 668] on div "Eraser" at bounding box center [226, 665] width 57 height 46
click at [105, 661] on div "Pen P" at bounding box center [97, 665] width 57 height 46
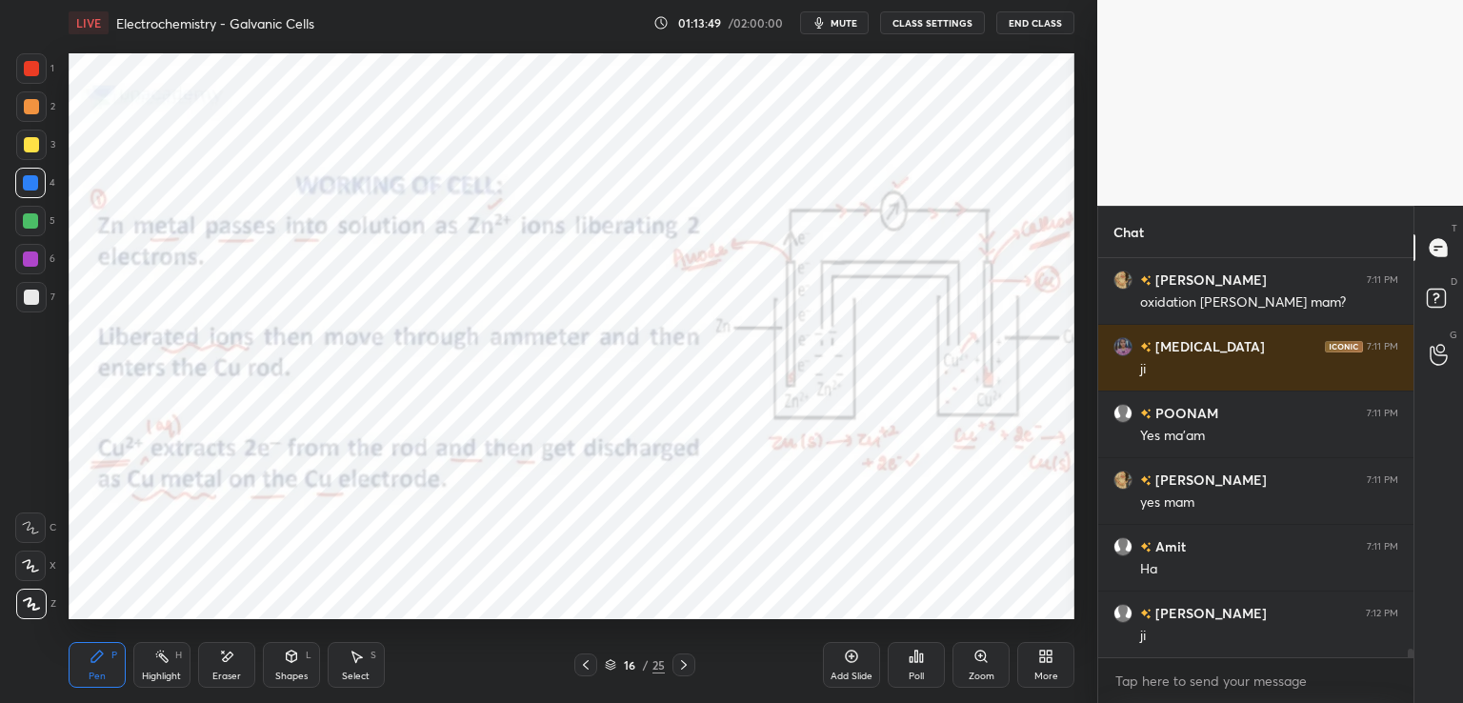
click at [678, 662] on icon at bounding box center [683, 664] width 15 height 15
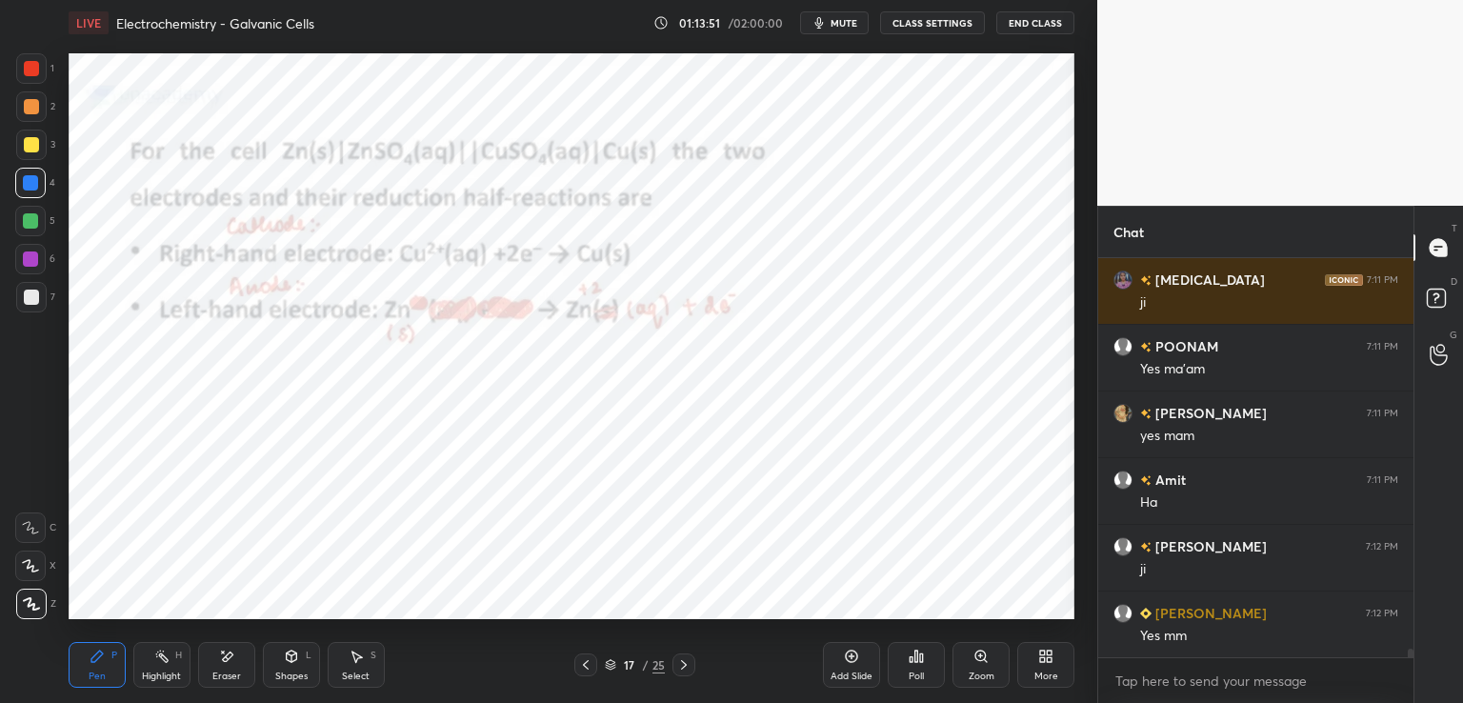
scroll to position [17782, 0]
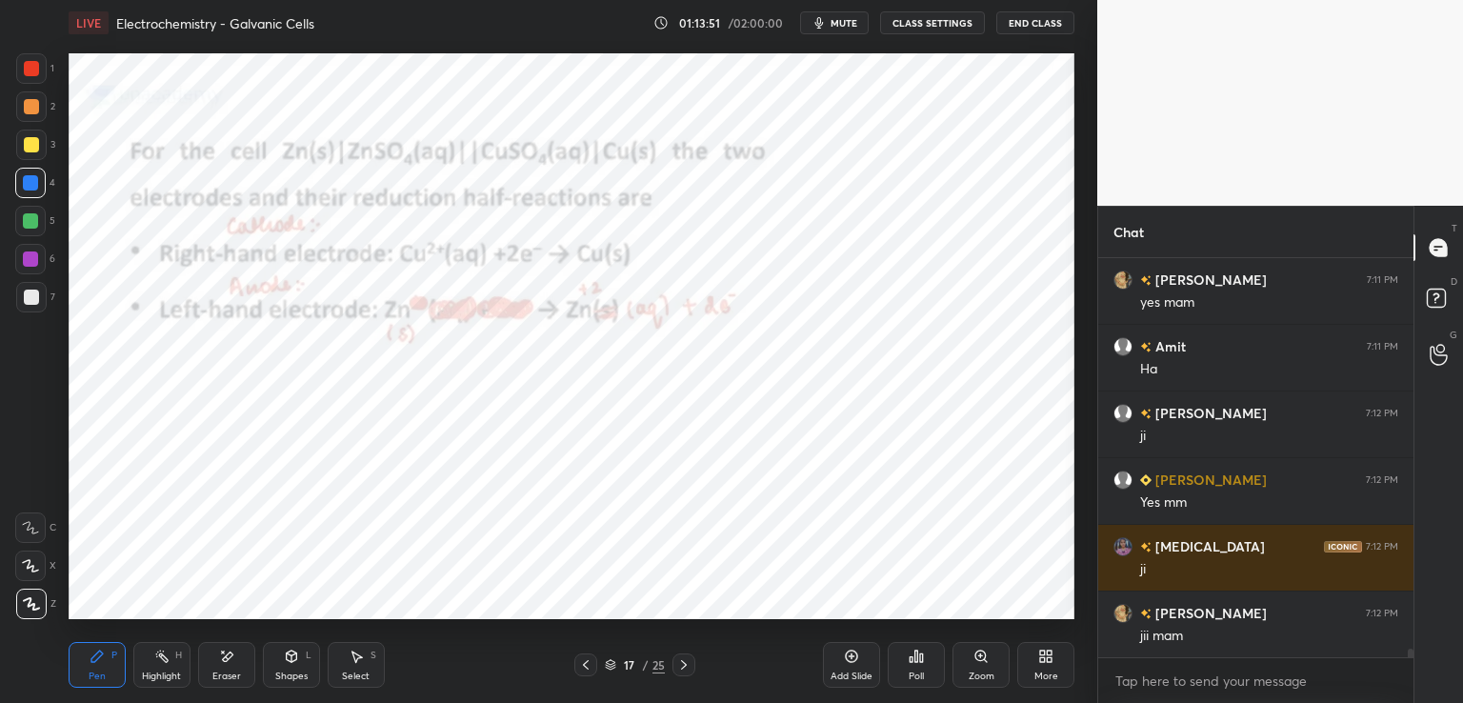
click at [580, 666] on icon at bounding box center [585, 664] width 15 height 15
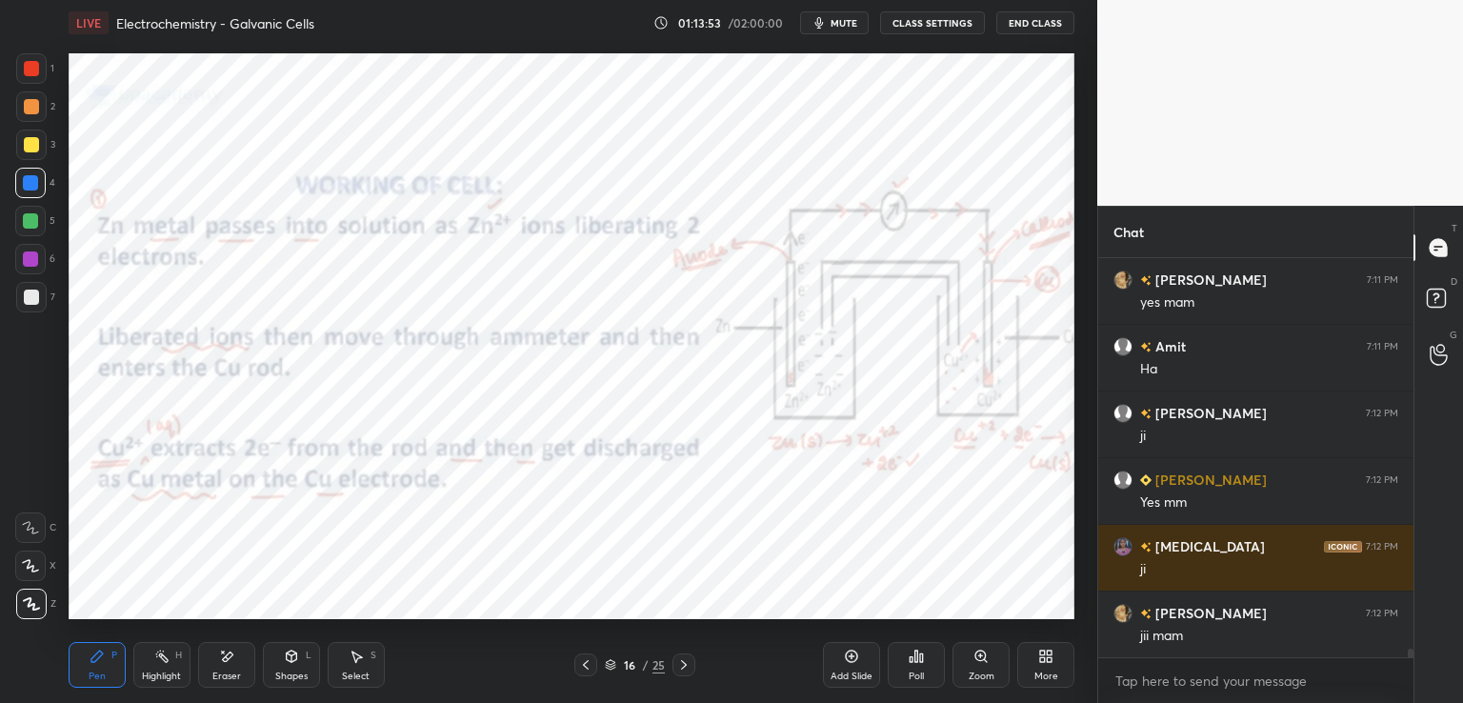
scroll to position [17849, 0]
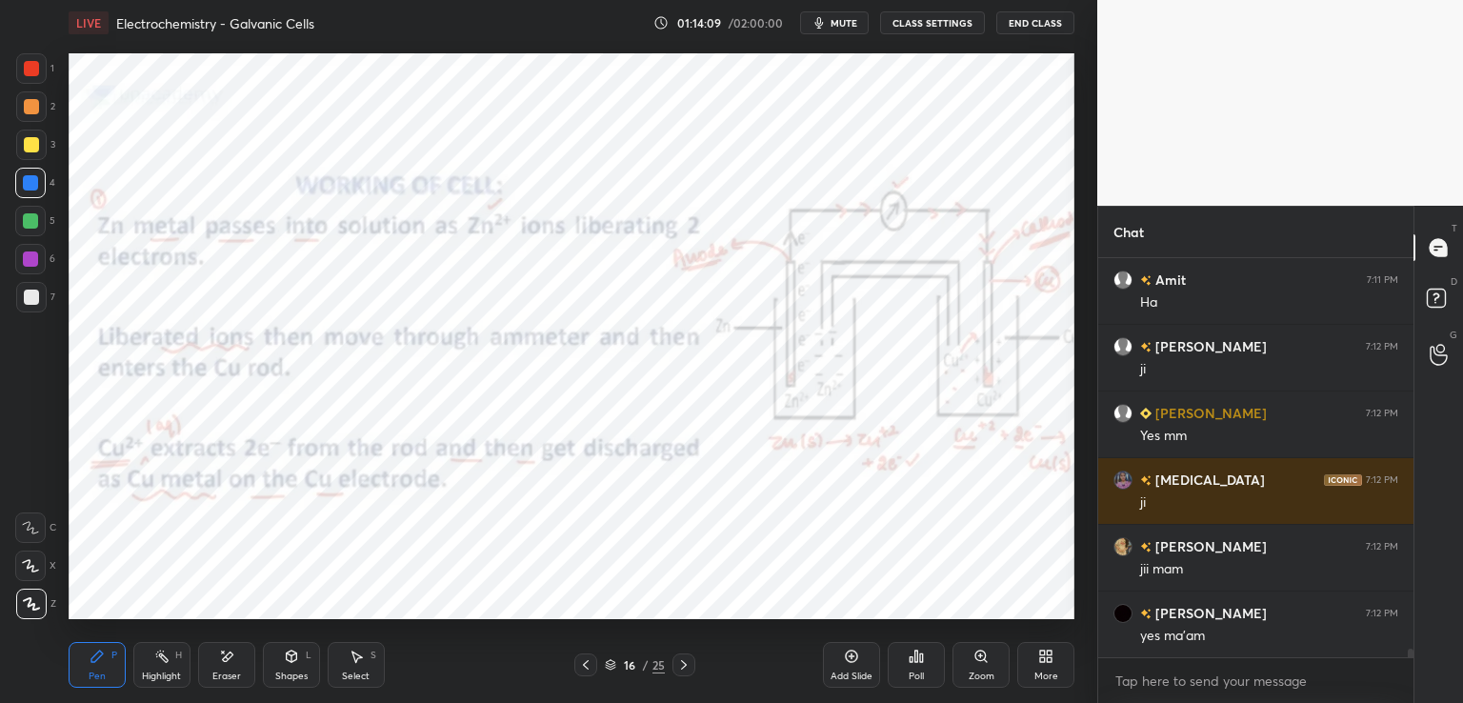
click at [684, 668] on icon at bounding box center [683, 664] width 15 height 15
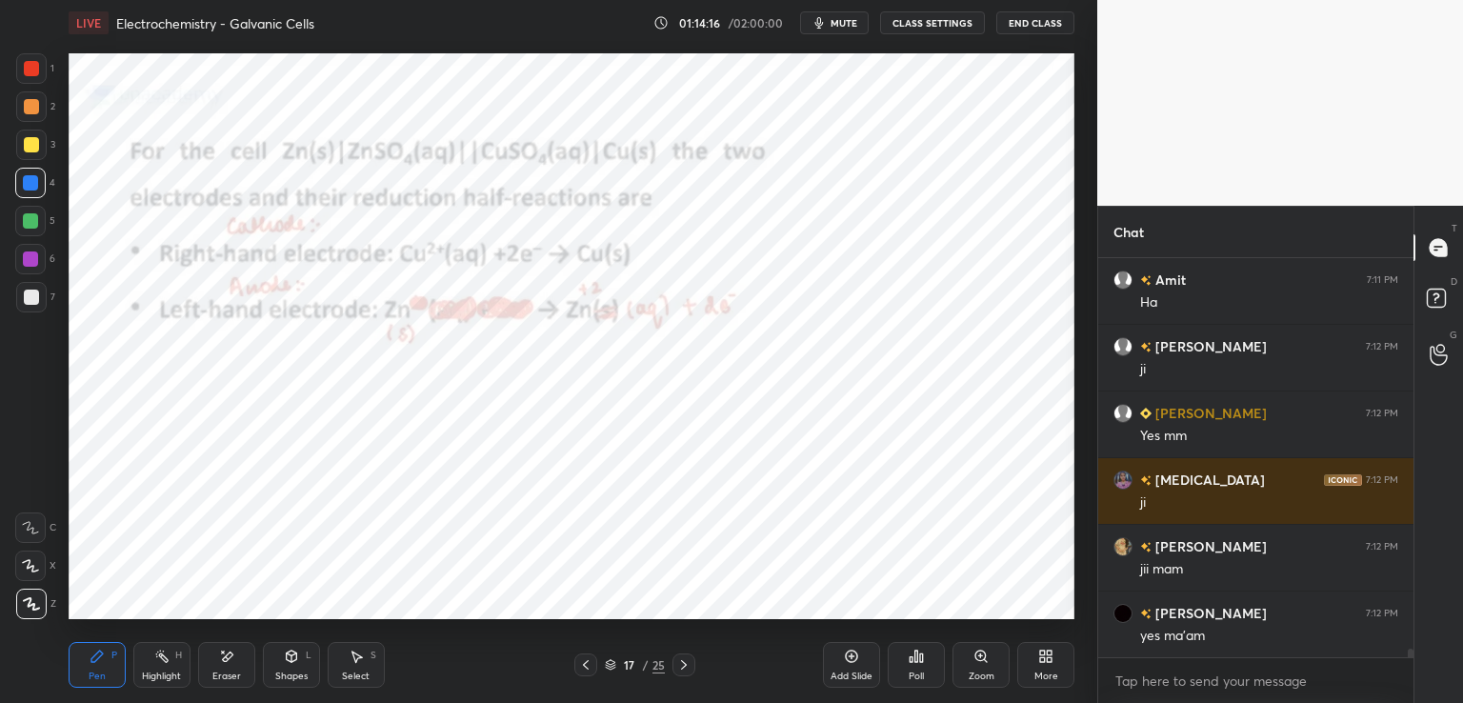
click at [585, 660] on icon at bounding box center [585, 664] width 15 height 15
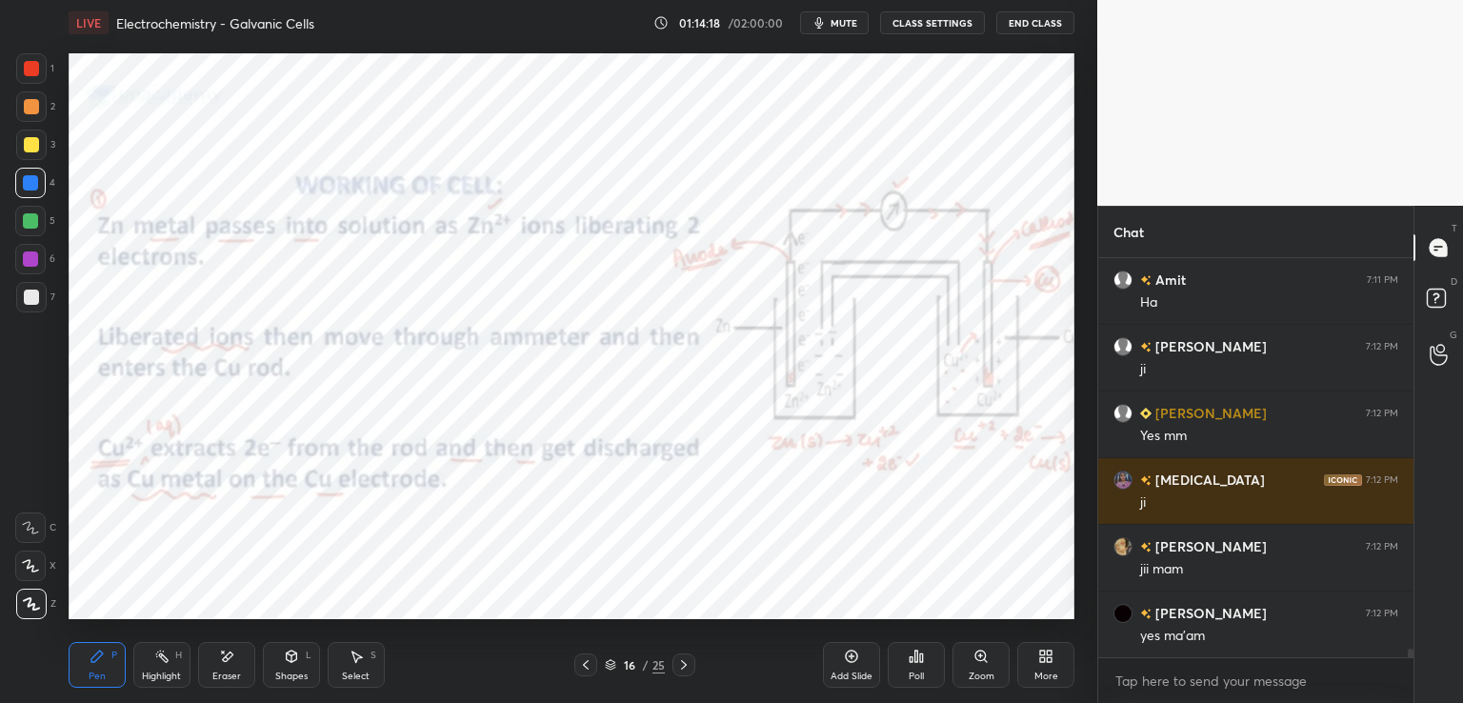
click at [686, 660] on icon at bounding box center [683, 664] width 15 height 15
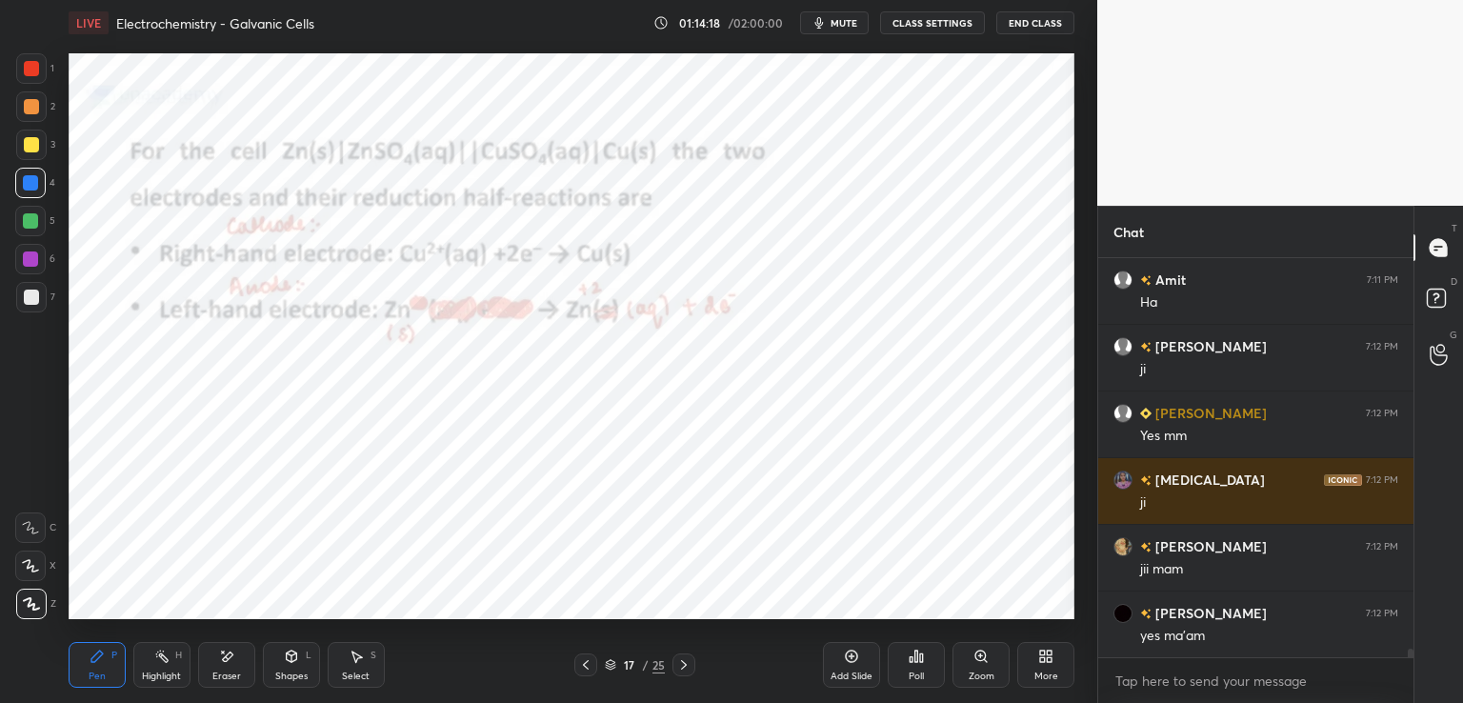
click at [685, 658] on icon at bounding box center [683, 664] width 15 height 15
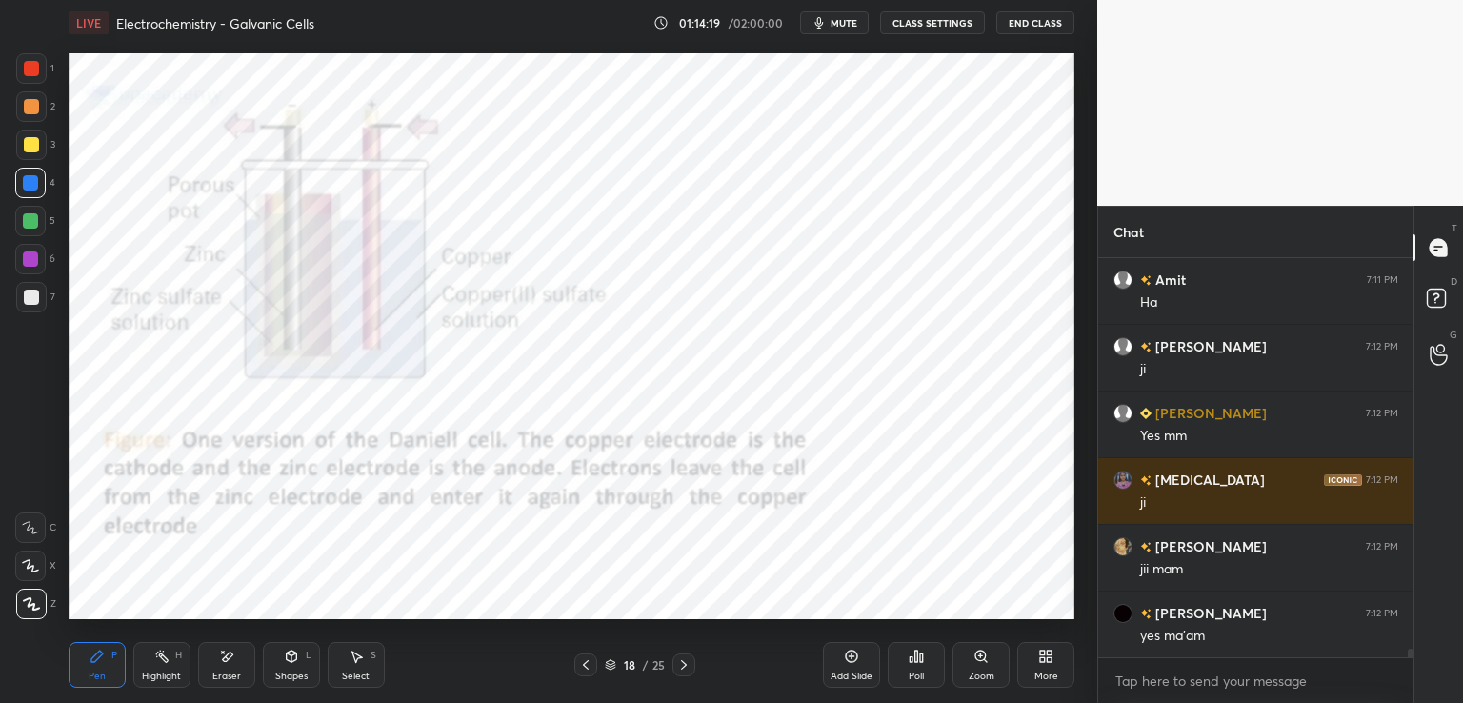
click at [689, 658] on icon at bounding box center [683, 664] width 15 height 15
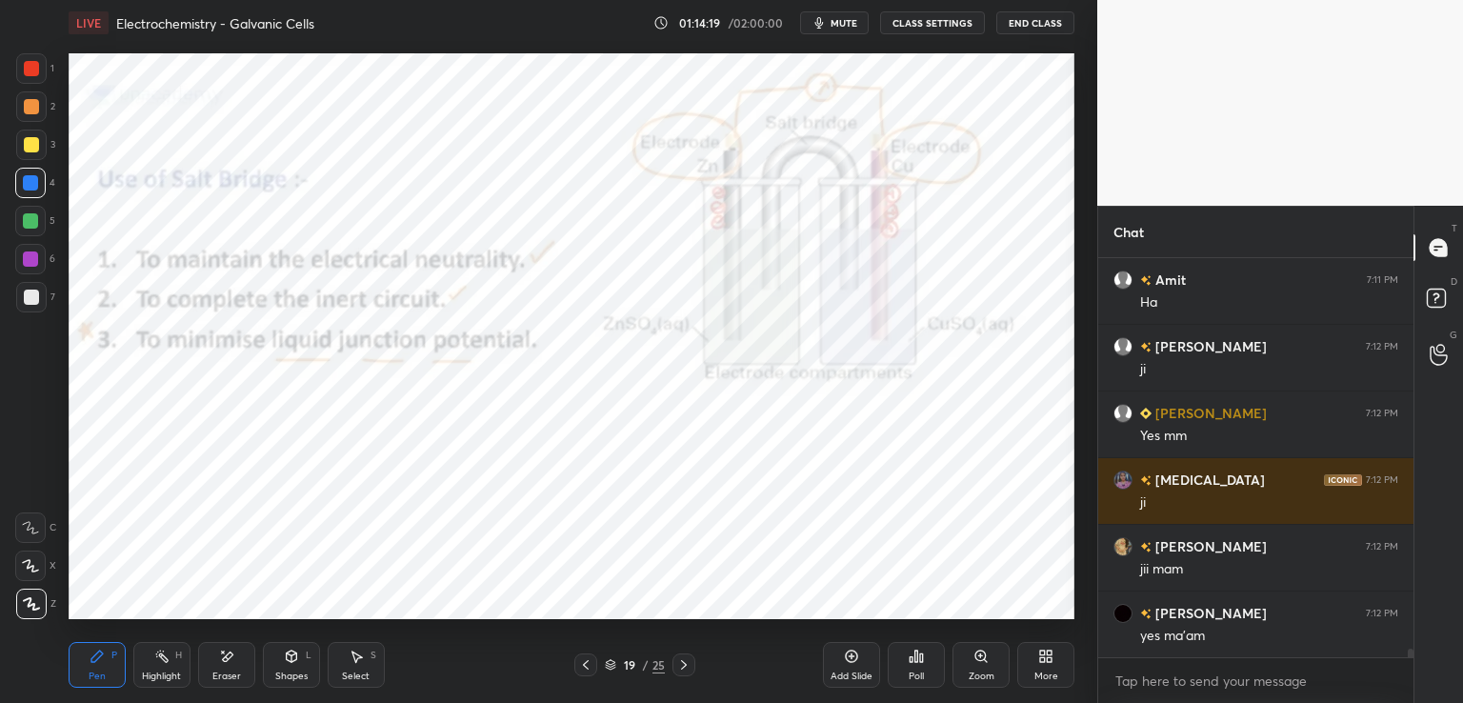
click at [688, 657] on icon at bounding box center [683, 664] width 15 height 15
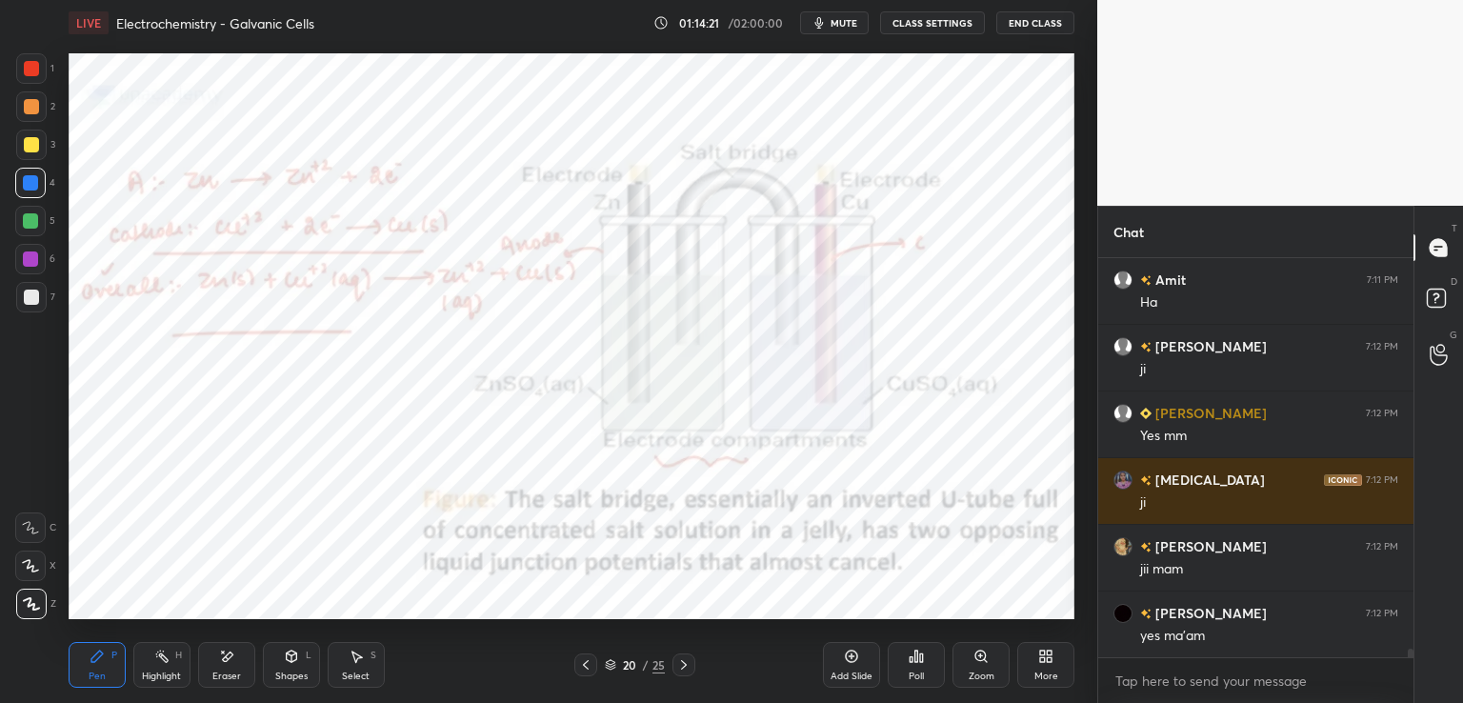
click at [587, 664] on icon at bounding box center [585, 664] width 15 height 15
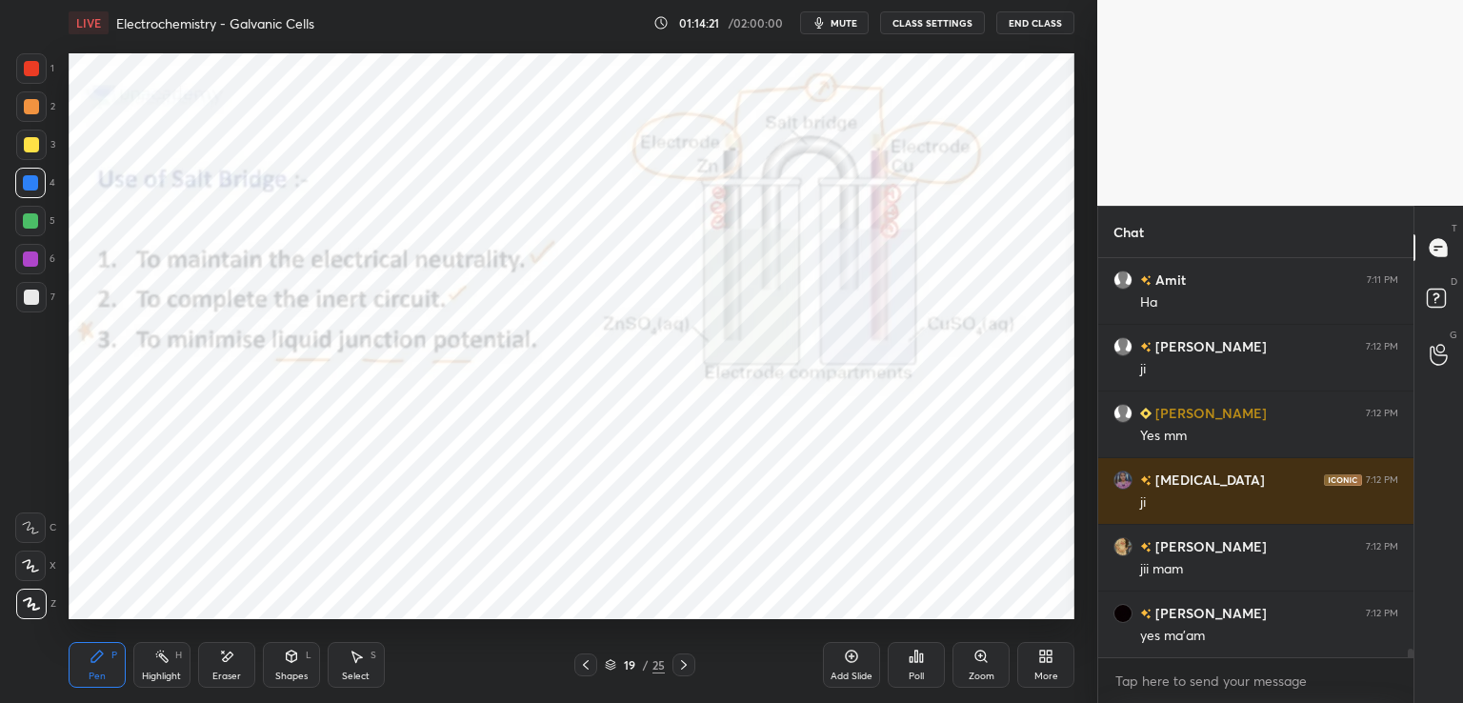
click at [679, 660] on icon at bounding box center [683, 664] width 15 height 15
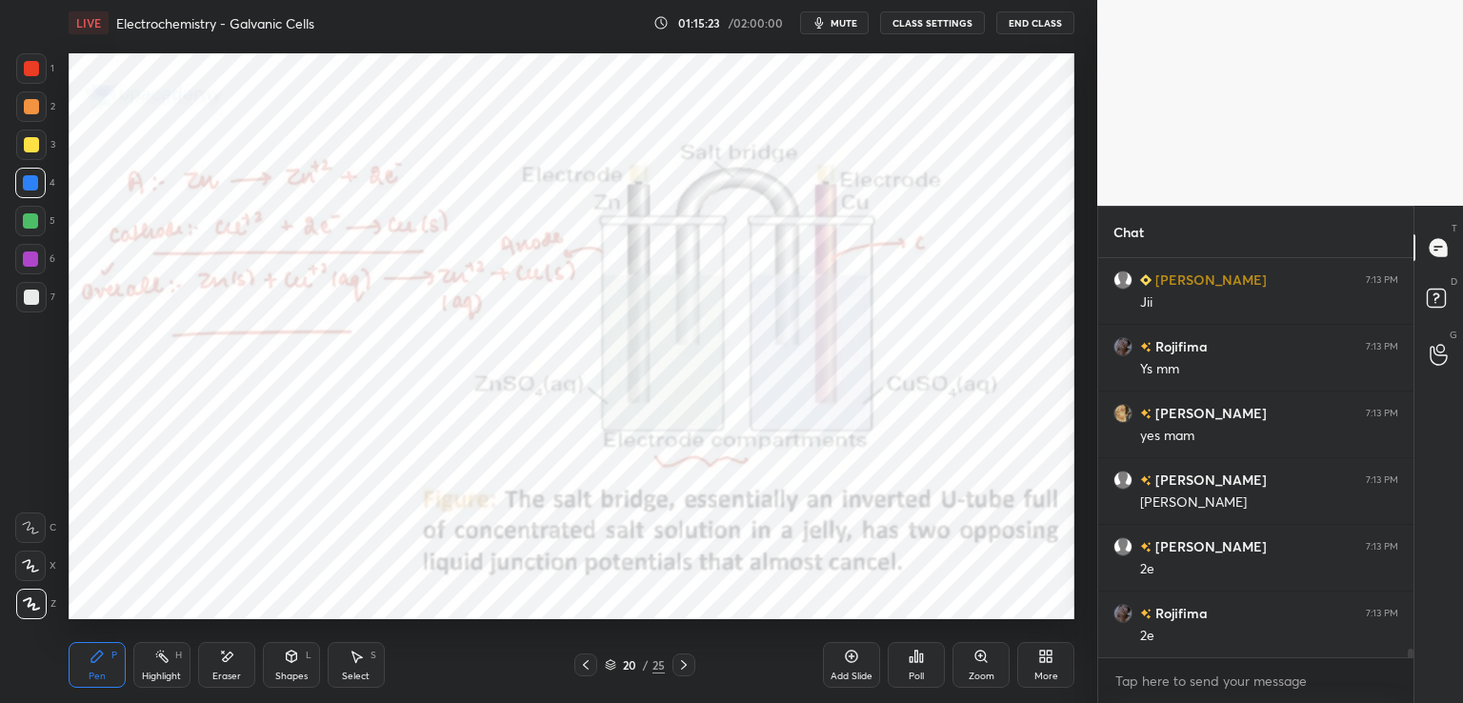
scroll to position [18449, 0]
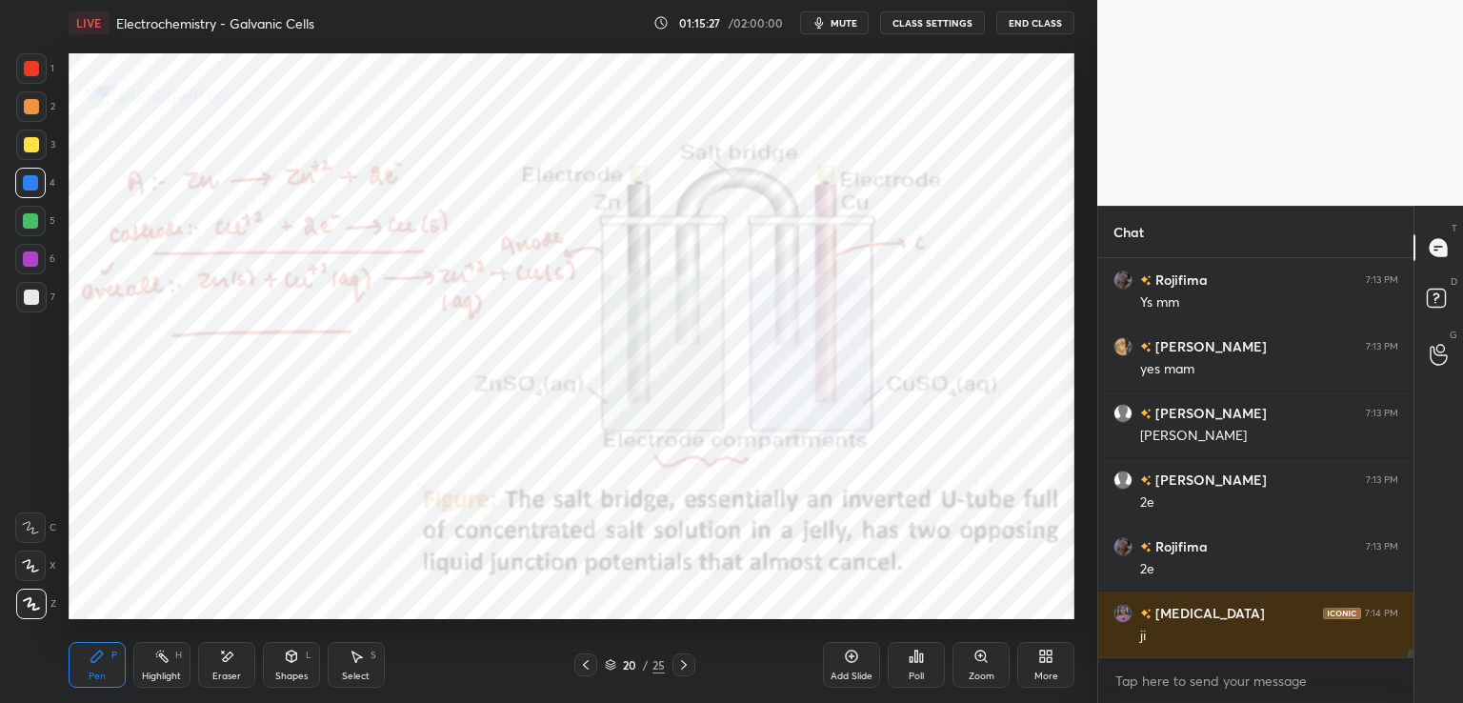
click at [583, 663] on icon at bounding box center [585, 664] width 15 height 15
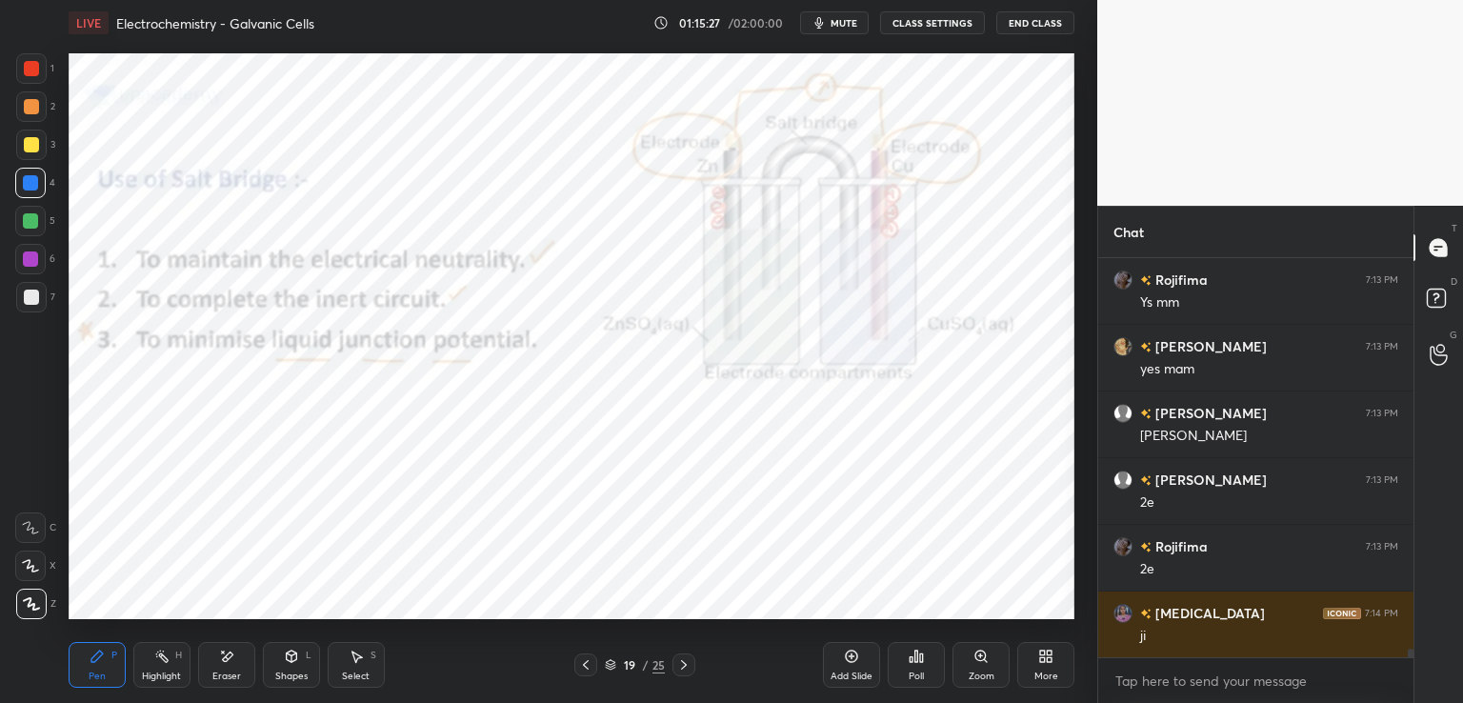
scroll to position [18515, 0]
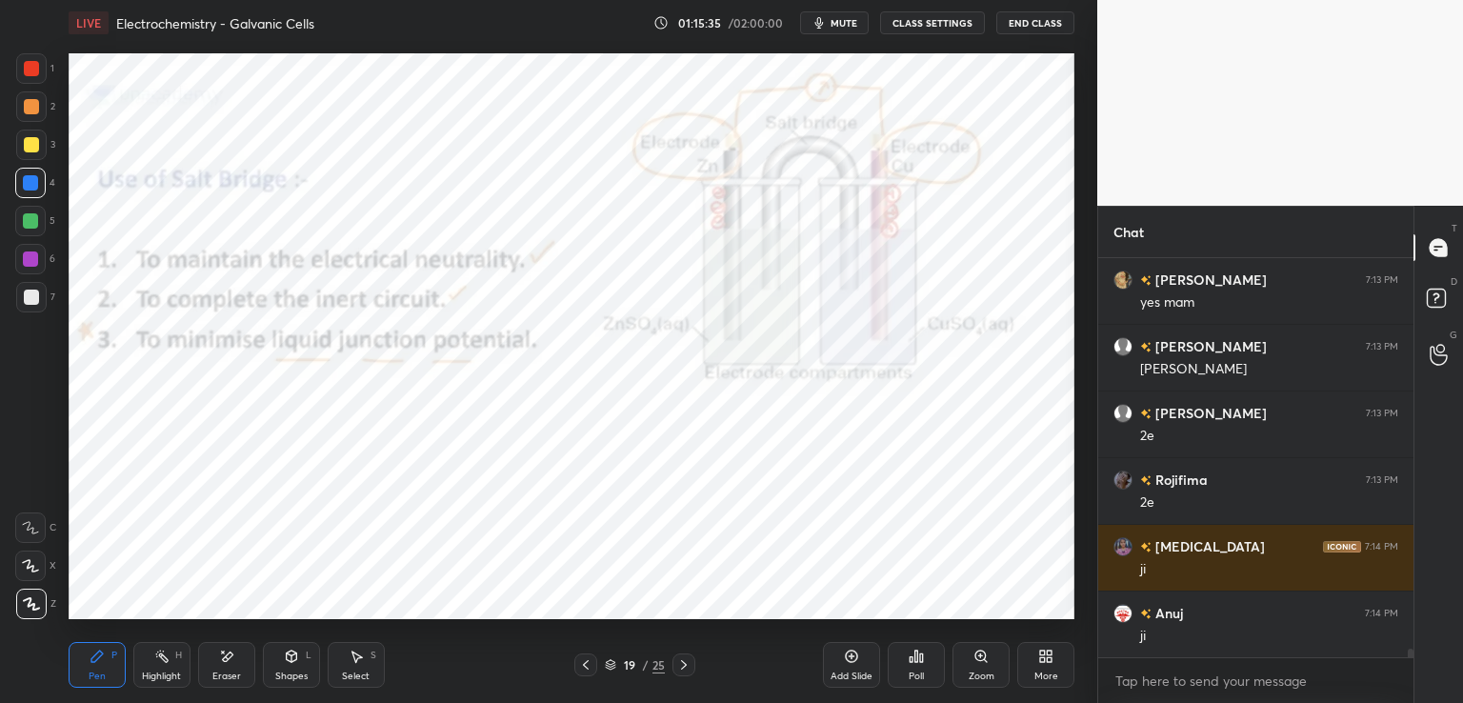
click at [585, 658] on icon at bounding box center [585, 664] width 15 height 15
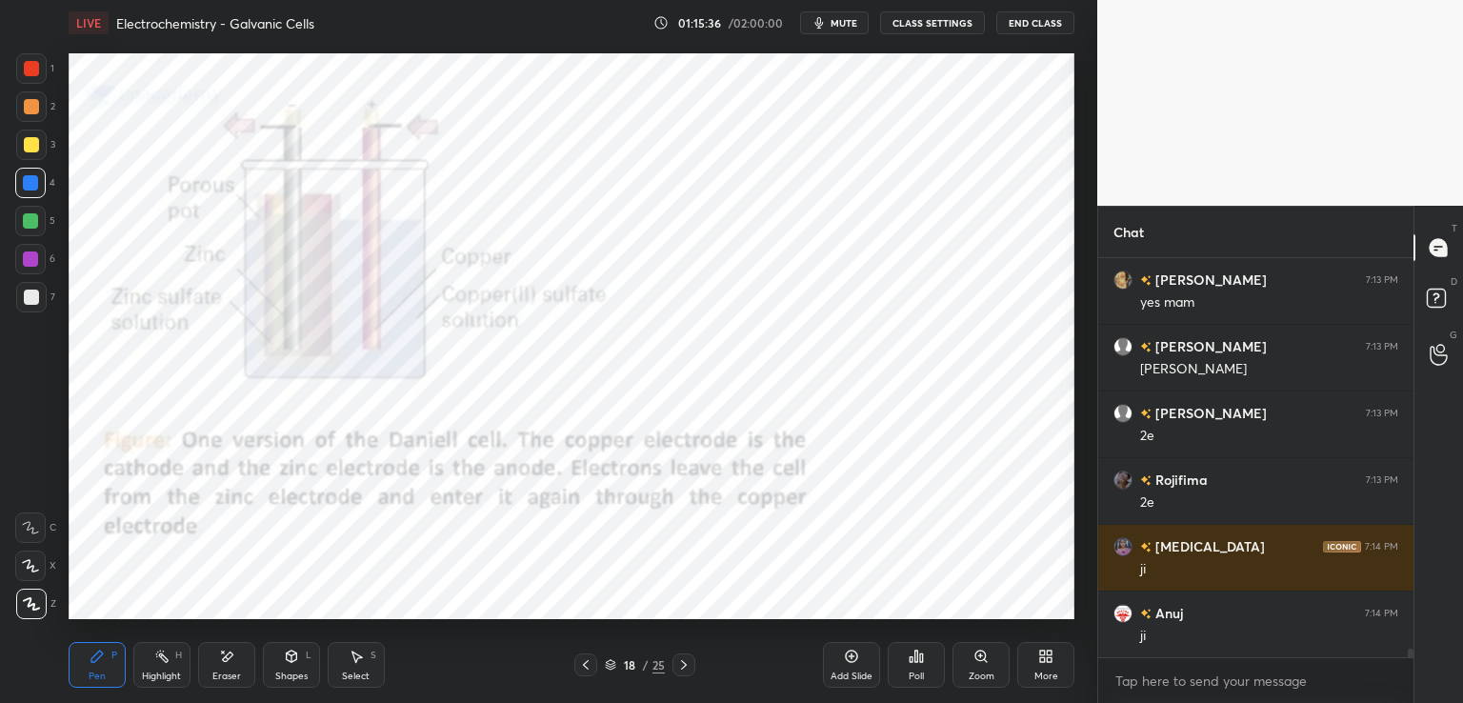
click at [589, 660] on icon at bounding box center [585, 664] width 15 height 15
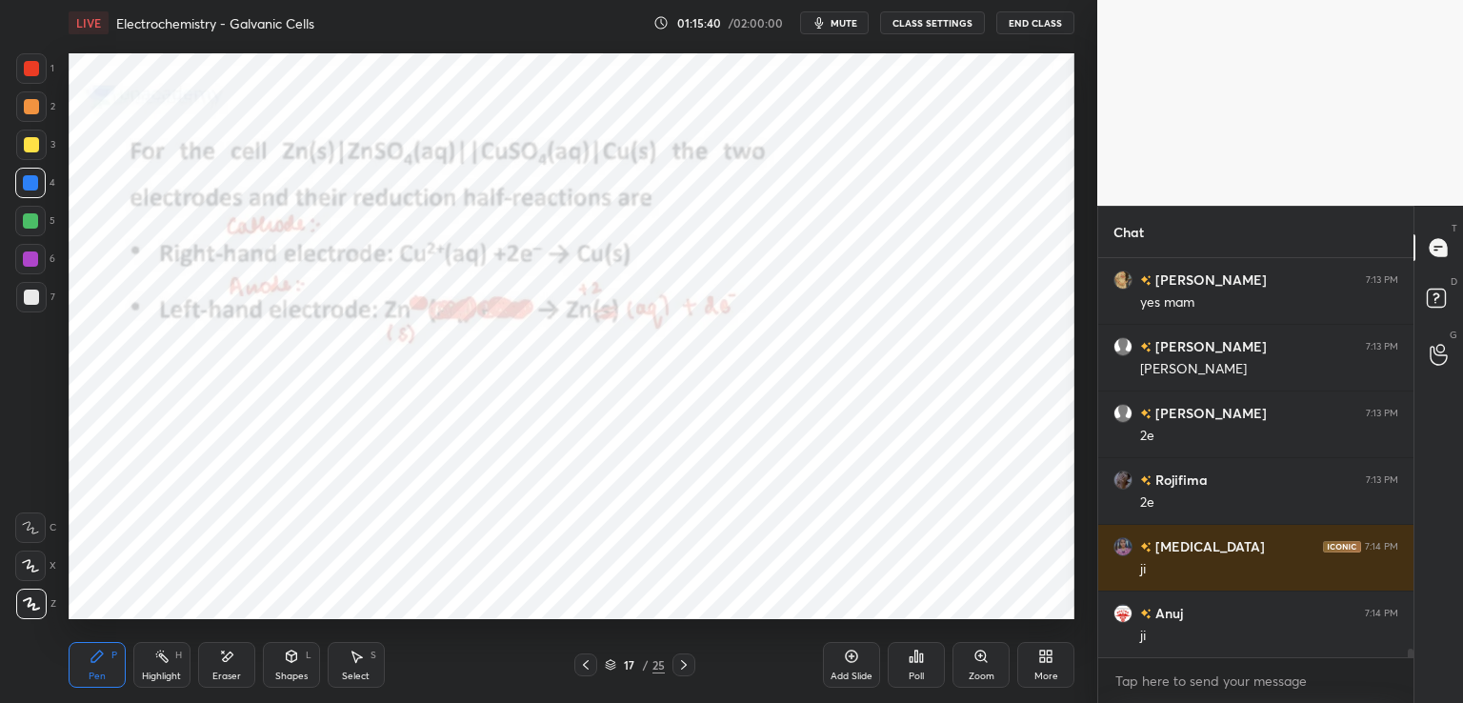
click at [683, 664] on icon at bounding box center [683, 664] width 15 height 15
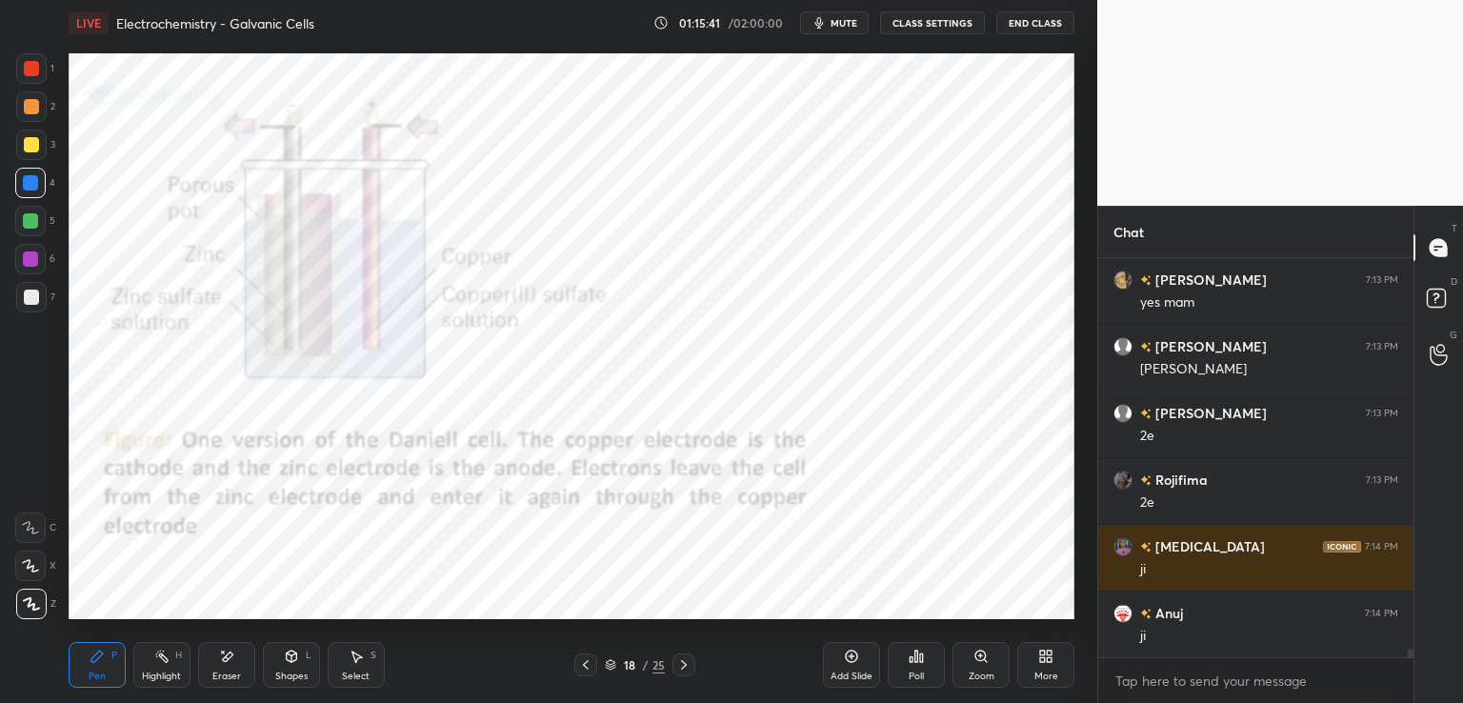
click at [686, 660] on icon at bounding box center [683, 664] width 15 height 15
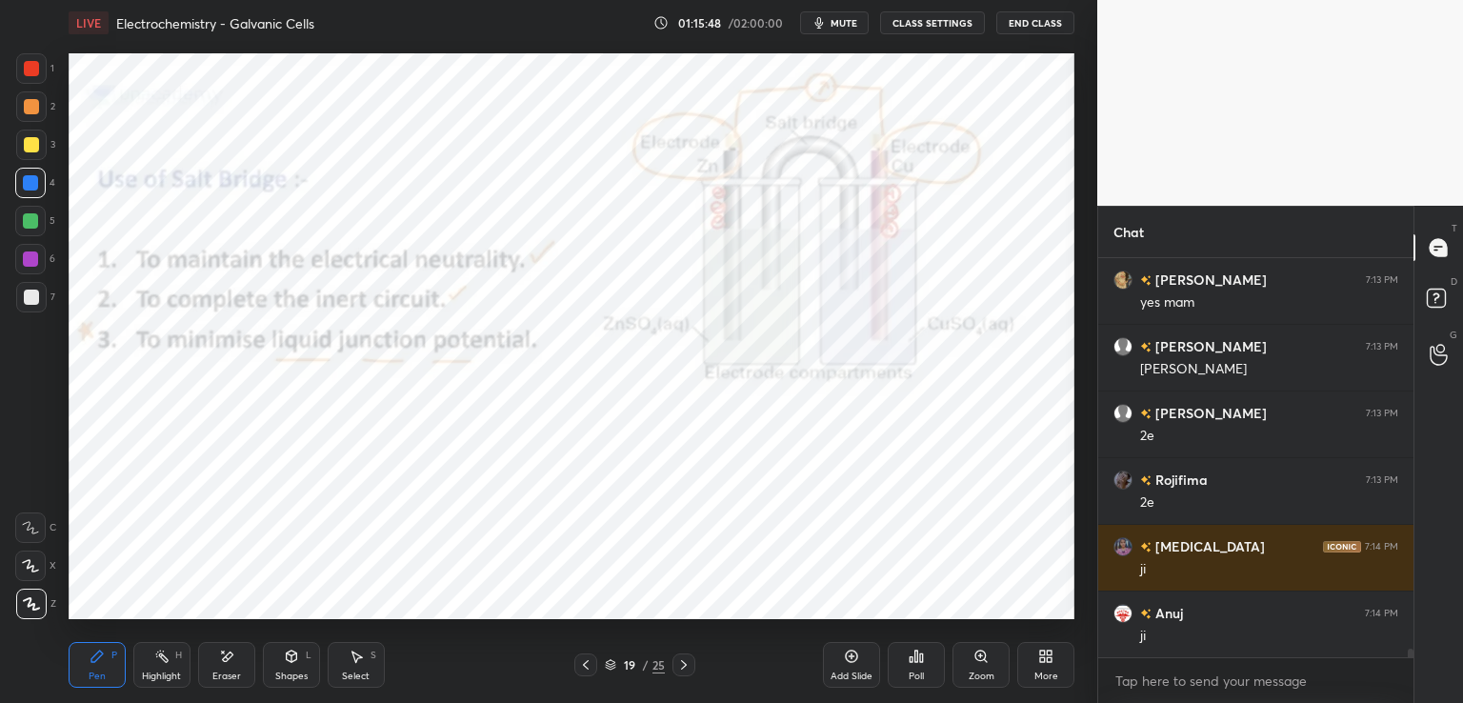
scroll to position [18582, 0]
click at [588, 656] on div at bounding box center [585, 664] width 23 height 23
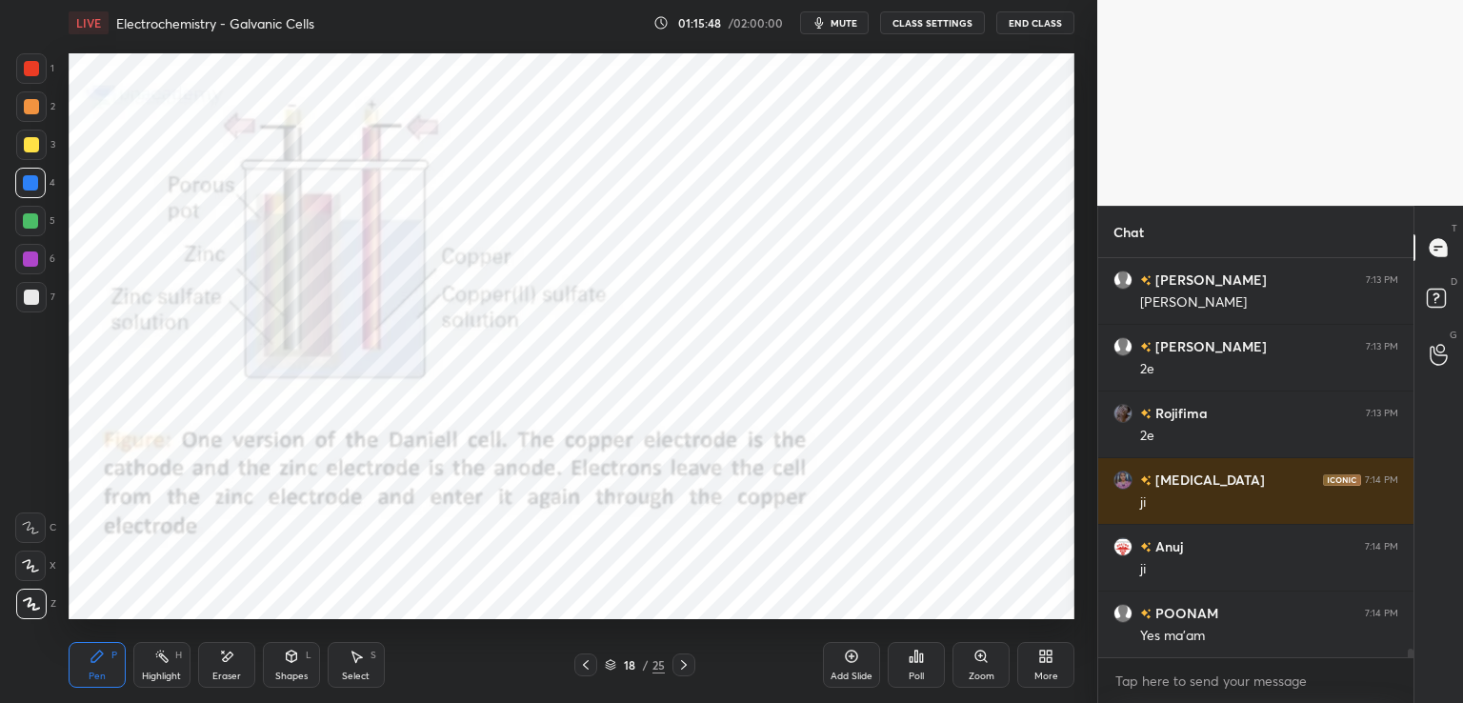
click at [587, 660] on icon at bounding box center [585, 664] width 15 height 15
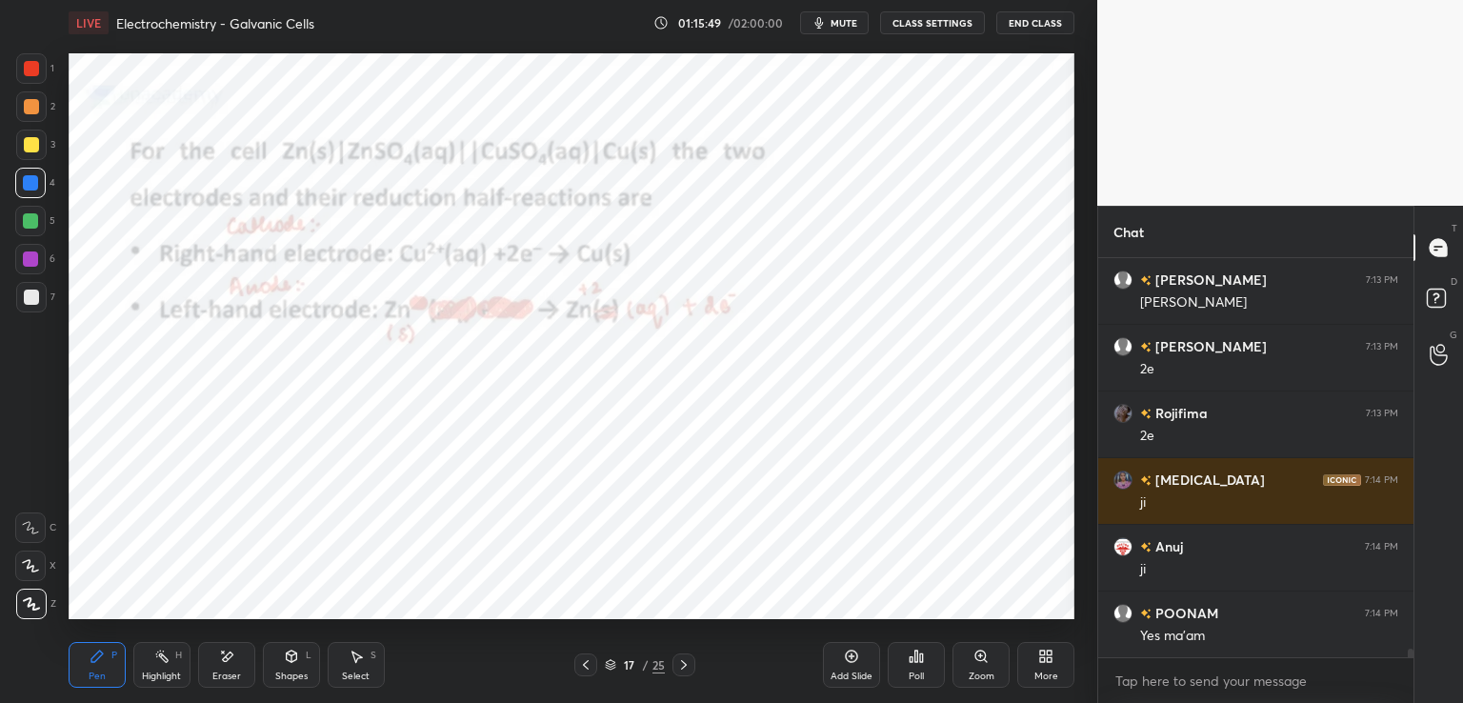
click at [587, 660] on icon at bounding box center [586, 665] width 6 height 10
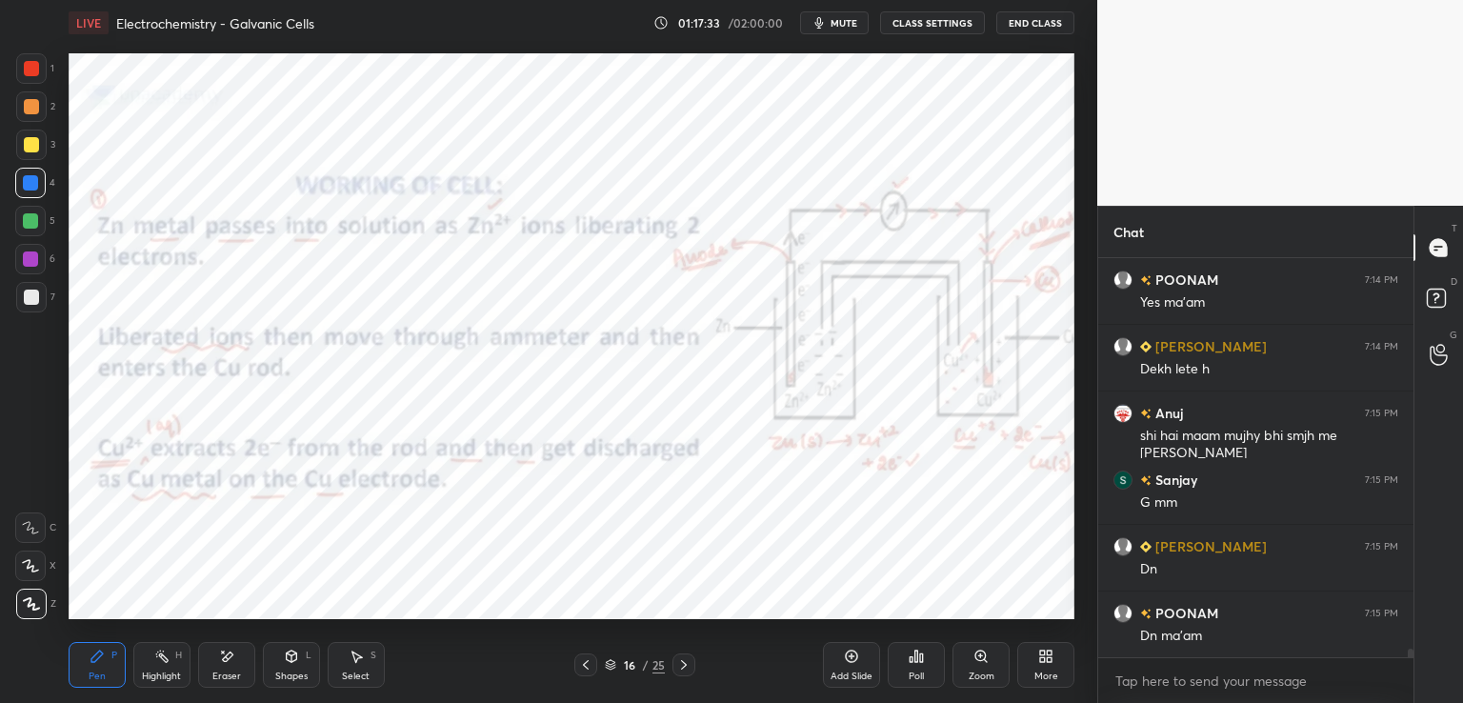
scroll to position [18982, 0]
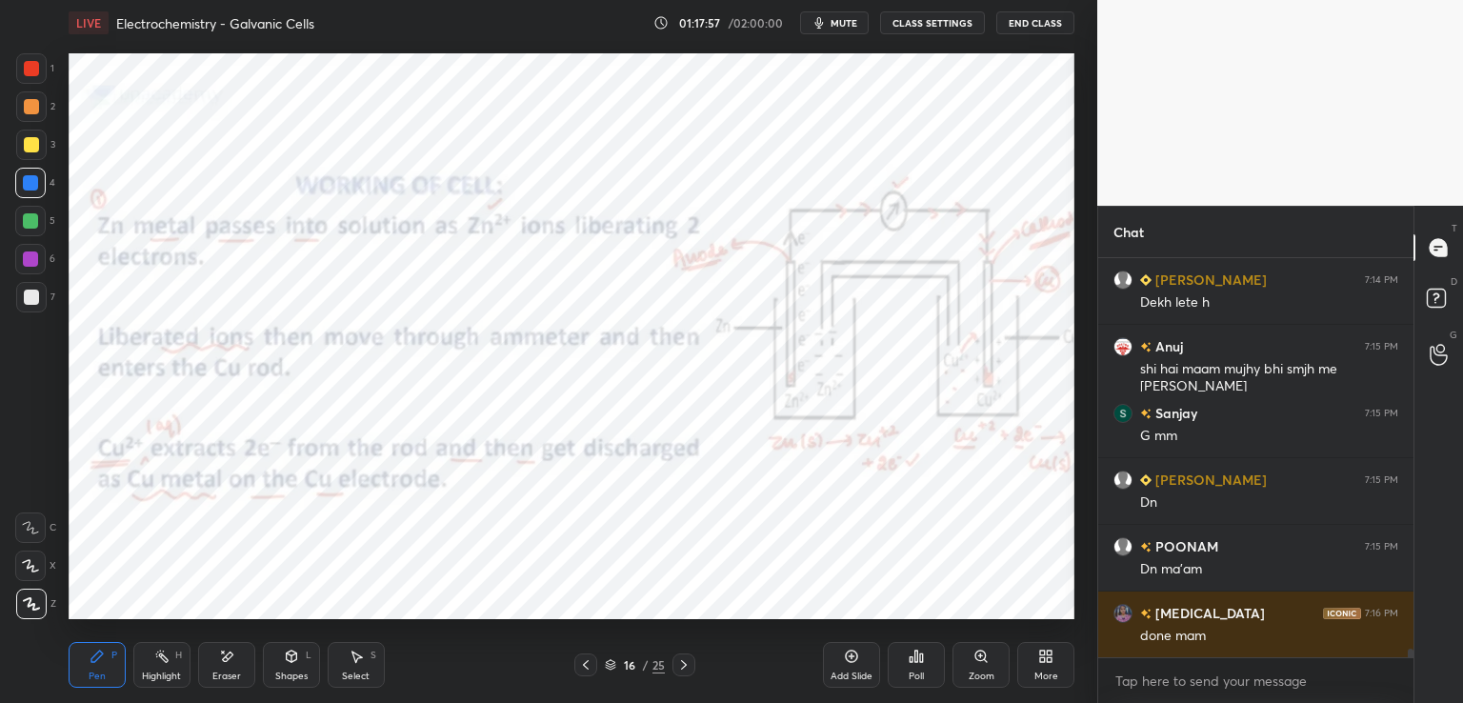
click at [682, 668] on icon at bounding box center [683, 664] width 15 height 15
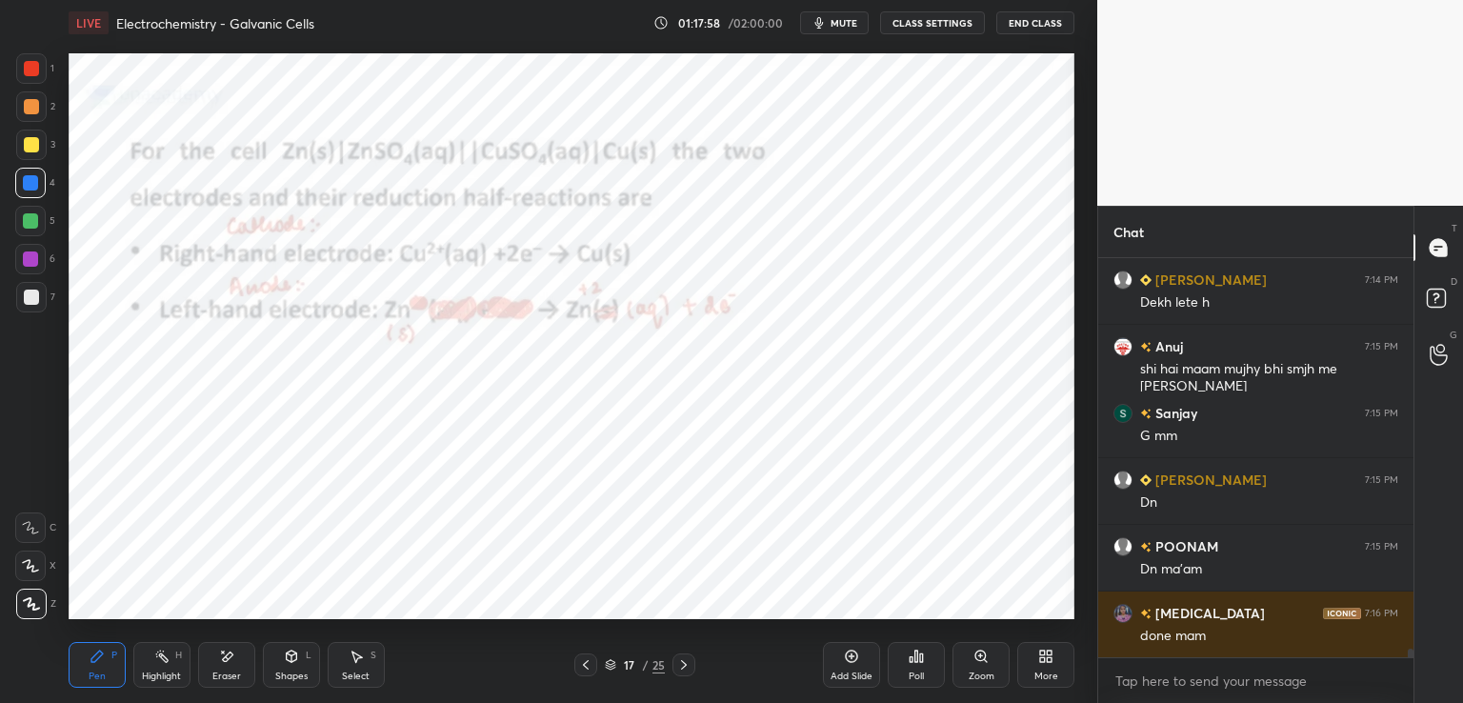
click at [679, 660] on icon at bounding box center [683, 664] width 15 height 15
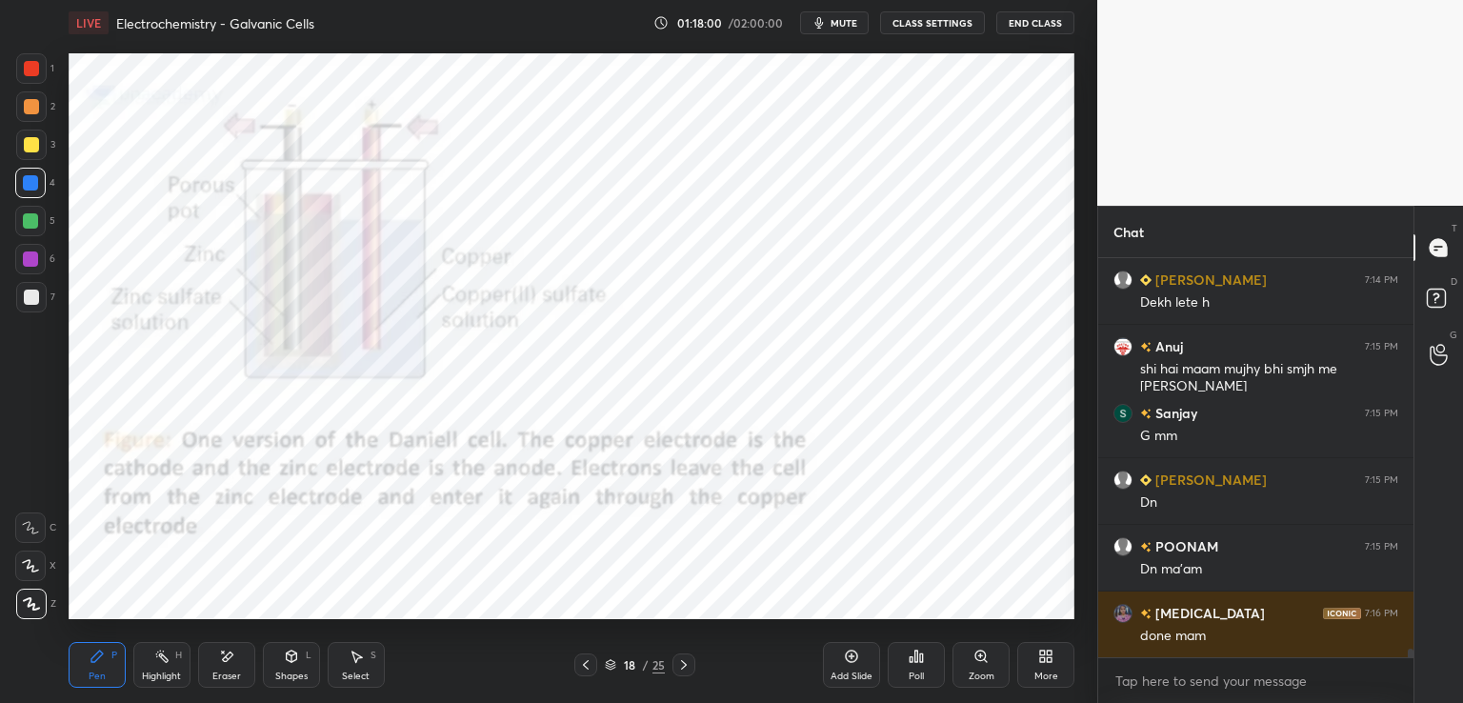
click at [681, 660] on icon at bounding box center [684, 665] width 6 height 10
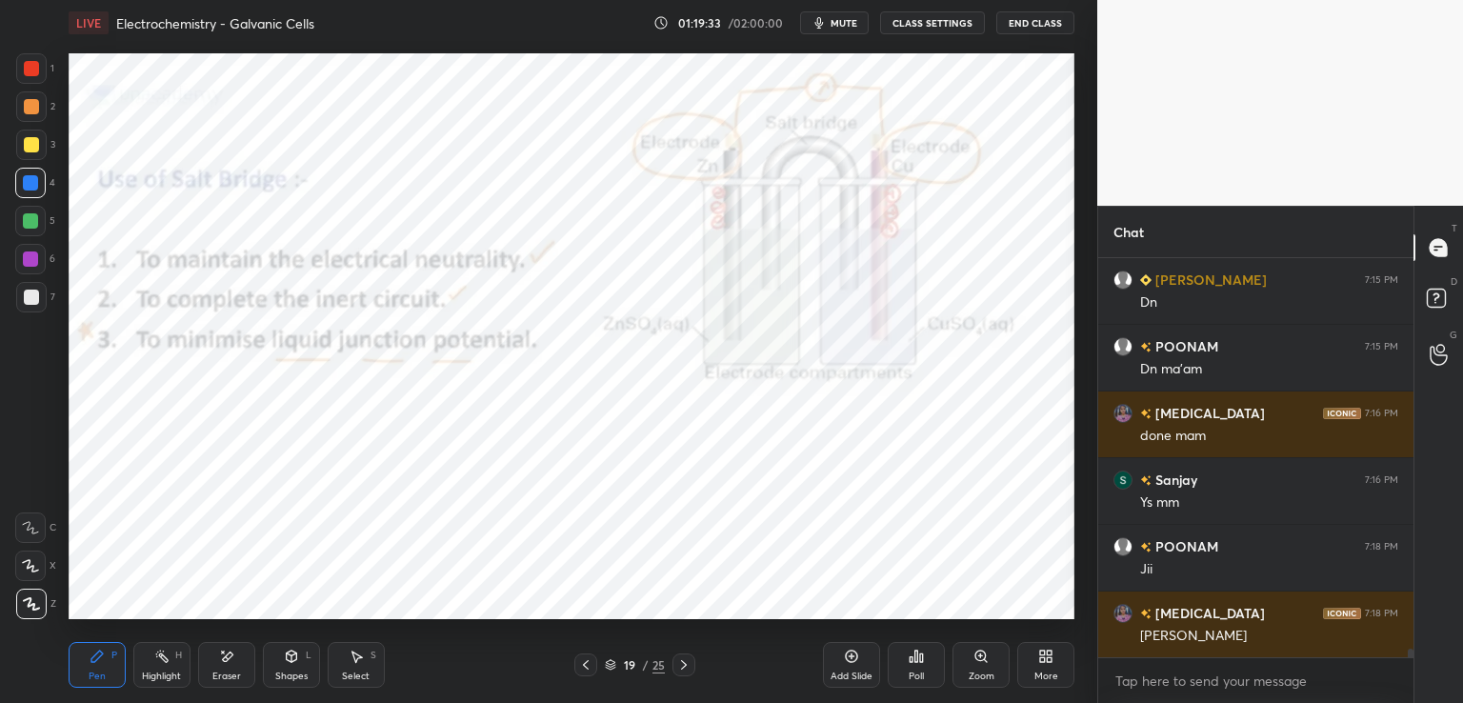
scroll to position [19248, 0]
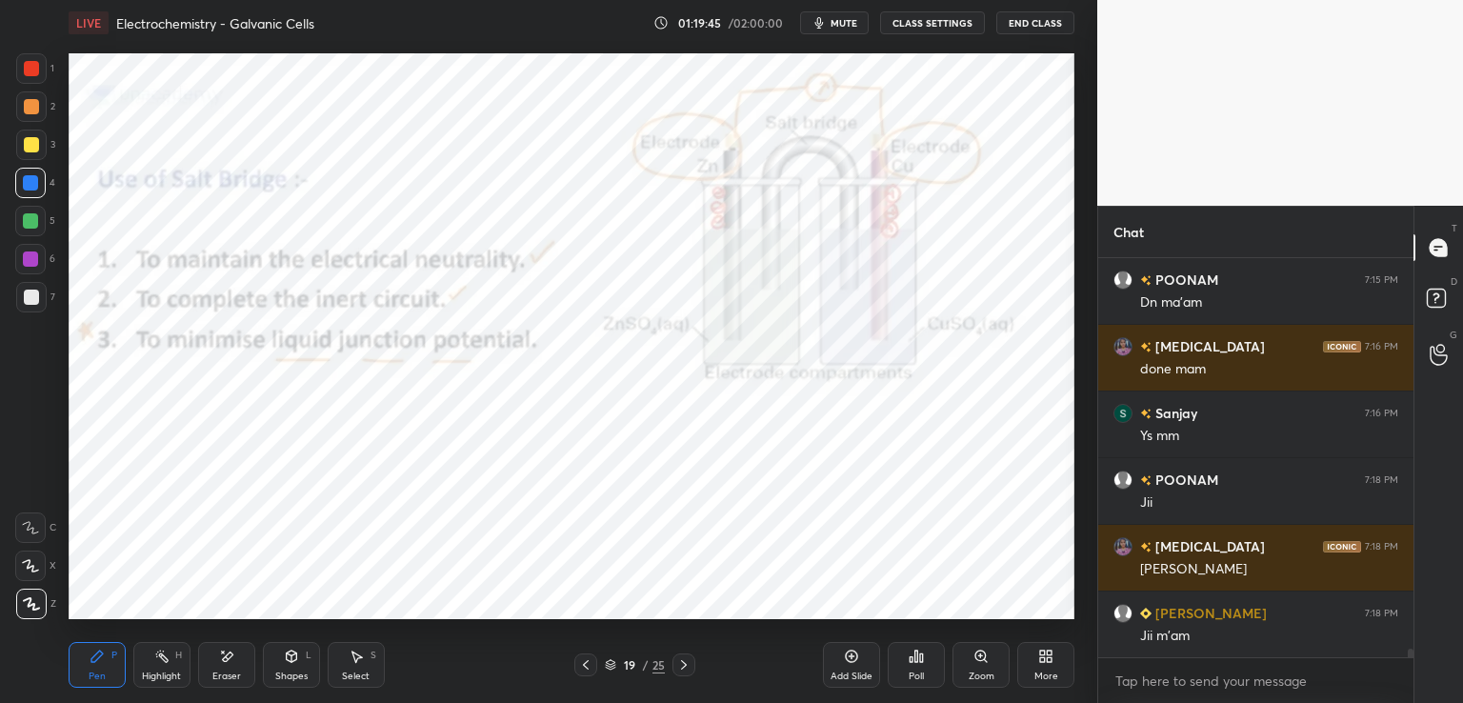
click at [585, 660] on icon at bounding box center [585, 664] width 15 height 15
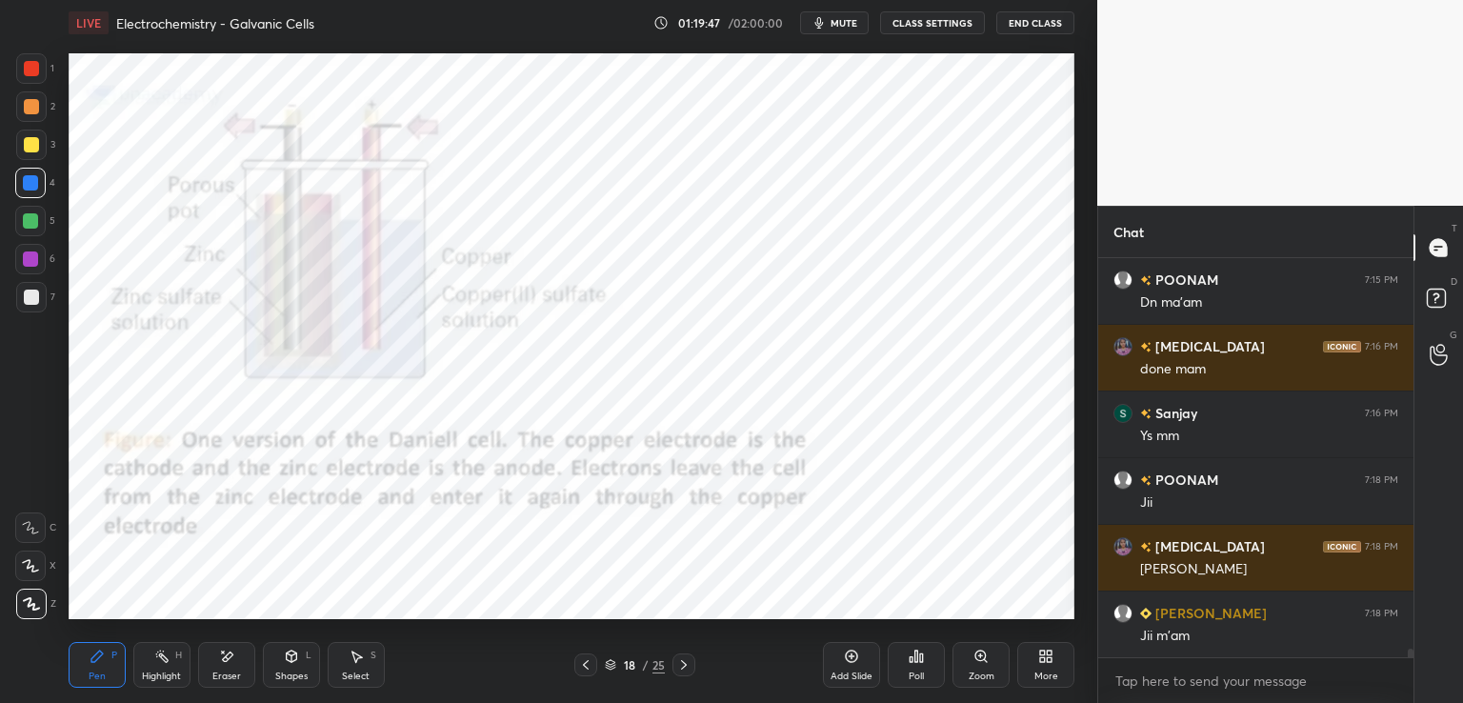
click at [683, 656] on div at bounding box center [683, 664] width 23 height 23
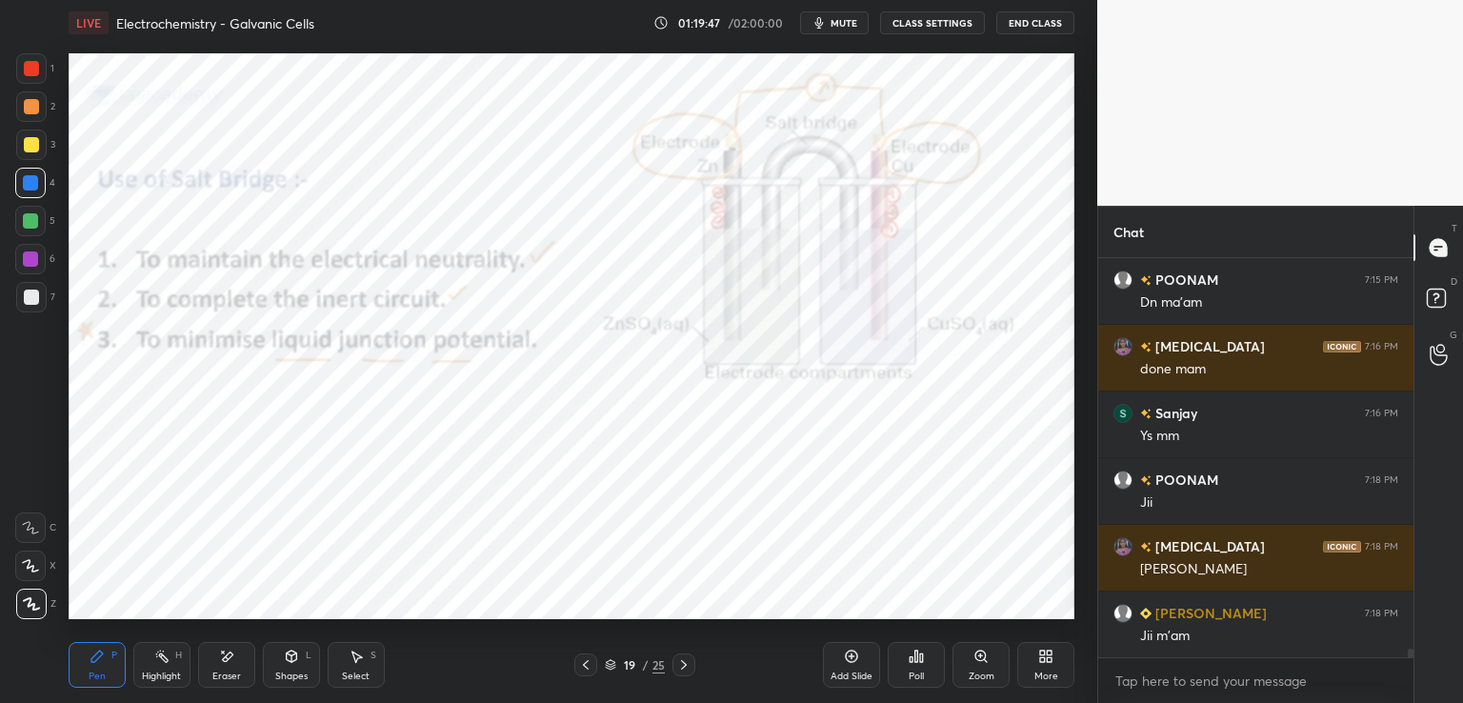
click at [682, 660] on icon at bounding box center [683, 664] width 15 height 15
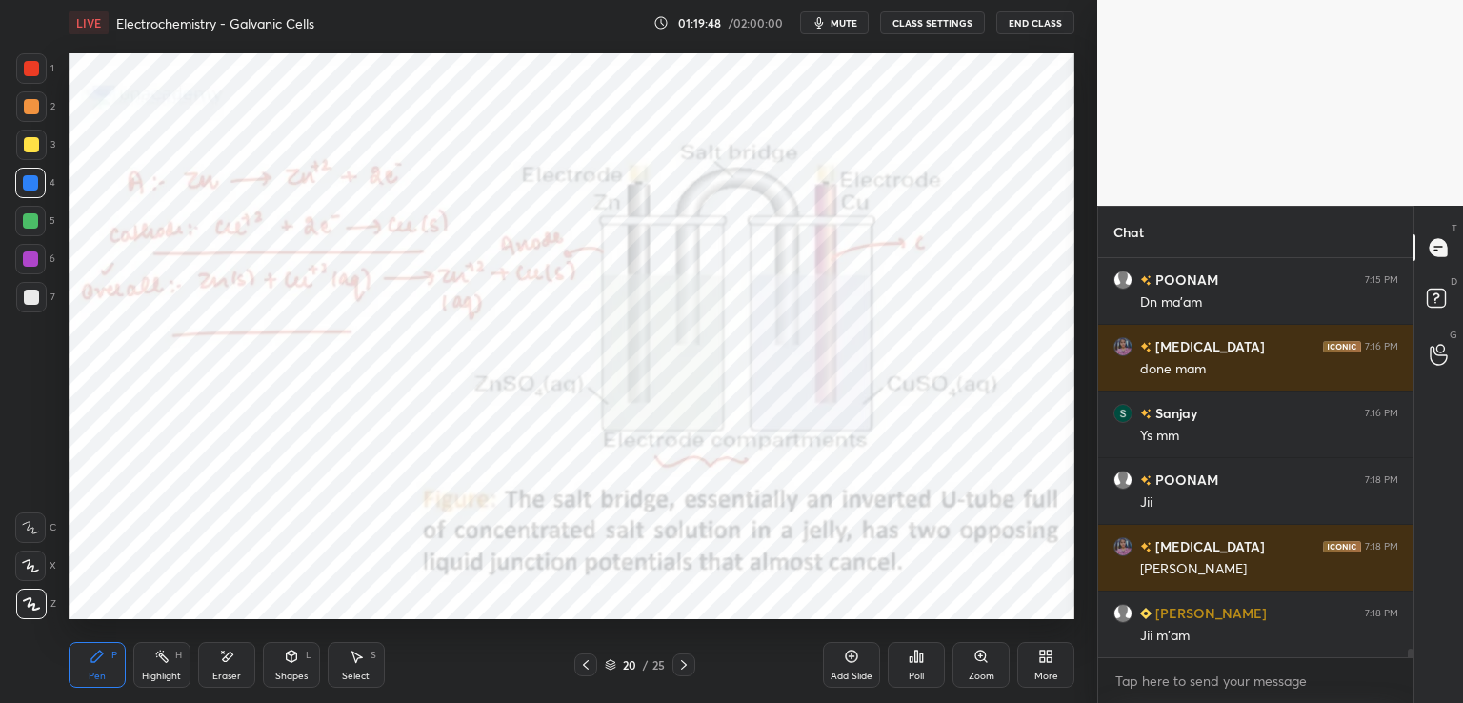
click at [681, 660] on icon at bounding box center [683, 664] width 15 height 15
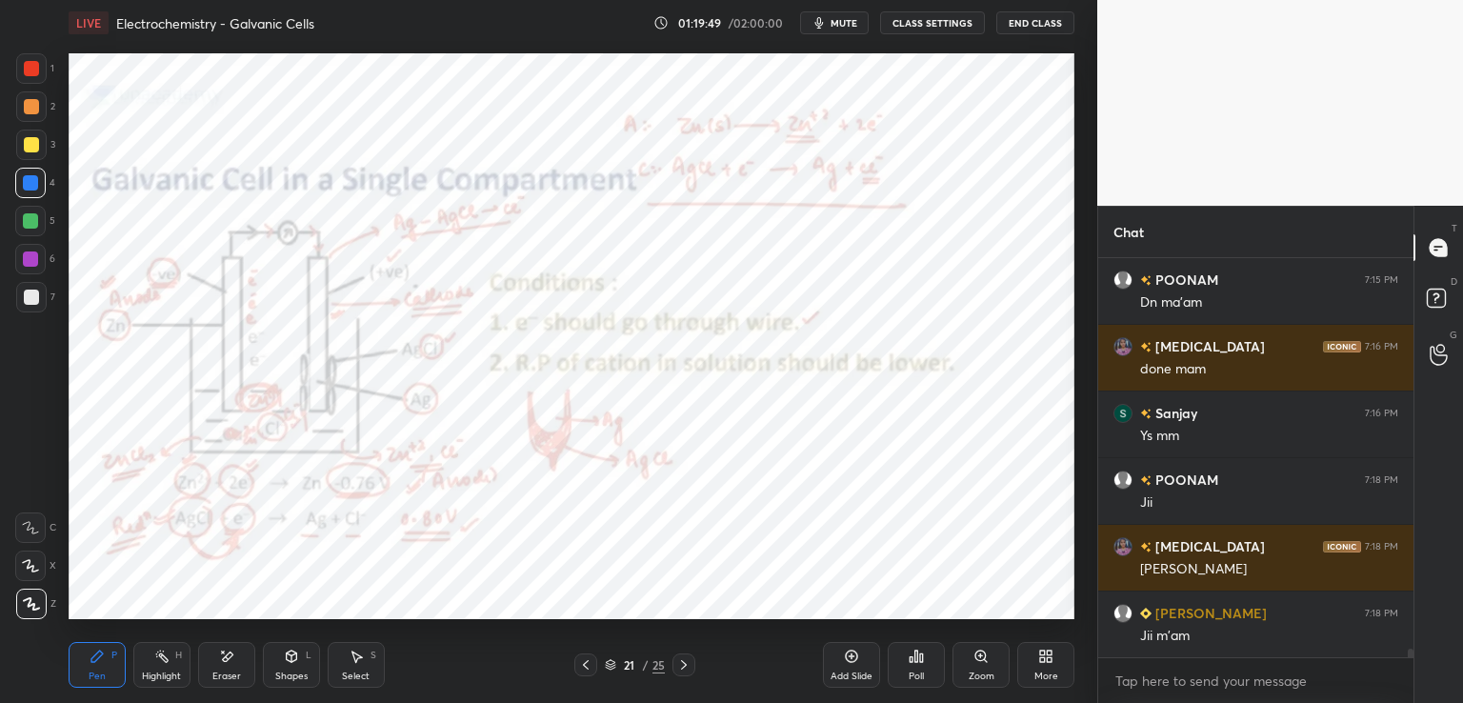
click at [689, 656] on div at bounding box center [683, 664] width 23 height 23
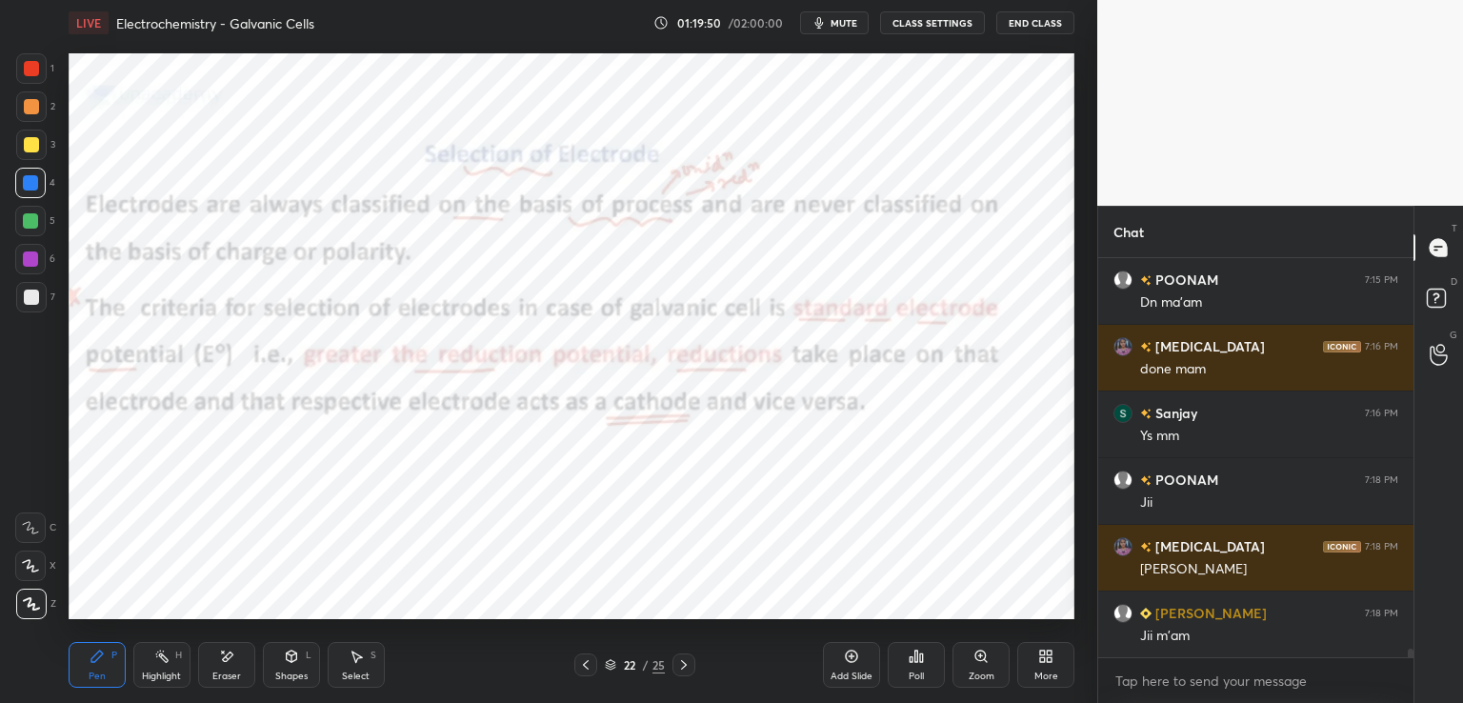
click at [683, 665] on icon at bounding box center [683, 664] width 15 height 15
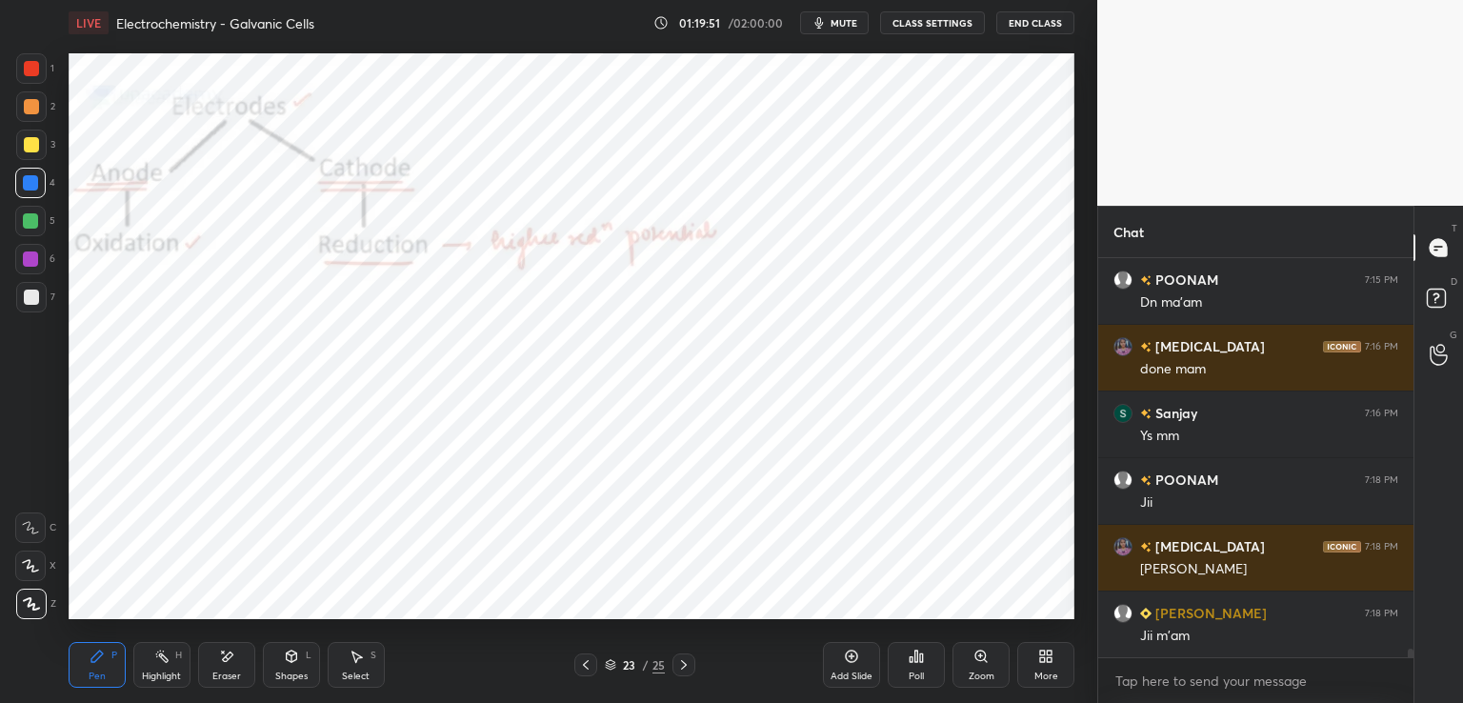
click at [682, 668] on icon at bounding box center [683, 664] width 15 height 15
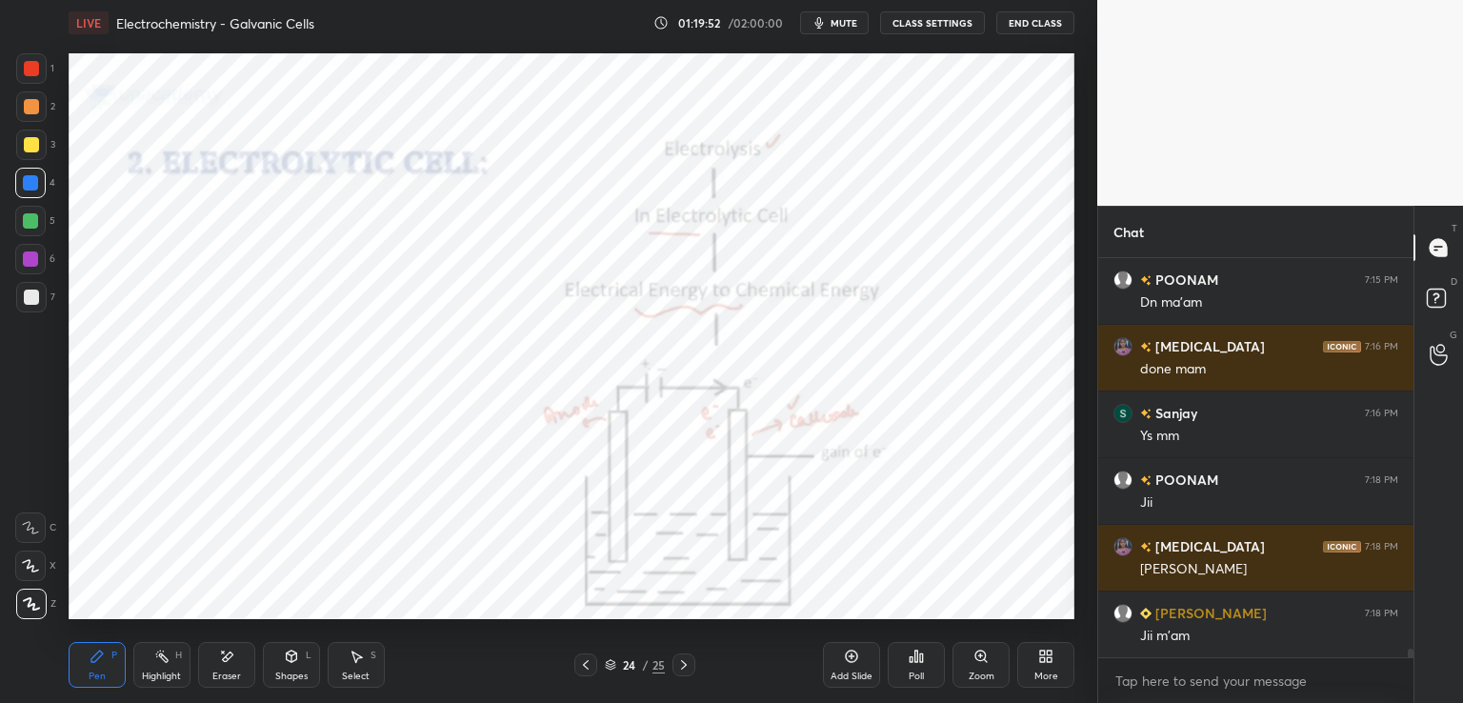
click at [681, 668] on icon at bounding box center [683, 664] width 15 height 15
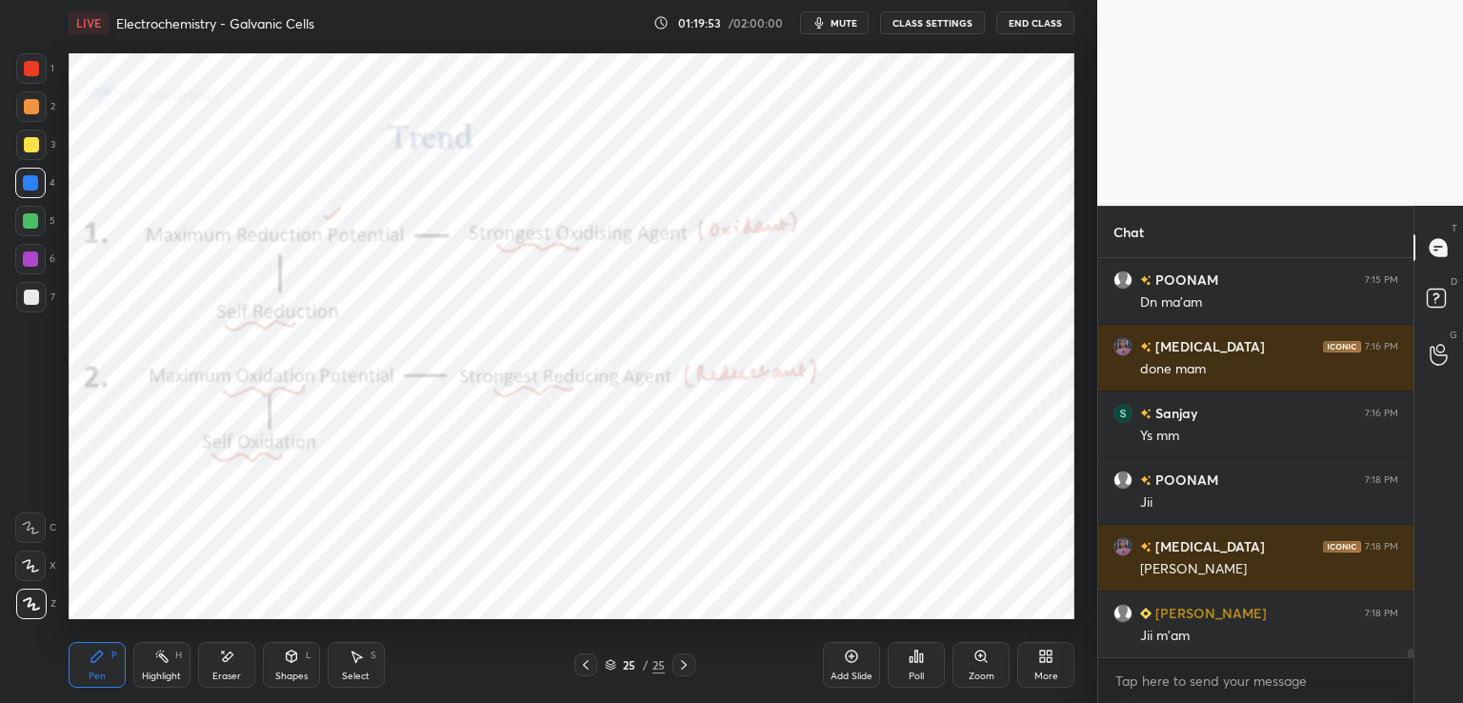
click at [615, 668] on icon at bounding box center [610, 664] width 11 height 11
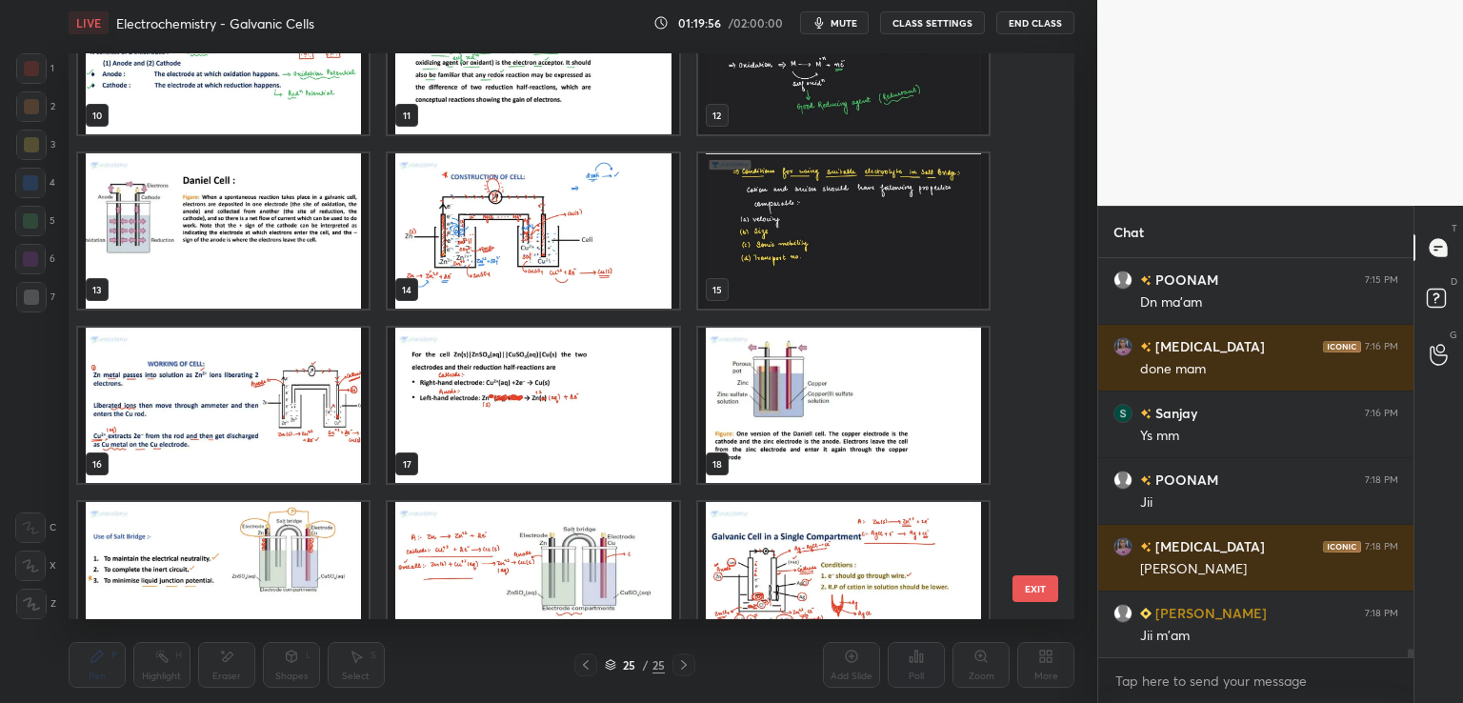
scroll to position [605, 0]
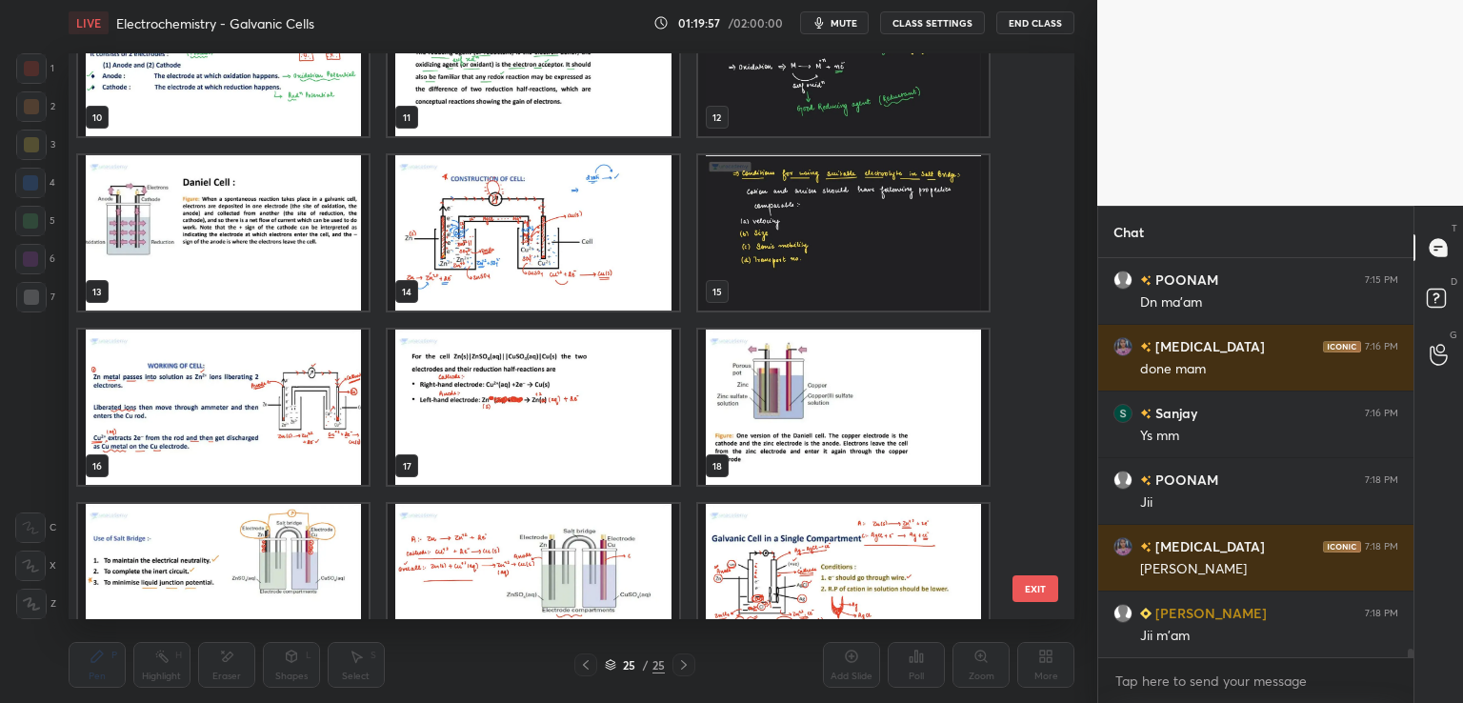
click at [769, 262] on img "grid" at bounding box center [843, 232] width 290 height 155
click at [768, 282] on img "grid" at bounding box center [843, 232] width 290 height 155
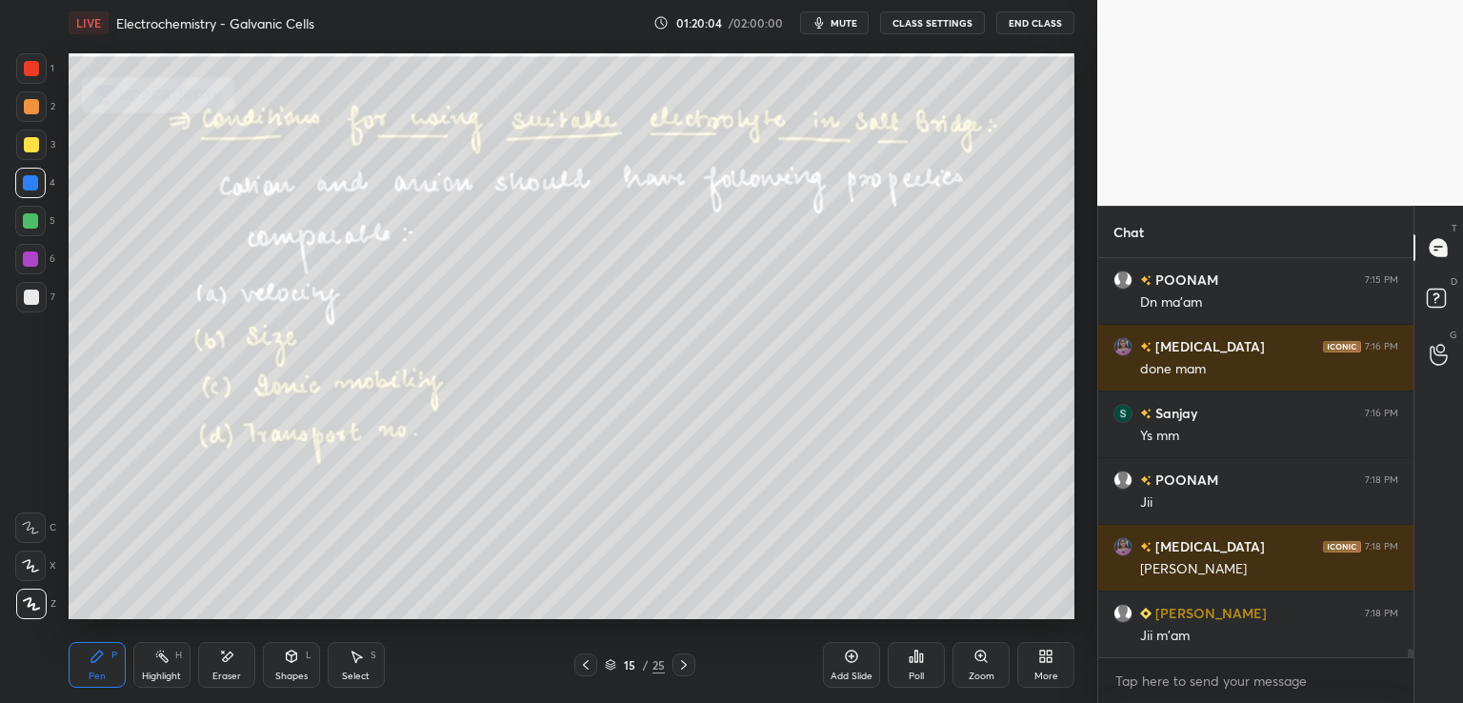
click at [34, 134] on div at bounding box center [31, 145] width 30 height 30
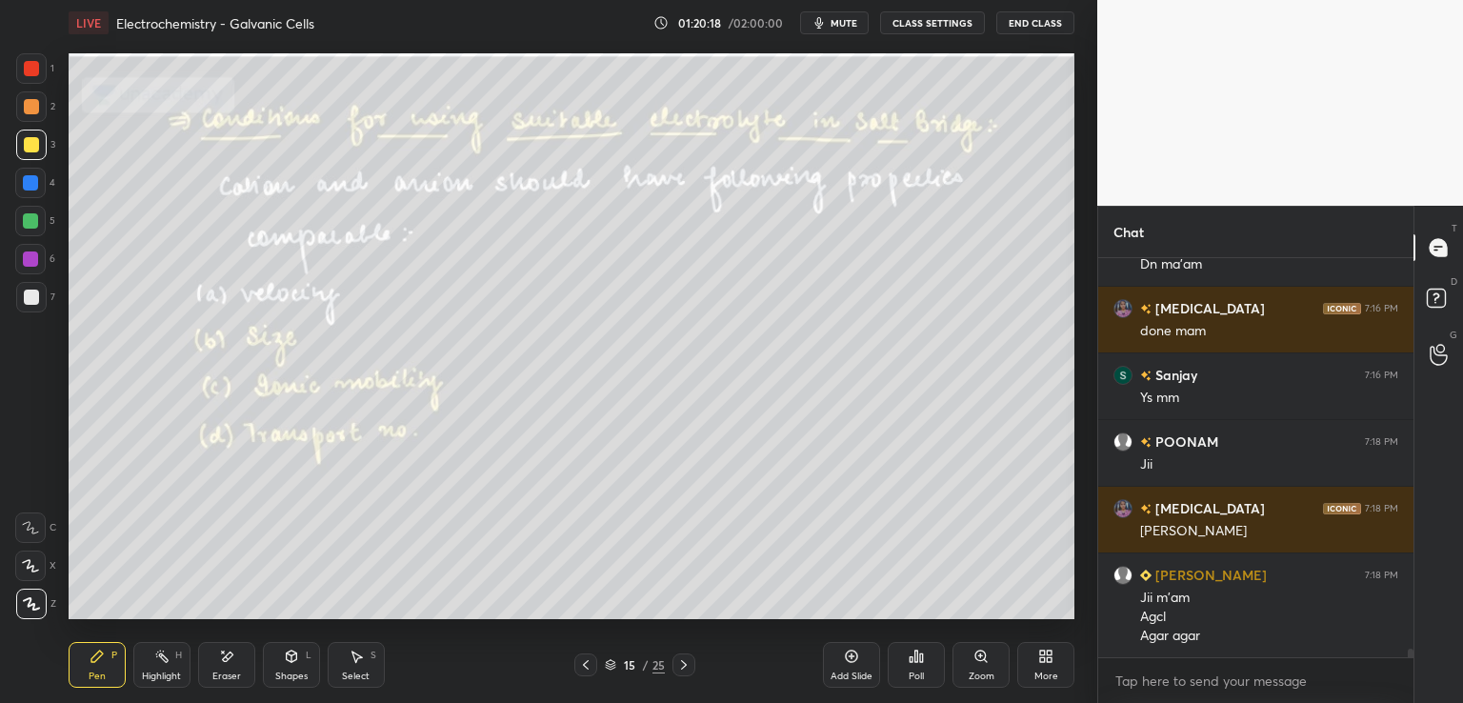
scroll to position [19353, 0]
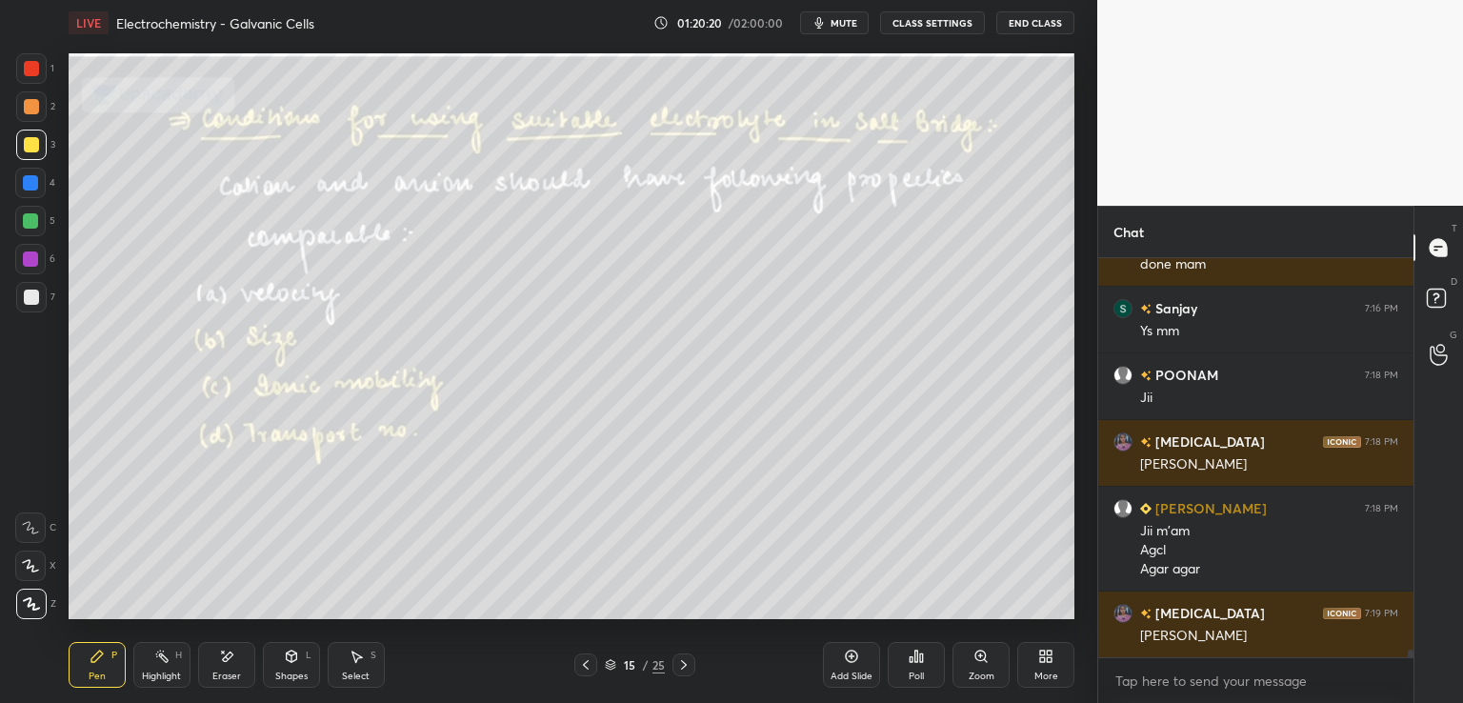
click at [1040, 18] on button "End Class" at bounding box center [1035, 22] width 78 height 23
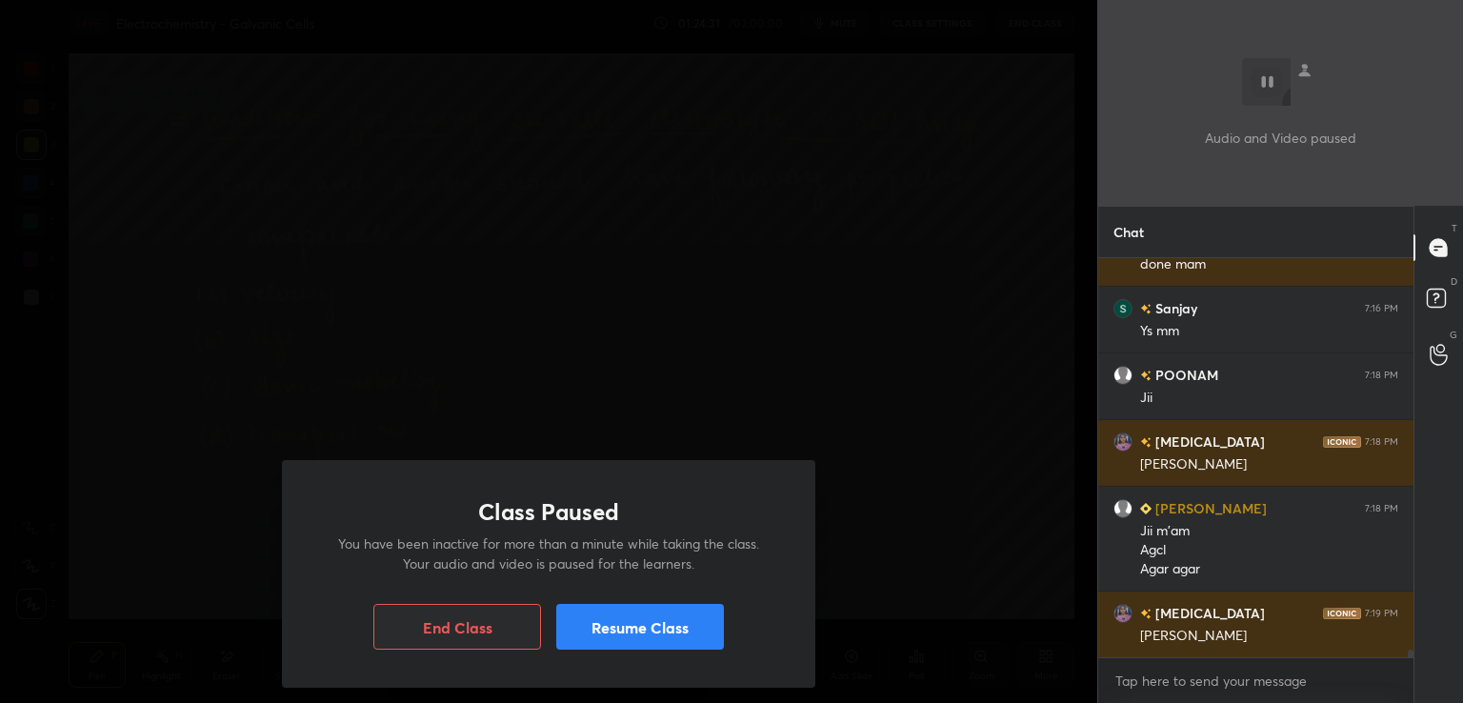
scroll to position [19420, 0]
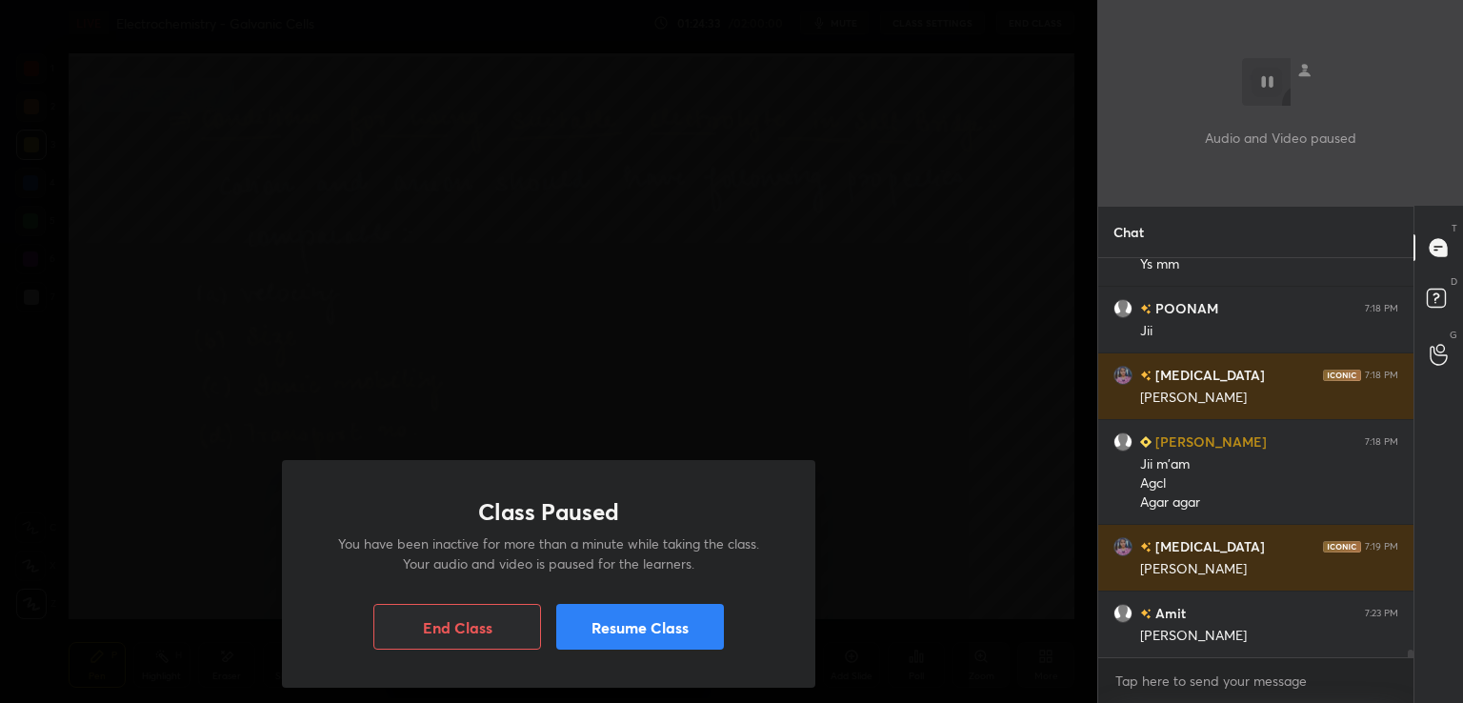
click at [611, 620] on button "Resume Class" at bounding box center [640, 627] width 168 height 46
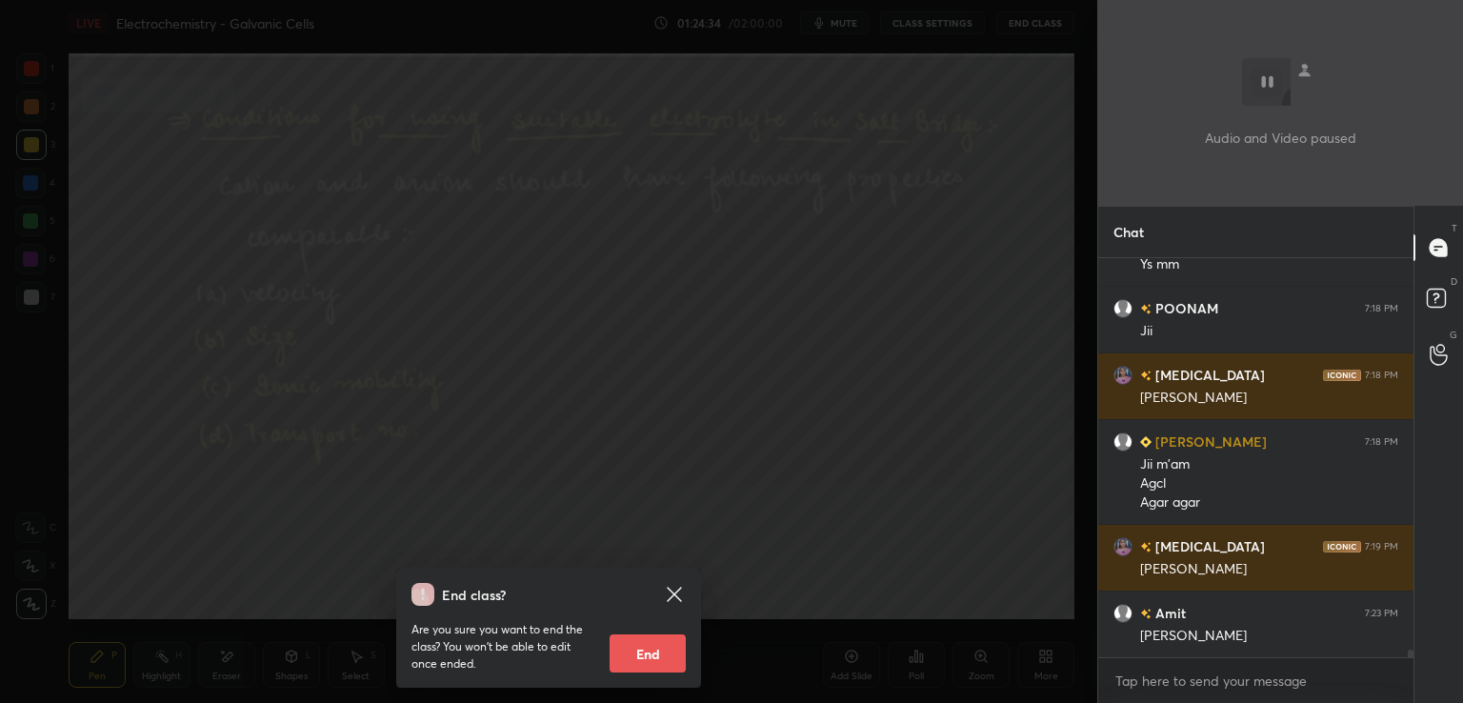
click at [677, 592] on icon at bounding box center [674, 594] width 14 height 14
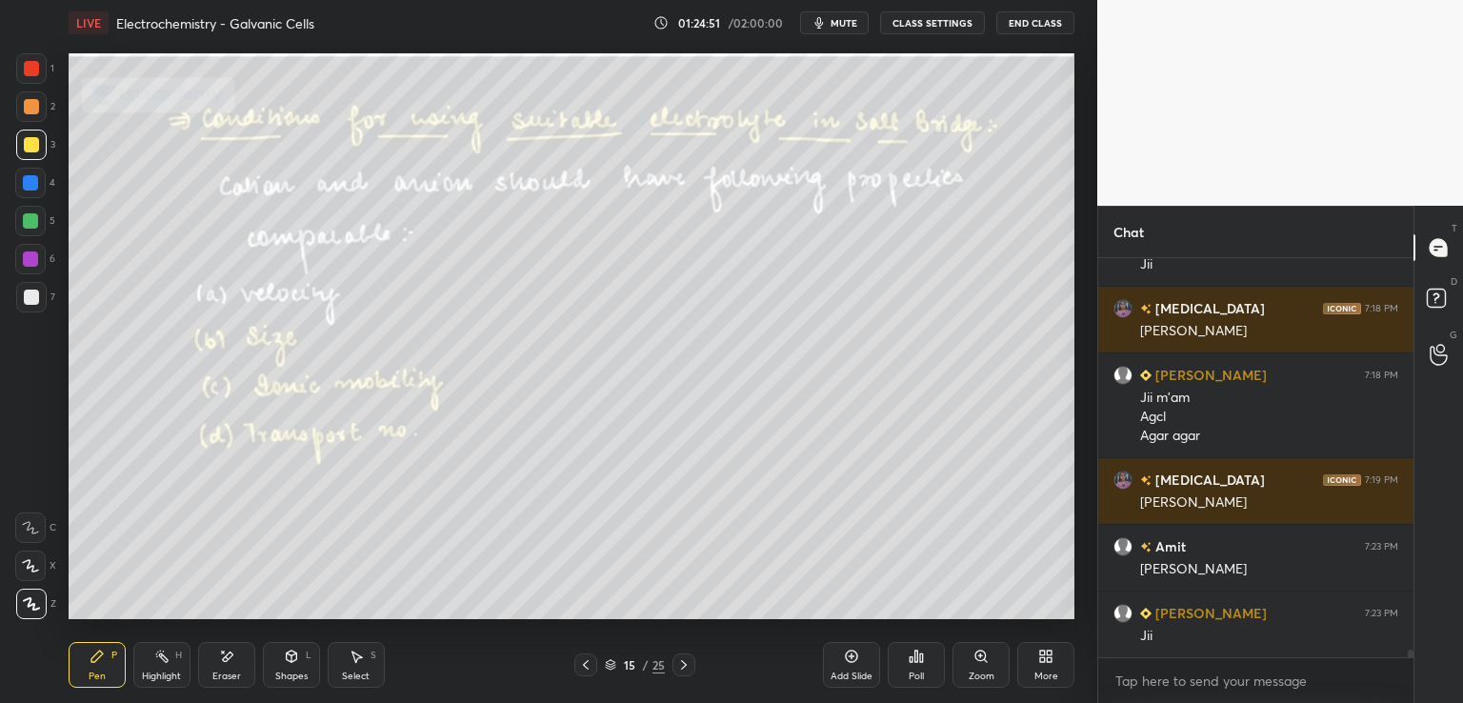
scroll to position [19553, 0]
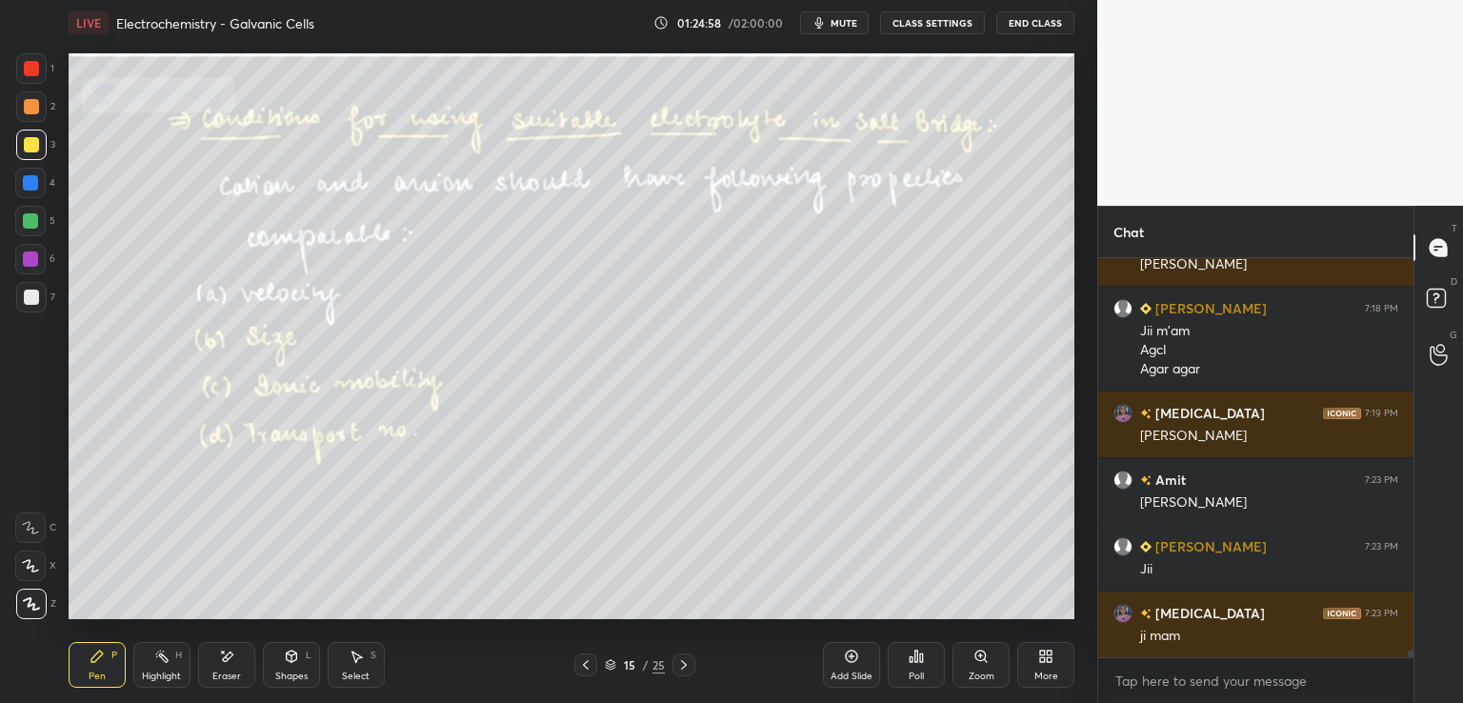
click at [587, 660] on icon at bounding box center [586, 665] width 6 height 10
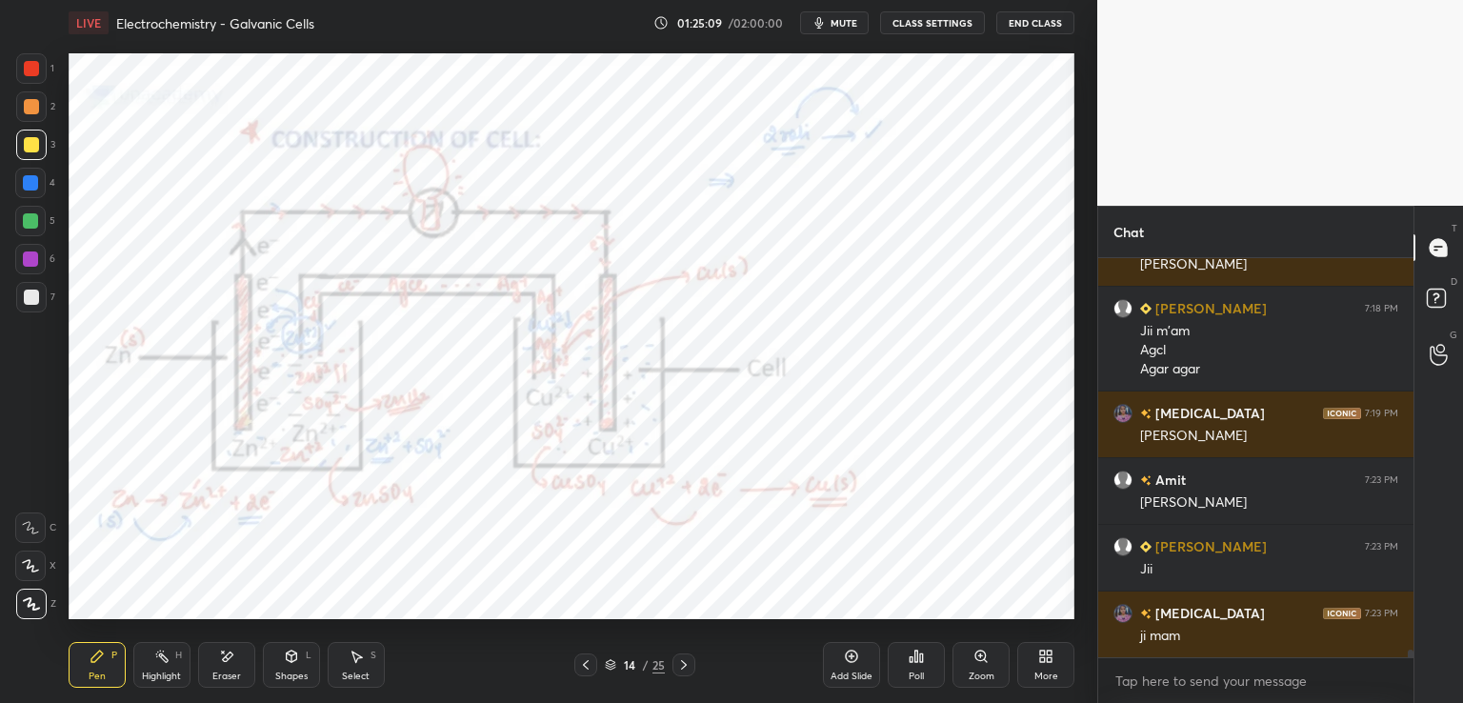
scroll to position [19620, 0]
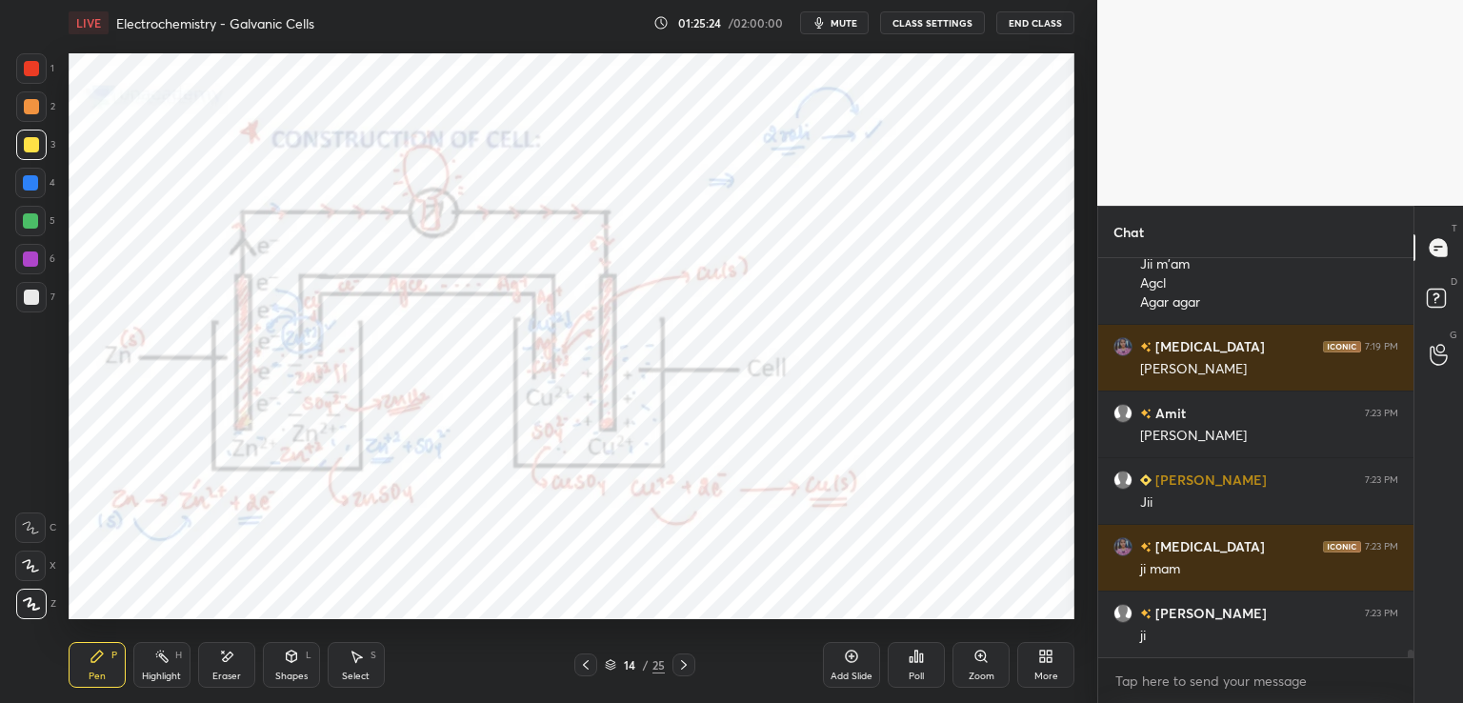
click at [685, 664] on icon at bounding box center [684, 665] width 6 height 10
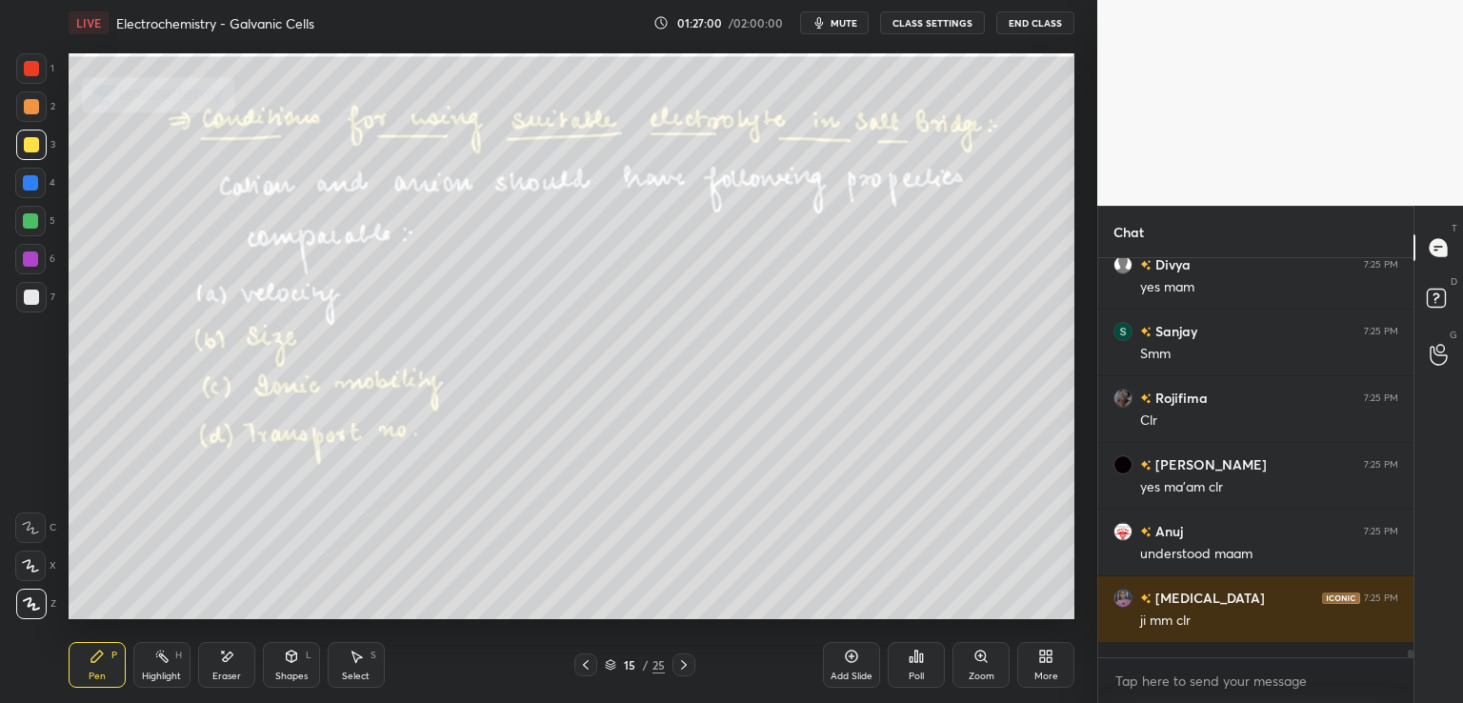
scroll to position [20953, 0]
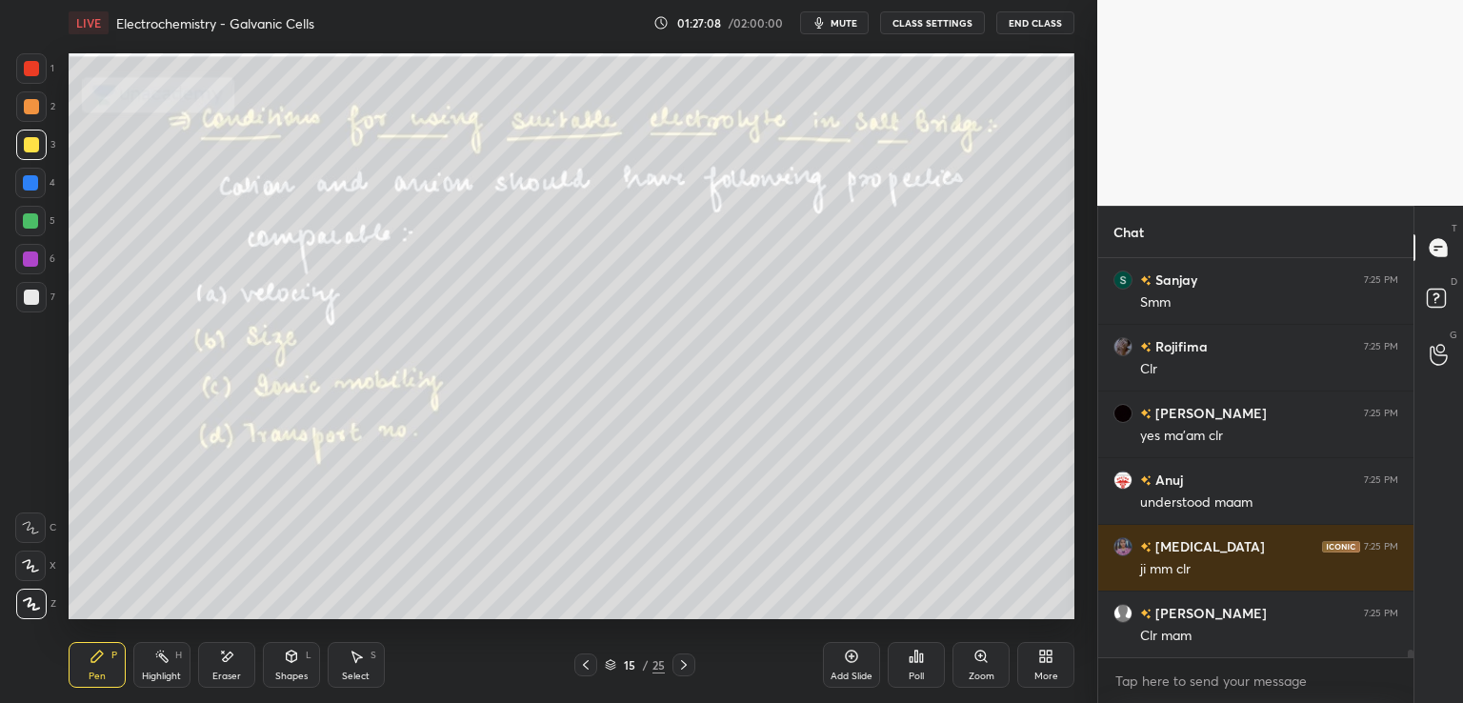
click at [681, 663] on icon at bounding box center [683, 664] width 15 height 15
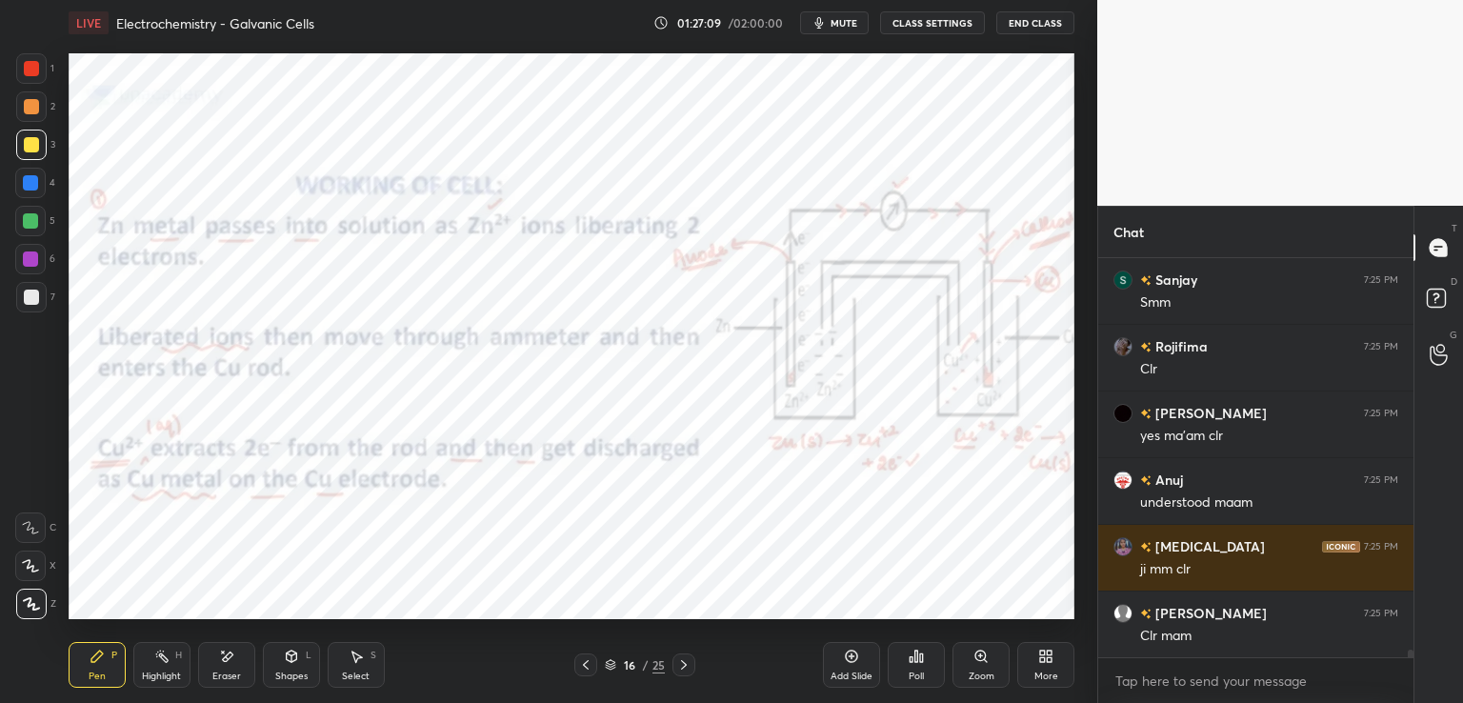
click at [672, 665] on div at bounding box center [683, 664] width 23 height 23
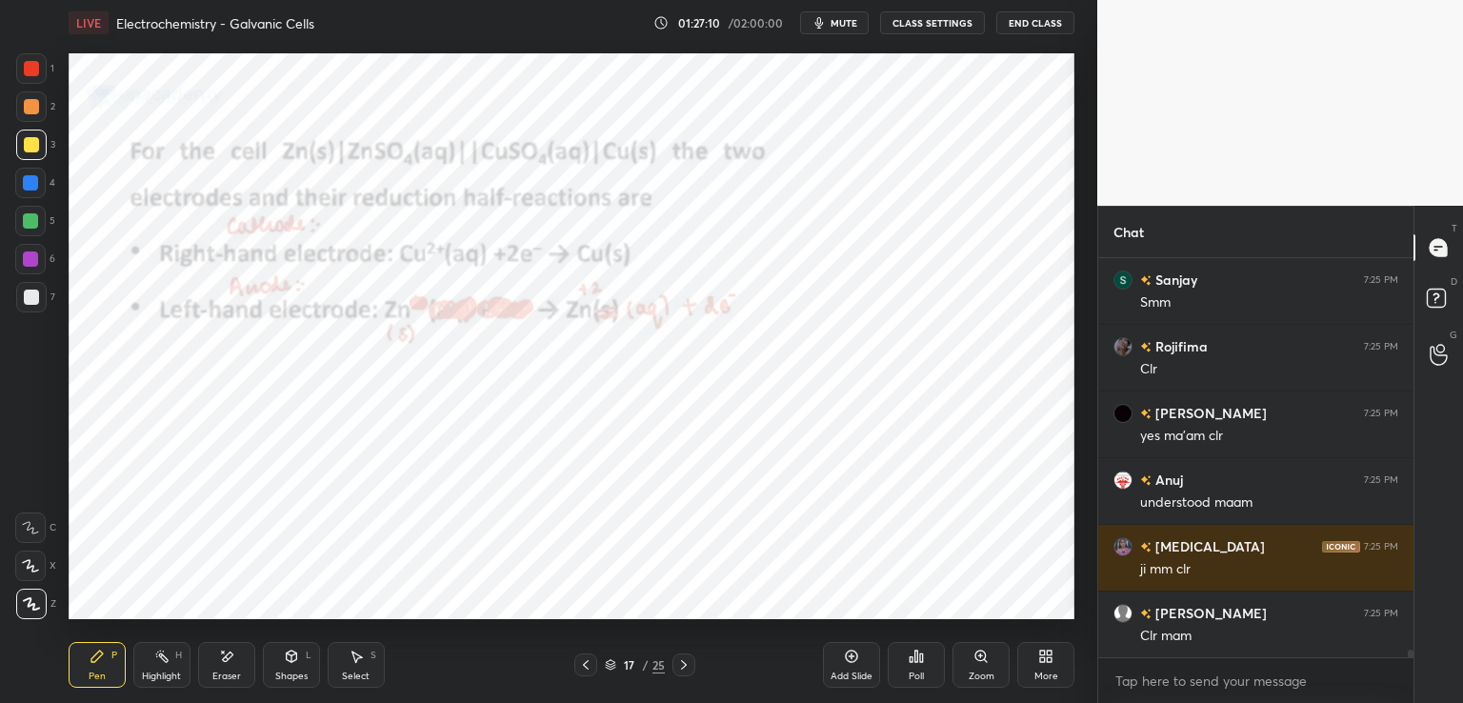
click at [681, 664] on icon at bounding box center [683, 664] width 15 height 15
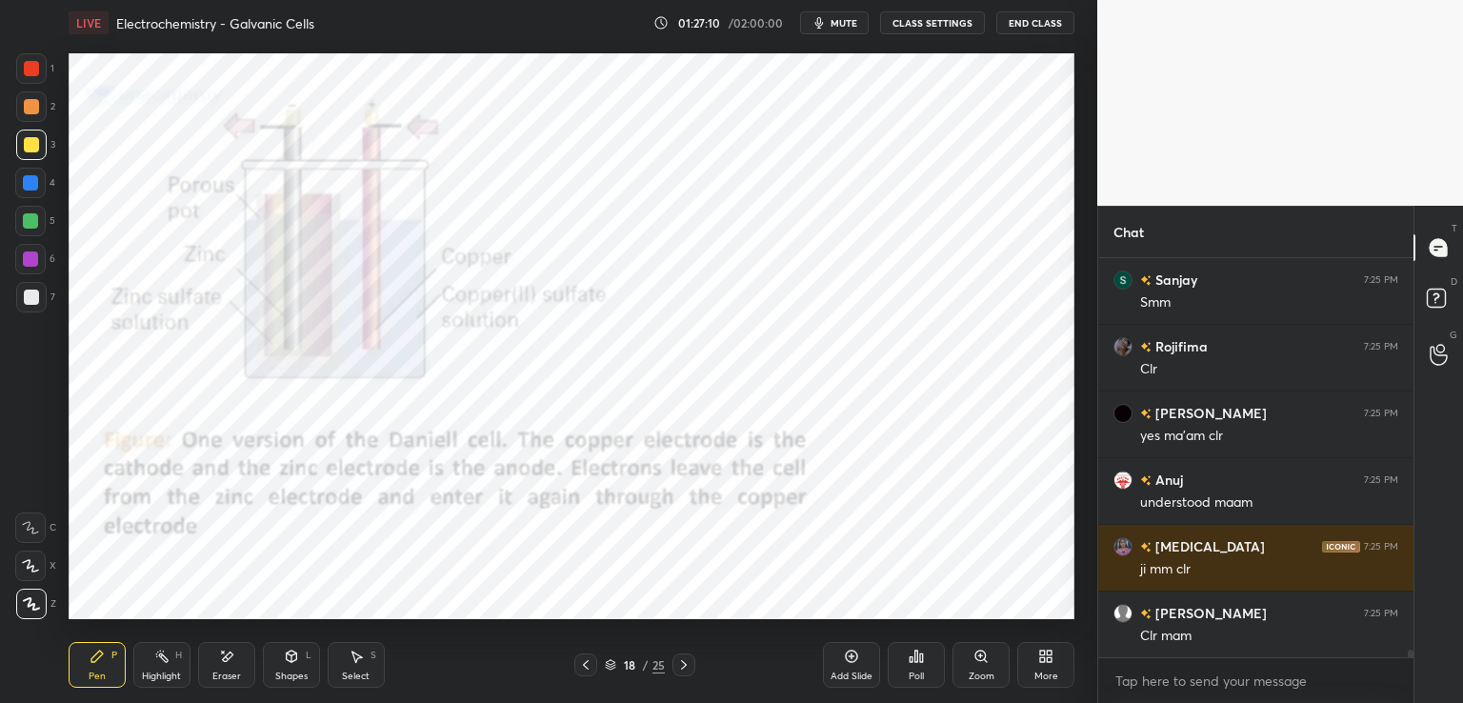
click at [679, 663] on icon at bounding box center [683, 664] width 15 height 15
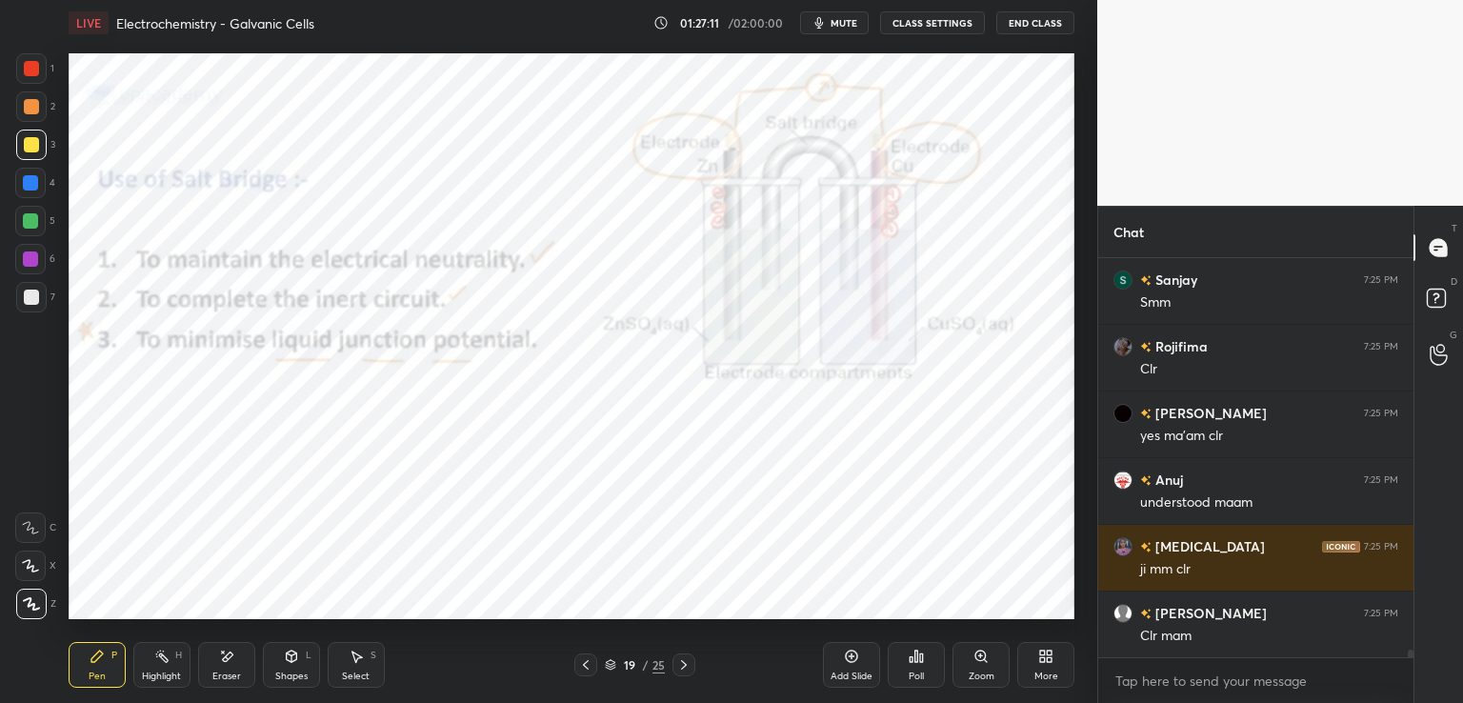
click at [676, 670] on icon at bounding box center [683, 664] width 15 height 15
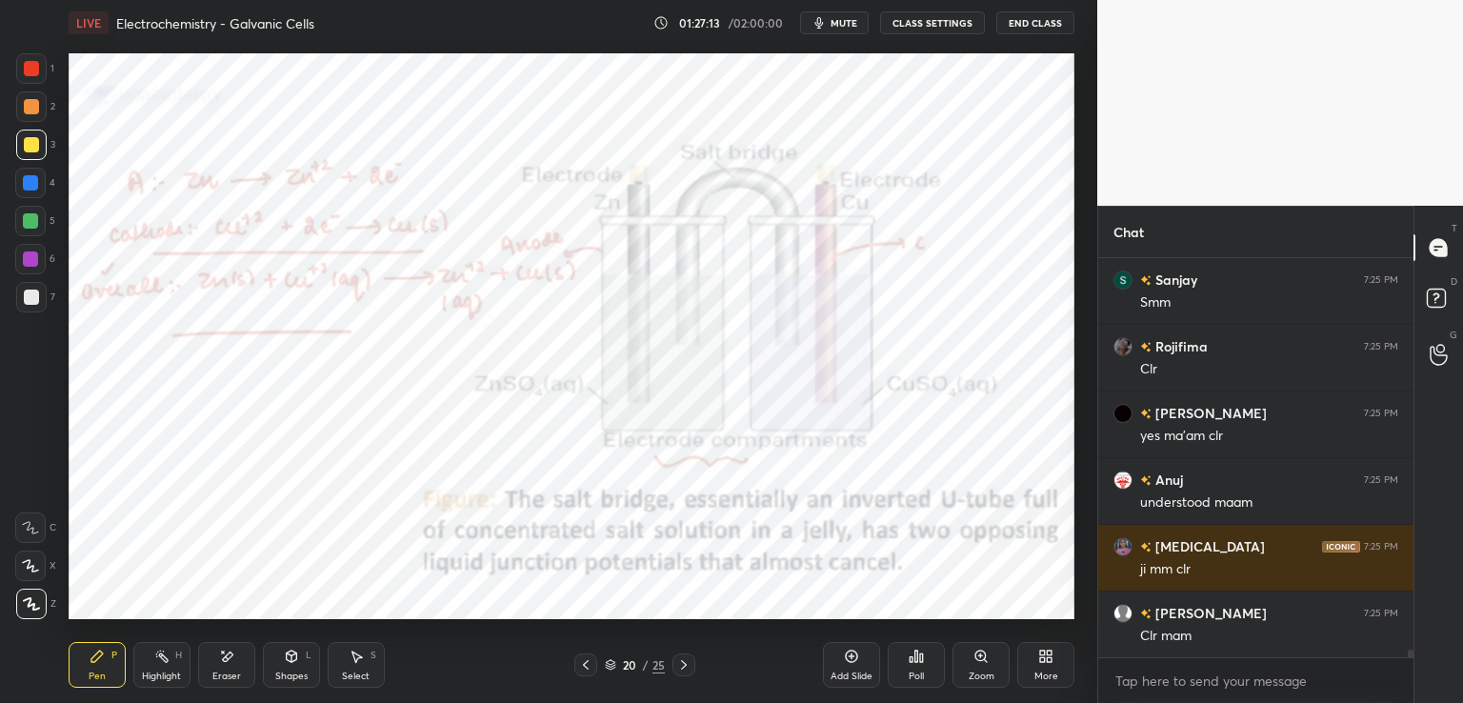
click at [684, 660] on icon at bounding box center [683, 664] width 15 height 15
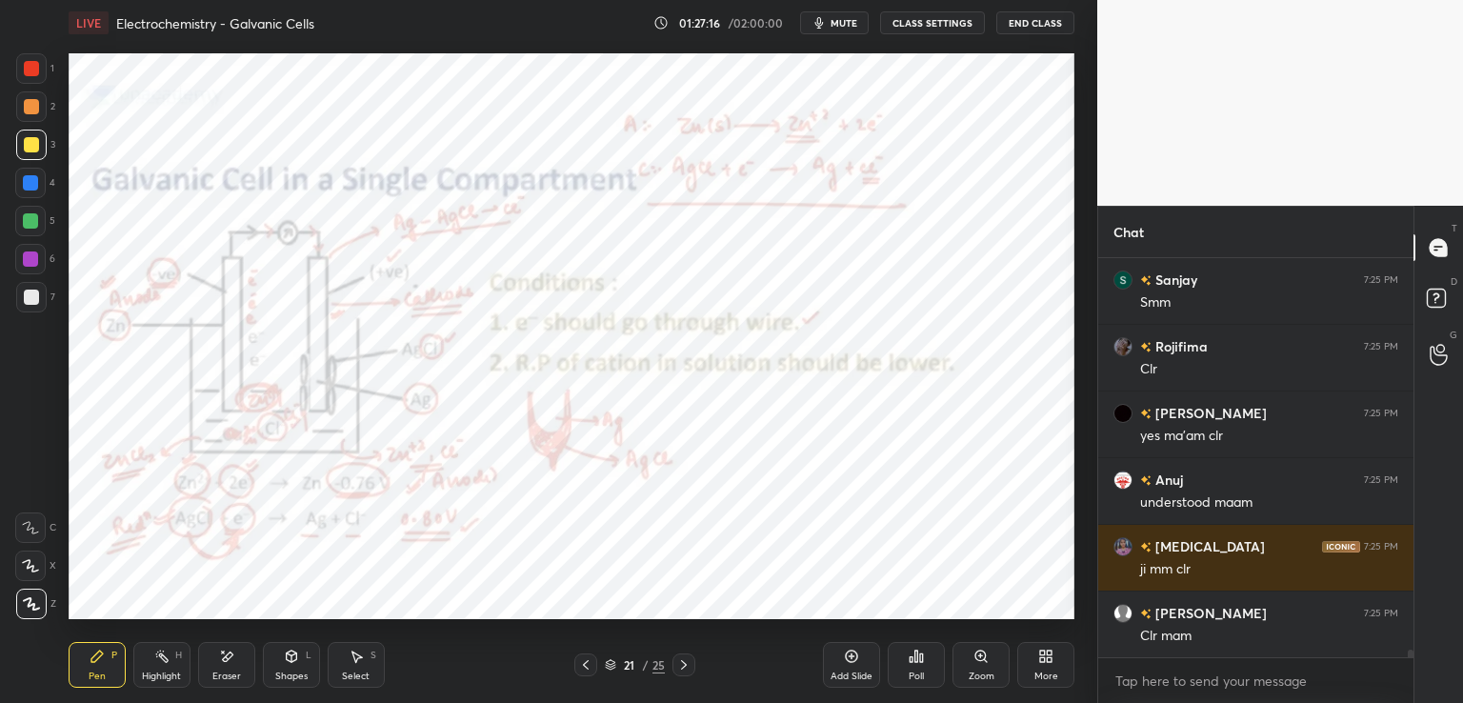
click at [31, 68] on div at bounding box center [31, 68] width 15 height 15
click at [576, 664] on div at bounding box center [585, 664] width 23 height 23
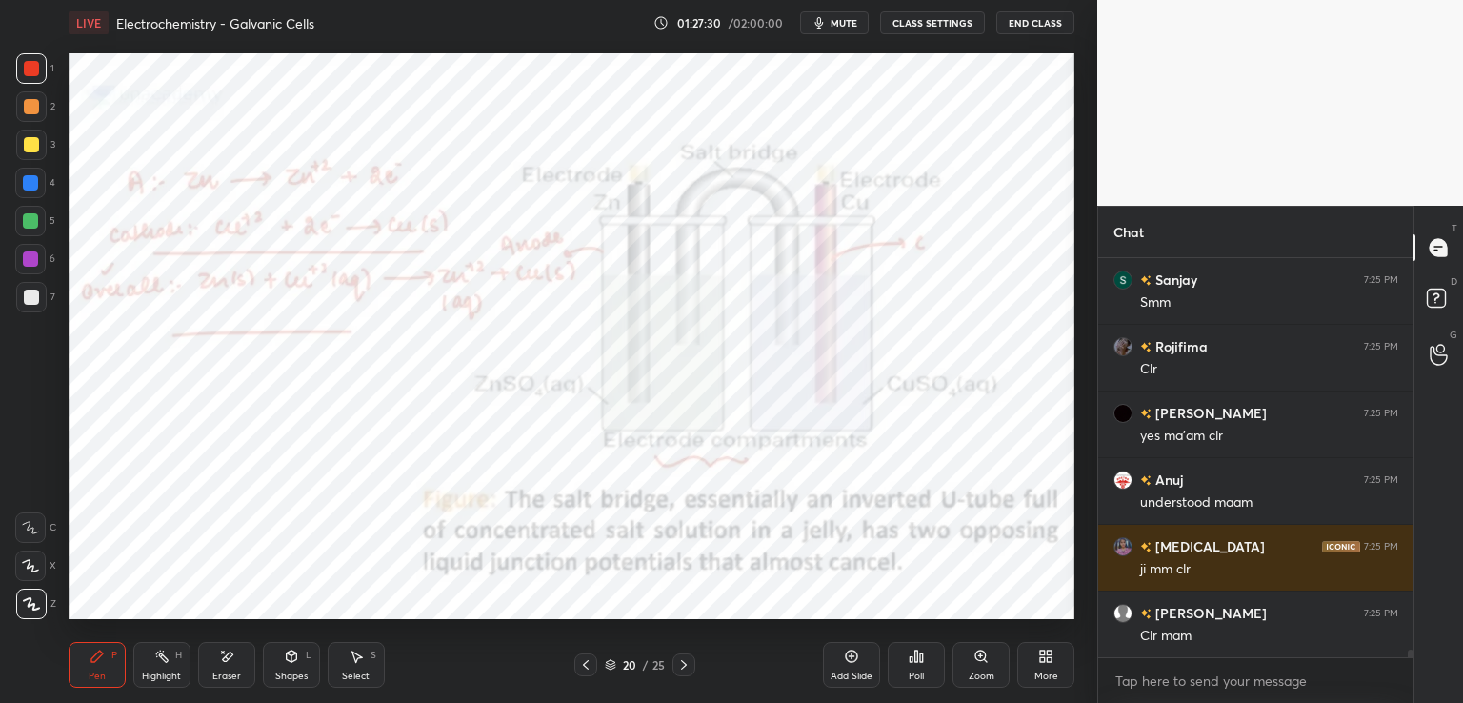
click at [581, 661] on icon at bounding box center [585, 664] width 15 height 15
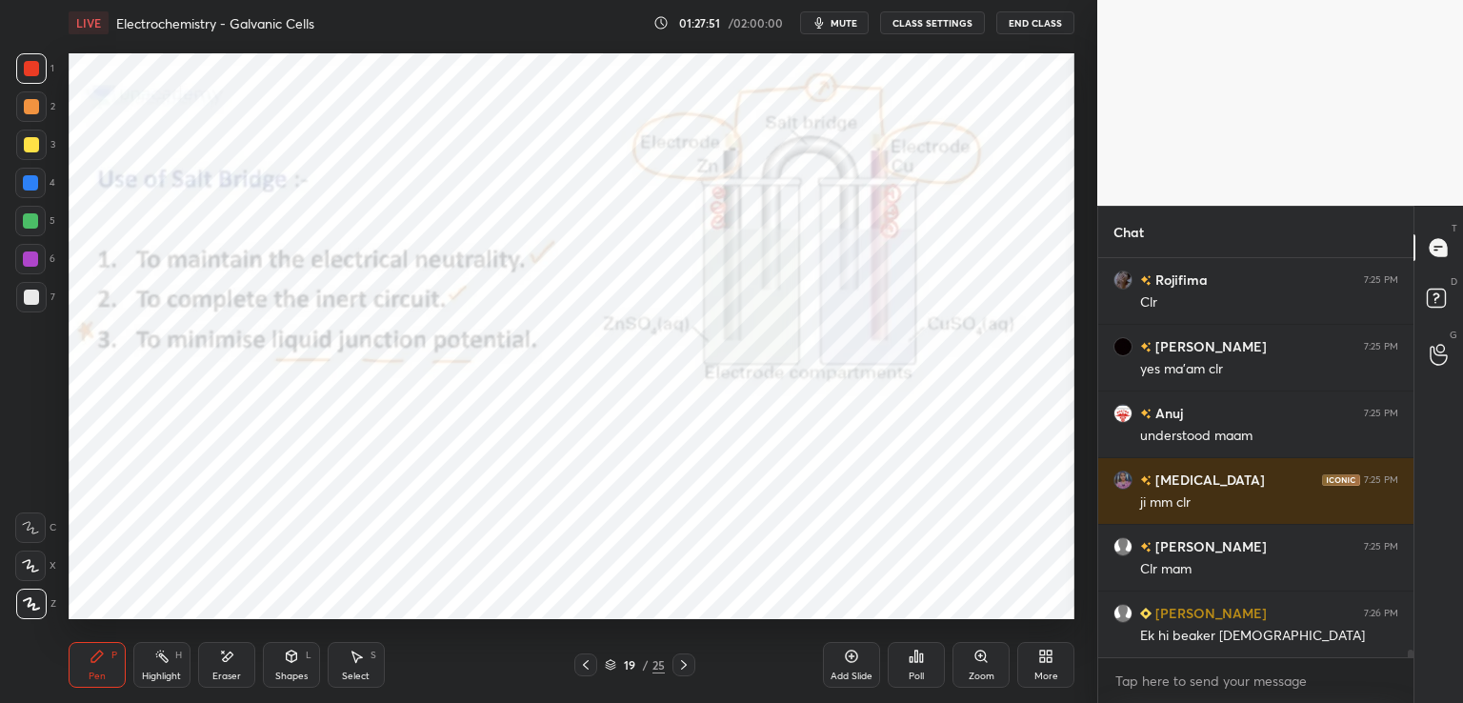
scroll to position [21039, 0]
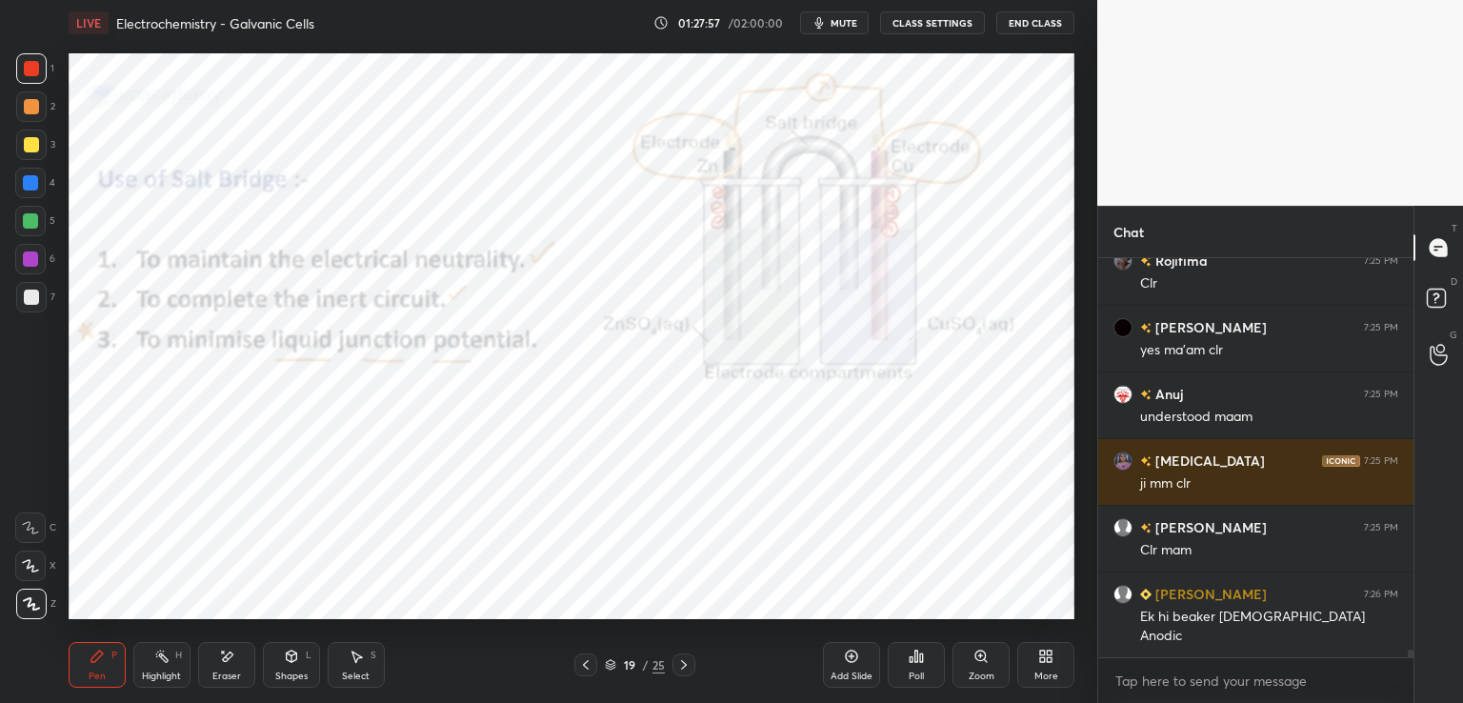
click at [683, 668] on icon at bounding box center [683, 664] width 15 height 15
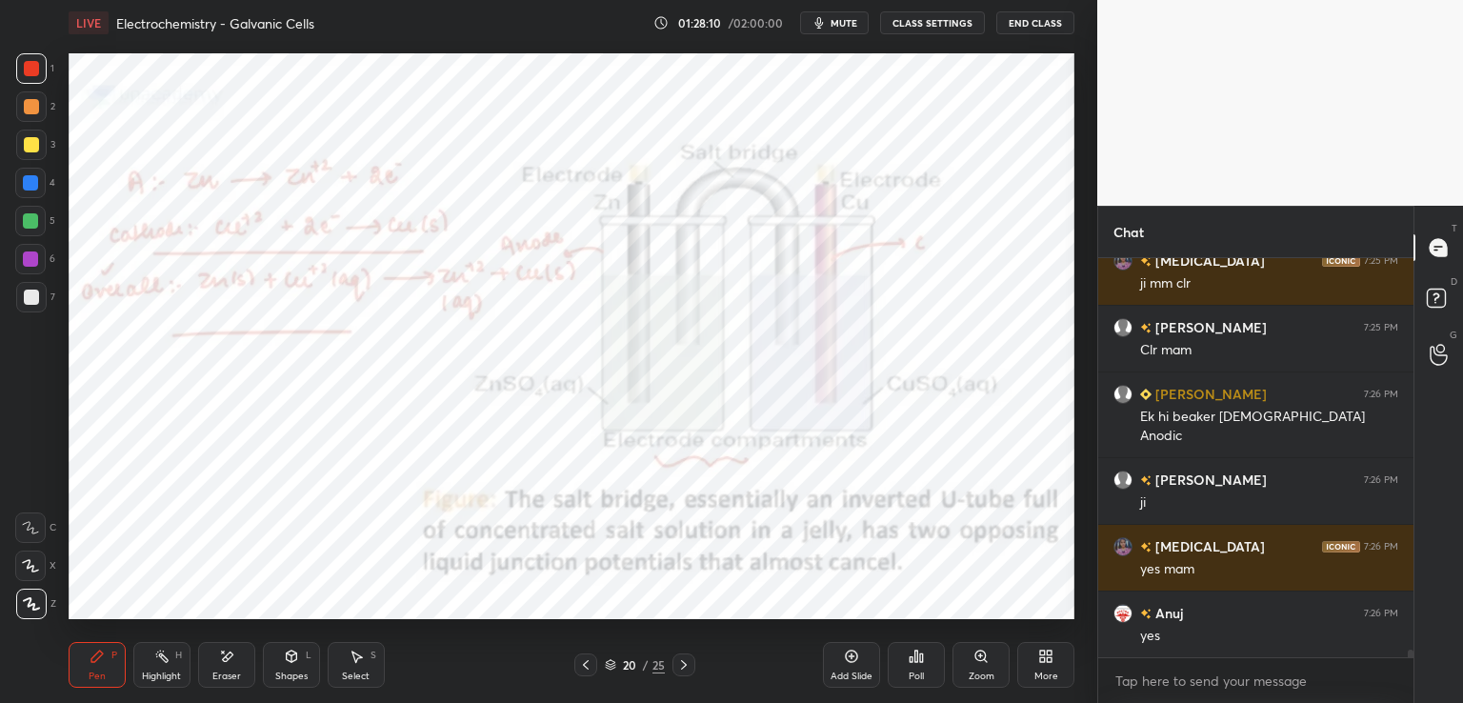
scroll to position [21305, 0]
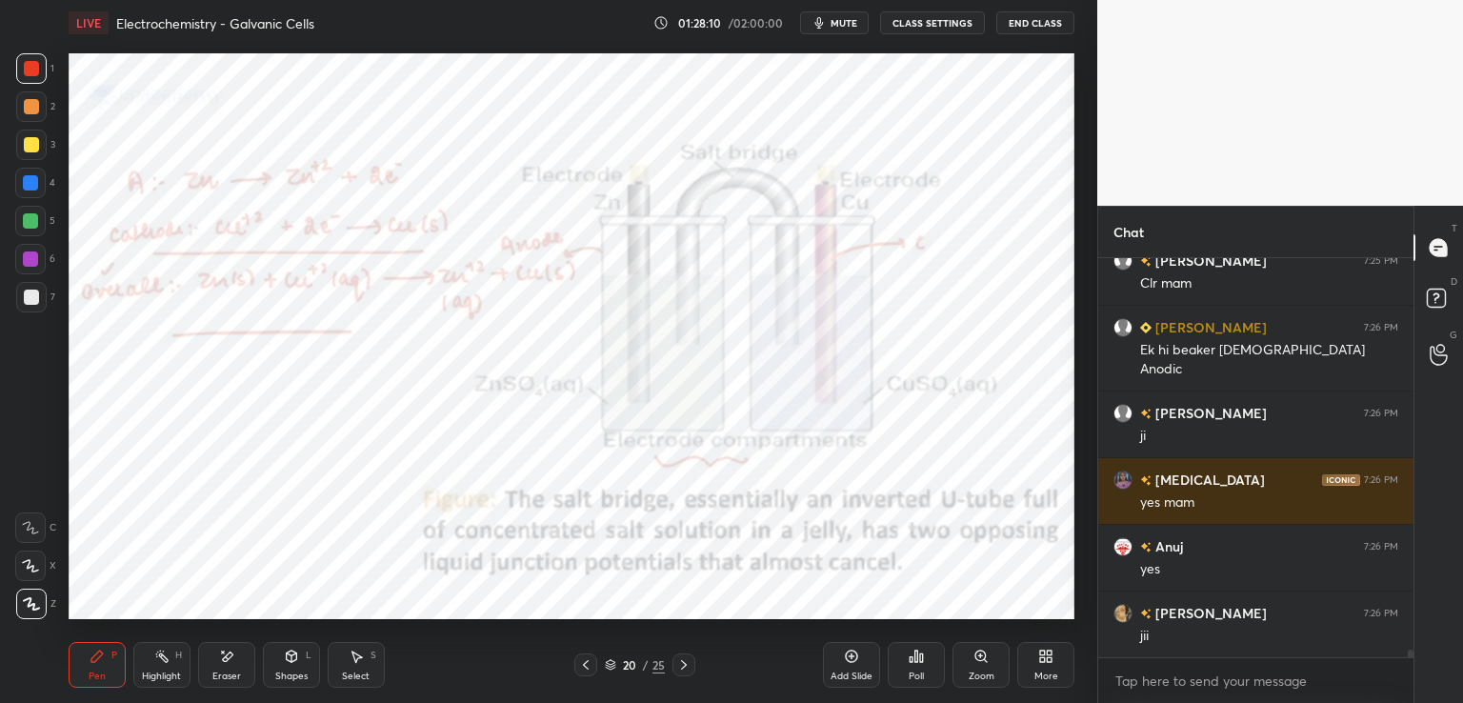
click at [684, 660] on icon at bounding box center [683, 664] width 15 height 15
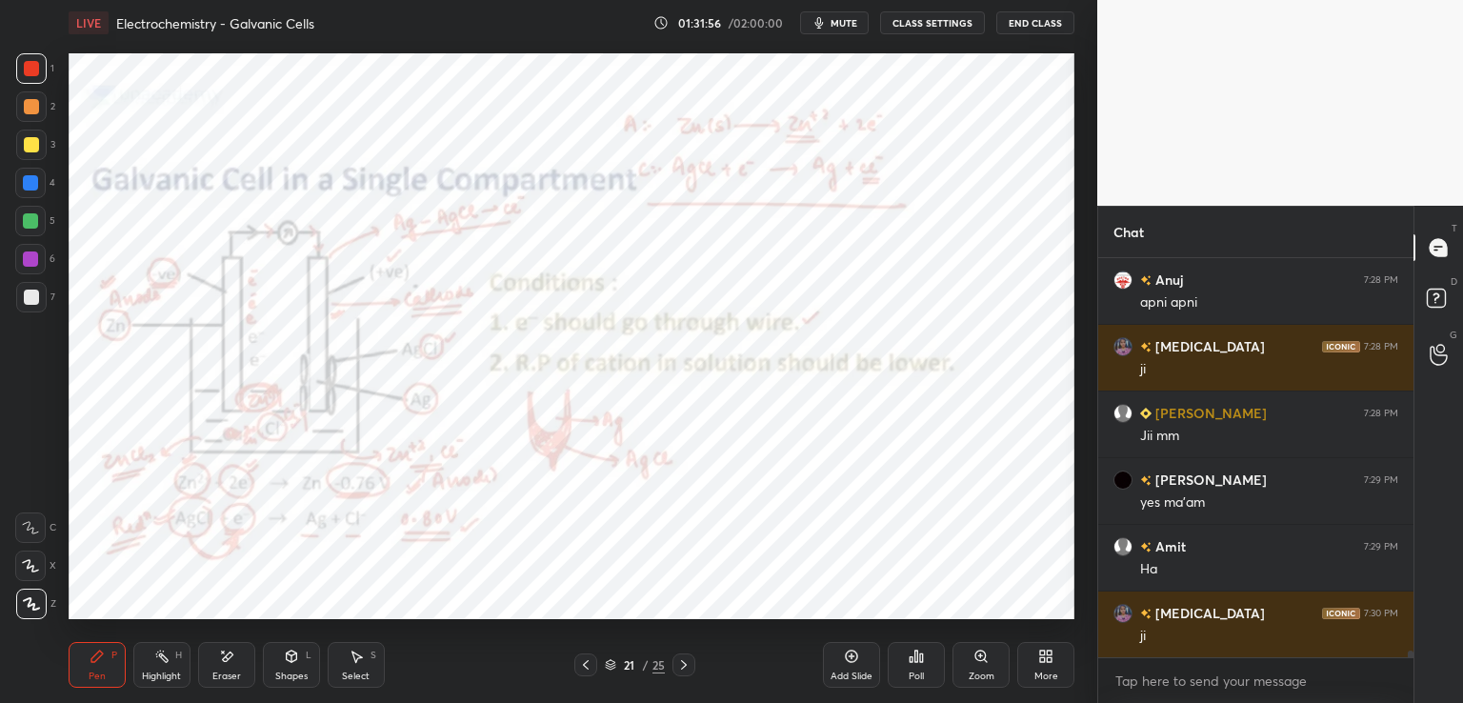
scroll to position [22458, 0]
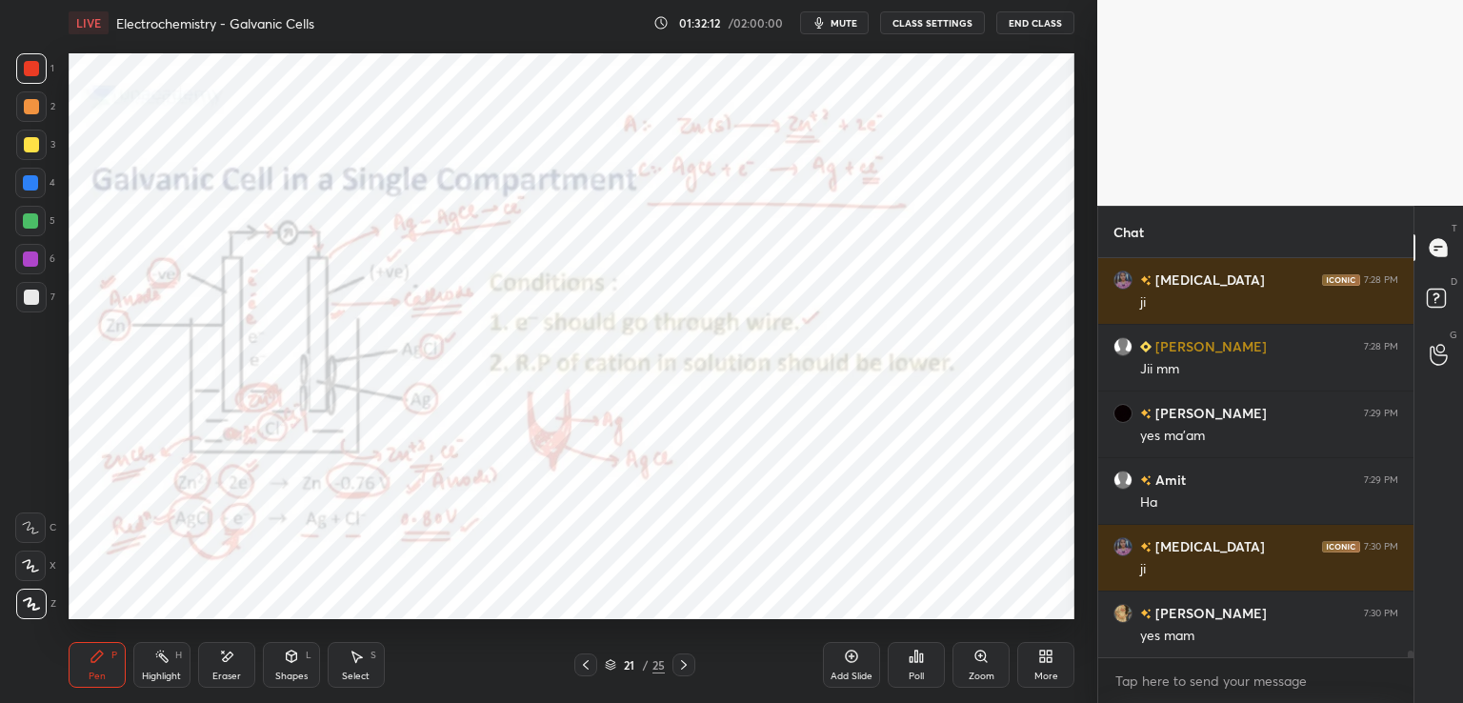
click at [30, 255] on div at bounding box center [30, 258] width 15 height 15
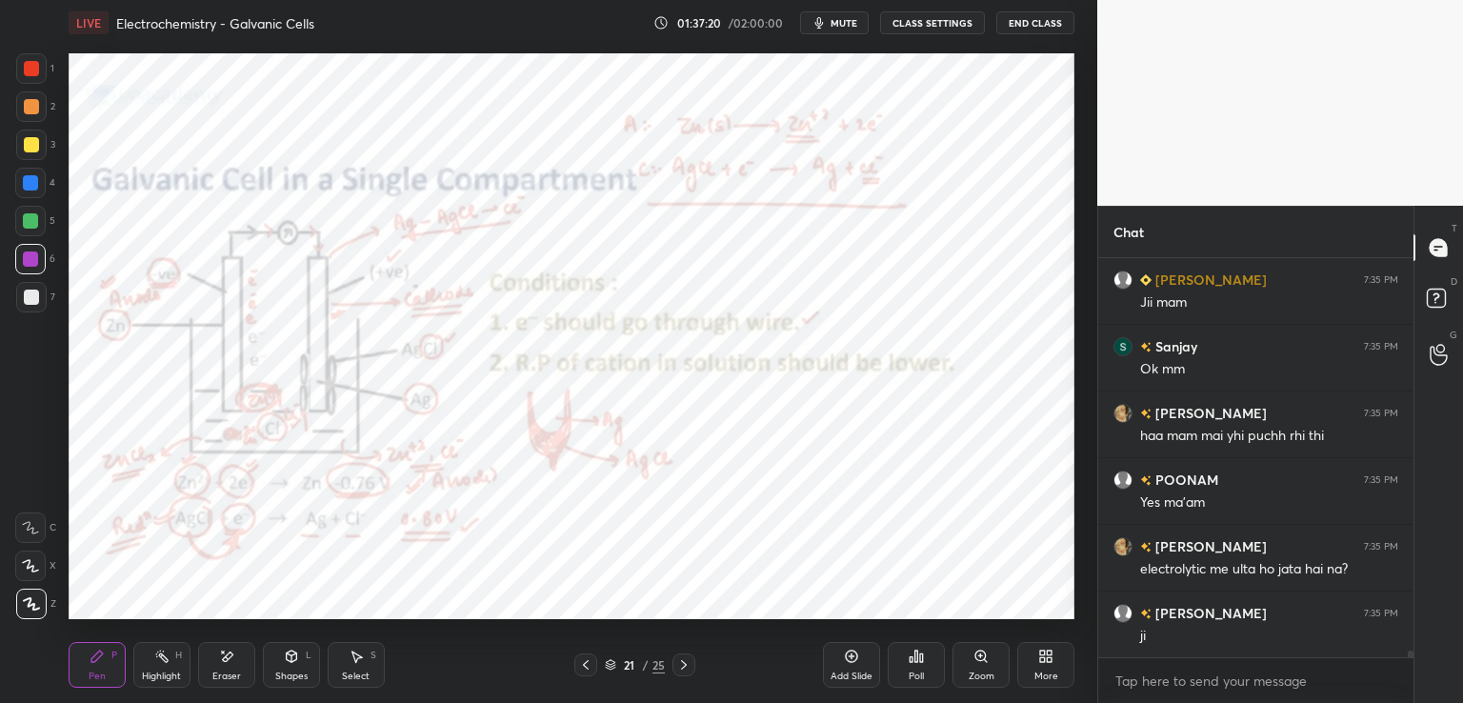
scroll to position [24998, 0]
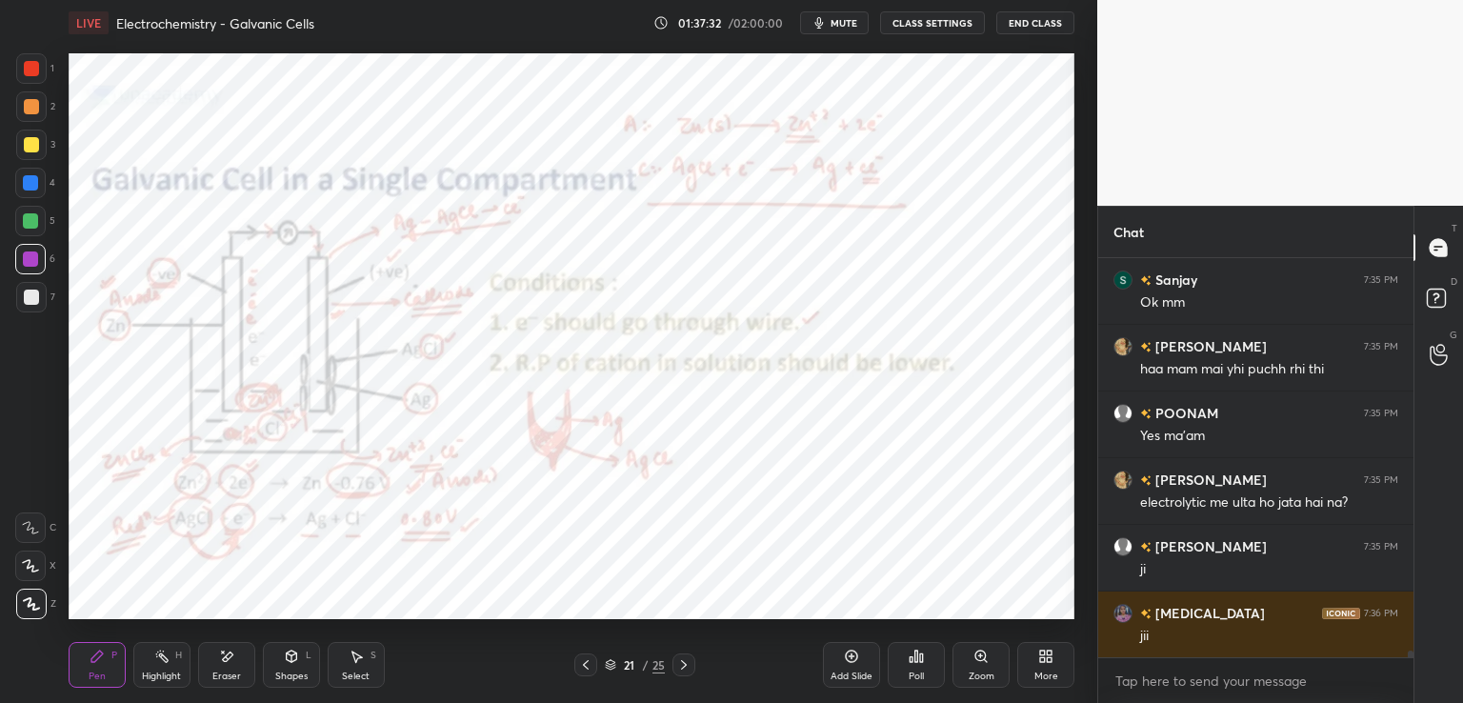
click at [684, 661] on icon at bounding box center [683, 664] width 15 height 15
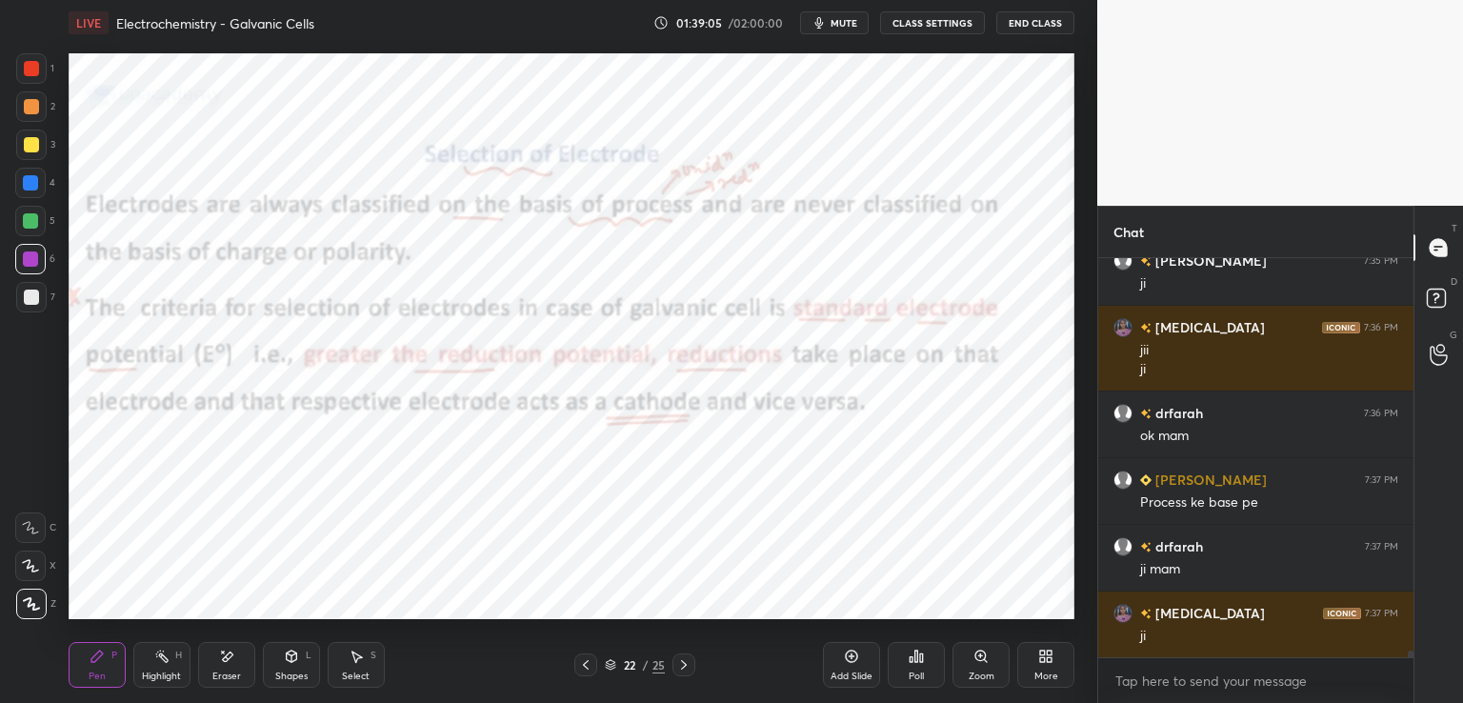
scroll to position [25350, 0]
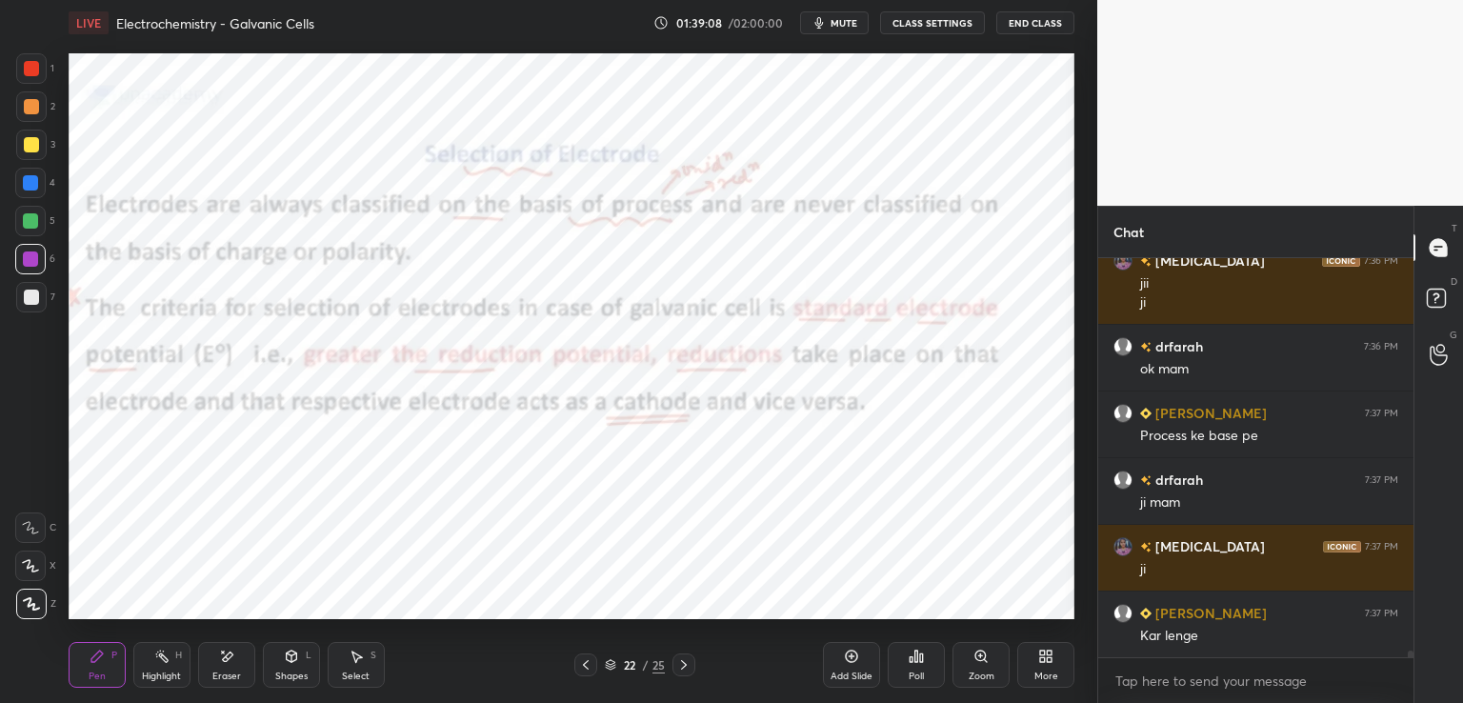
click at [681, 663] on icon at bounding box center [683, 664] width 15 height 15
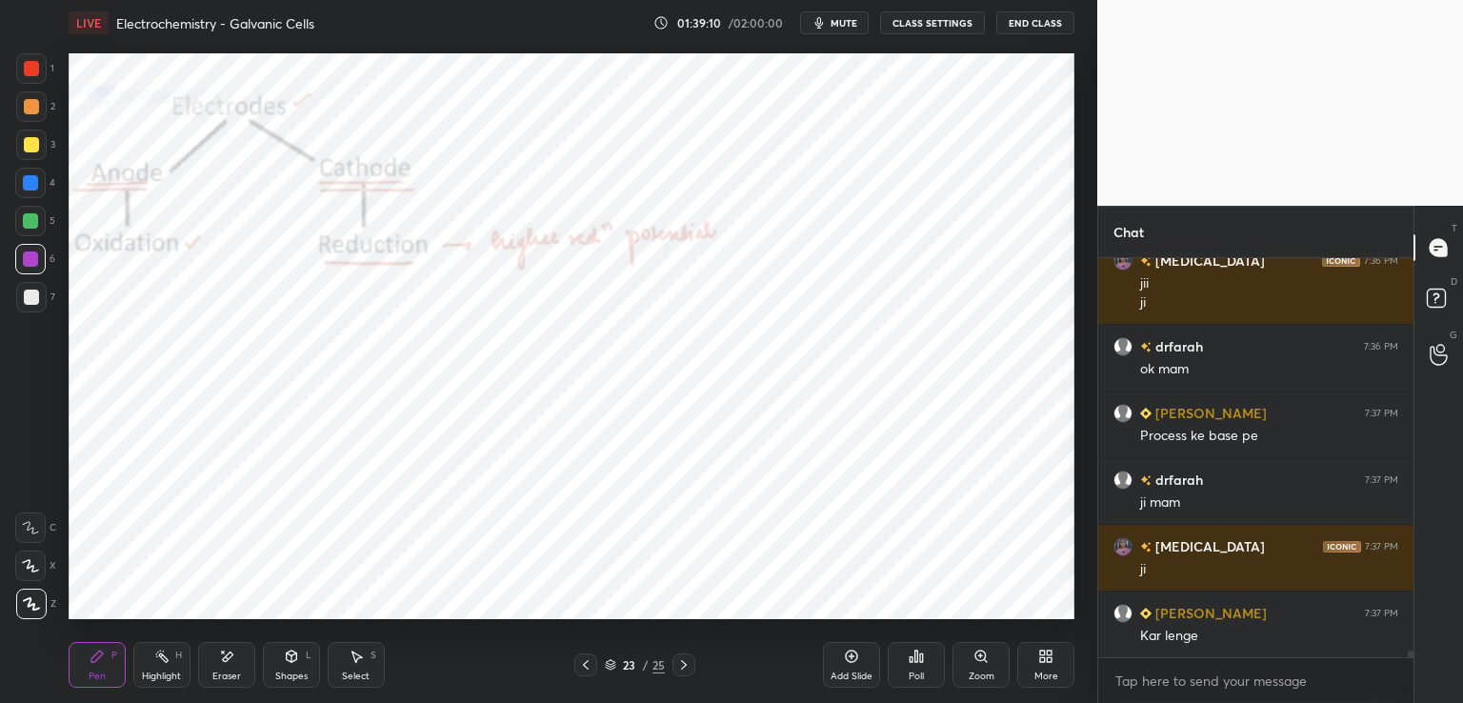
click at [688, 664] on icon at bounding box center [683, 664] width 15 height 15
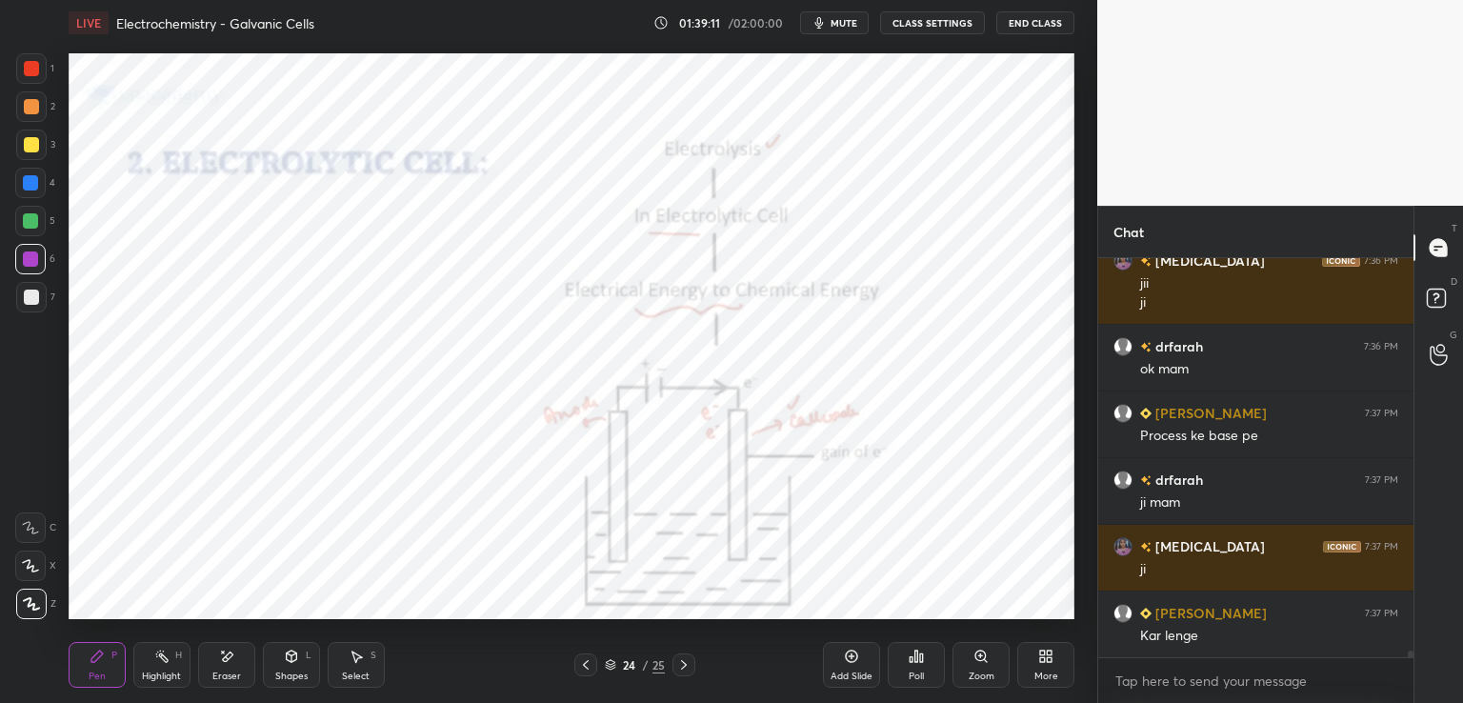
click at [688, 661] on icon at bounding box center [683, 664] width 15 height 15
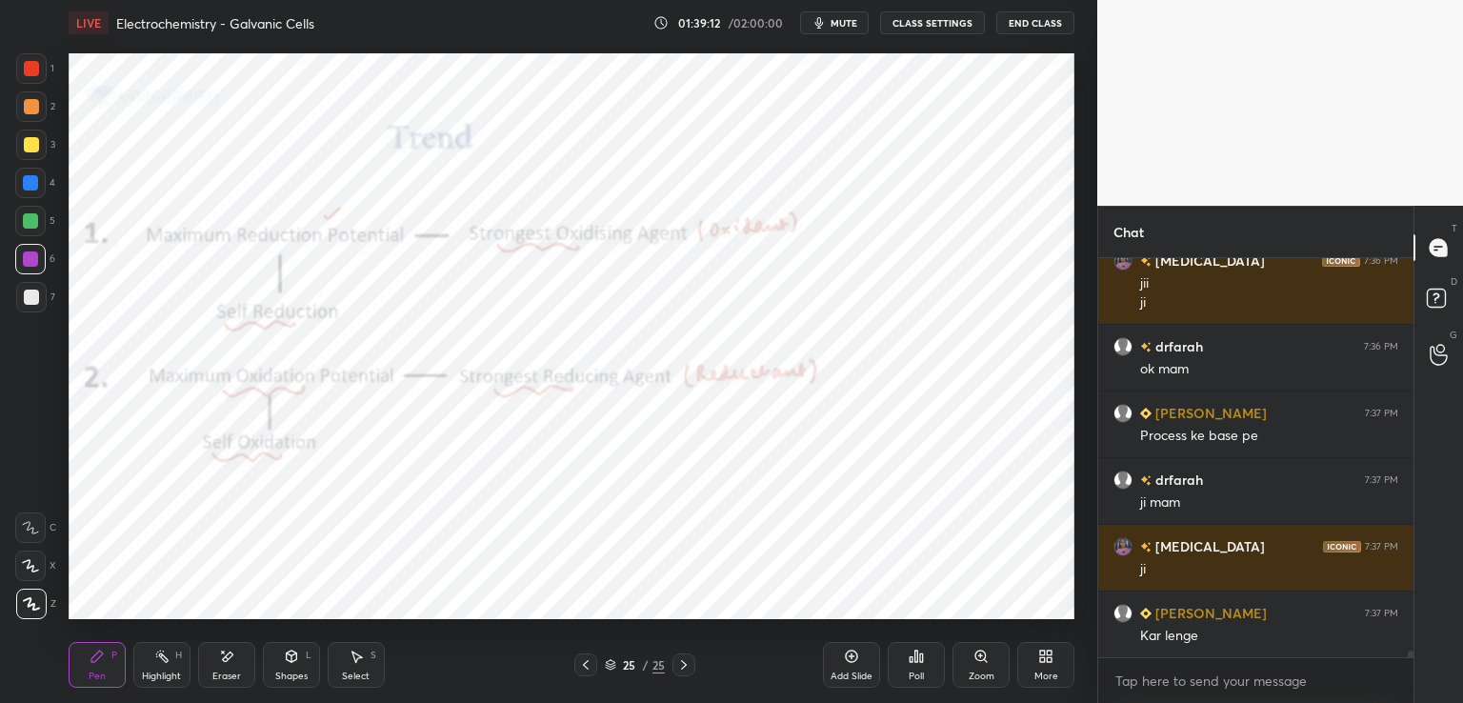
click at [689, 667] on icon at bounding box center [683, 664] width 15 height 15
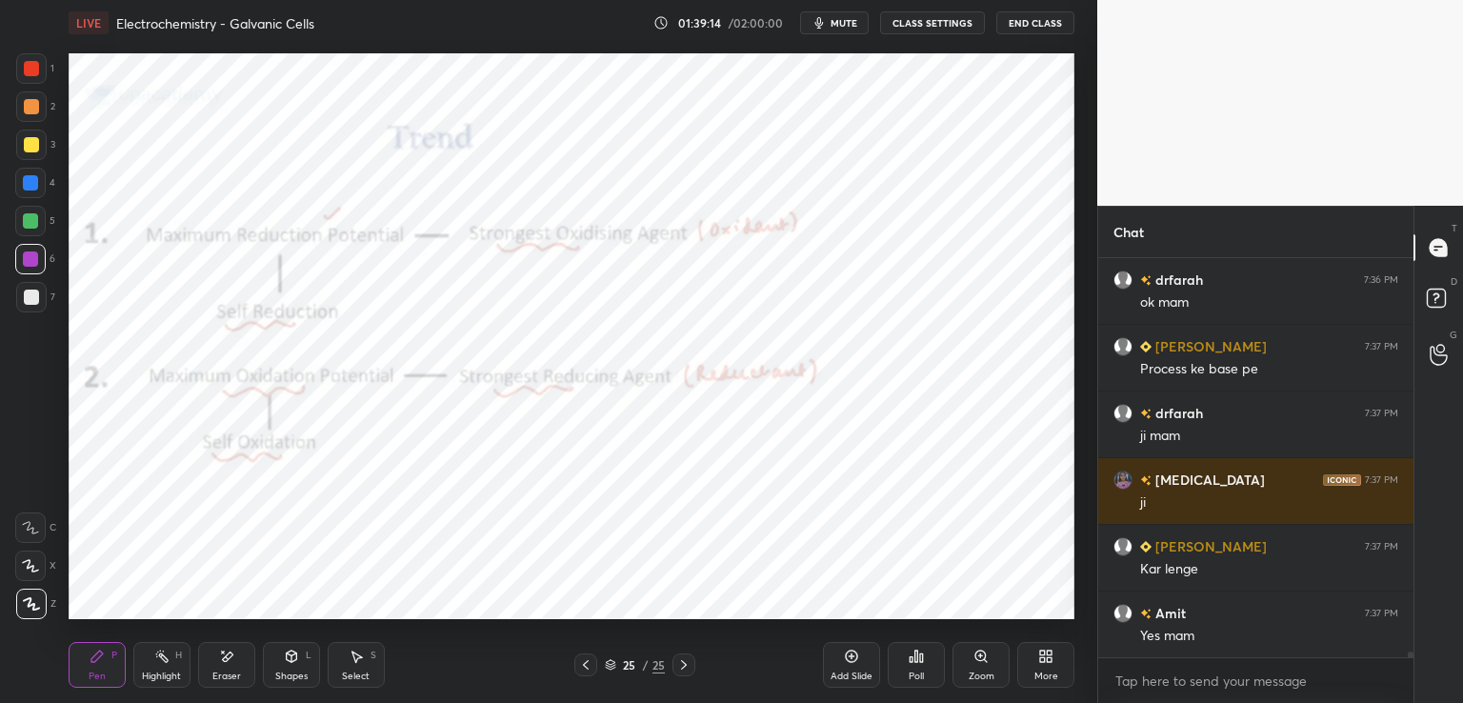
click at [683, 662] on icon at bounding box center [683, 664] width 15 height 15
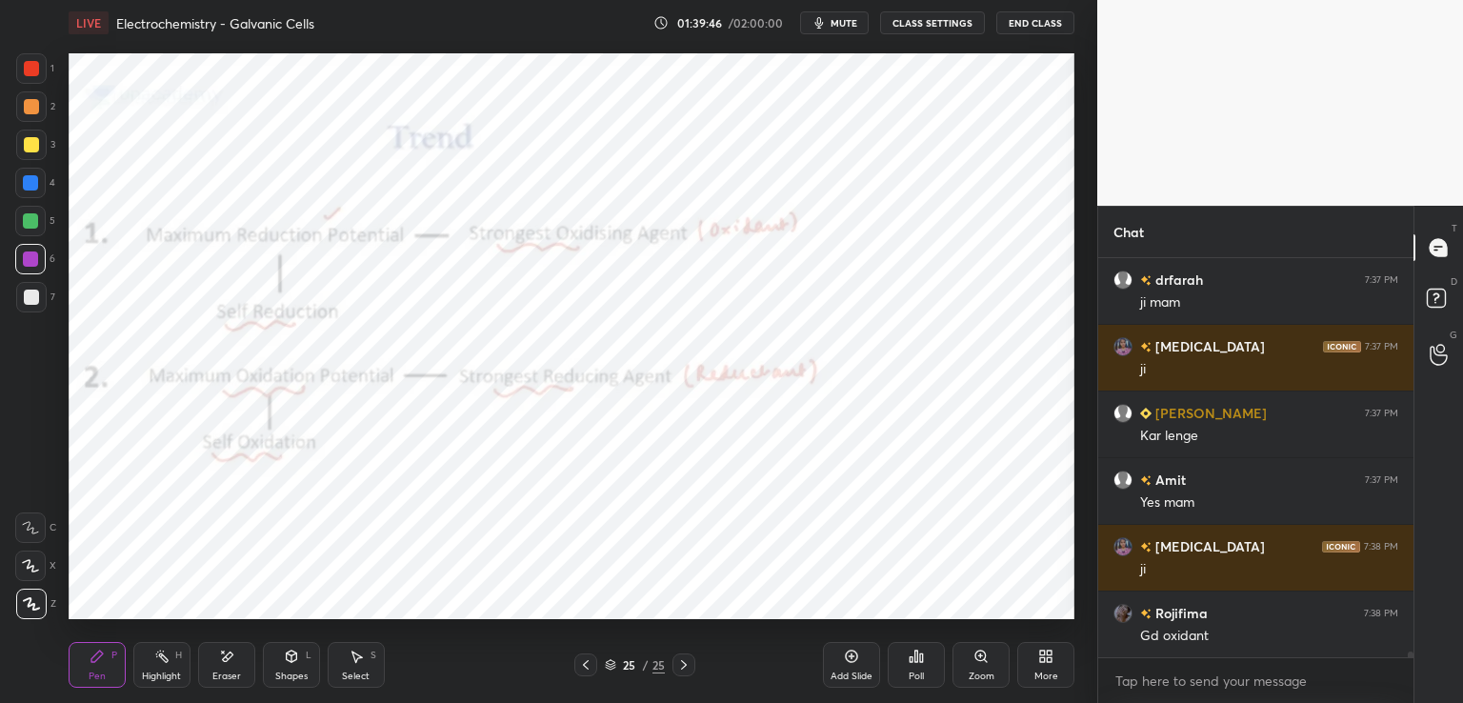
scroll to position [25617, 0]
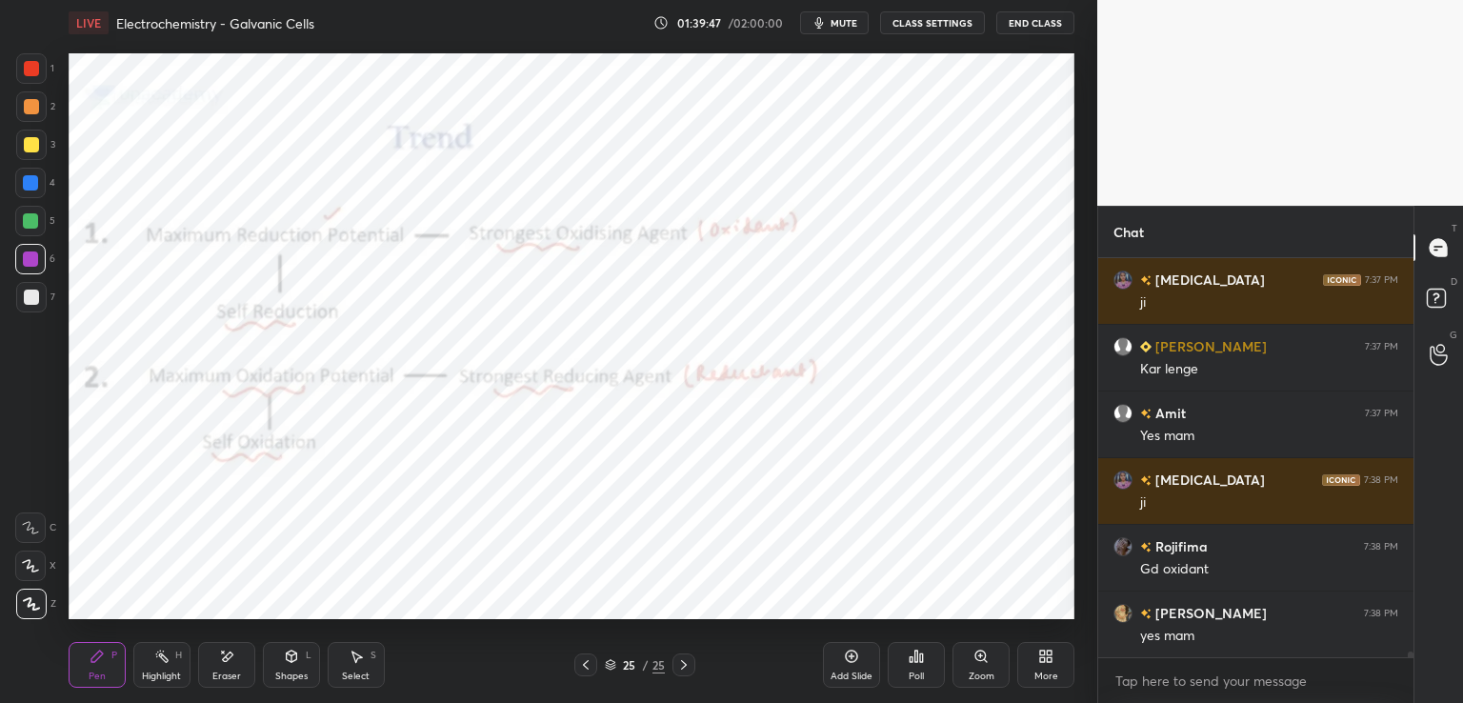
click at [234, 656] on div "Eraser" at bounding box center [226, 665] width 57 height 46
click at [93, 656] on icon at bounding box center [96, 655] width 11 height 11
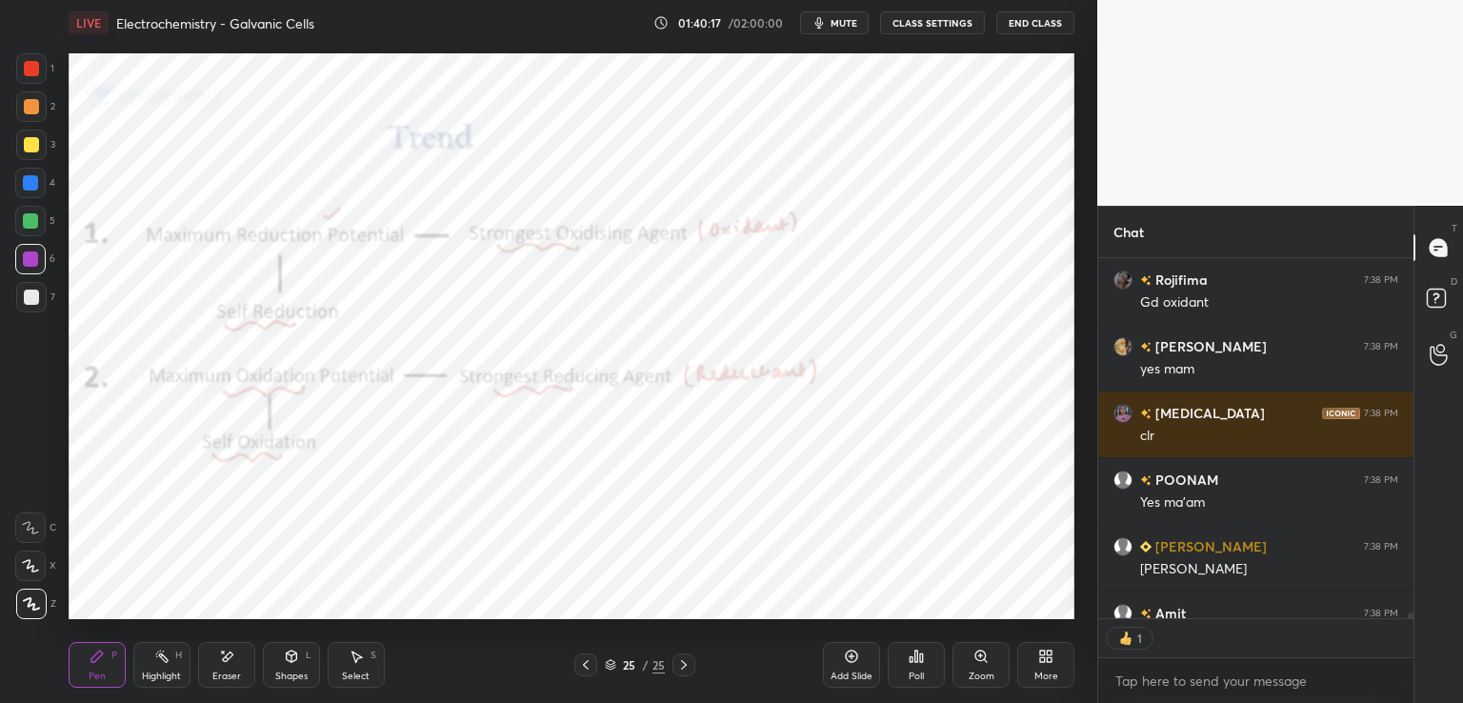
scroll to position [25988, 0]
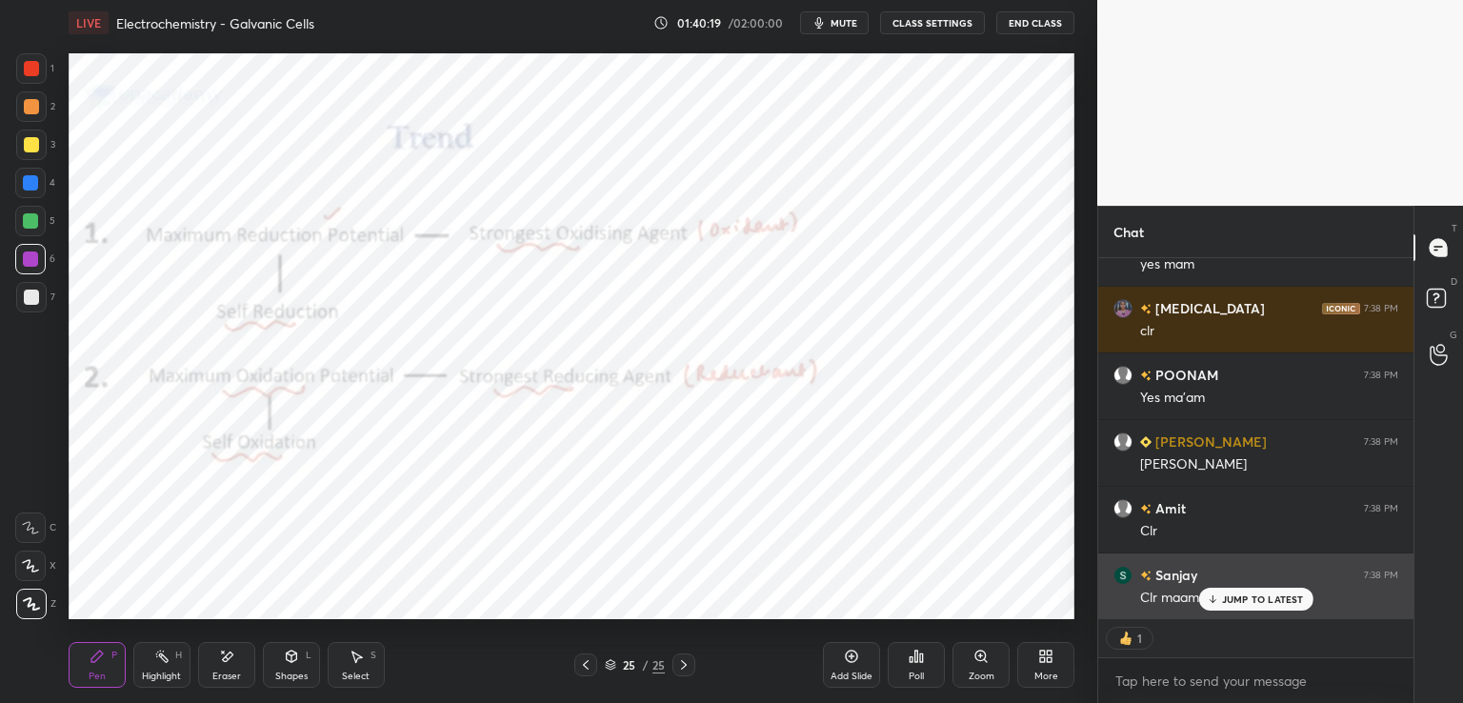
click at [1257, 595] on p "JUMP TO LATEST" at bounding box center [1263, 598] width 82 height 11
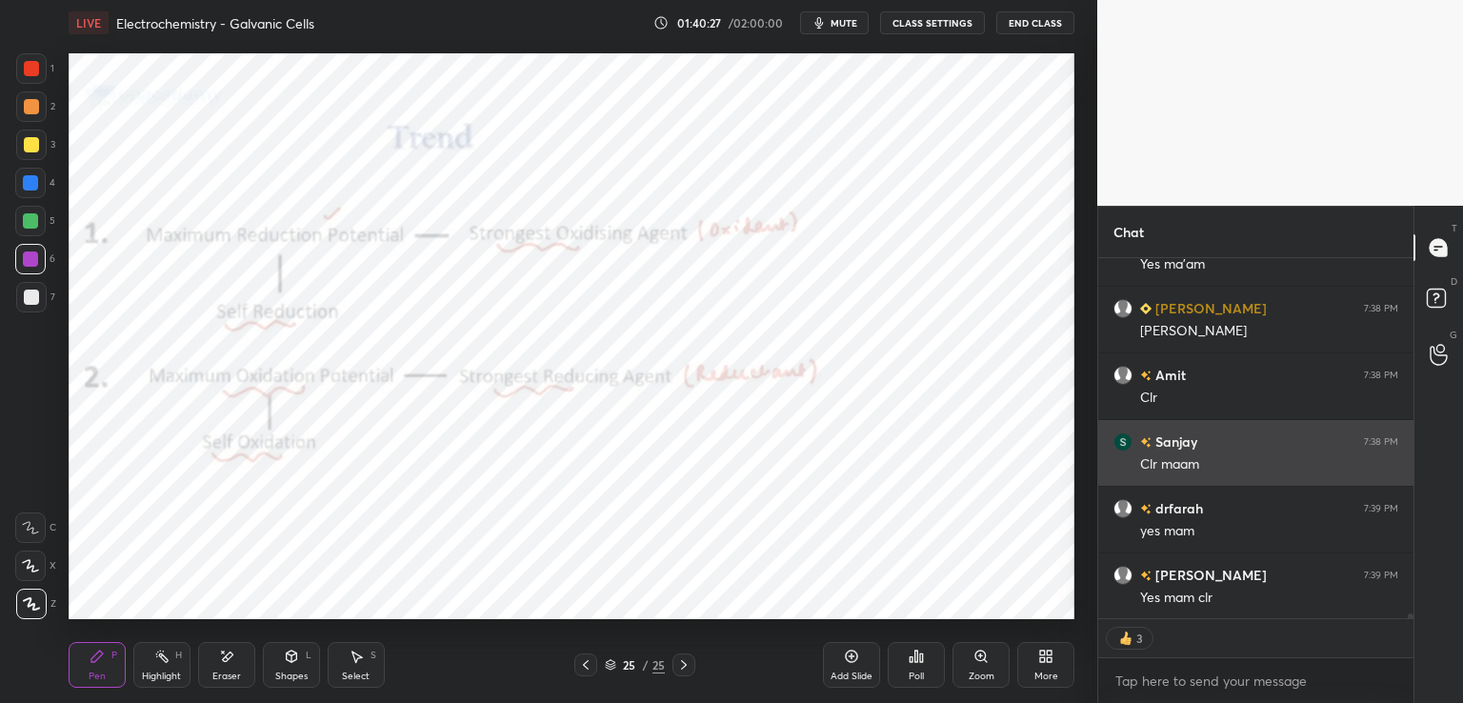
scroll to position [26189, 0]
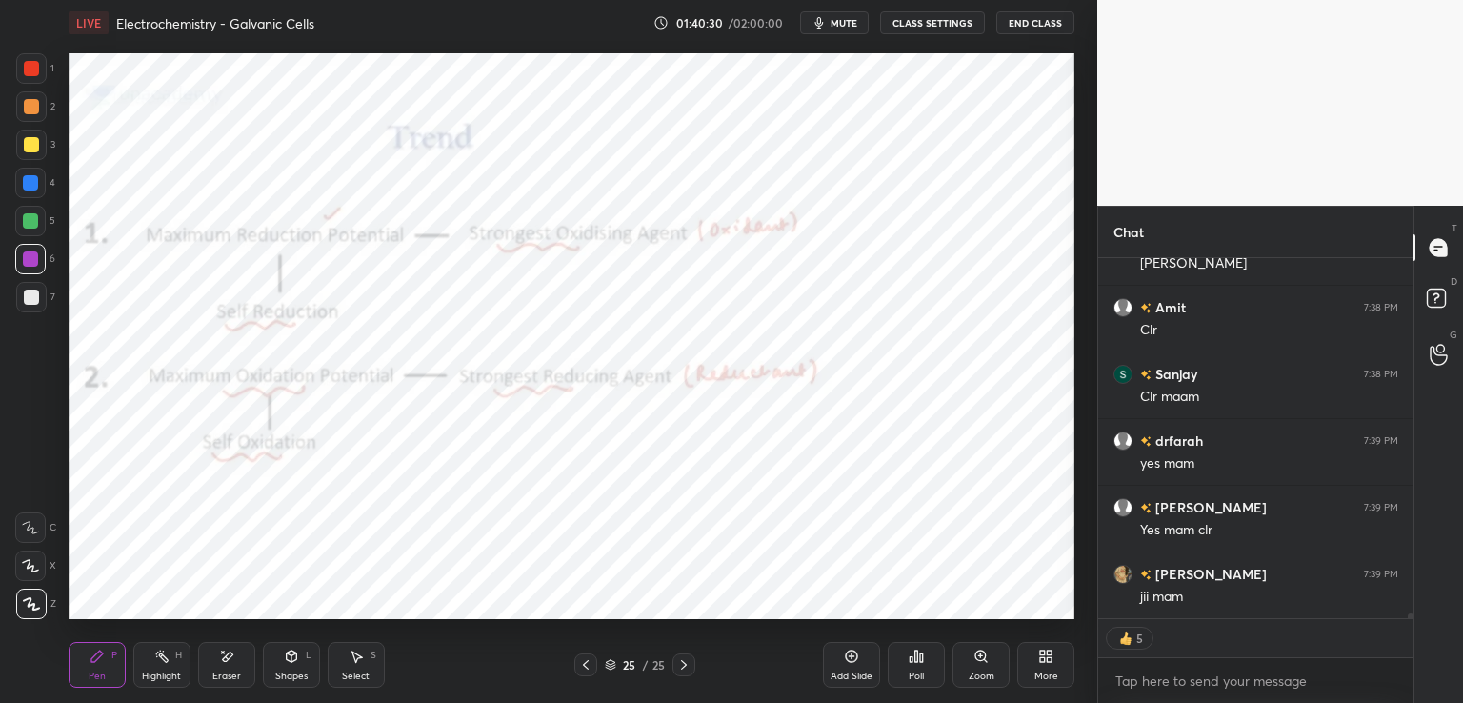
click at [844, 657] on icon at bounding box center [851, 655] width 15 height 15
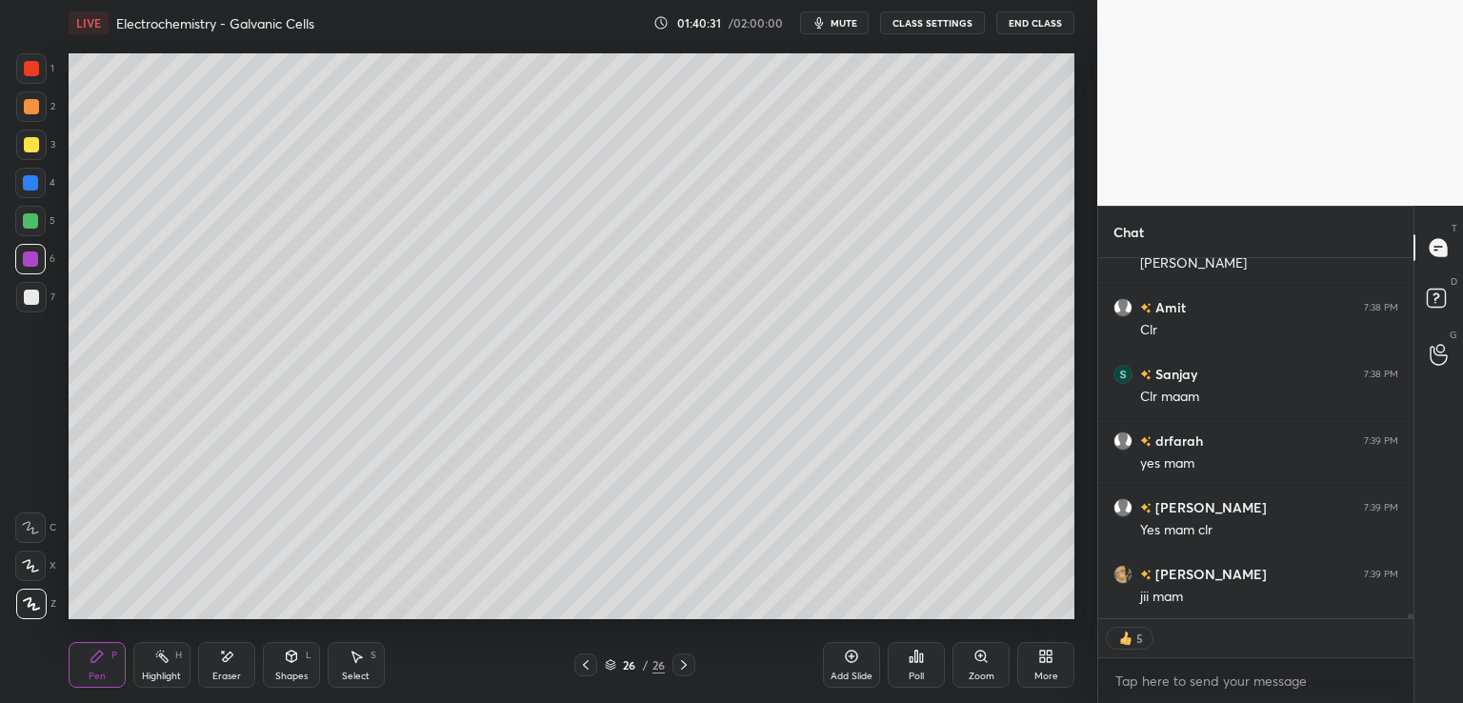
click at [35, 141] on div at bounding box center [31, 144] width 15 height 15
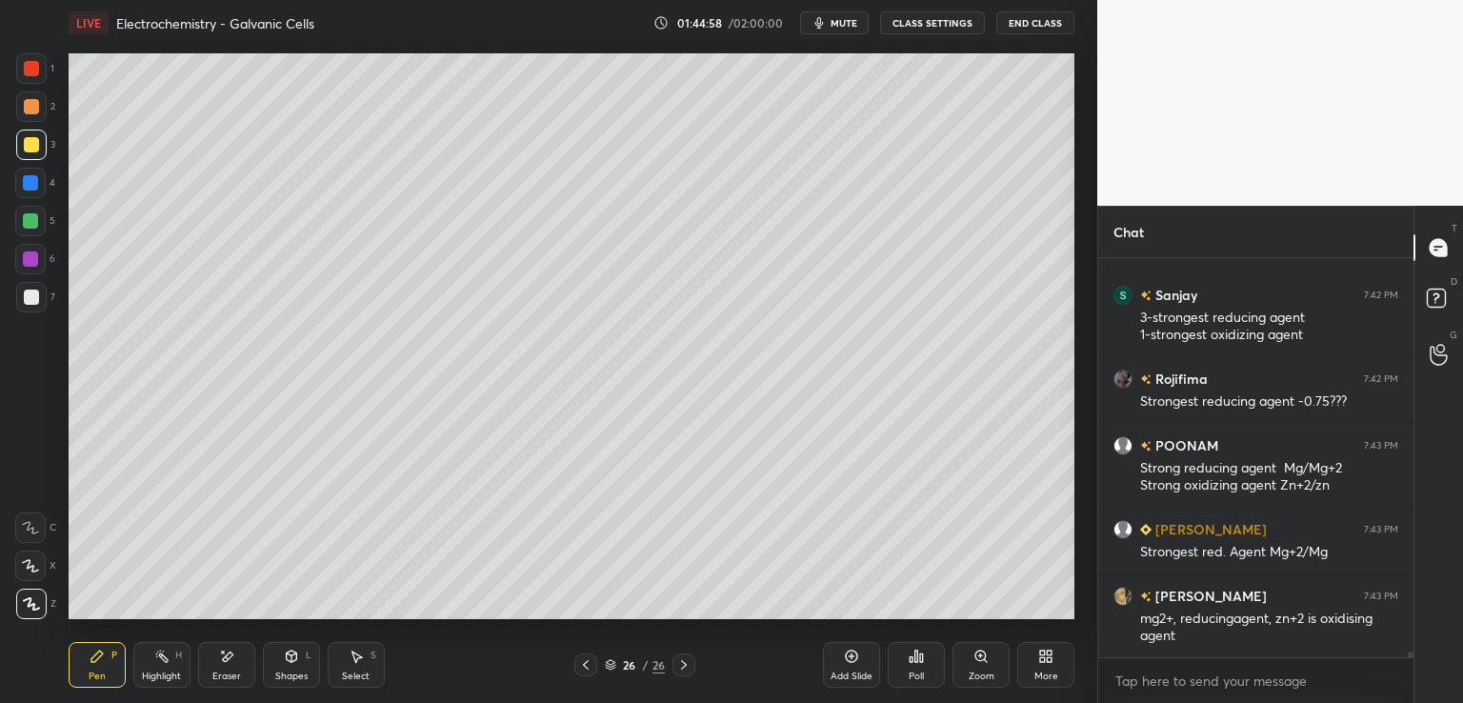
scroll to position [27068, 0]
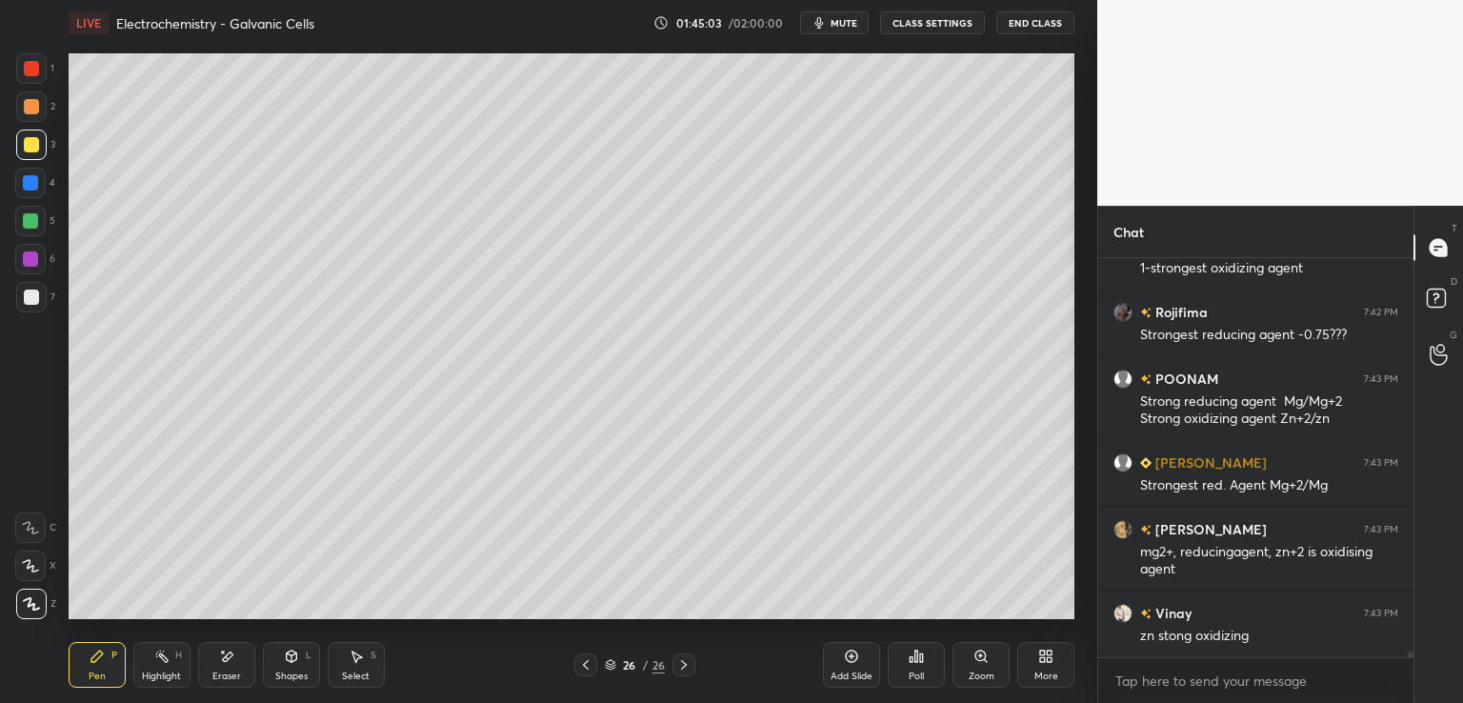
click at [30, 300] on div at bounding box center [31, 296] width 15 height 15
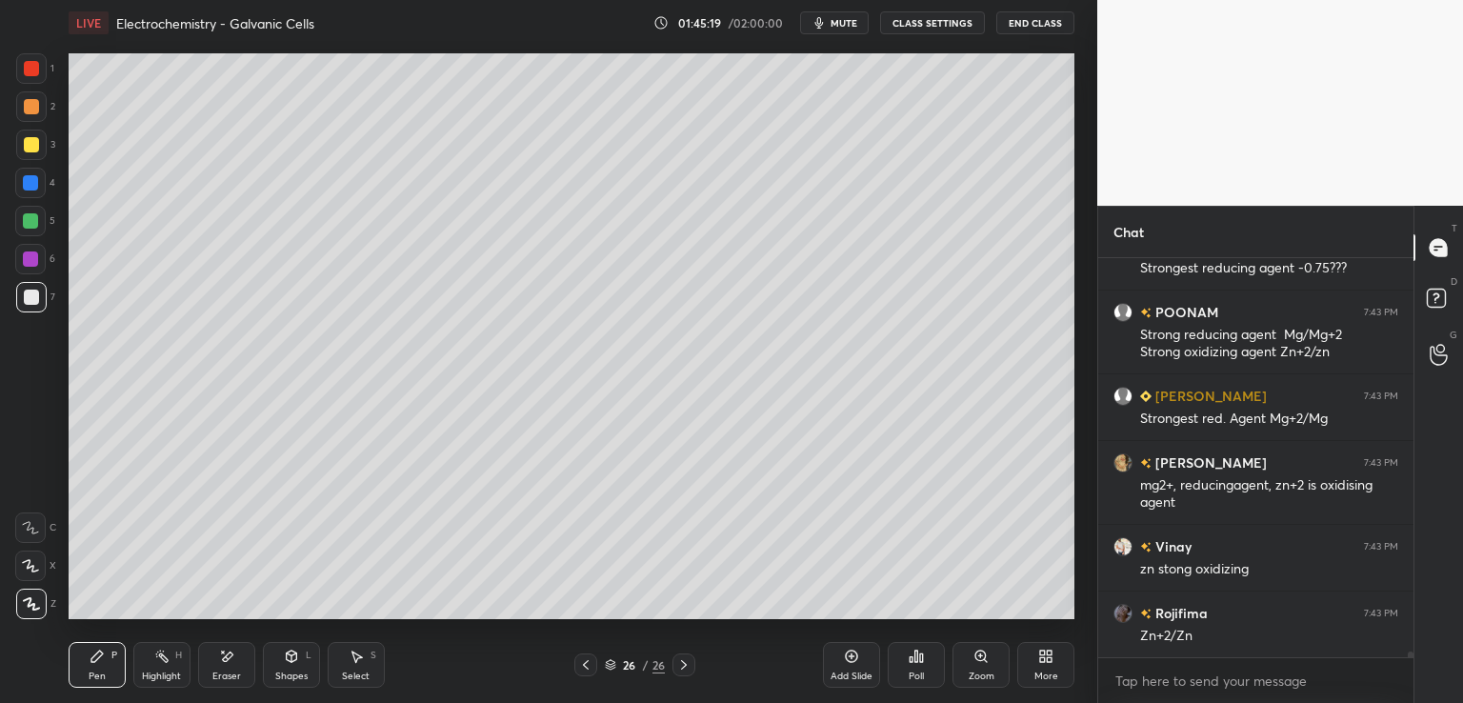
scroll to position [27202, 0]
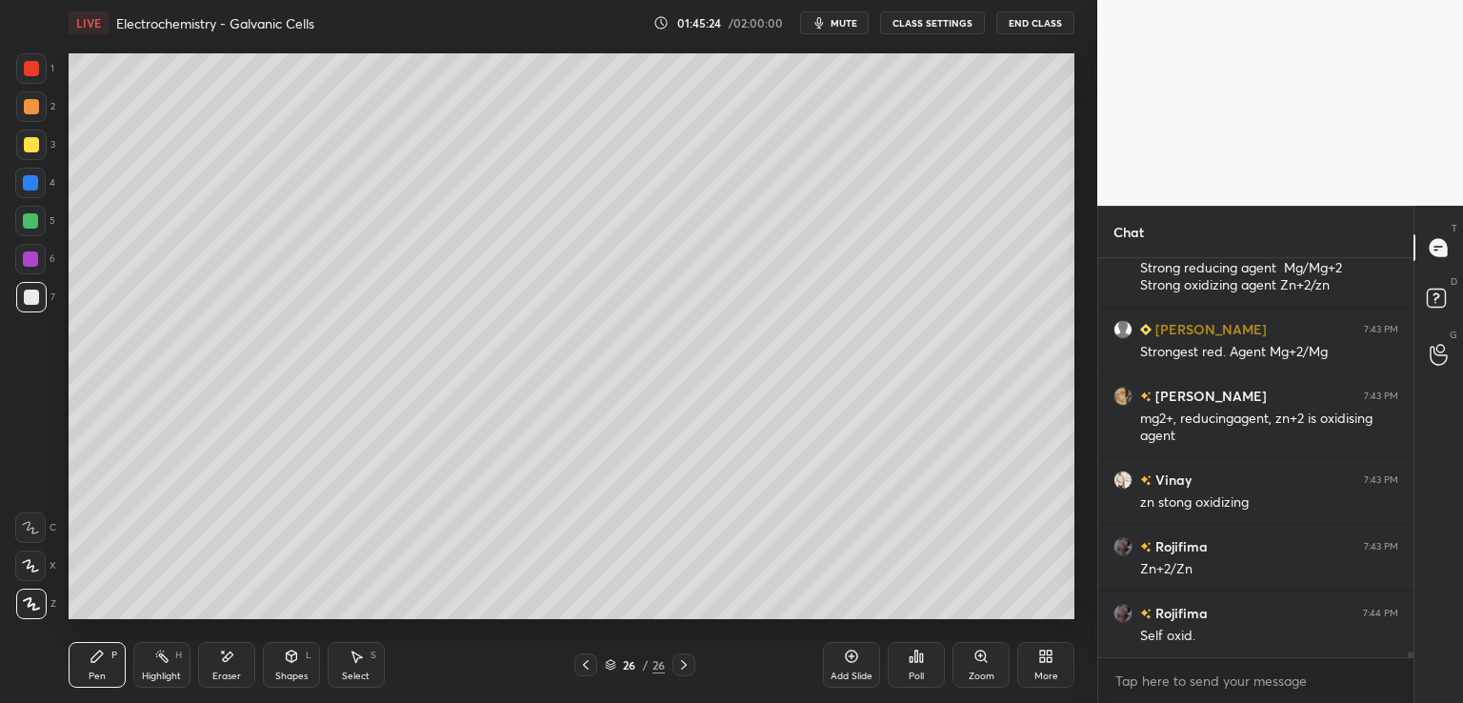
click at [215, 664] on div "Eraser" at bounding box center [226, 665] width 57 height 46
click at [90, 656] on icon at bounding box center [97, 655] width 15 height 15
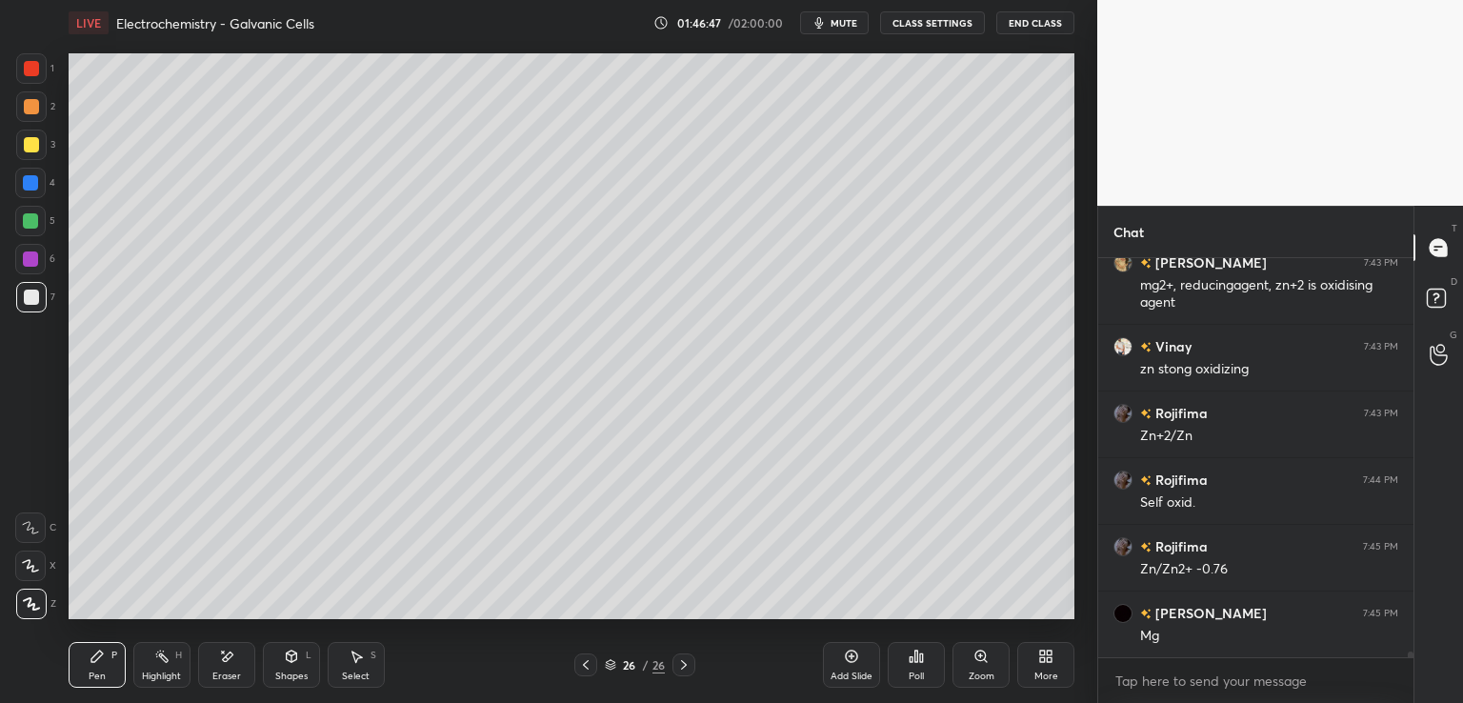
scroll to position [27402, 0]
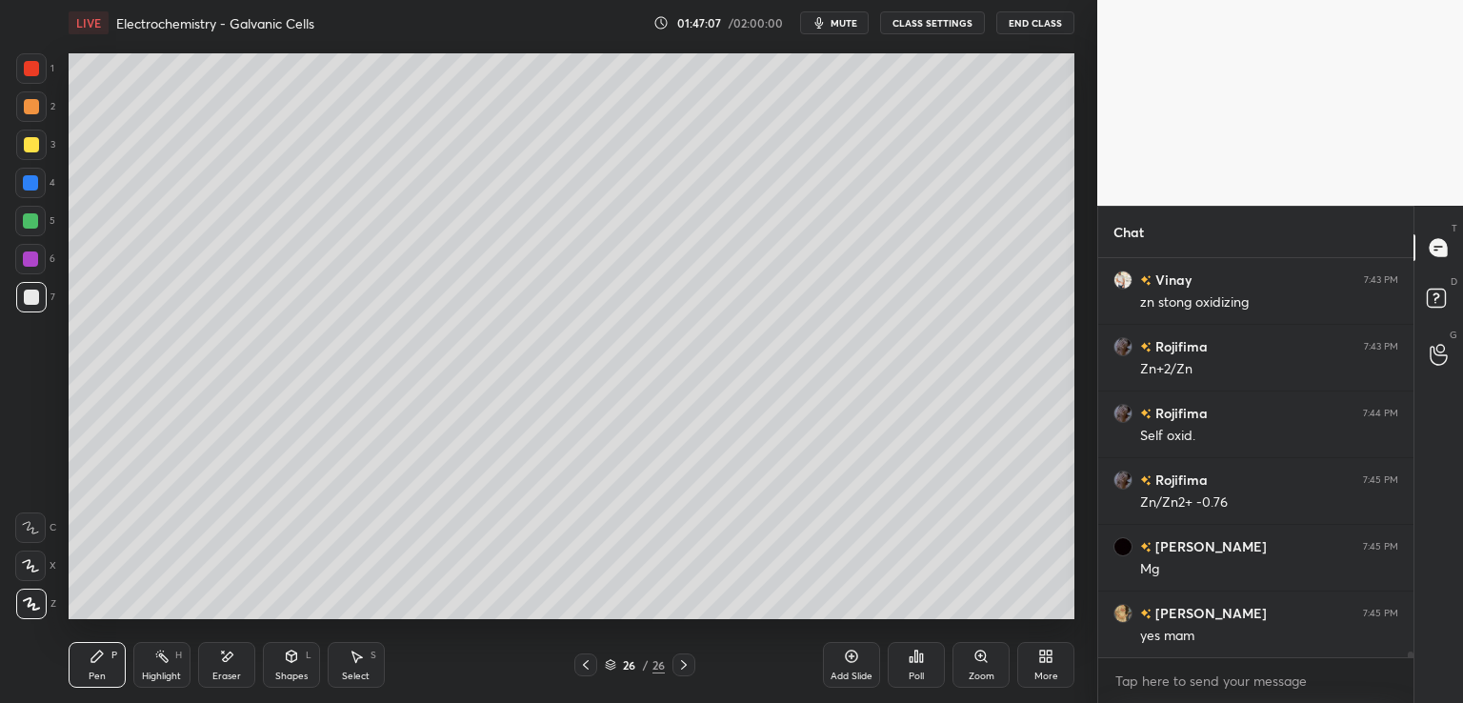
click at [29, 221] on div at bounding box center [30, 220] width 15 height 15
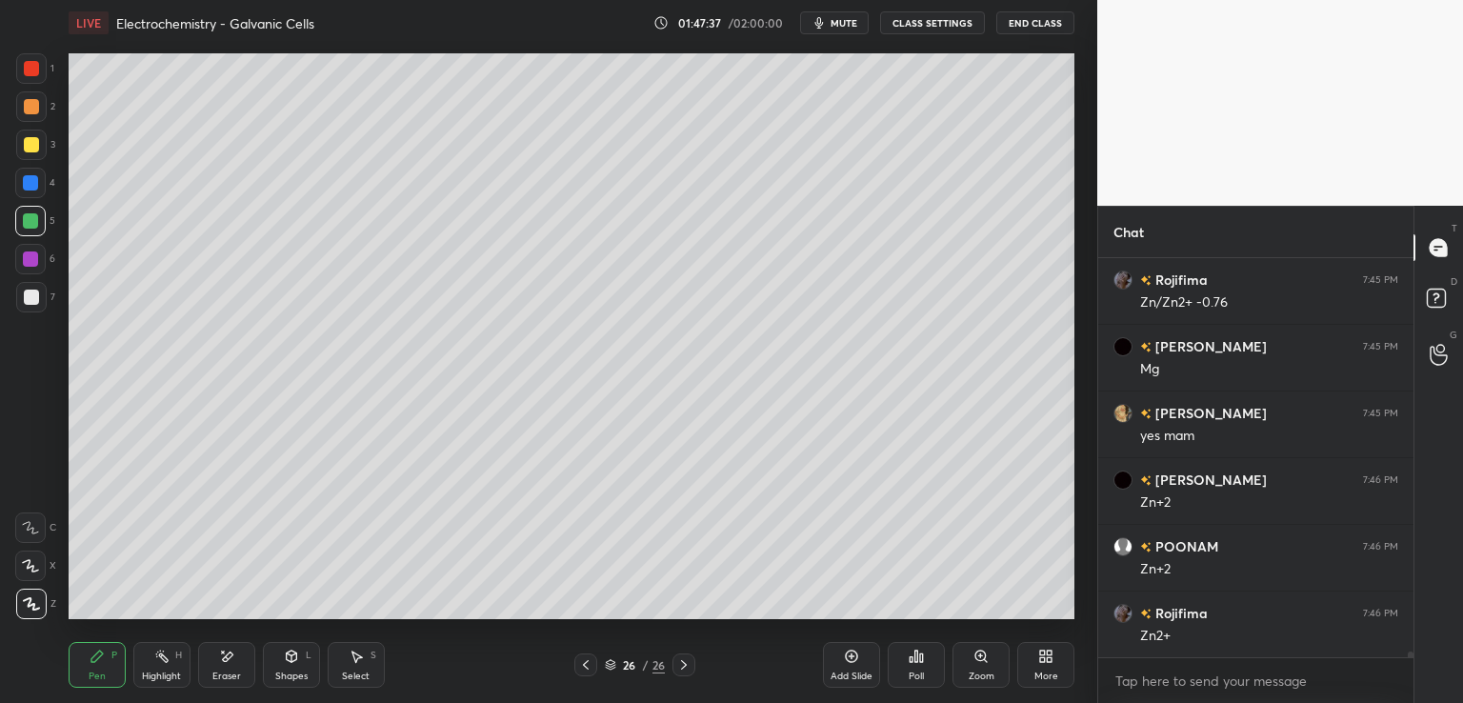
scroll to position [27668, 0]
click at [225, 667] on div "Eraser" at bounding box center [226, 665] width 57 height 46
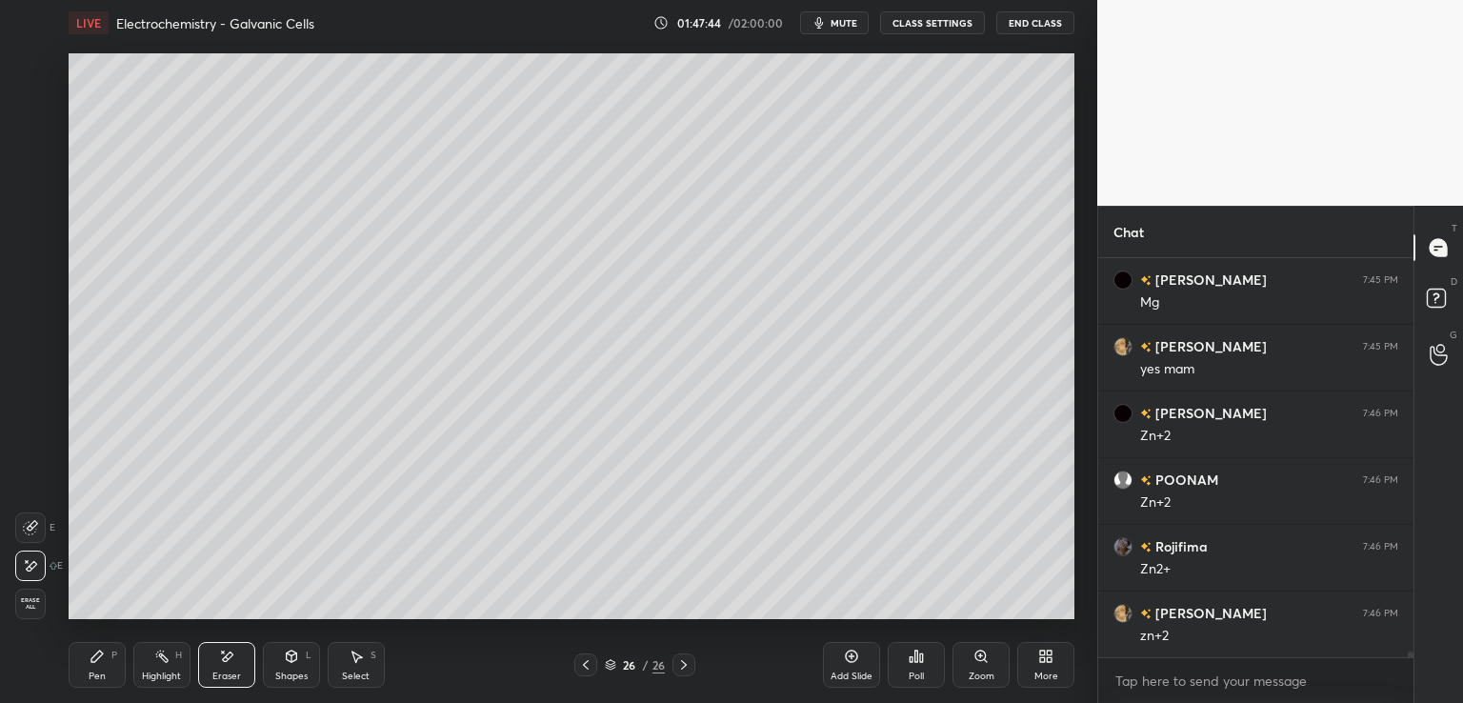
click at [99, 656] on icon at bounding box center [96, 655] width 11 height 11
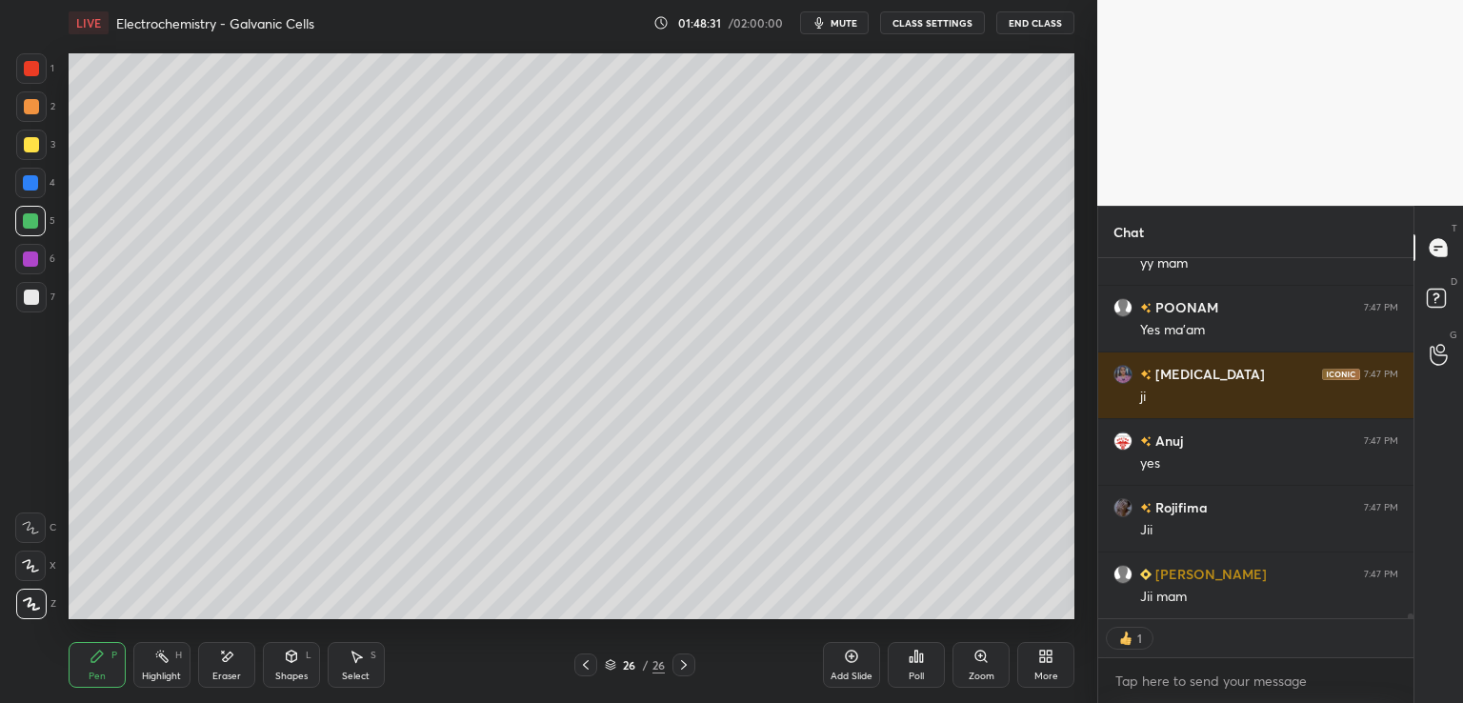
scroll to position [28373, 0]
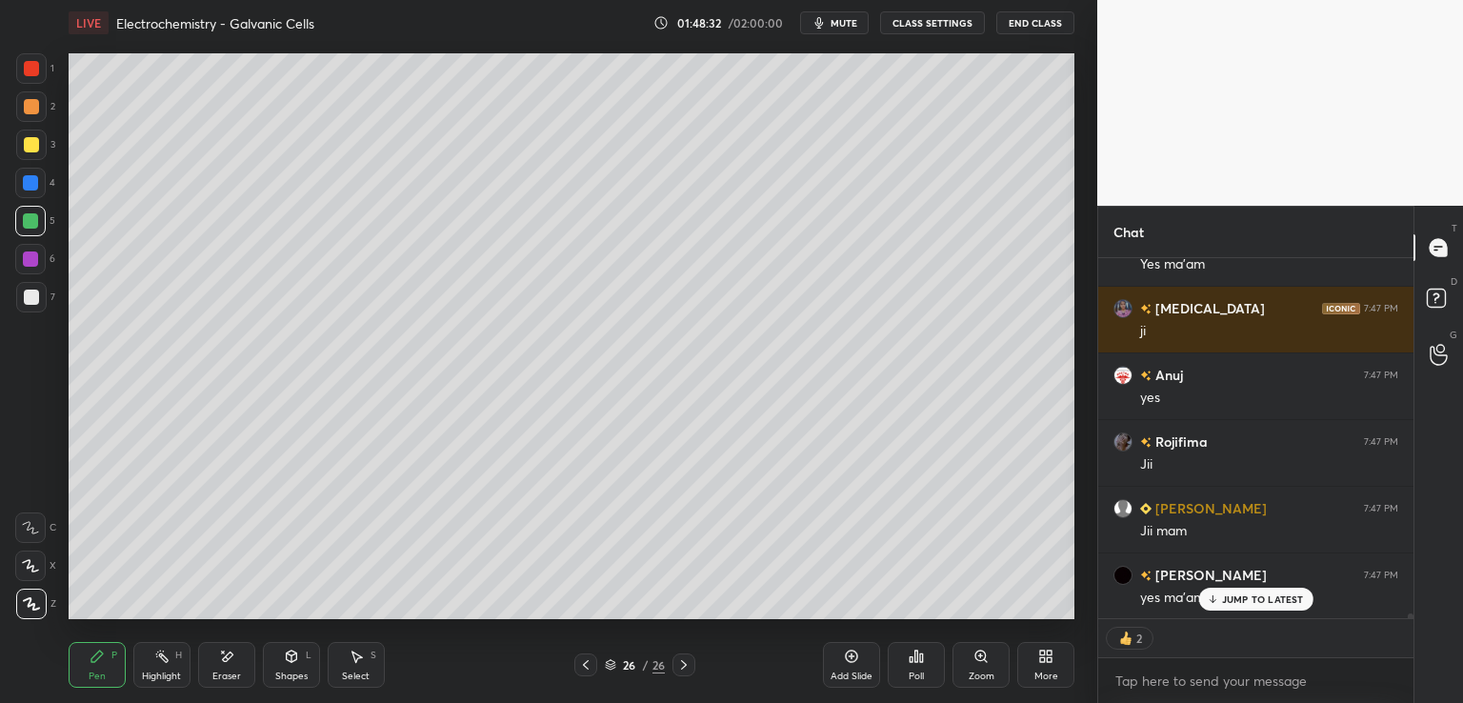
click at [589, 664] on icon at bounding box center [585, 664] width 15 height 15
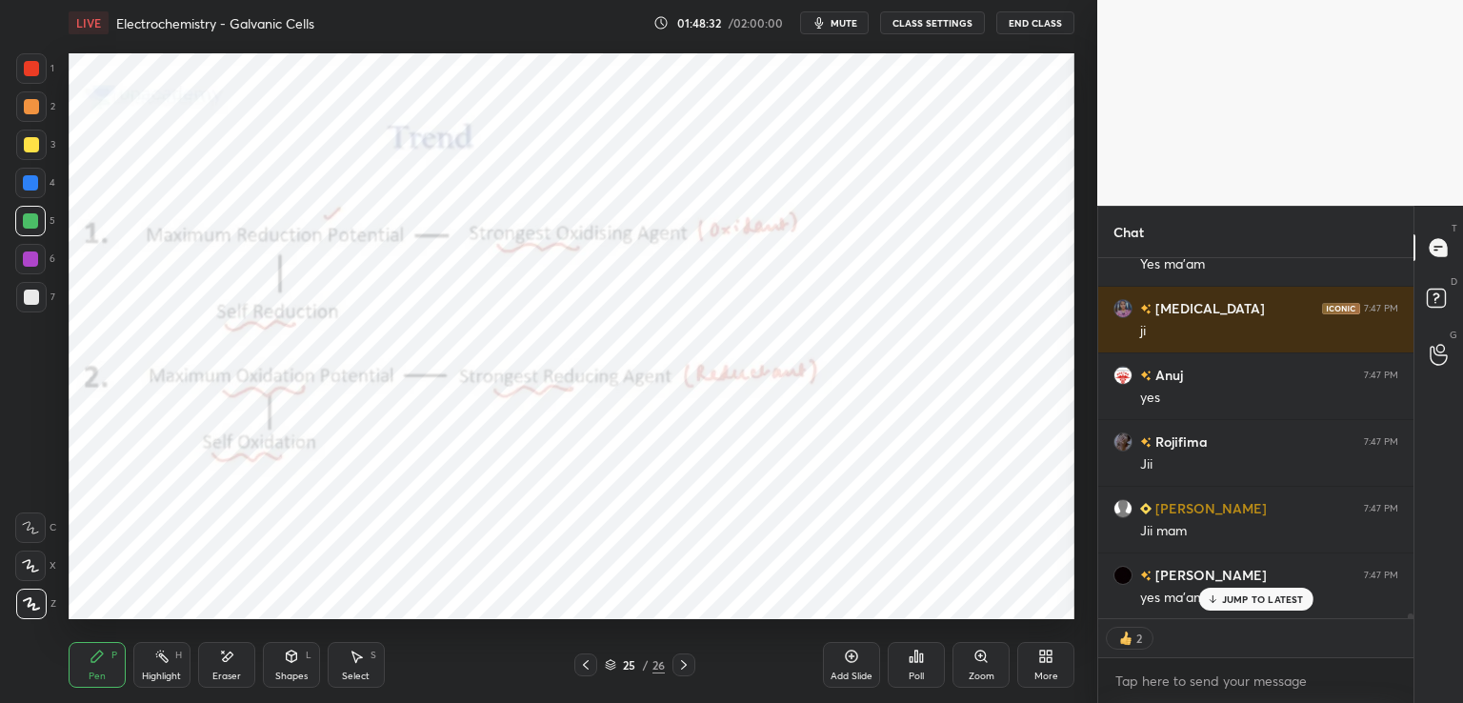
click at [589, 664] on icon at bounding box center [585, 664] width 15 height 15
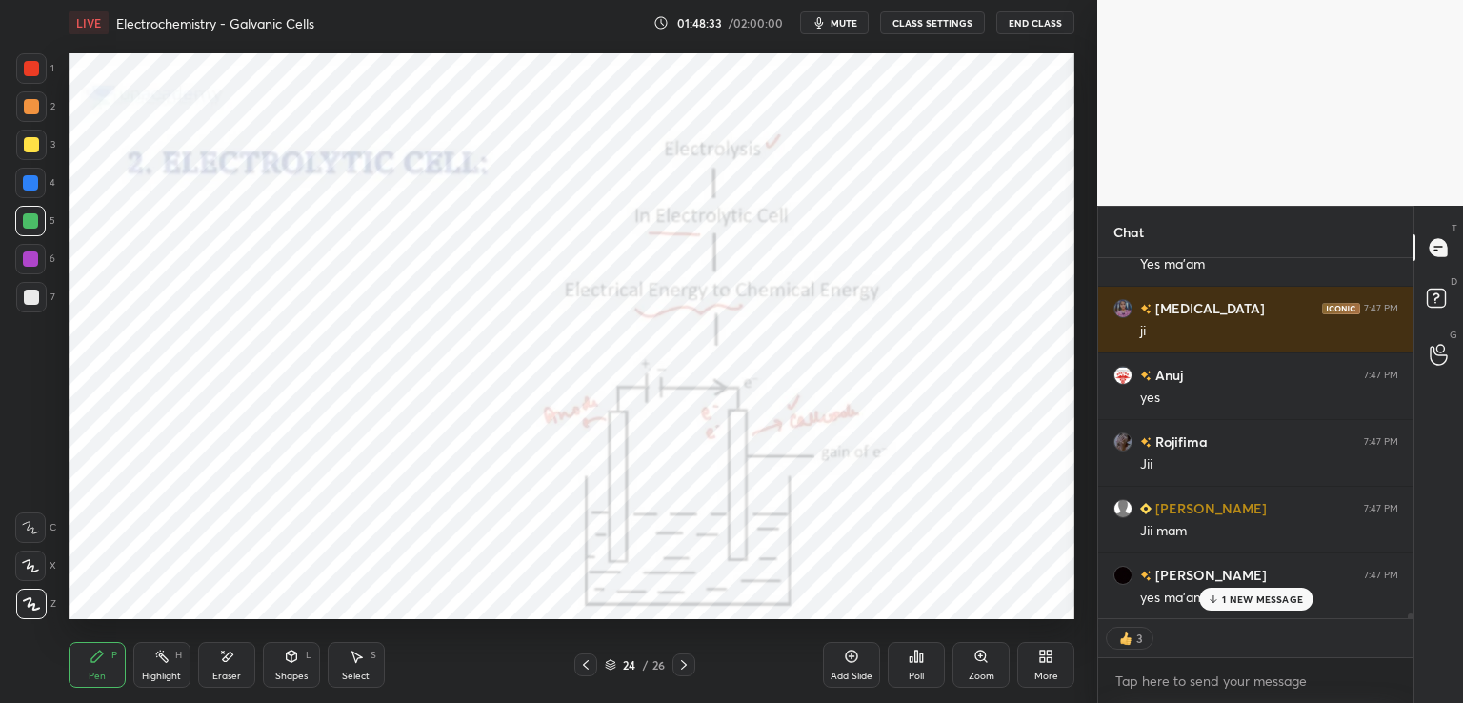
click at [589, 664] on icon at bounding box center [585, 664] width 15 height 15
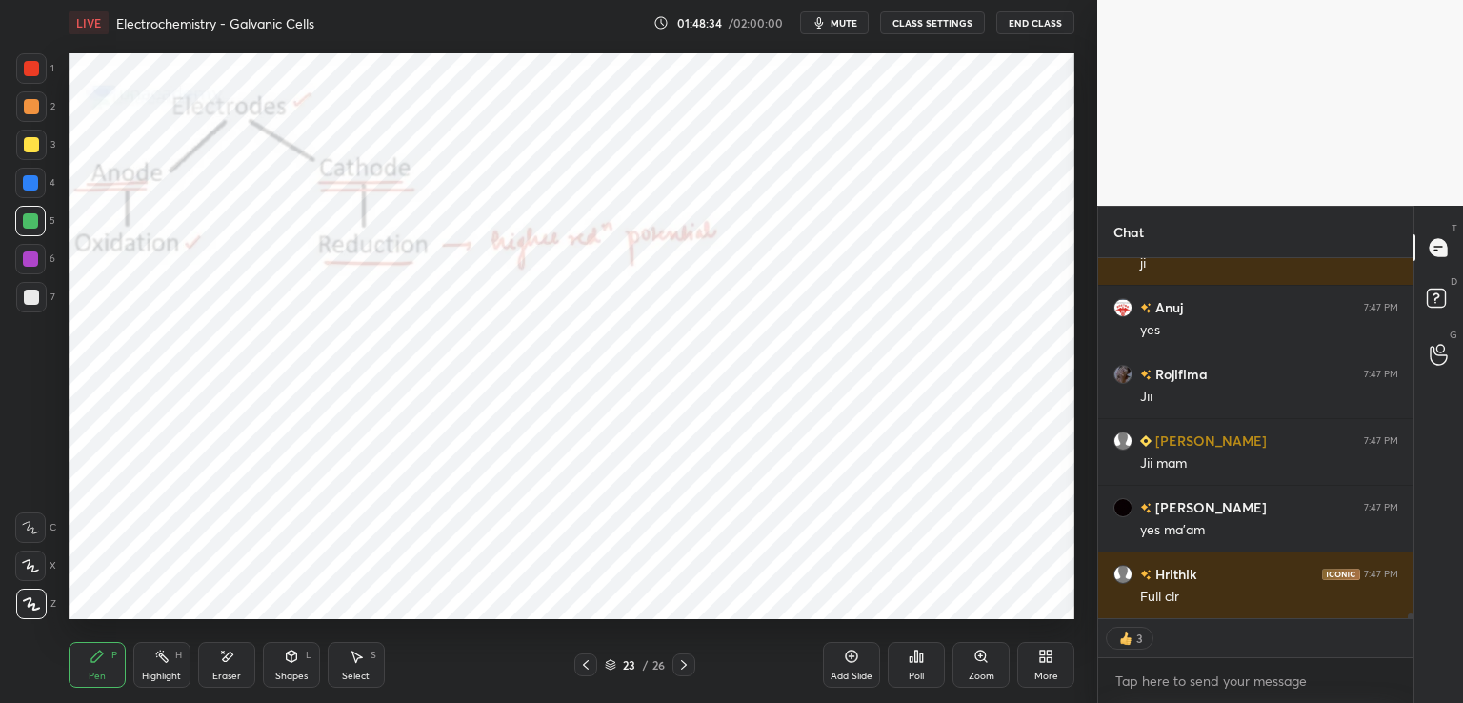
click at [589, 664] on icon at bounding box center [585, 664] width 15 height 15
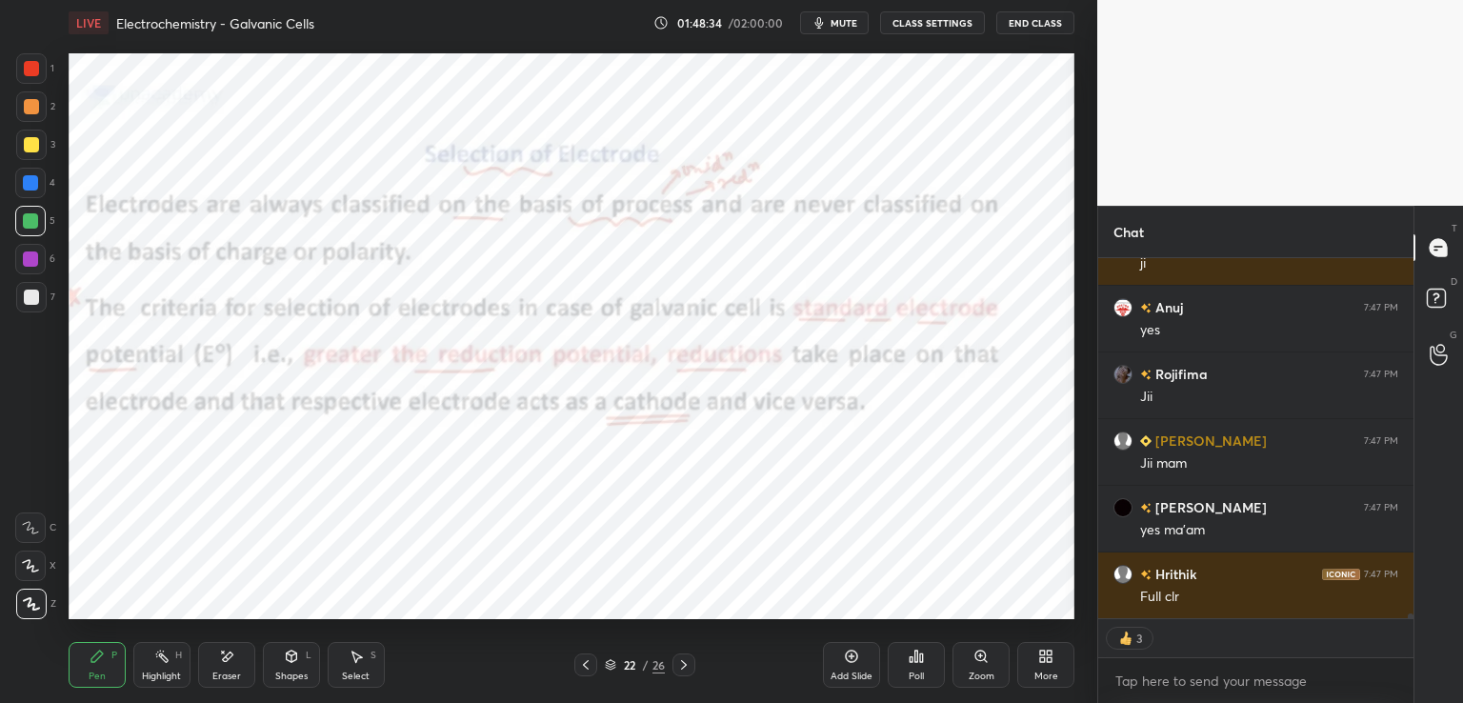
click at [589, 664] on icon at bounding box center [585, 664] width 15 height 15
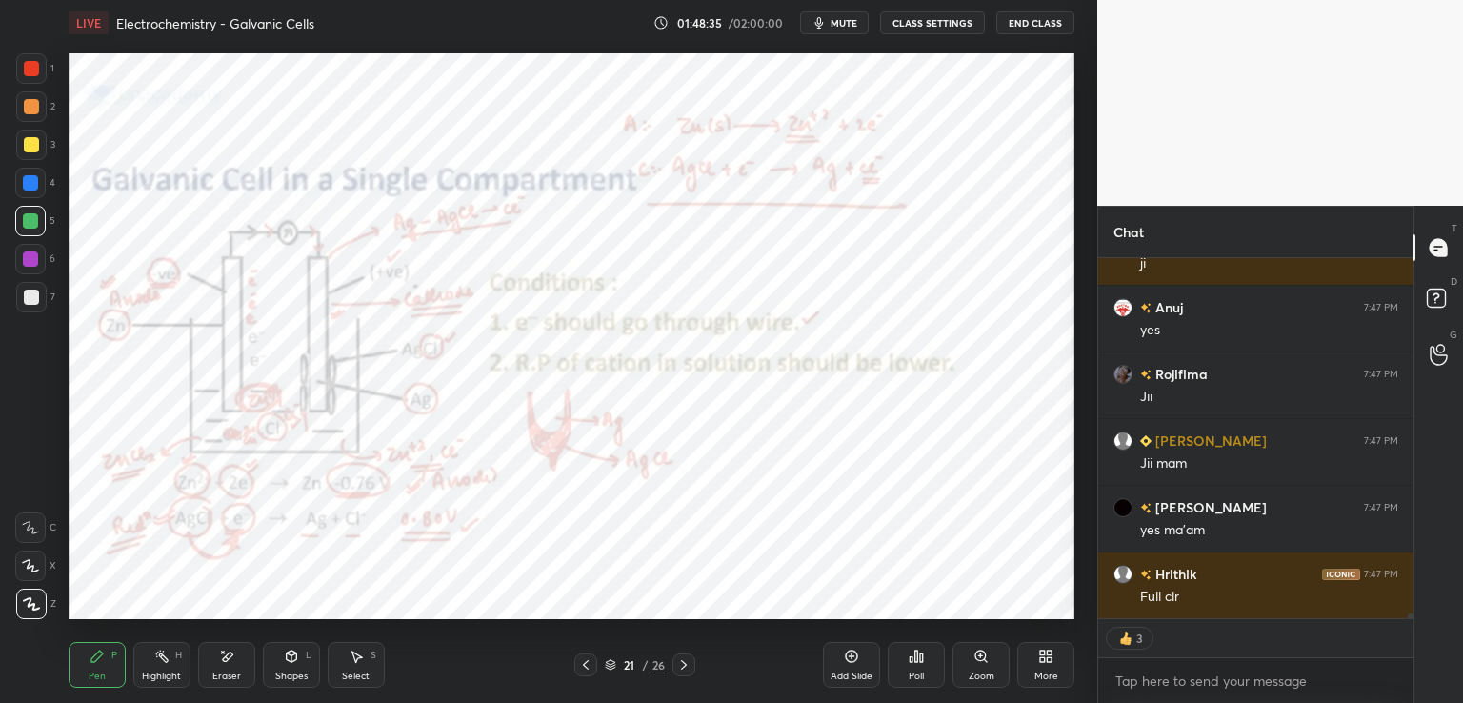
click at [589, 664] on icon at bounding box center [585, 664] width 15 height 15
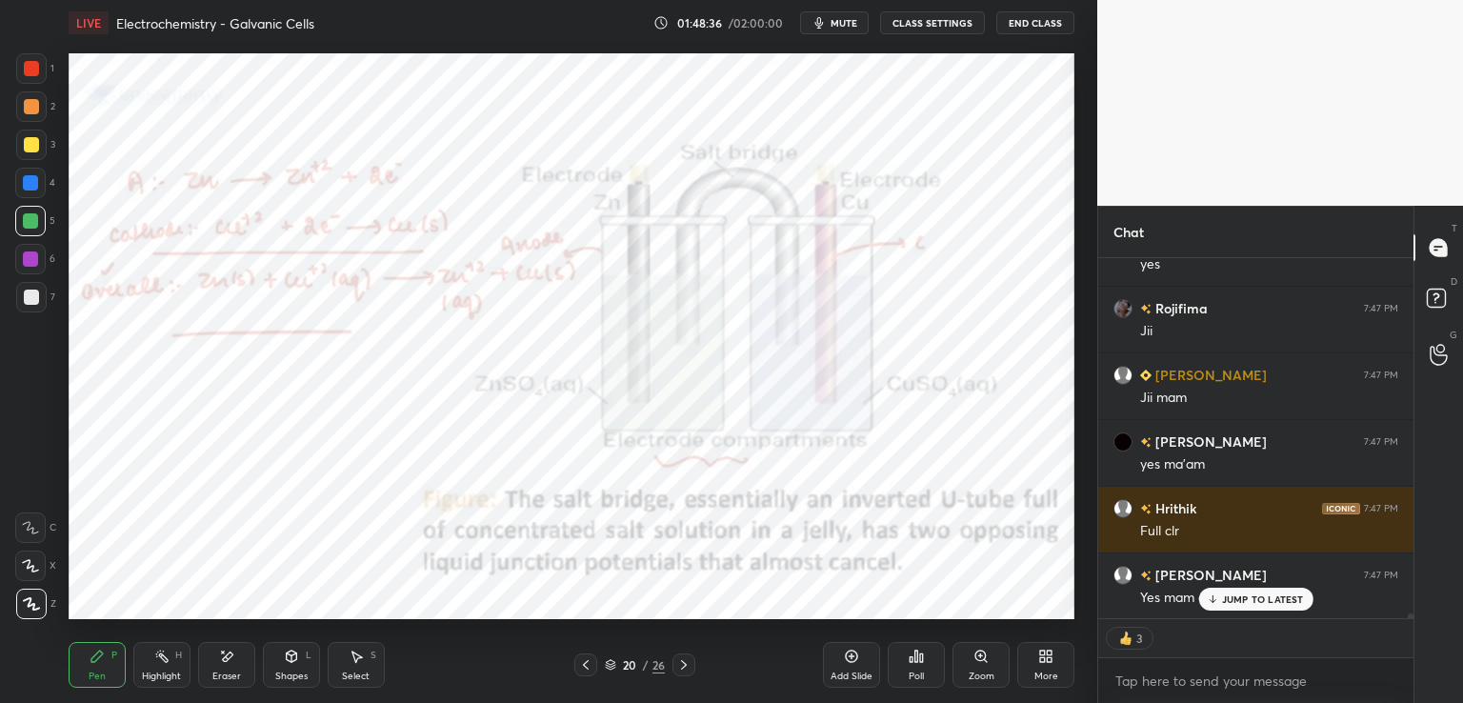
click at [589, 664] on icon at bounding box center [585, 664] width 15 height 15
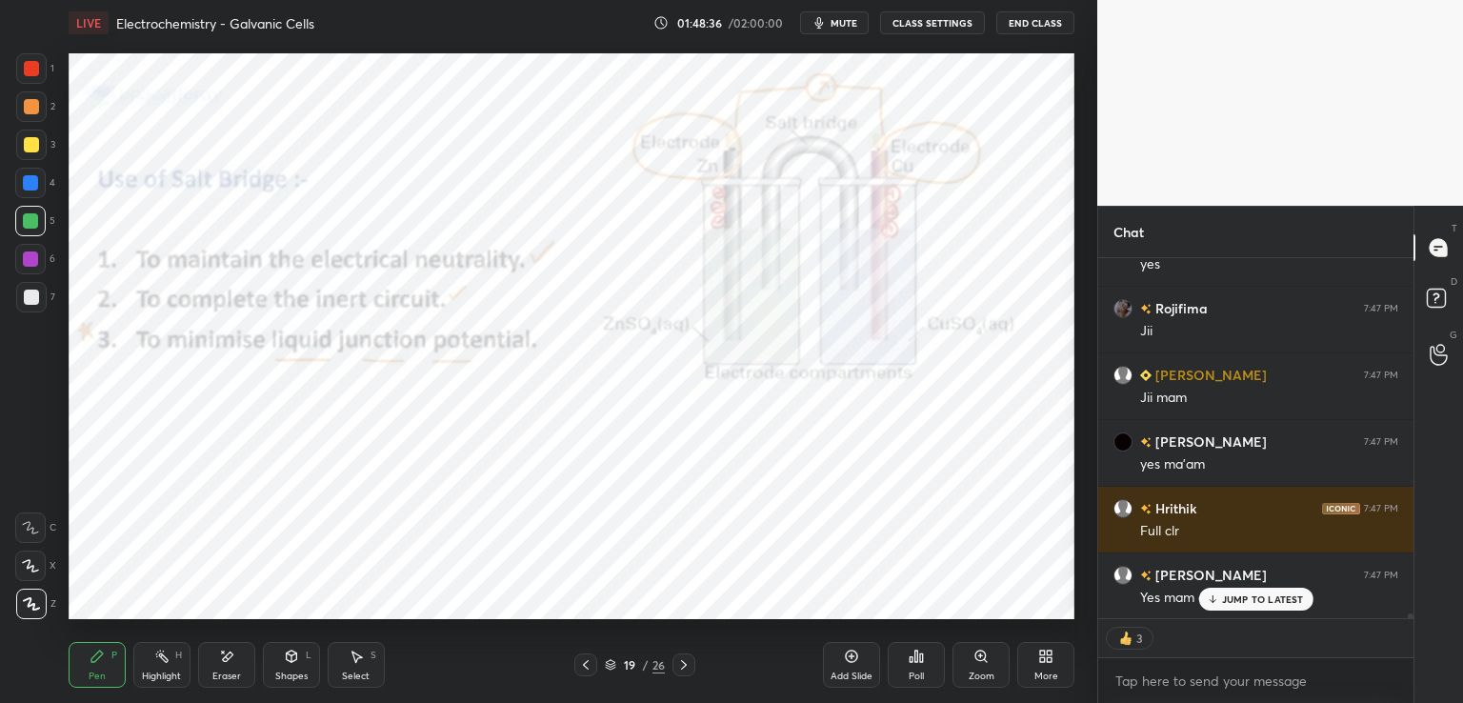
click at [589, 664] on icon at bounding box center [585, 664] width 15 height 15
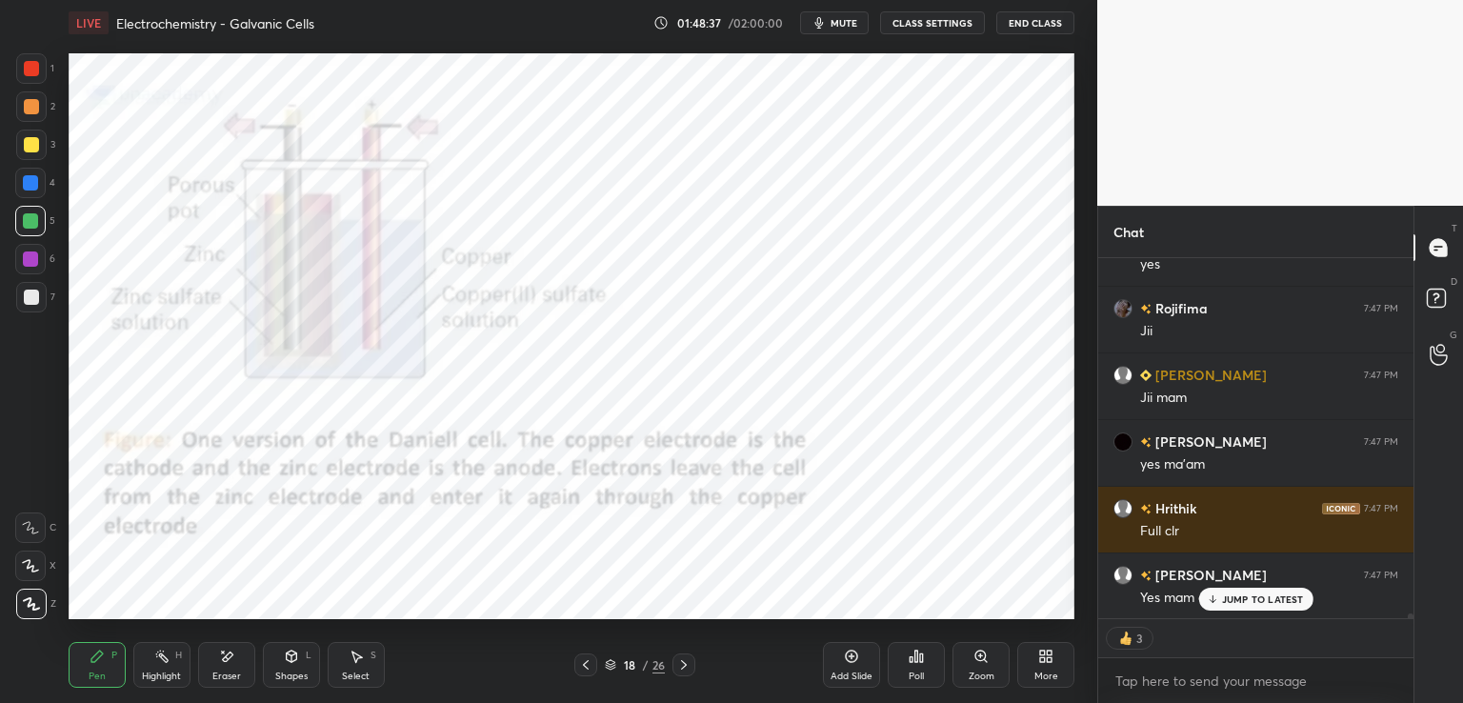
click at [589, 664] on icon at bounding box center [585, 664] width 15 height 15
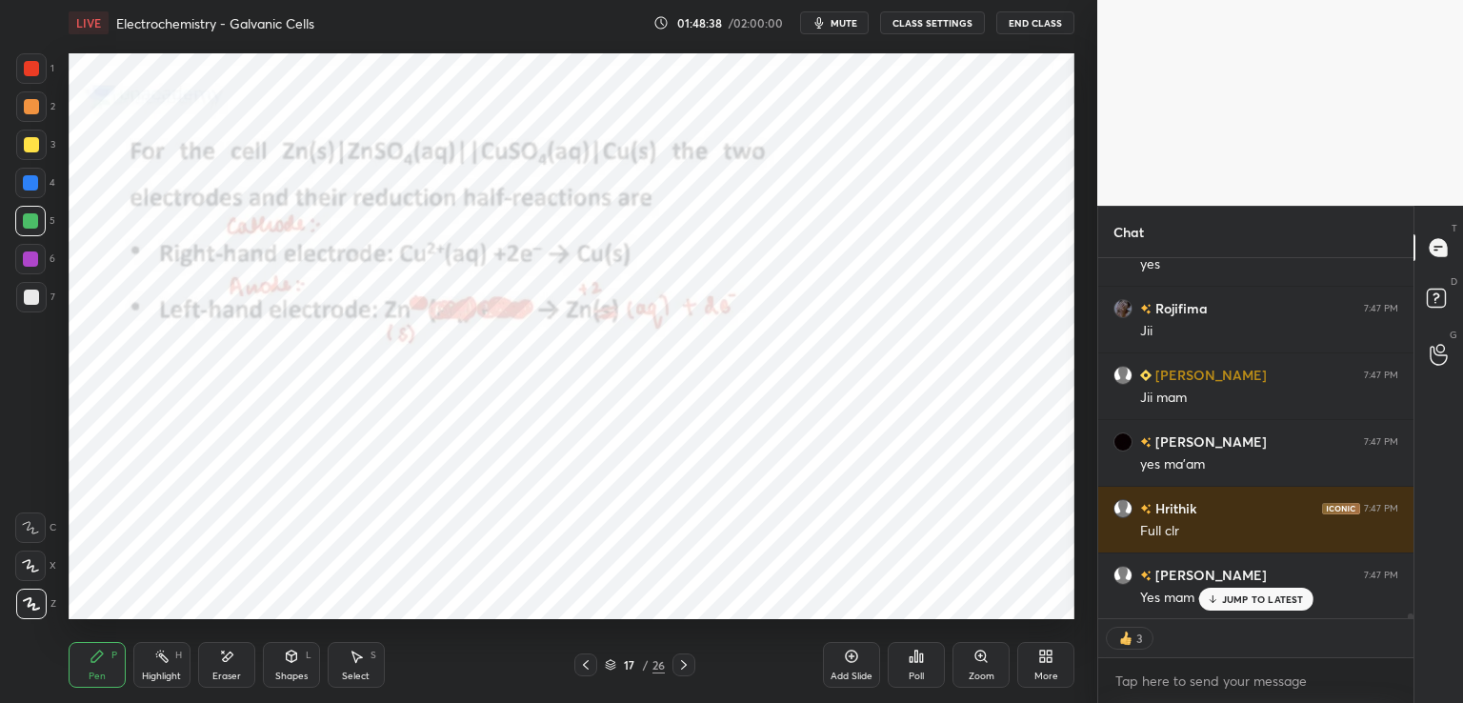
click at [589, 664] on icon at bounding box center [585, 664] width 15 height 15
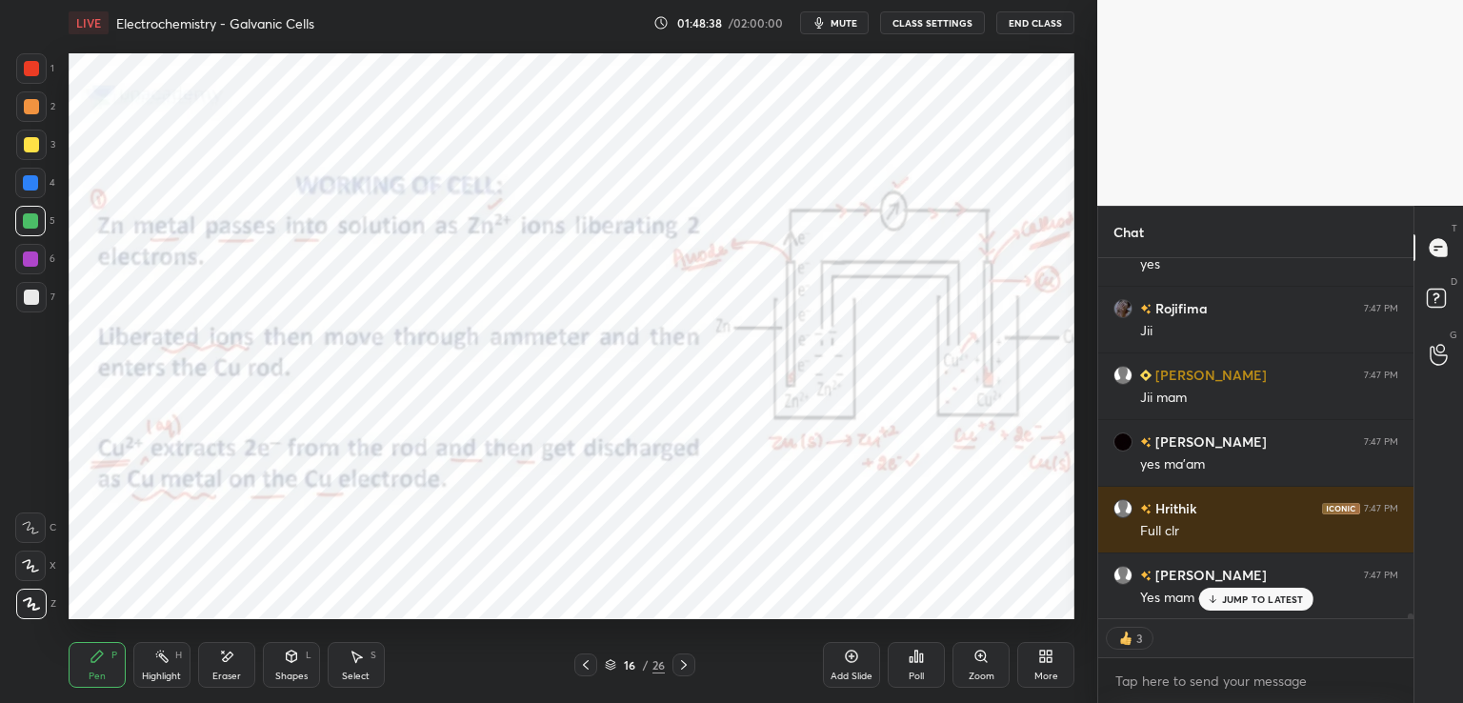
click at [589, 664] on icon at bounding box center [585, 664] width 15 height 15
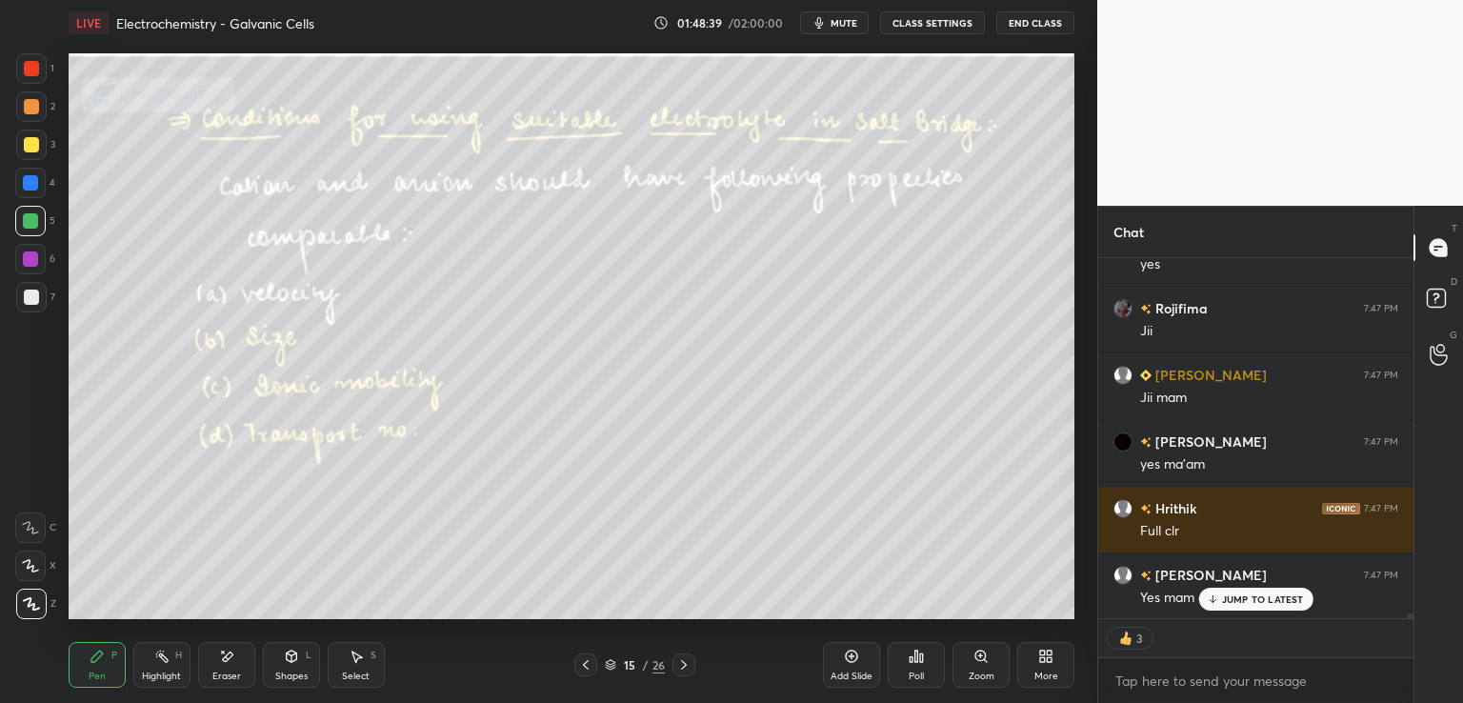
click at [589, 664] on icon at bounding box center [585, 664] width 15 height 15
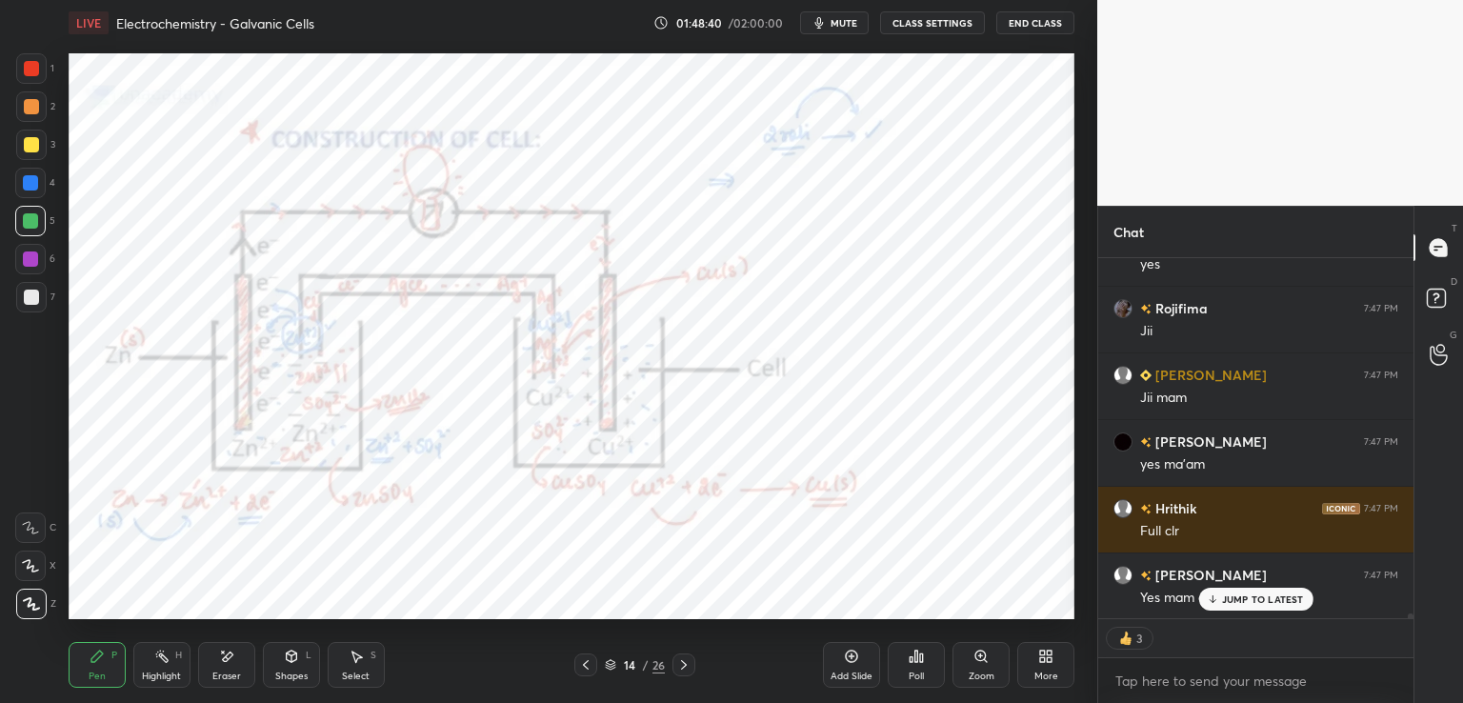
click at [589, 664] on icon at bounding box center [585, 664] width 15 height 15
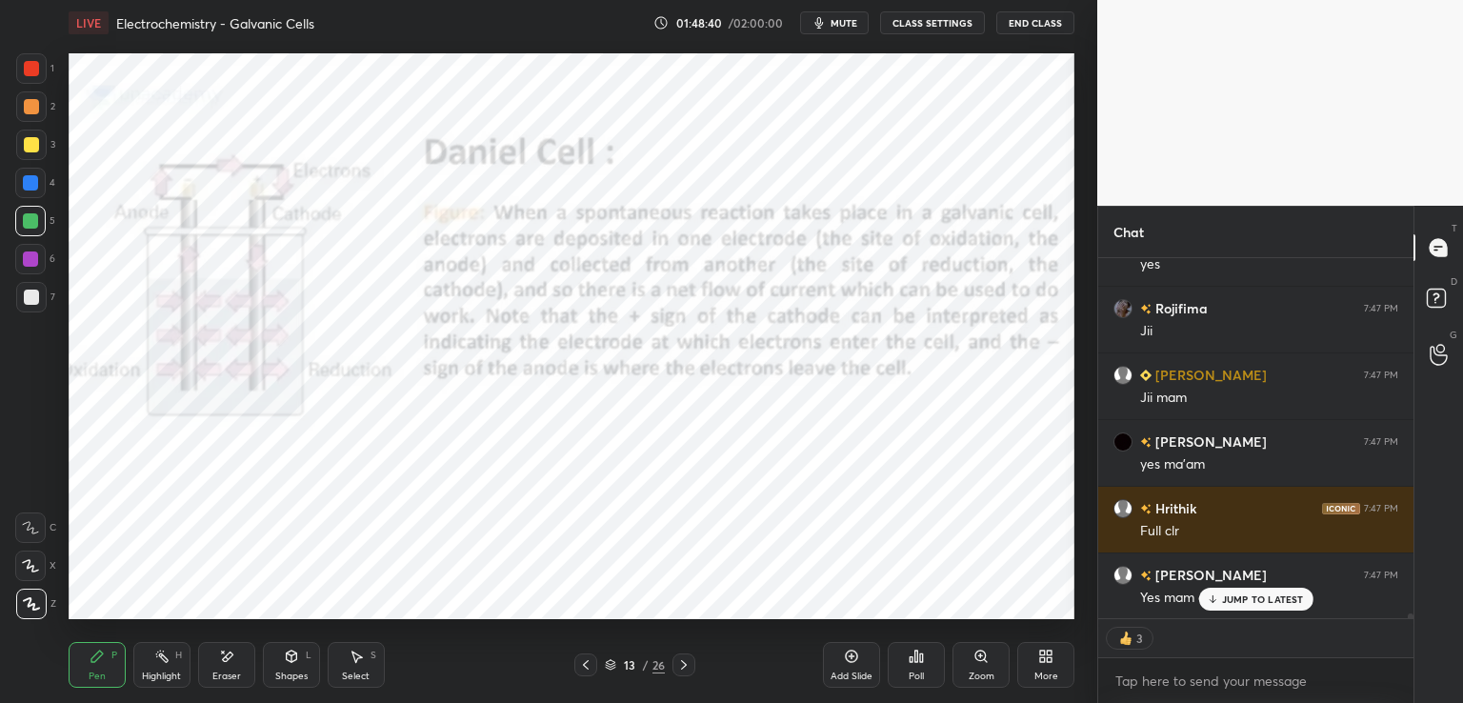
click at [589, 664] on icon at bounding box center [585, 664] width 15 height 15
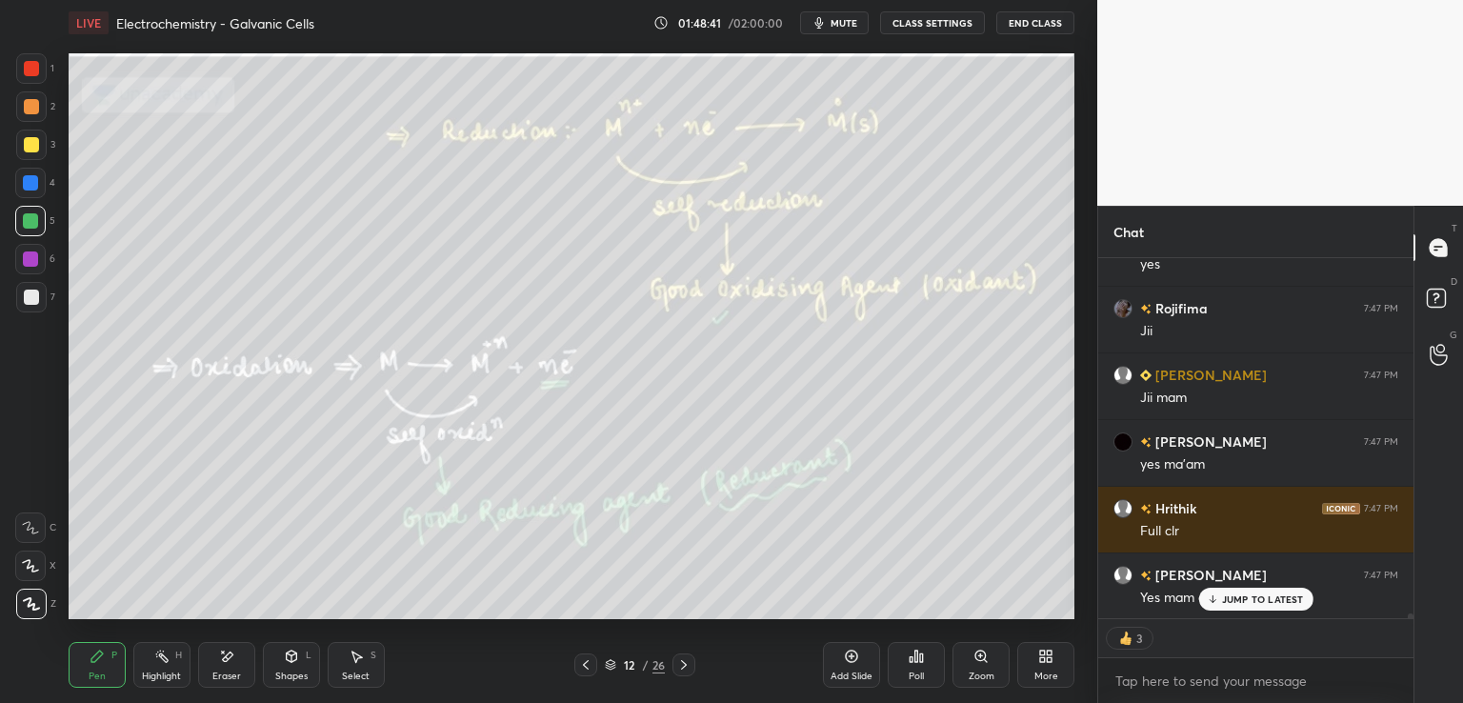
click at [589, 664] on icon at bounding box center [585, 664] width 15 height 15
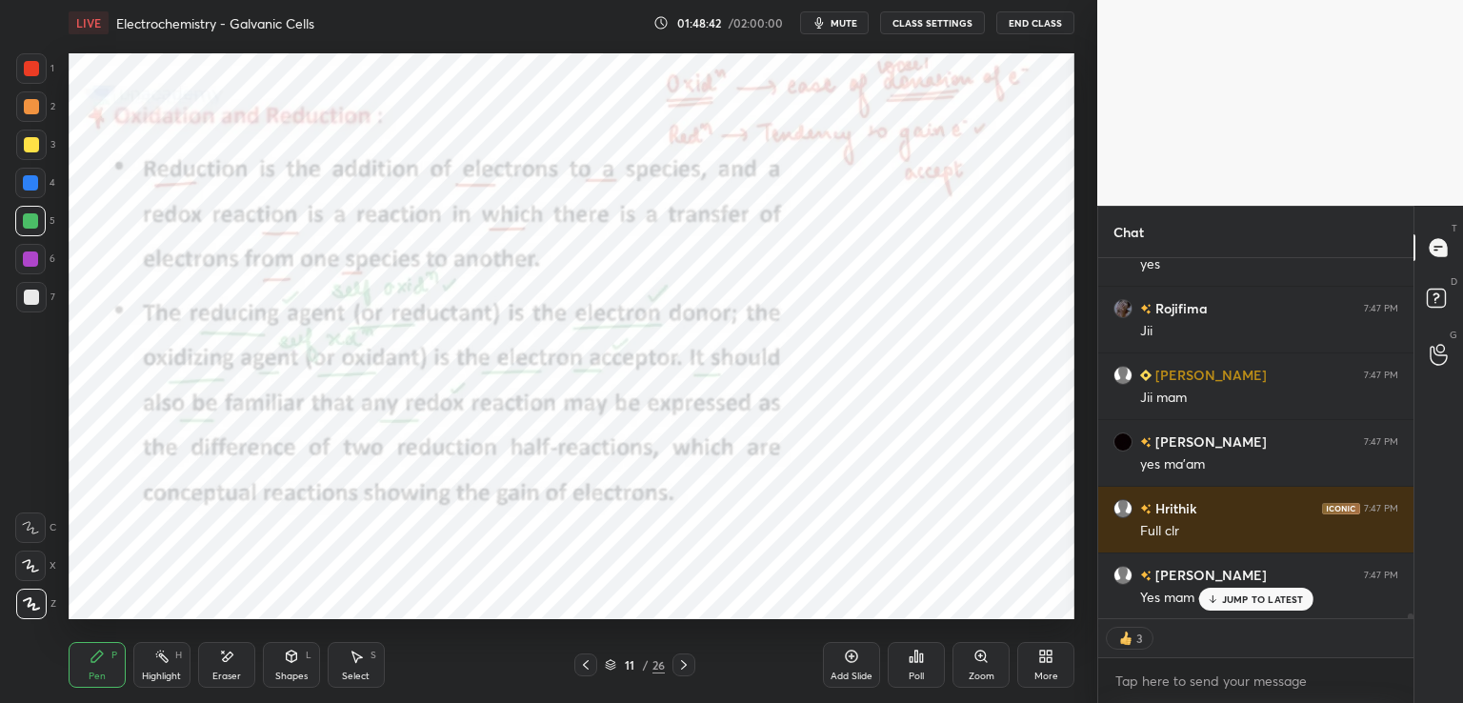
click at [589, 664] on icon at bounding box center [585, 664] width 15 height 15
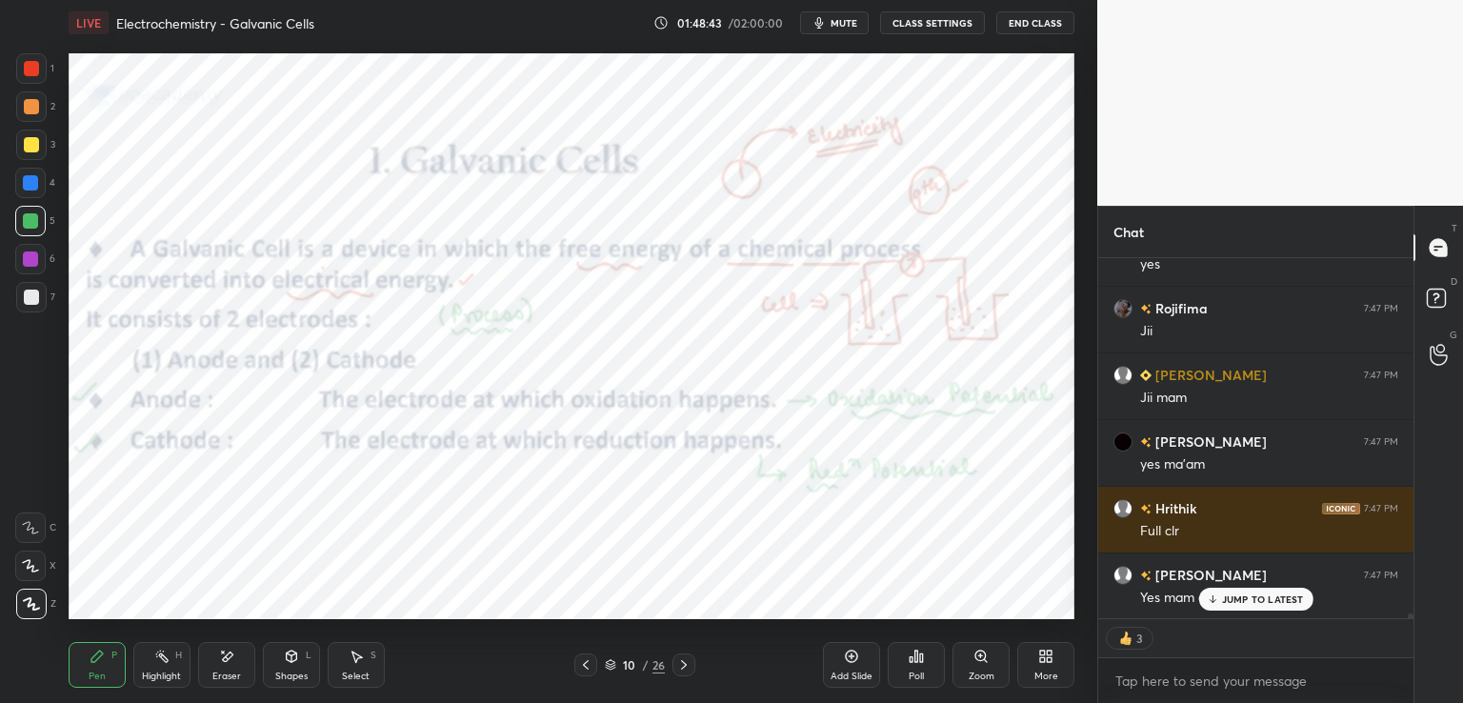
click at [589, 664] on icon at bounding box center [585, 664] width 15 height 15
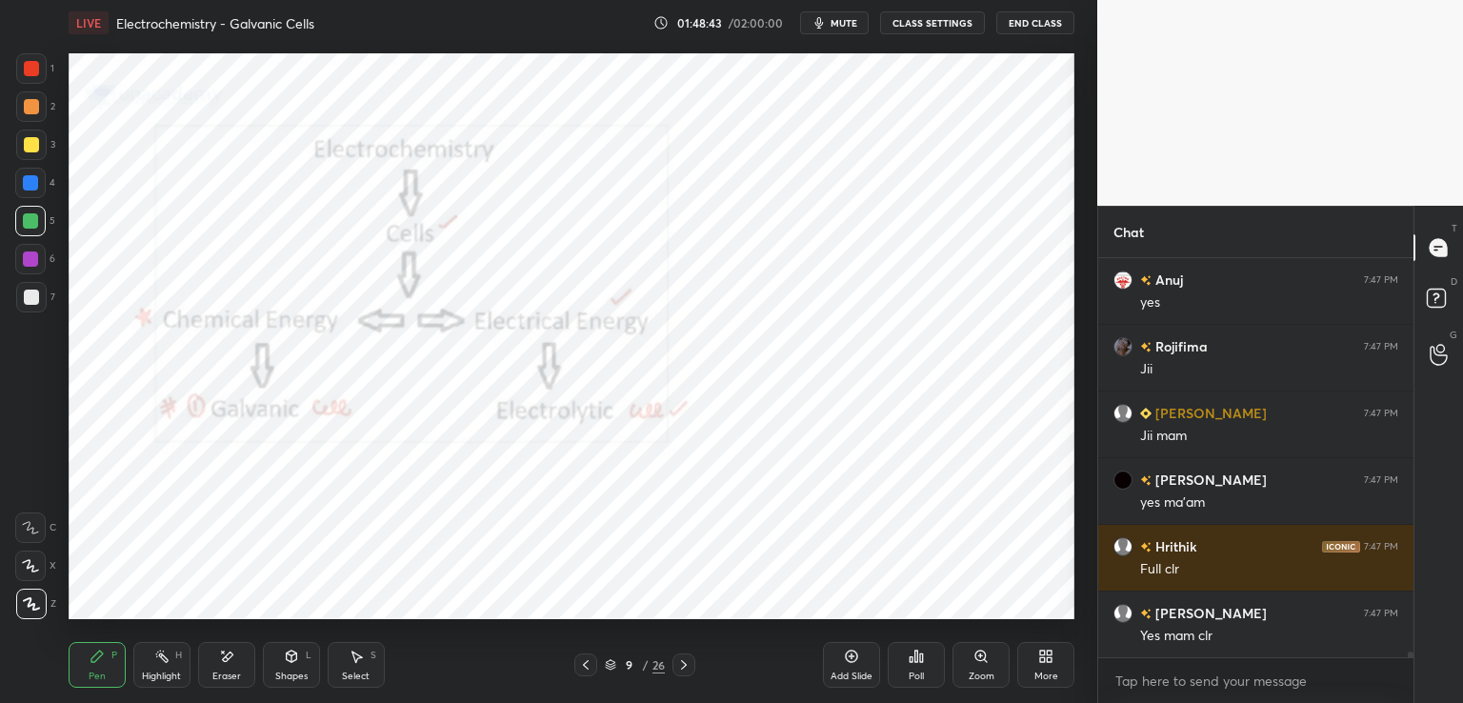
click at [589, 664] on icon at bounding box center [585, 664] width 15 height 15
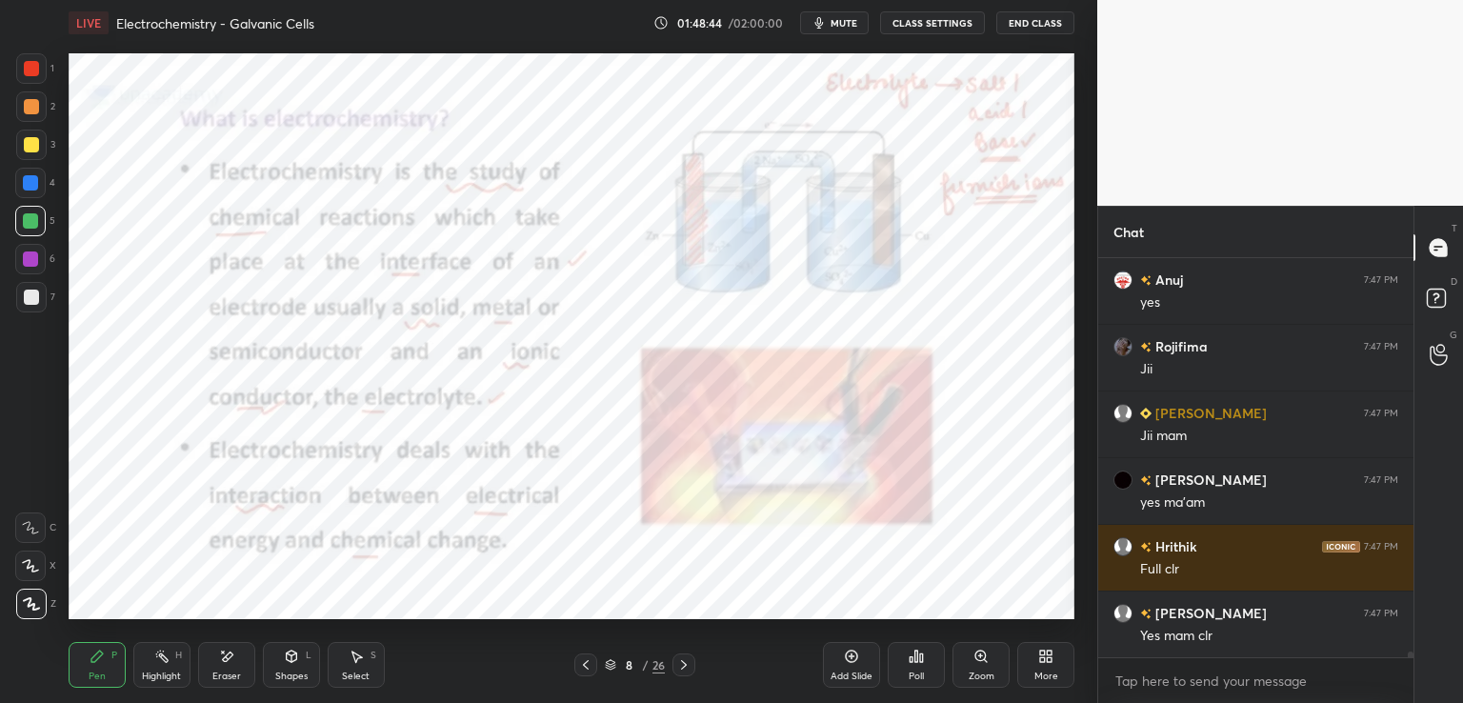
click at [589, 664] on icon at bounding box center [585, 664] width 15 height 15
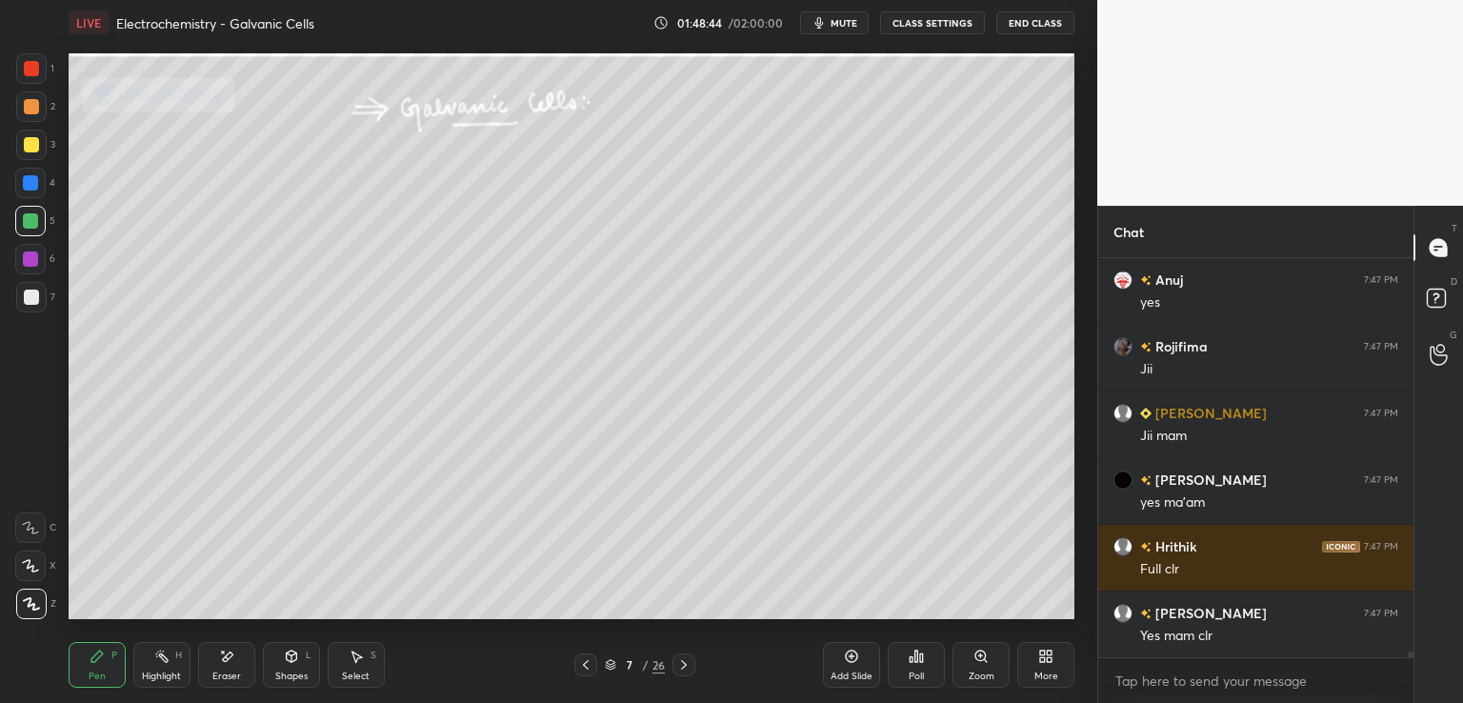
click at [589, 664] on icon at bounding box center [585, 664] width 15 height 15
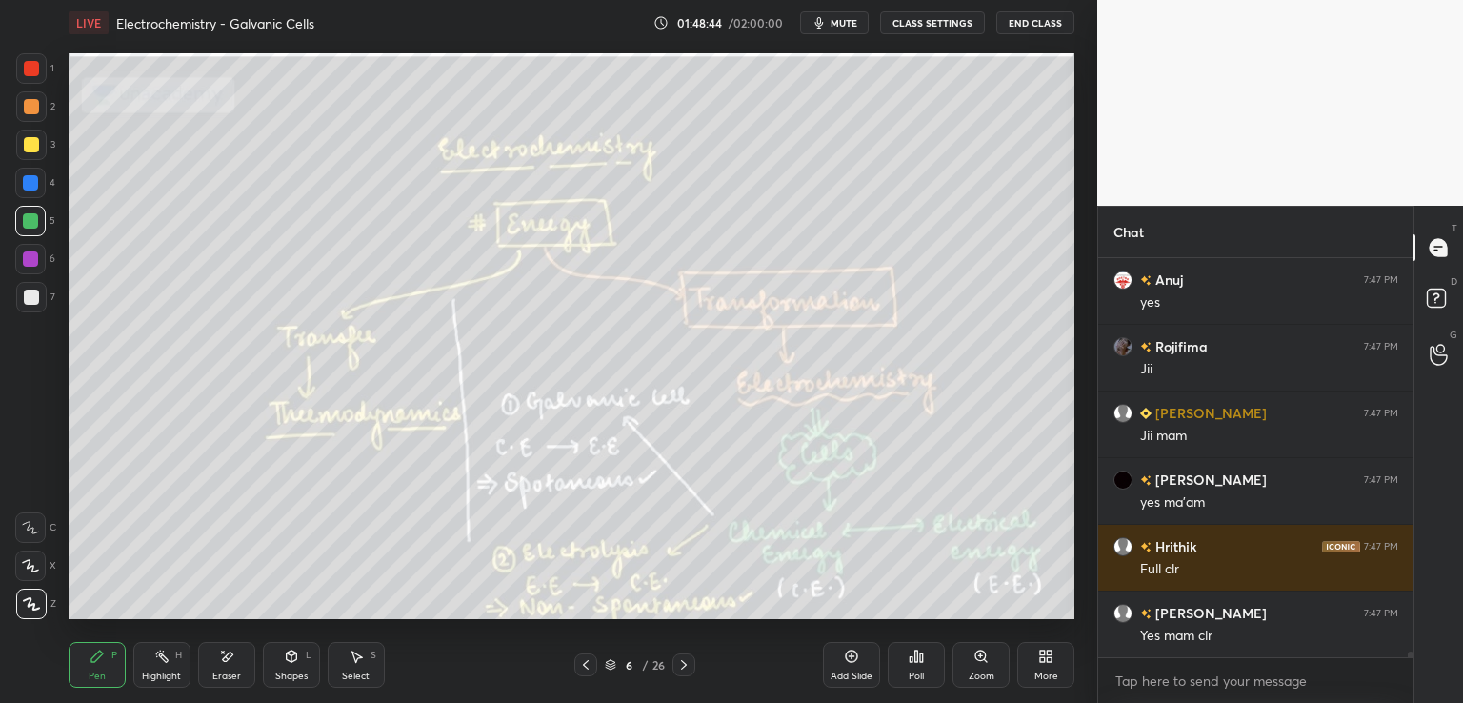
click at [589, 664] on icon at bounding box center [585, 664] width 15 height 15
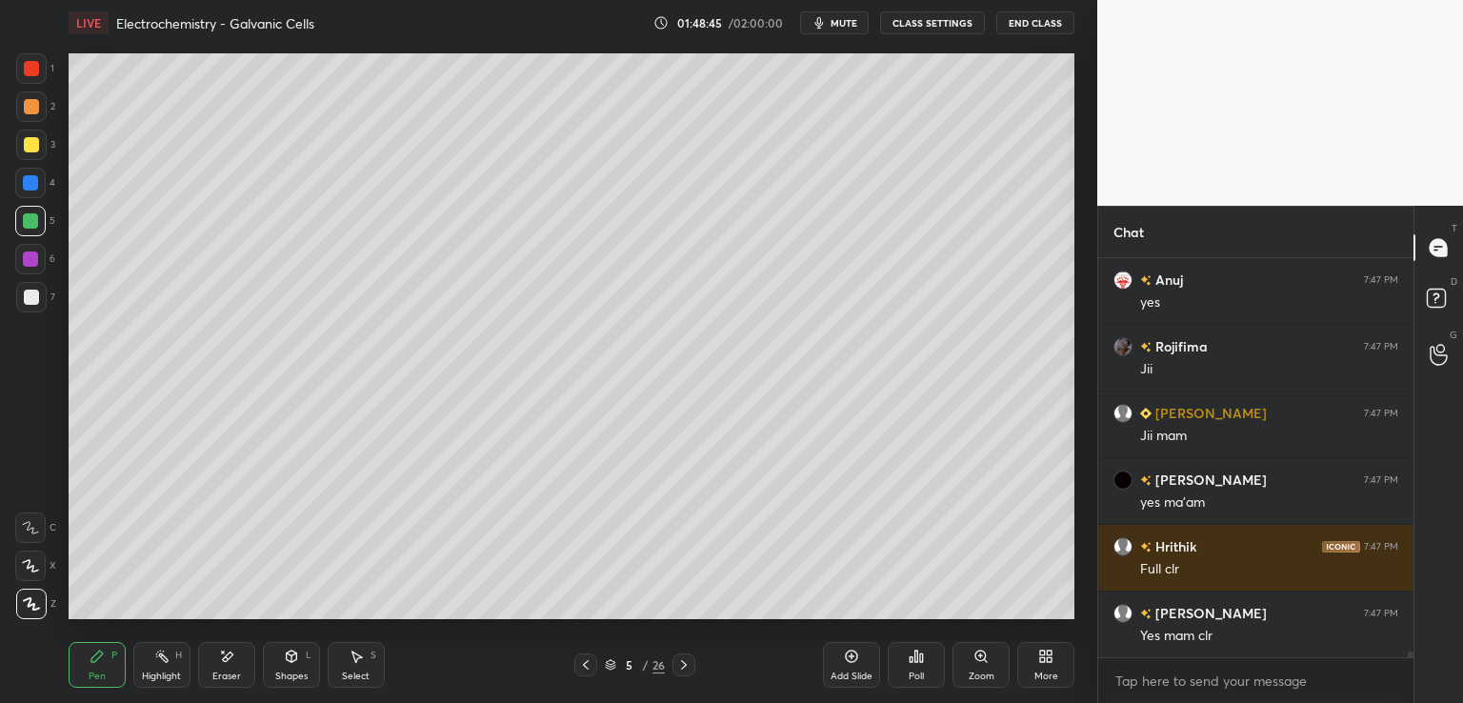
click at [589, 664] on icon at bounding box center [585, 664] width 15 height 15
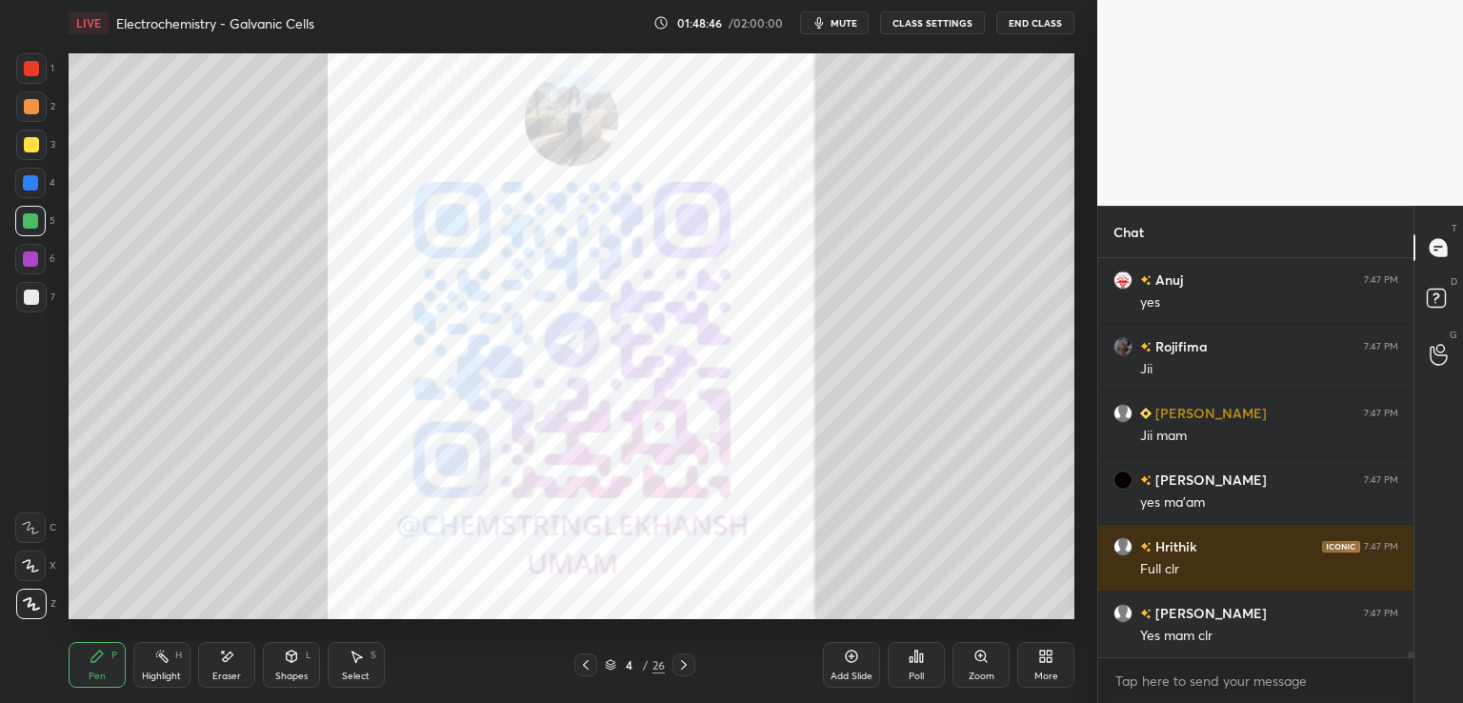
click at [589, 664] on icon at bounding box center [585, 664] width 15 height 15
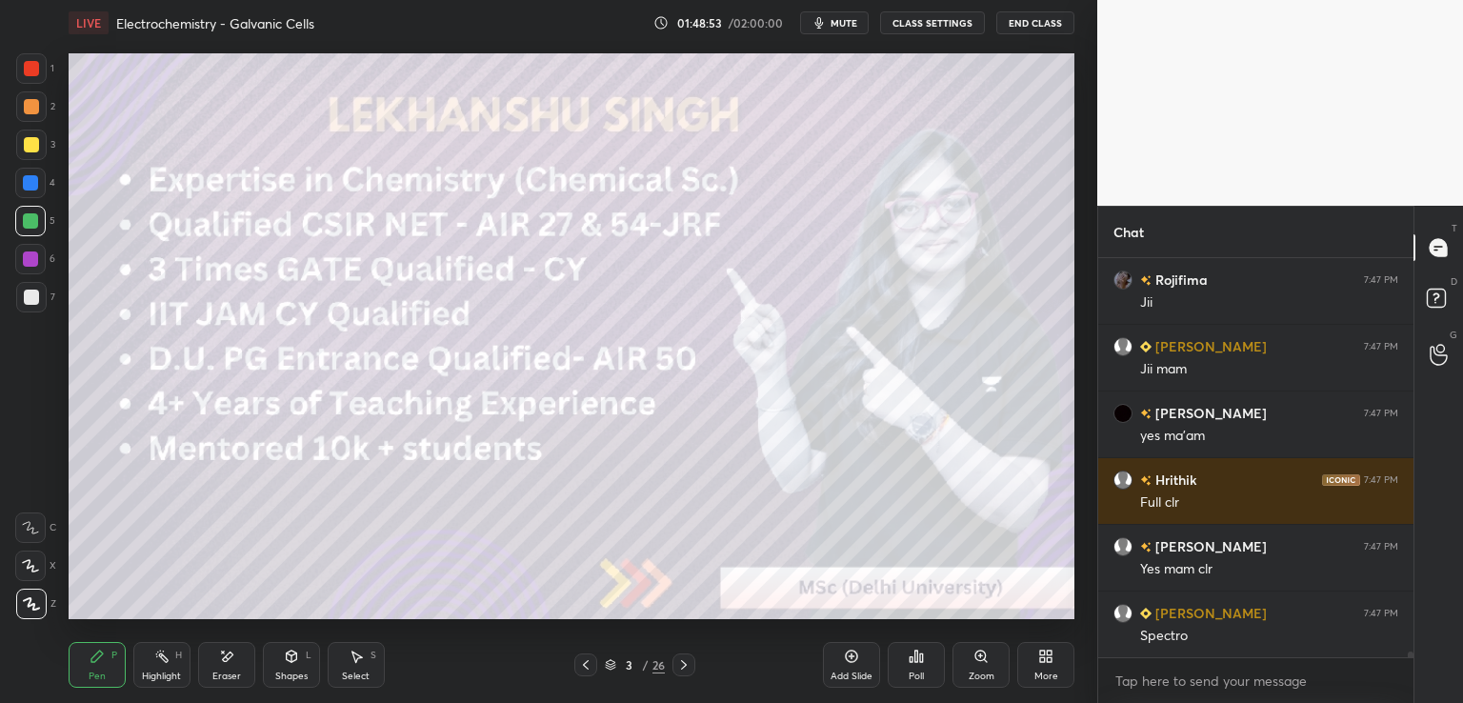
scroll to position [28601, 0]
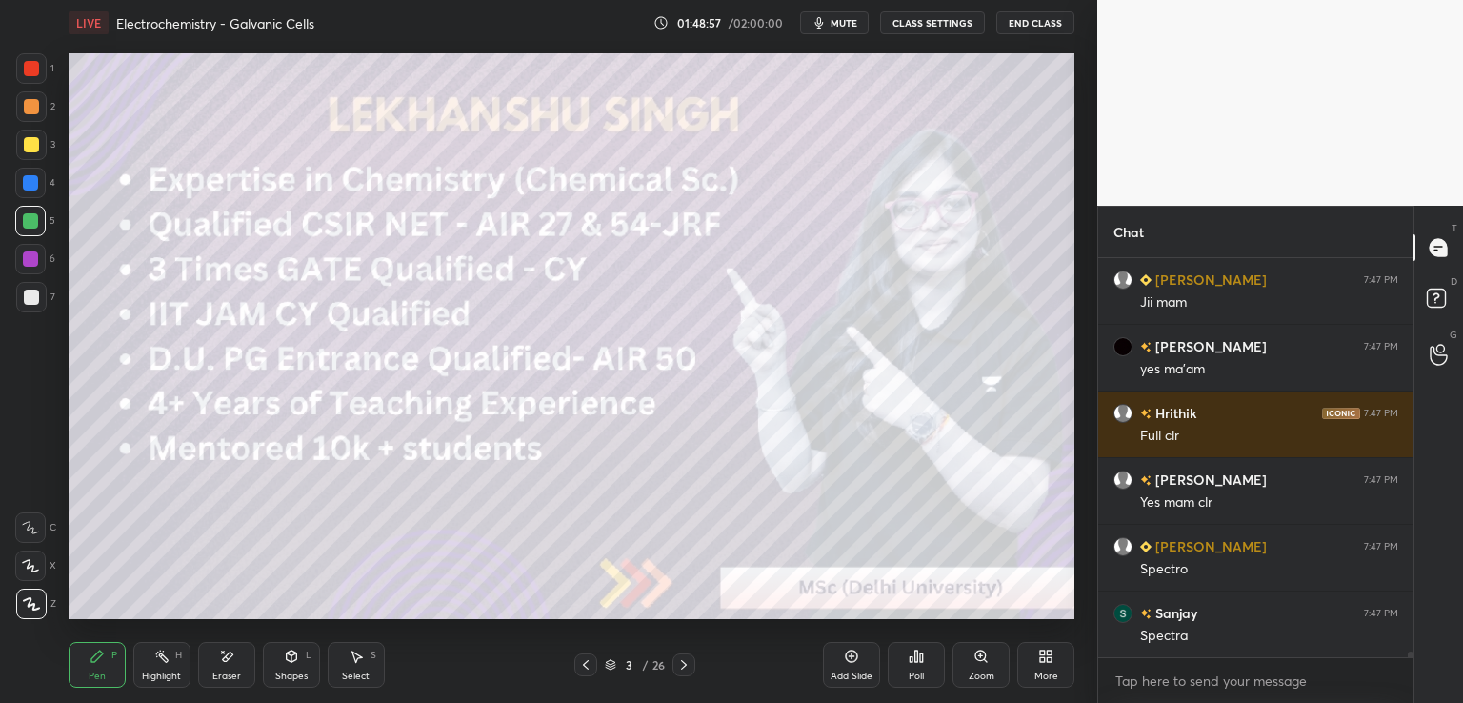
click at [589, 664] on icon at bounding box center [585, 664] width 15 height 15
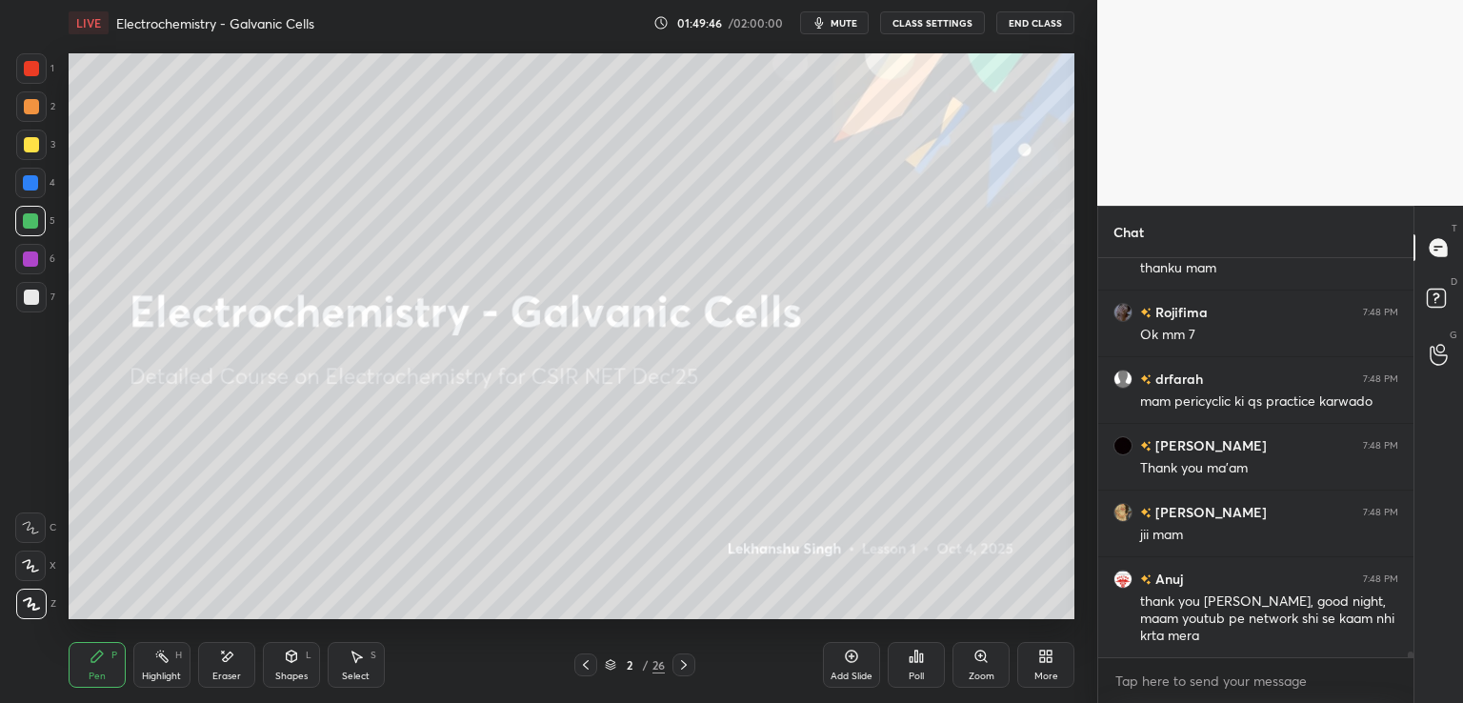
scroll to position [29369, 0]
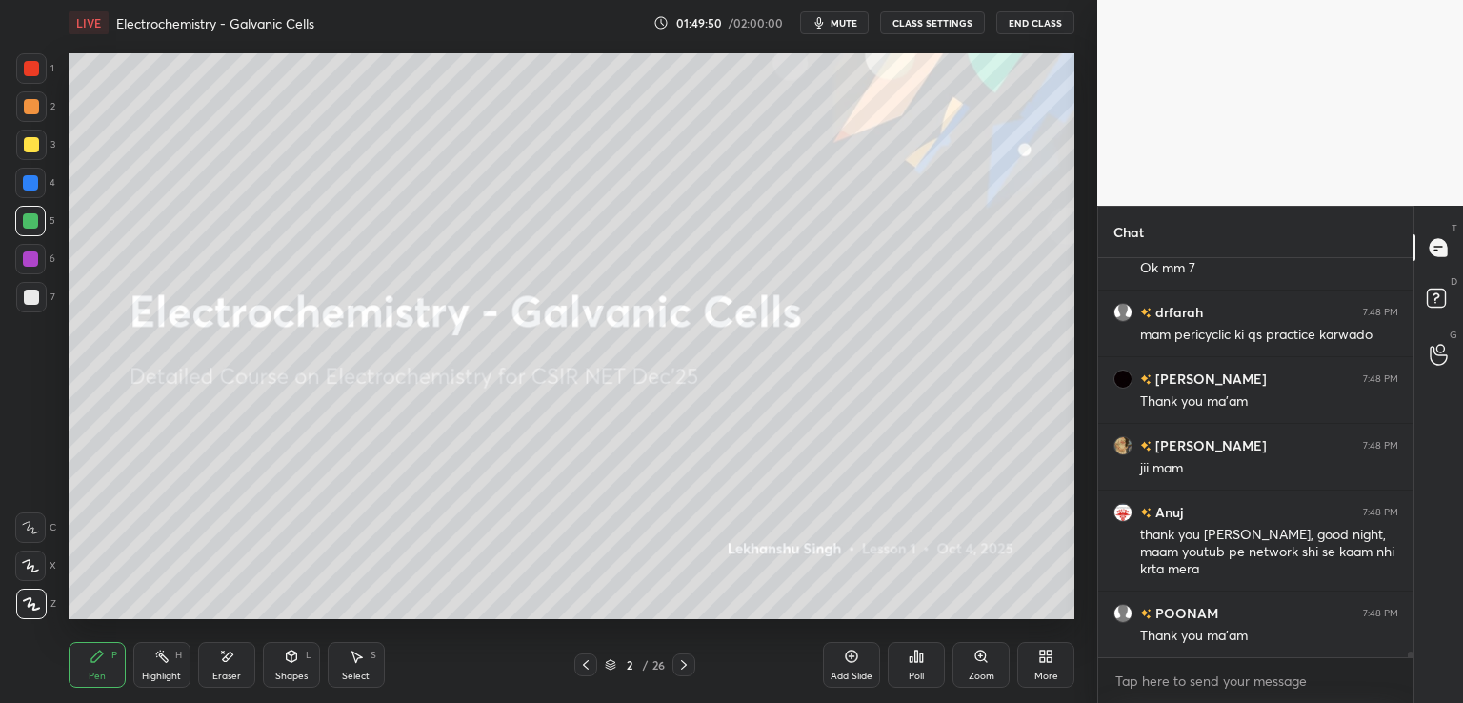
click at [676, 663] on icon at bounding box center [683, 664] width 15 height 15
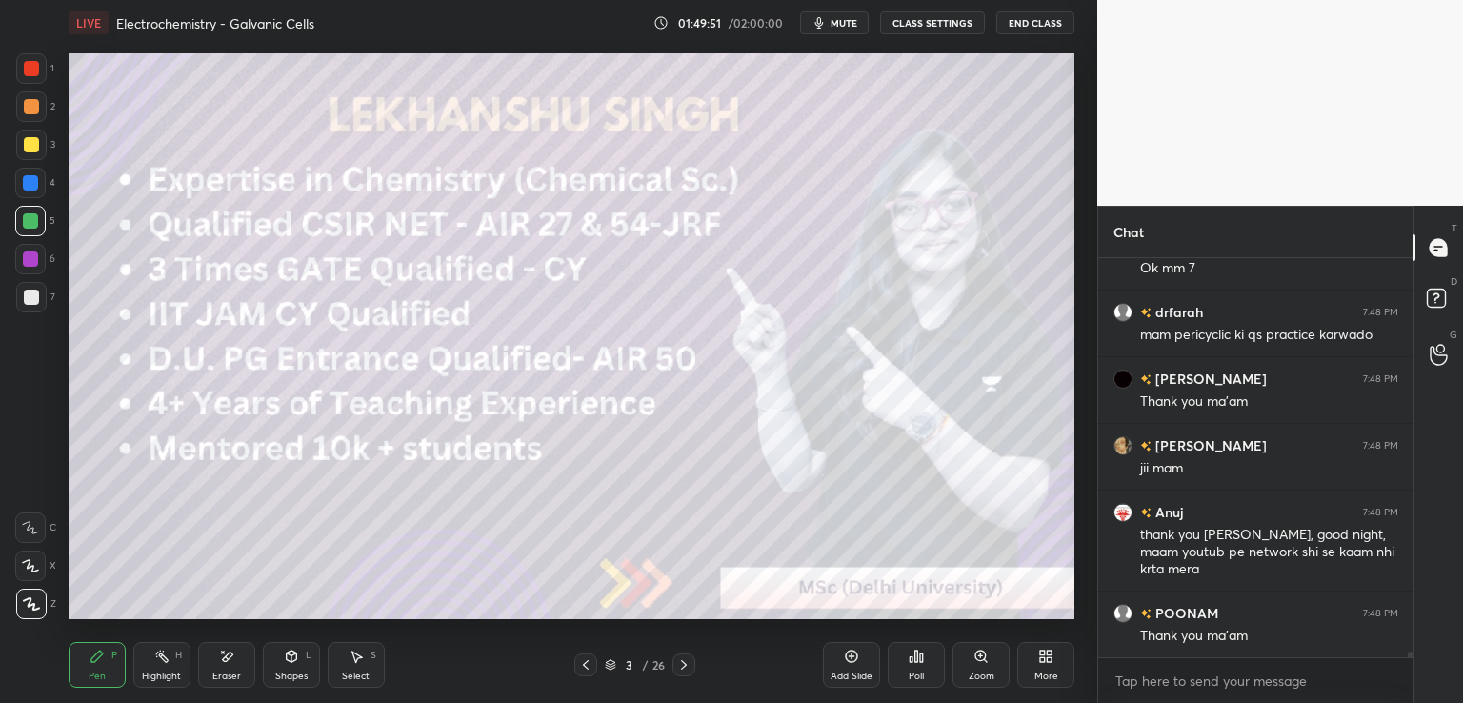
click at [674, 665] on div at bounding box center [683, 664] width 23 height 23
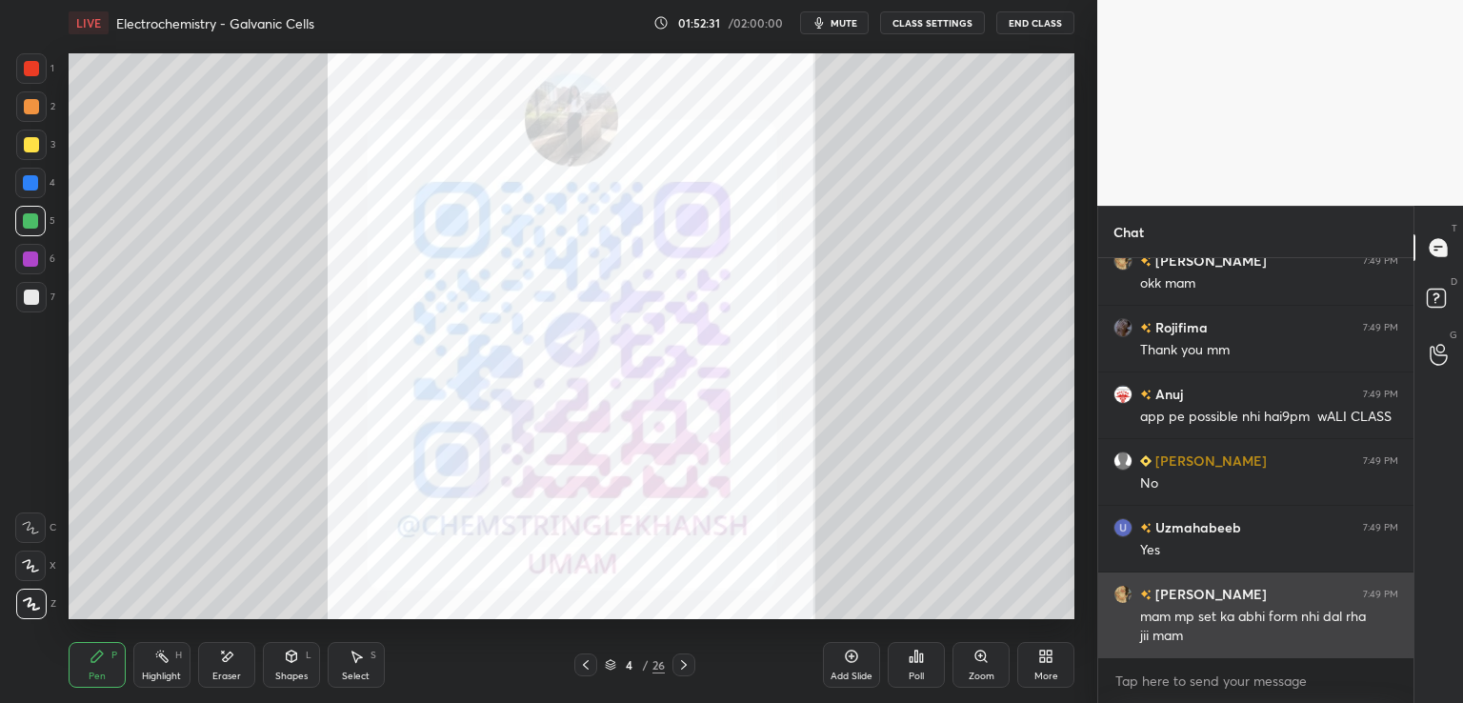
scroll to position [30140, 0]
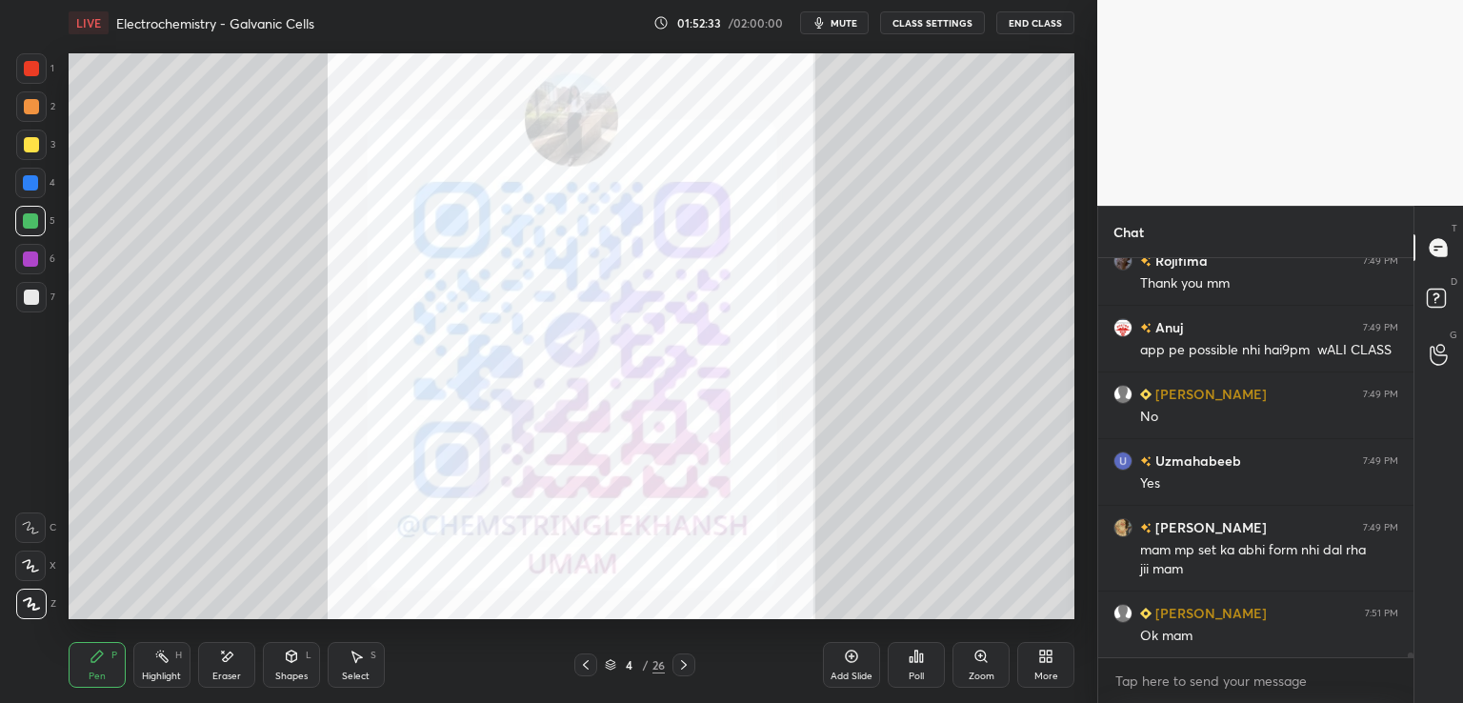
click at [589, 653] on div at bounding box center [585, 664] width 23 height 23
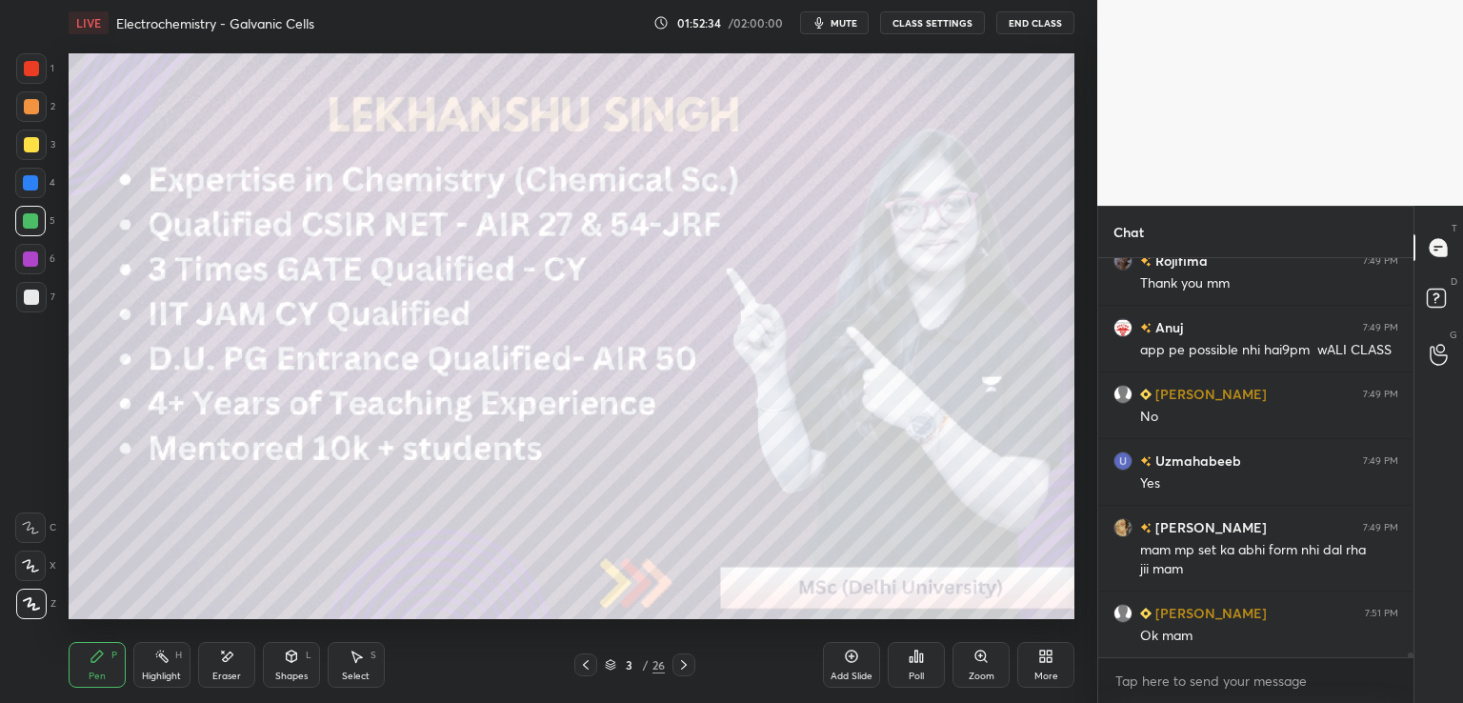
click at [589, 653] on div at bounding box center [585, 664] width 23 height 23
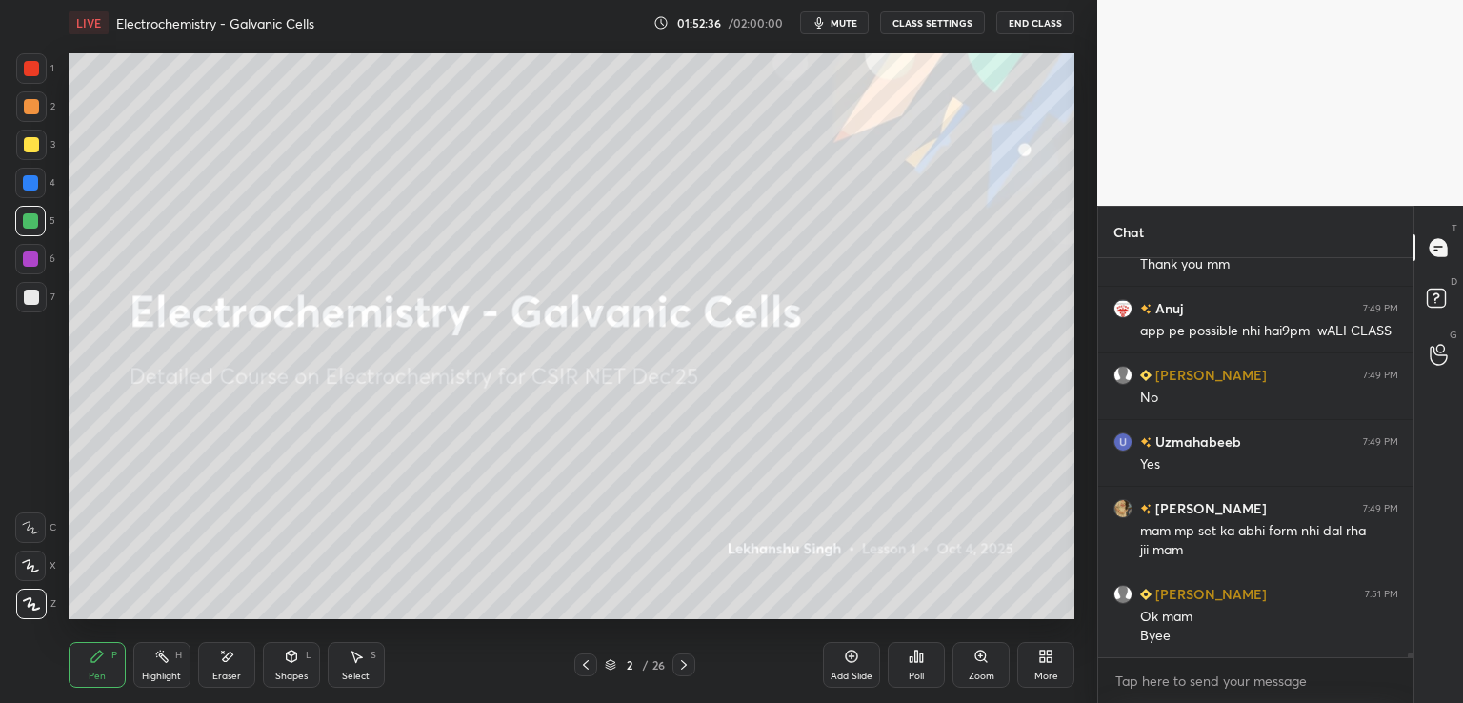
scroll to position [30226, 0]
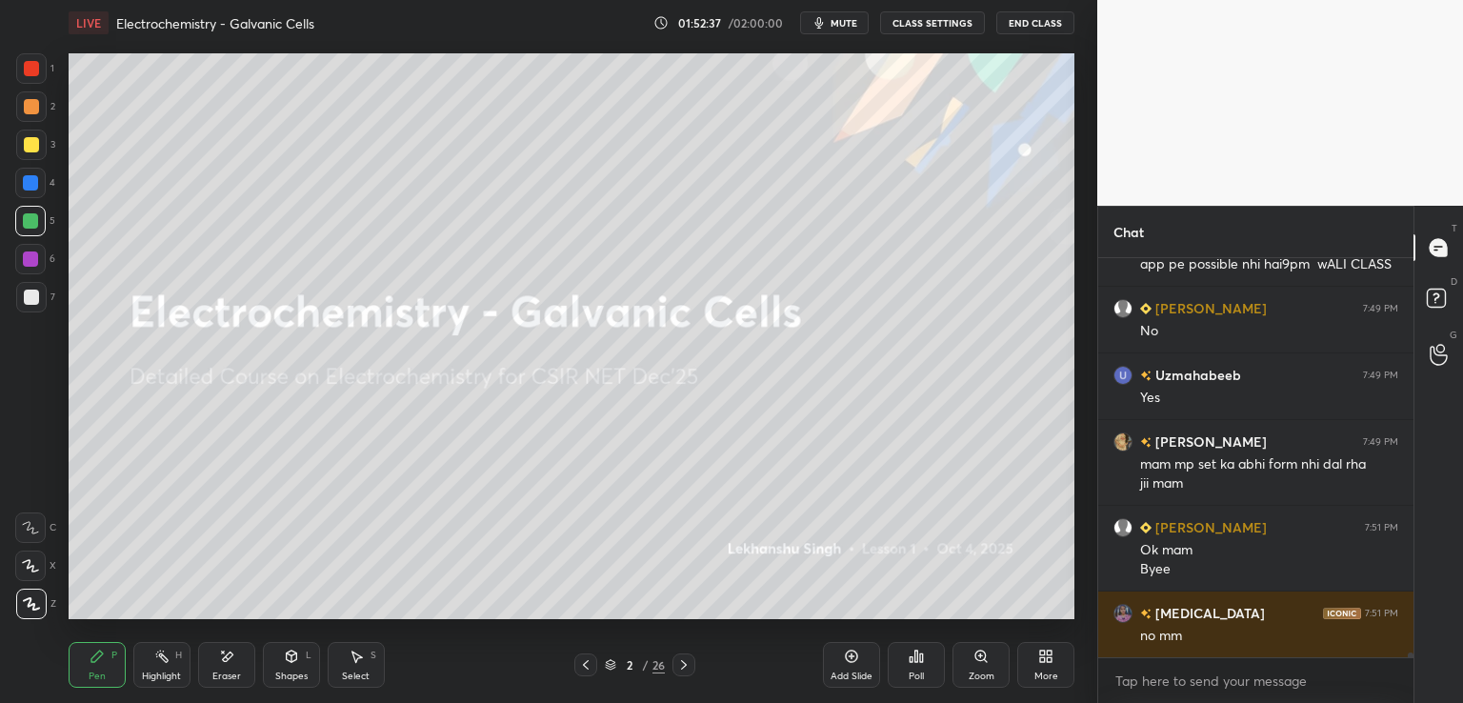
click at [681, 659] on icon at bounding box center [683, 664] width 15 height 15
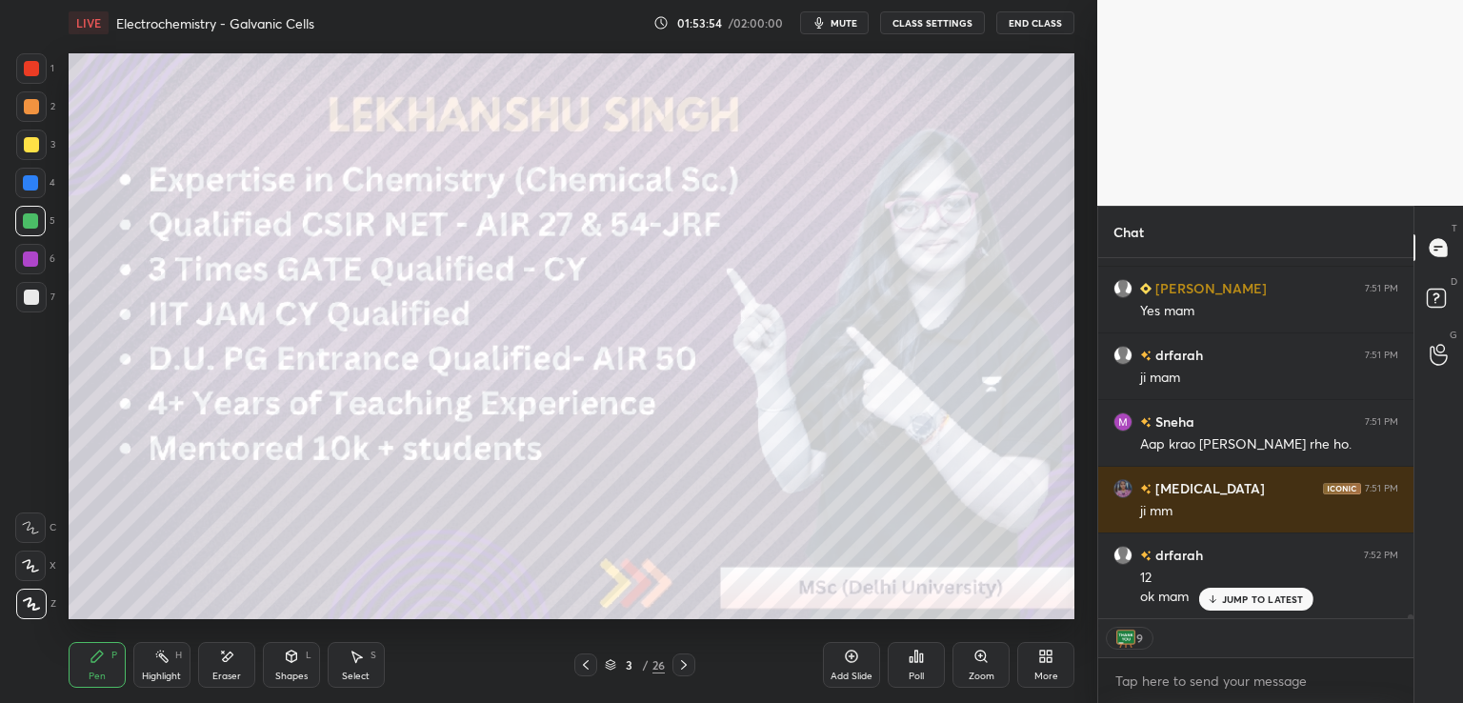
scroll to position [30883, 0]
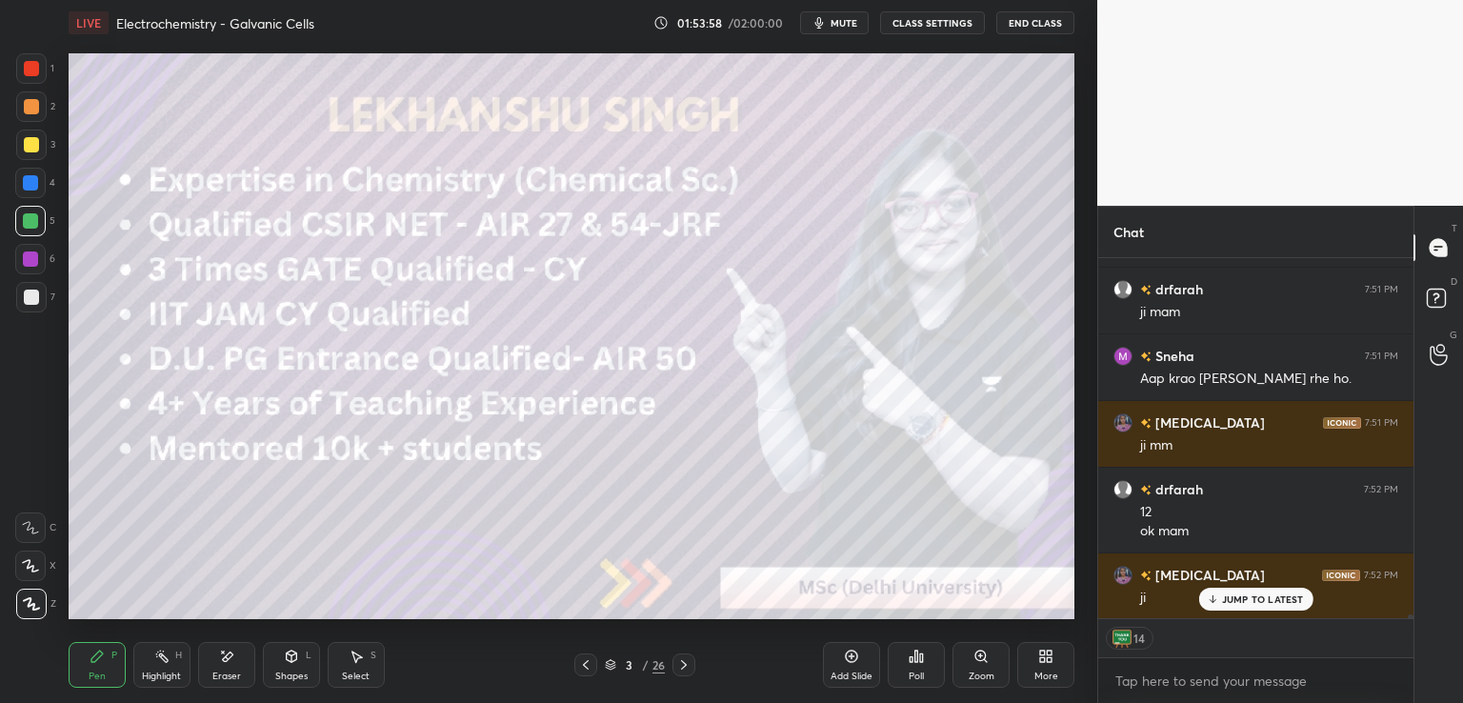
click at [1252, 601] on p "JUMP TO LATEST" at bounding box center [1263, 598] width 82 height 11
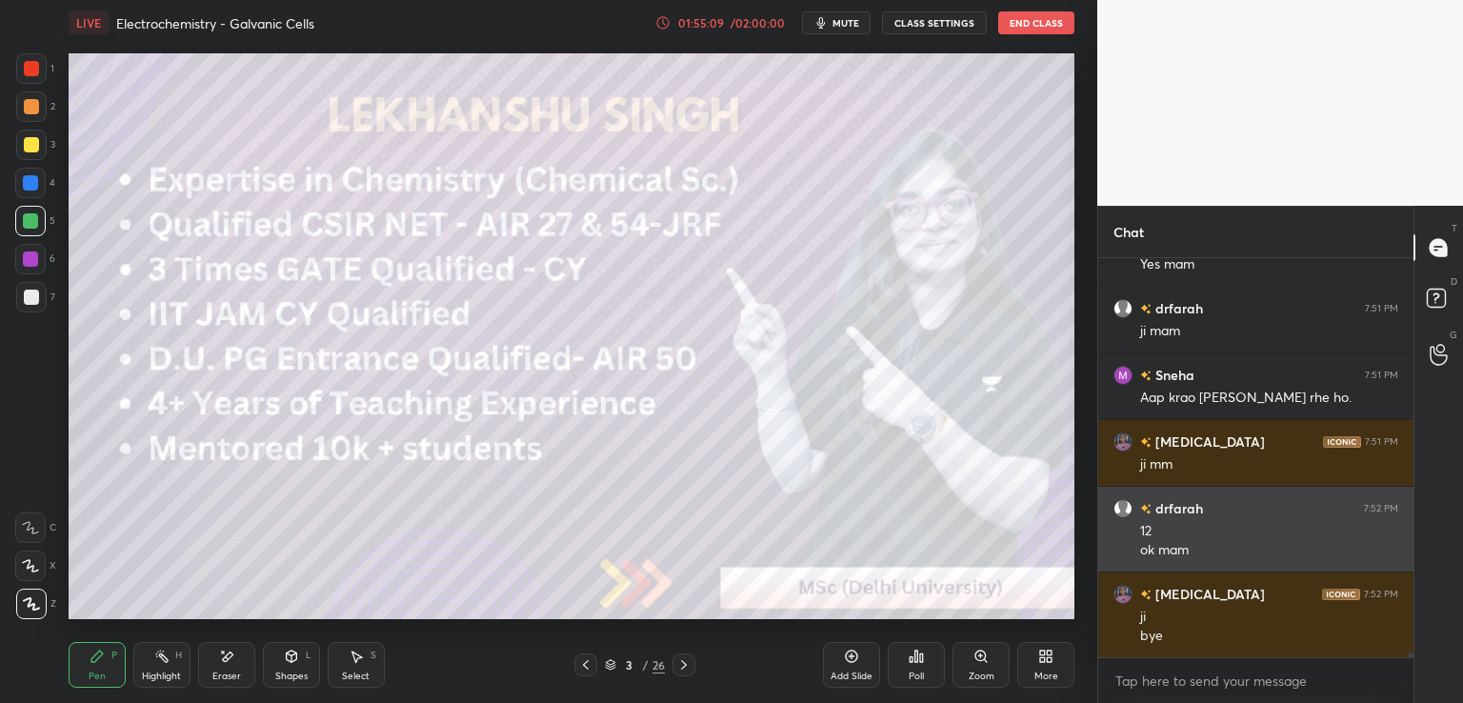
scroll to position [7, 6]
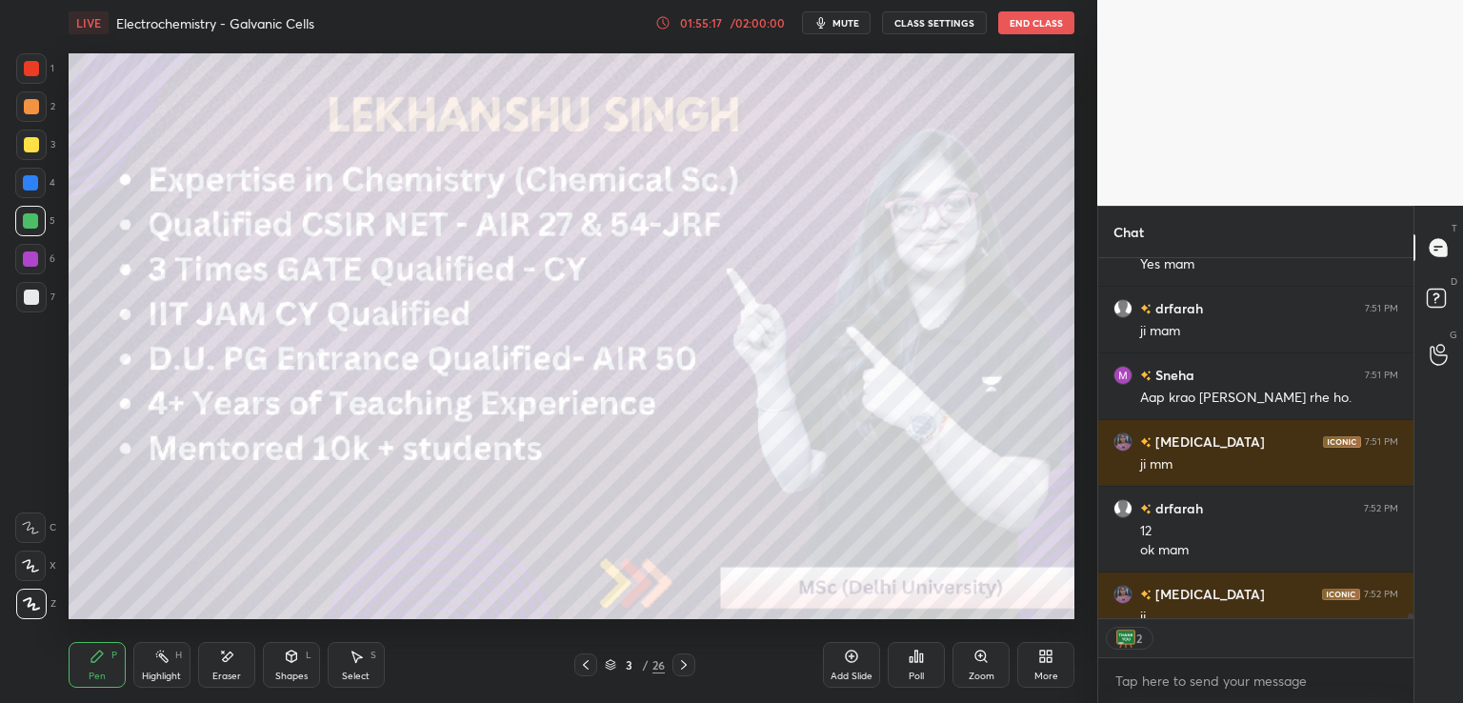
click at [1037, 12] on button "End Class" at bounding box center [1036, 22] width 76 height 23
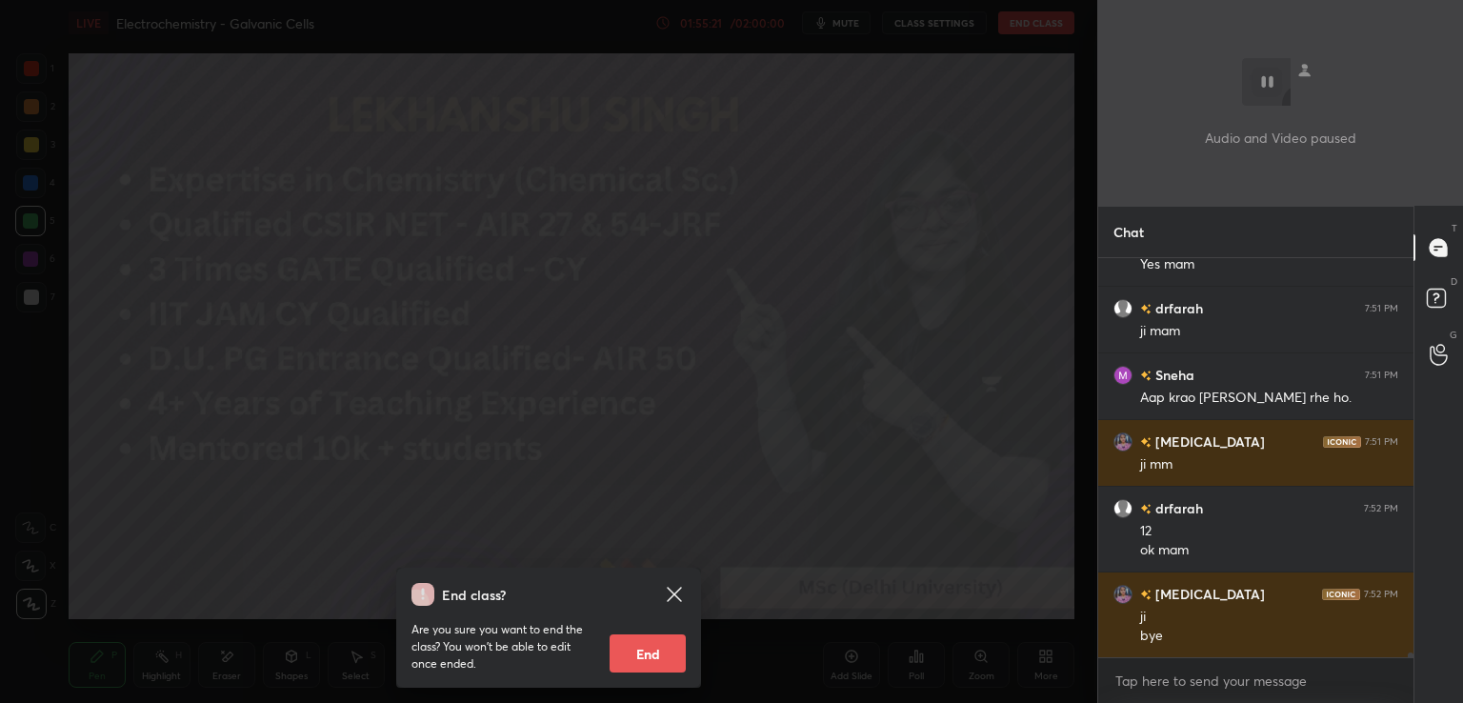
scroll to position [30864, 0]
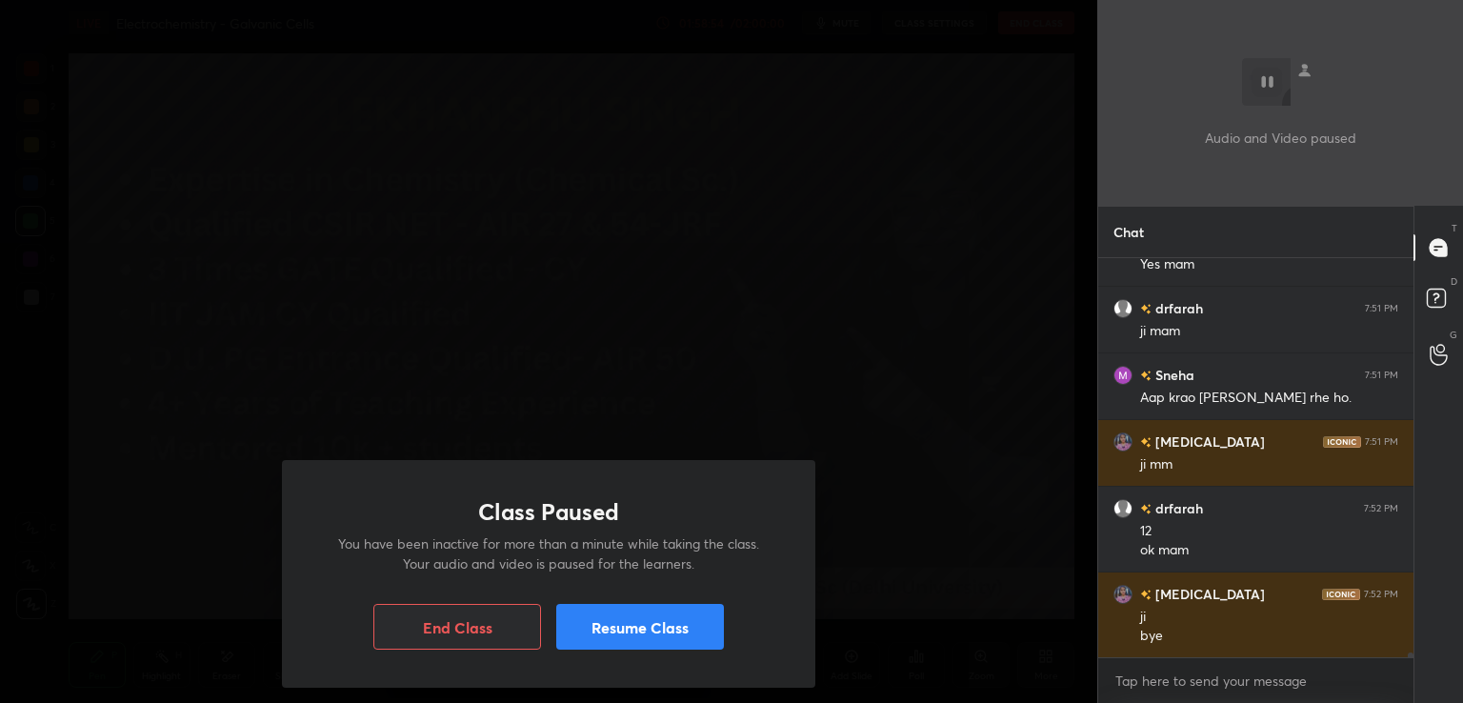
click at [666, 622] on button "Resume Class" at bounding box center [640, 627] width 168 height 46
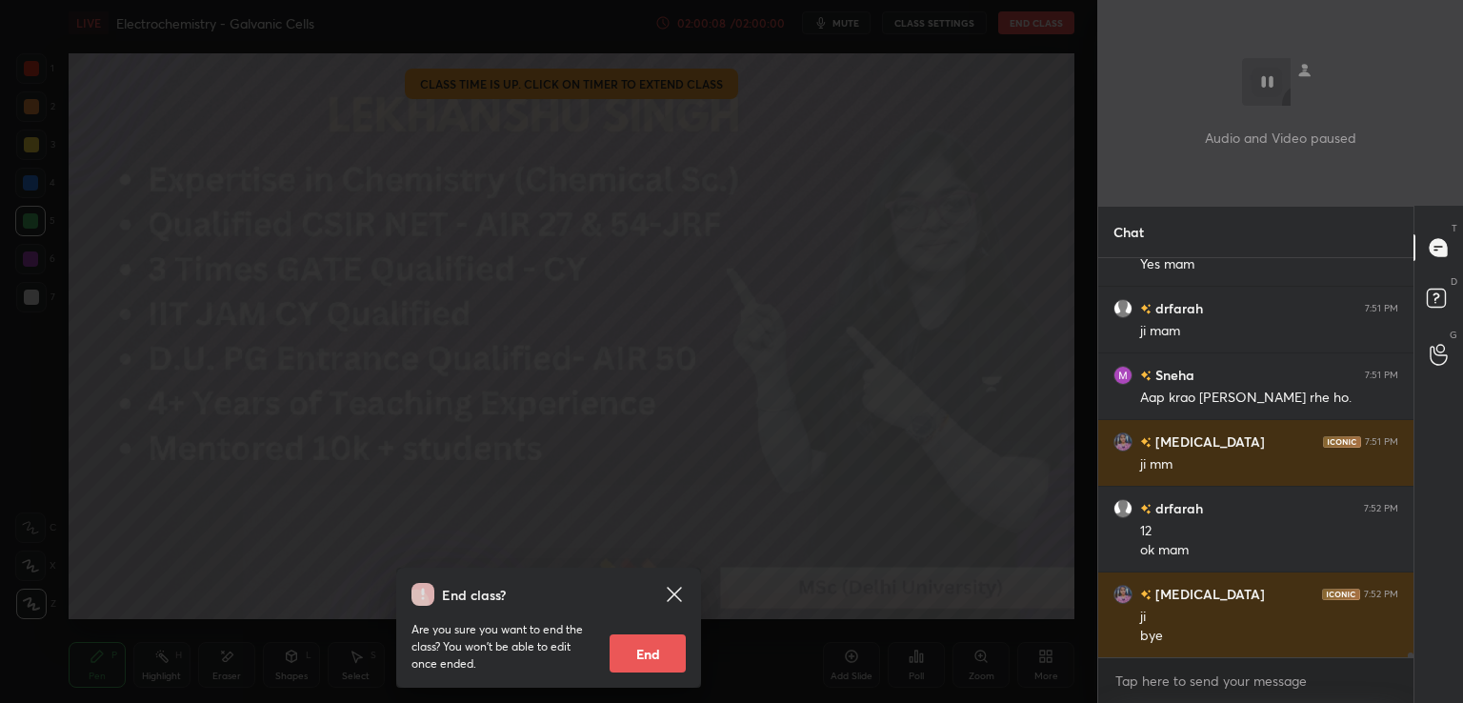
click at [661, 660] on button "End" at bounding box center [647, 653] width 76 height 38
type textarea "x"
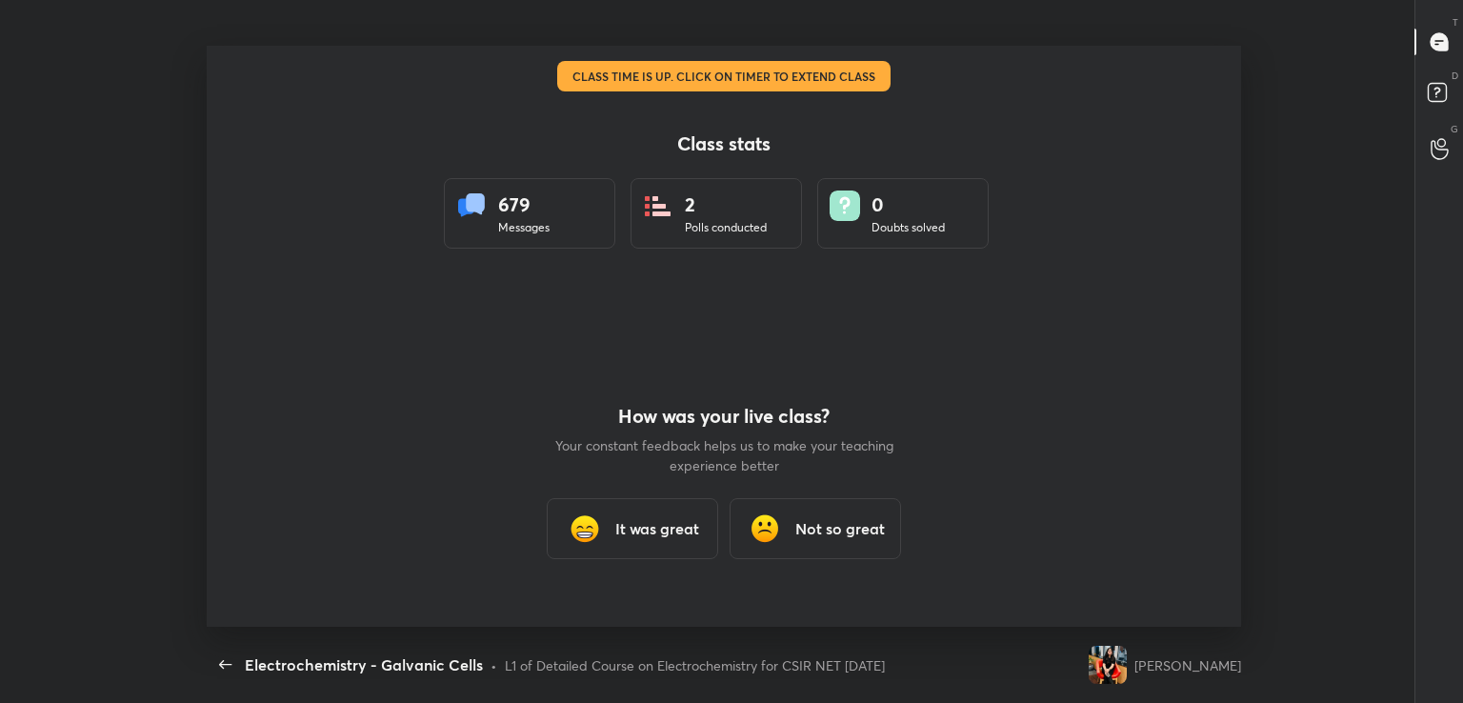
scroll to position [94642, 93796]
